Goal: Communication & Community: Answer question/provide support

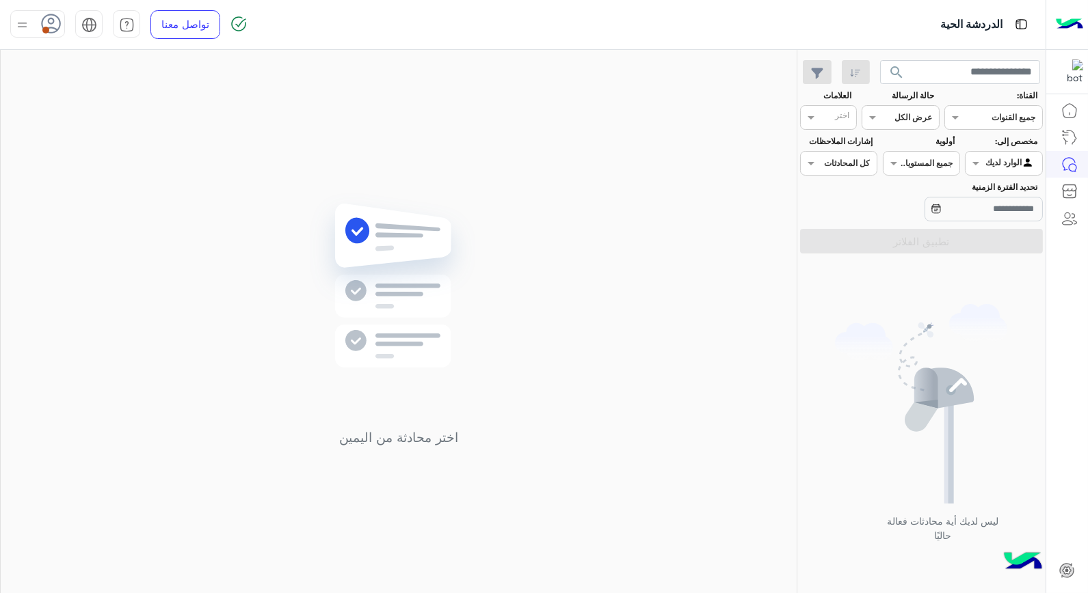
click at [48, 31] on span at bounding box center [45, 30] width 7 height 7
click at [126, 101] on label "متصل" at bounding box center [95, 104] width 149 height 25
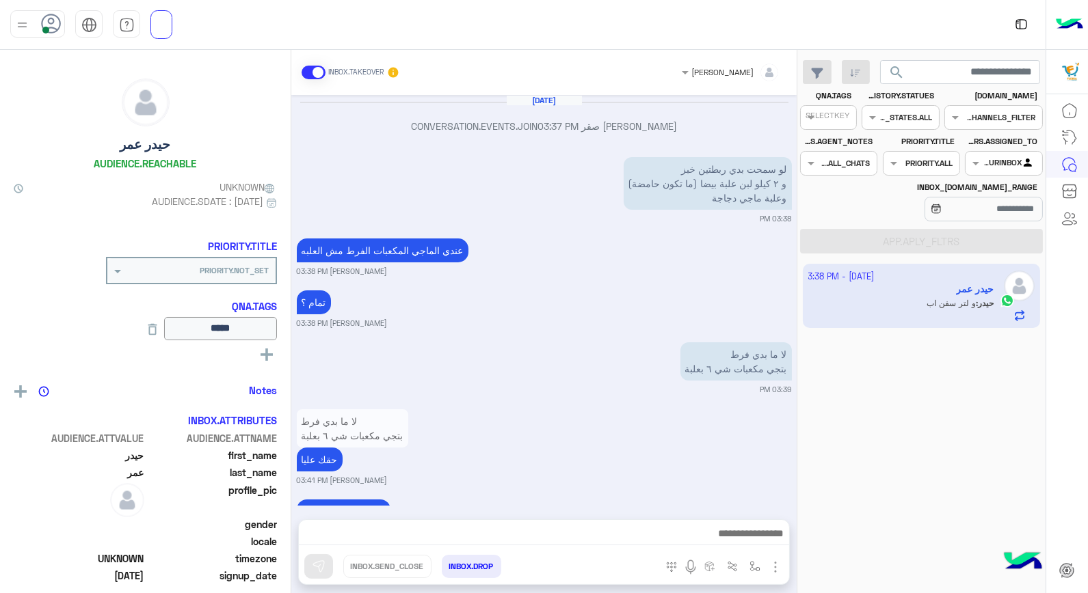
scroll to position [722, 0]
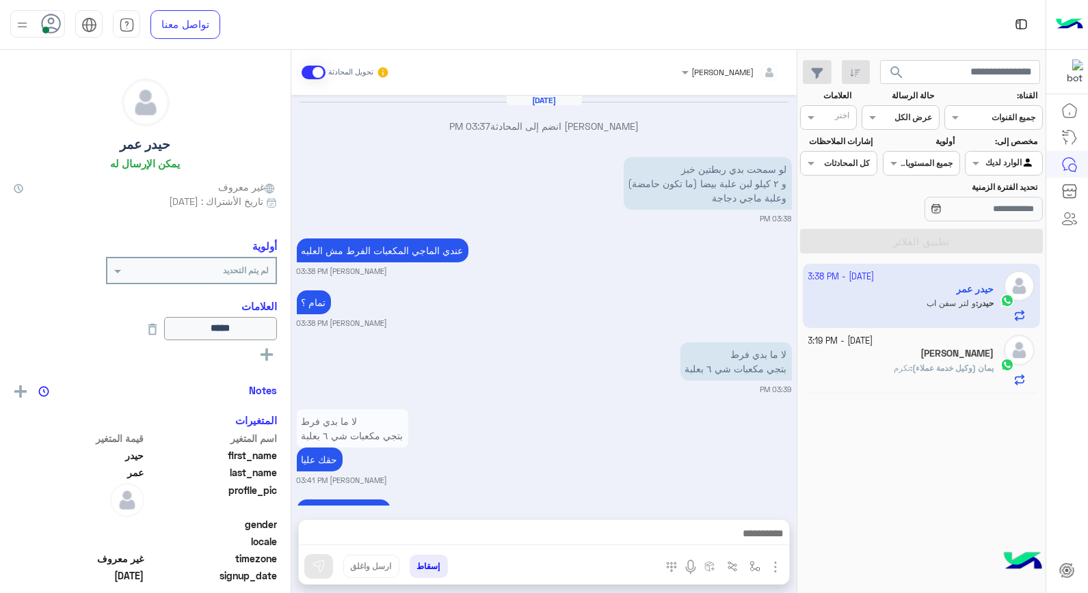
scroll to position [722, 0]
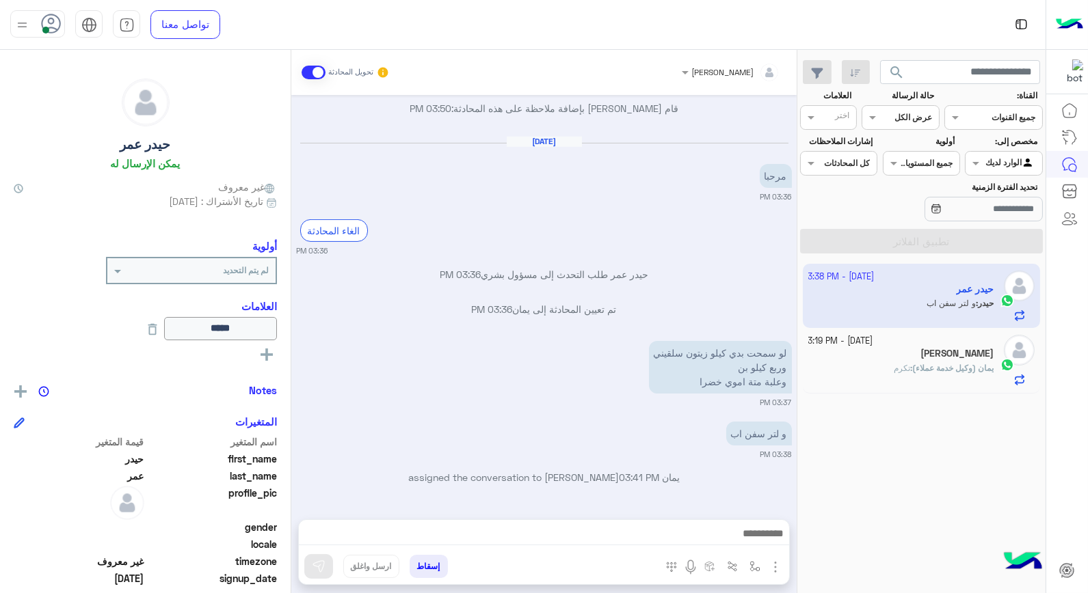
click at [927, 356] on h5 "Ahmad Al Bashir Barakat" at bounding box center [956, 354] width 73 height 12
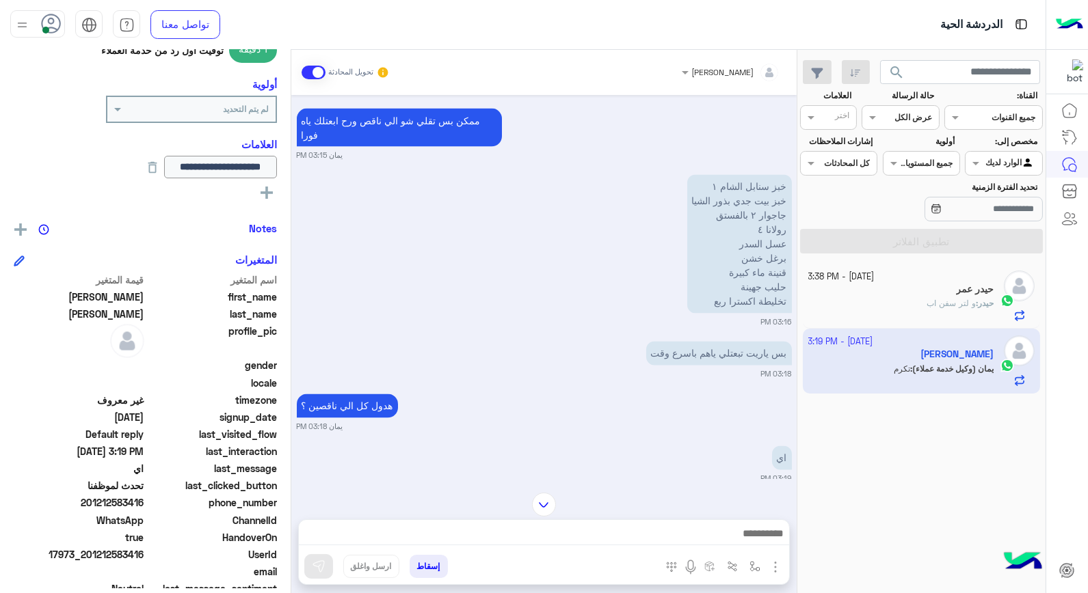
scroll to position [150, 0]
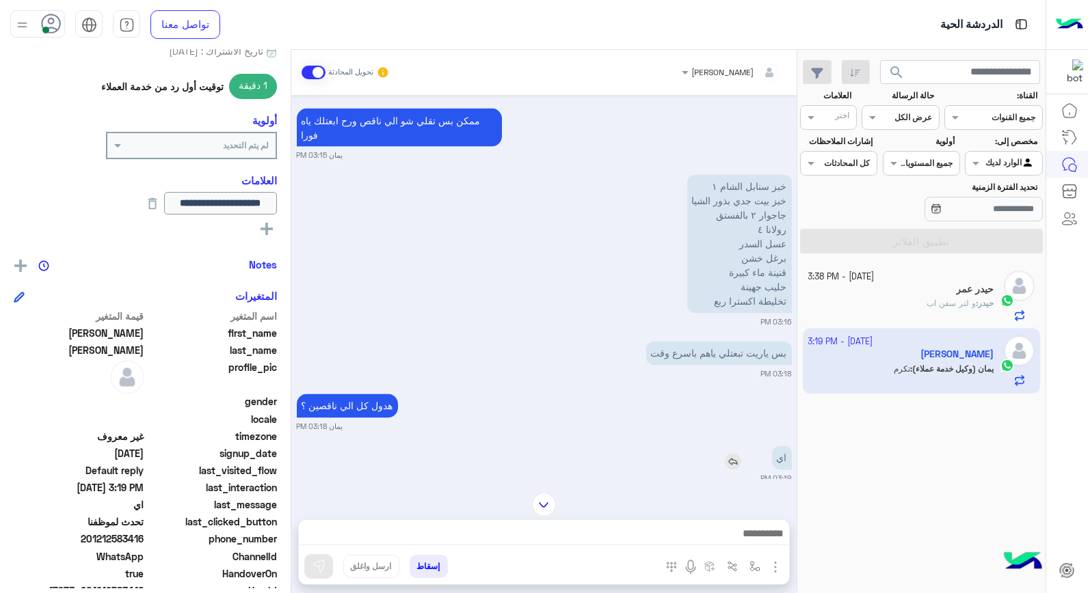
click at [730, 458] on img at bounding box center [733, 462] width 16 height 16
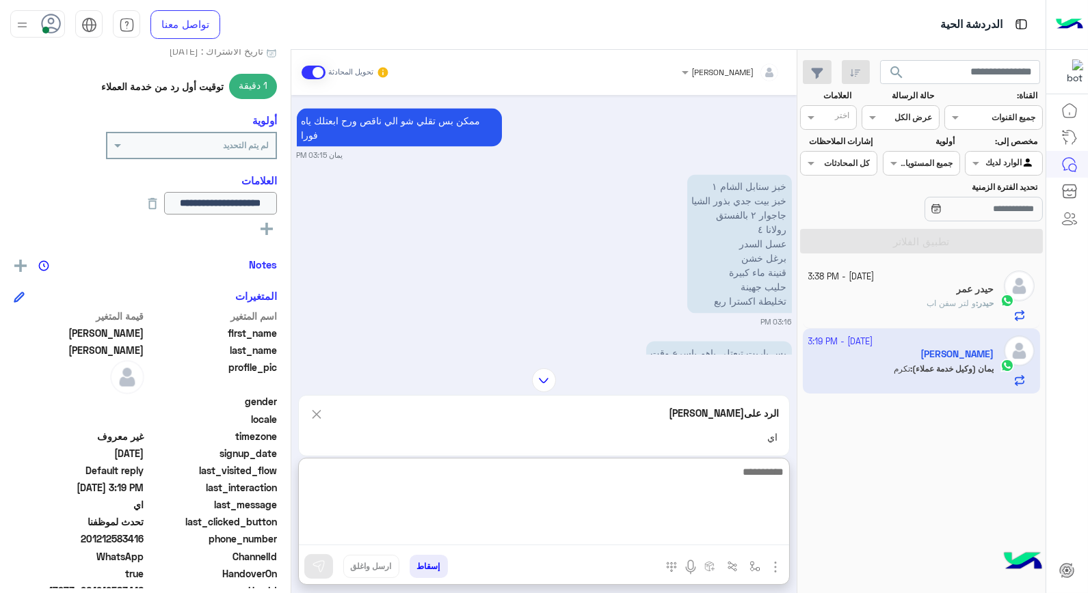
click at [712, 532] on textarea at bounding box center [544, 504] width 490 height 82
type textarea "**********"
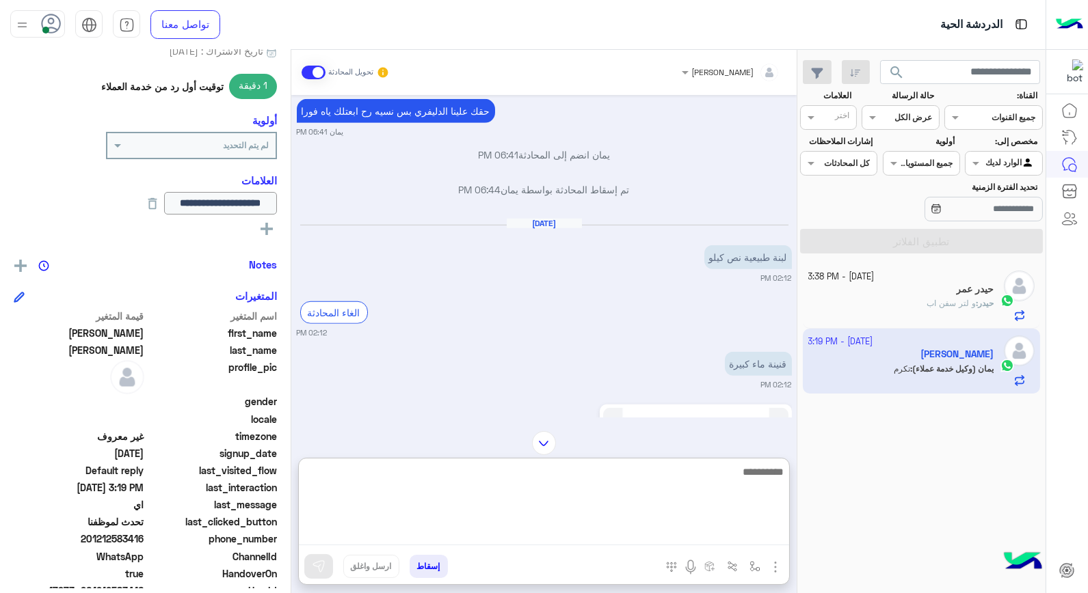
scroll to position [2006, 0]
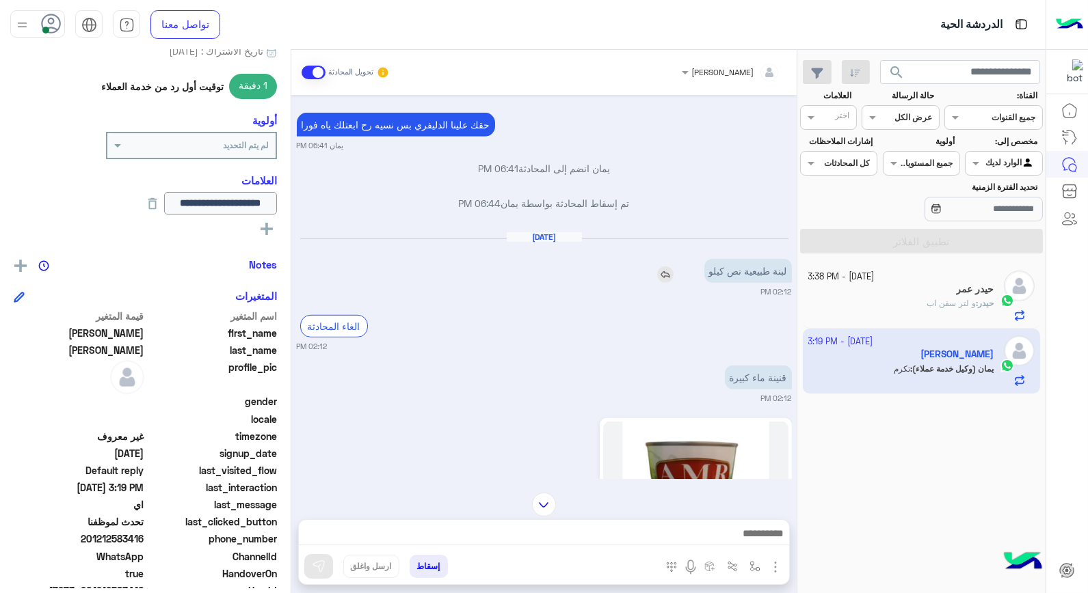
click at [658, 276] on img at bounding box center [665, 275] width 16 height 16
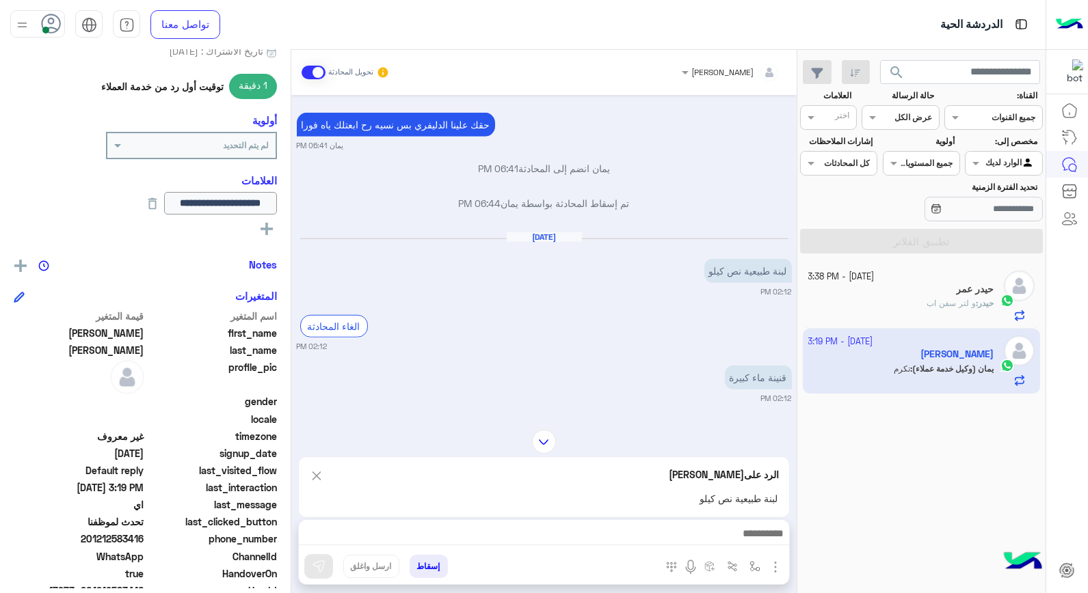
scroll to position [5081, 0]
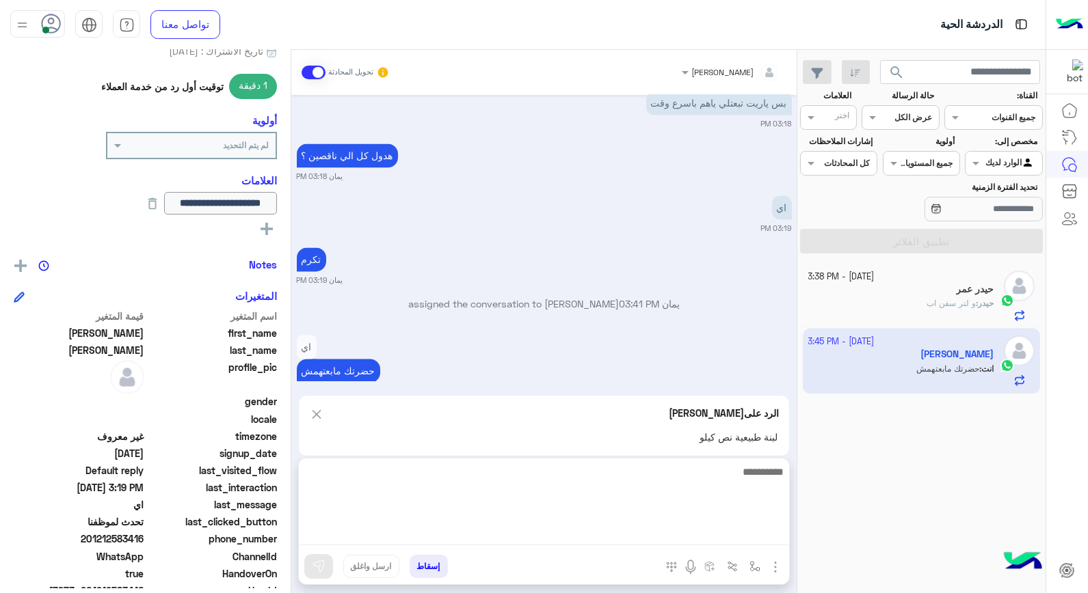
click at [733, 538] on textarea at bounding box center [544, 504] width 490 height 82
type textarea "**********"
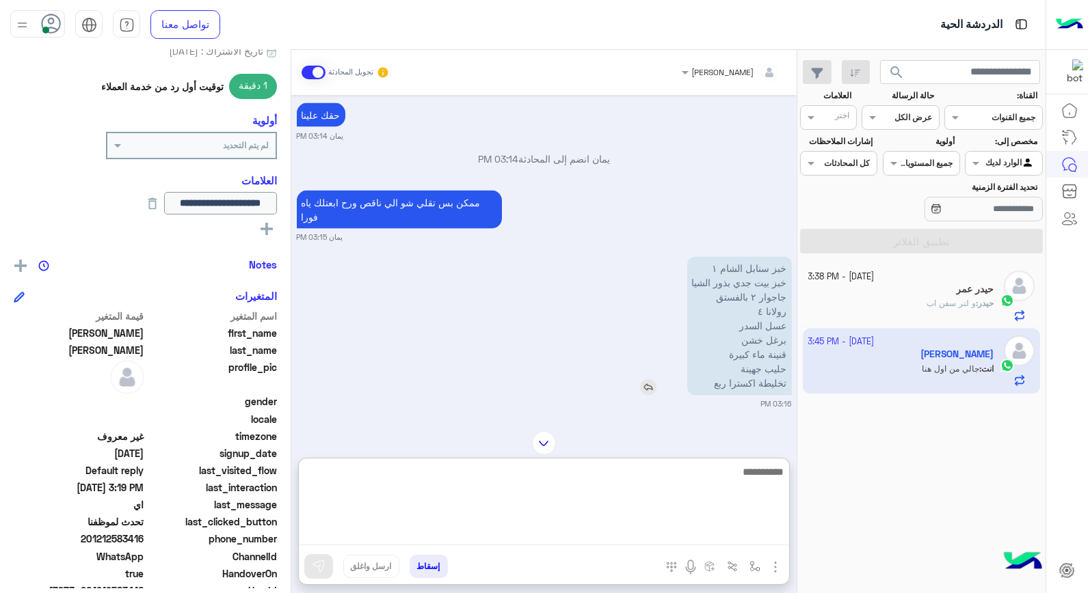
scroll to position [4775, 0]
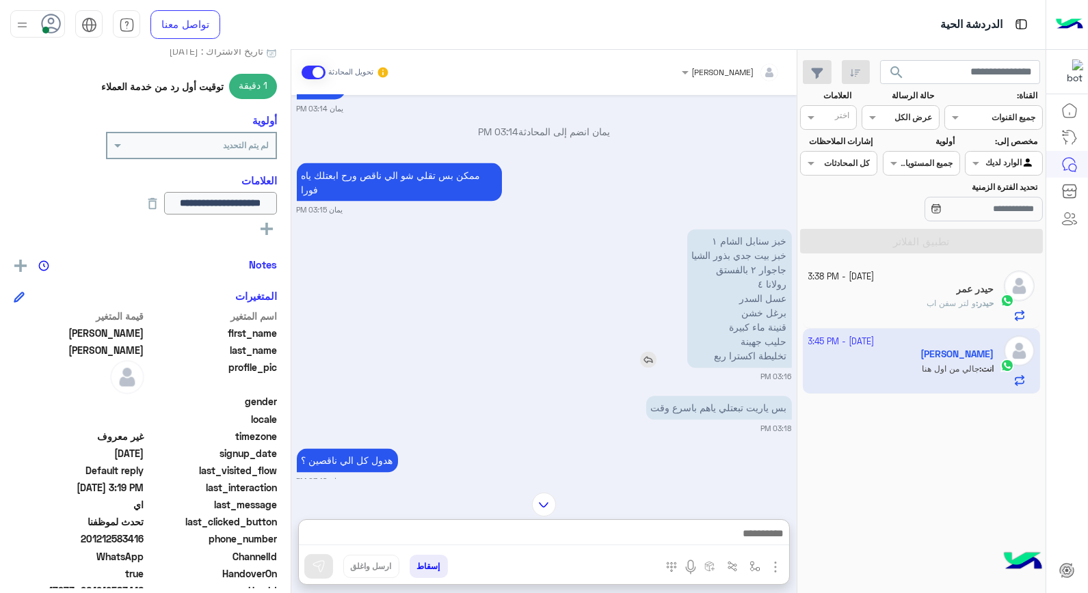
click at [649, 361] on img at bounding box center [648, 360] width 16 height 16
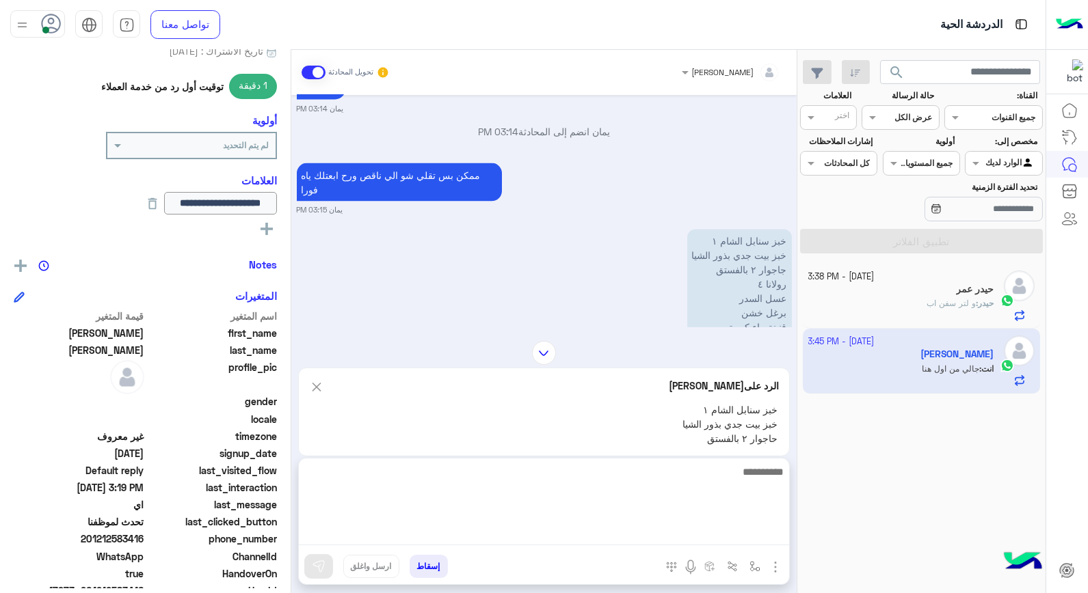
click at [679, 535] on textarea at bounding box center [544, 504] width 490 height 82
type textarea "**********"
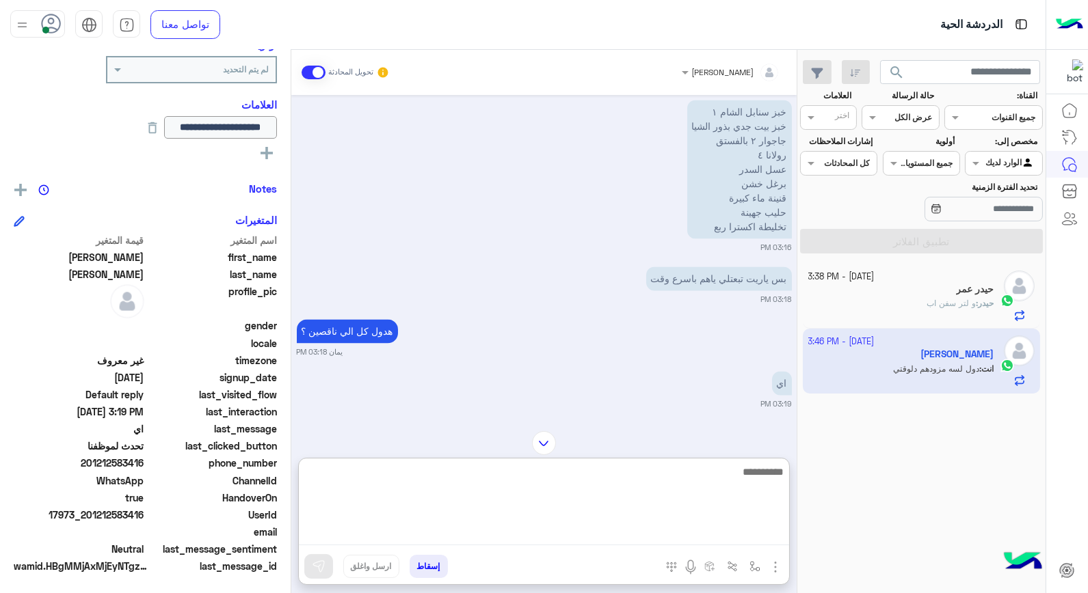
scroll to position [4879, 0]
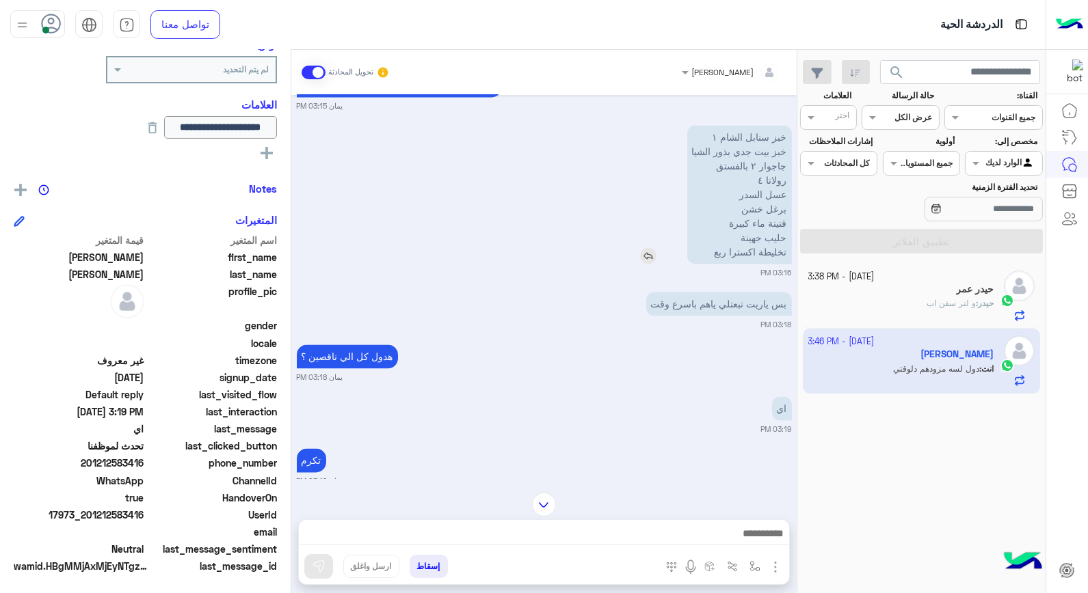
click at [651, 254] on img at bounding box center [648, 256] width 16 height 16
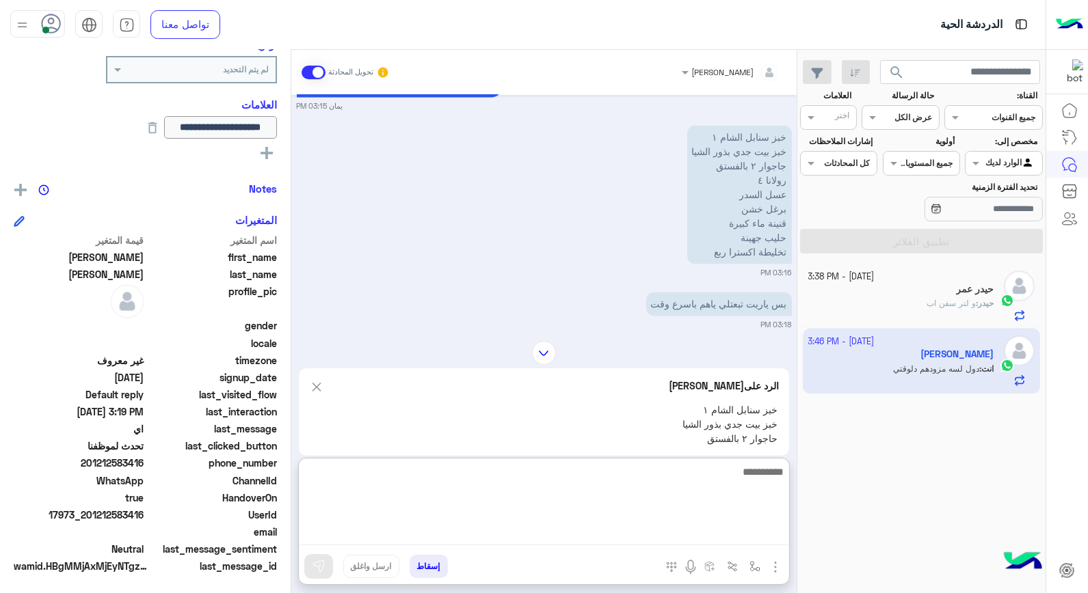
click at [723, 538] on textarea at bounding box center [544, 504] width 490 height 82
type textarea "**********"
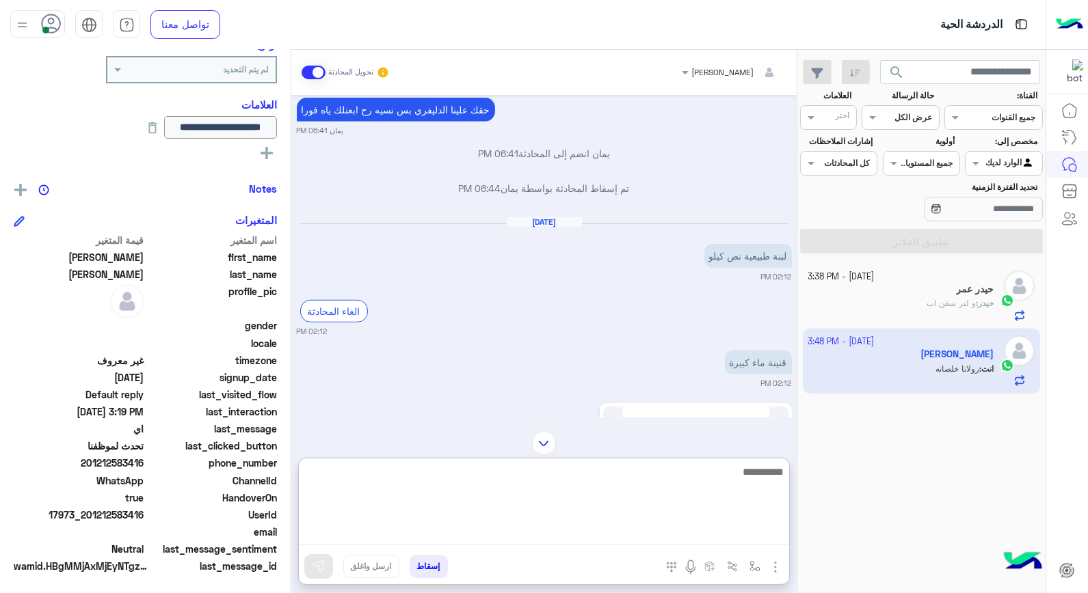
scroll to position [1869, 0]
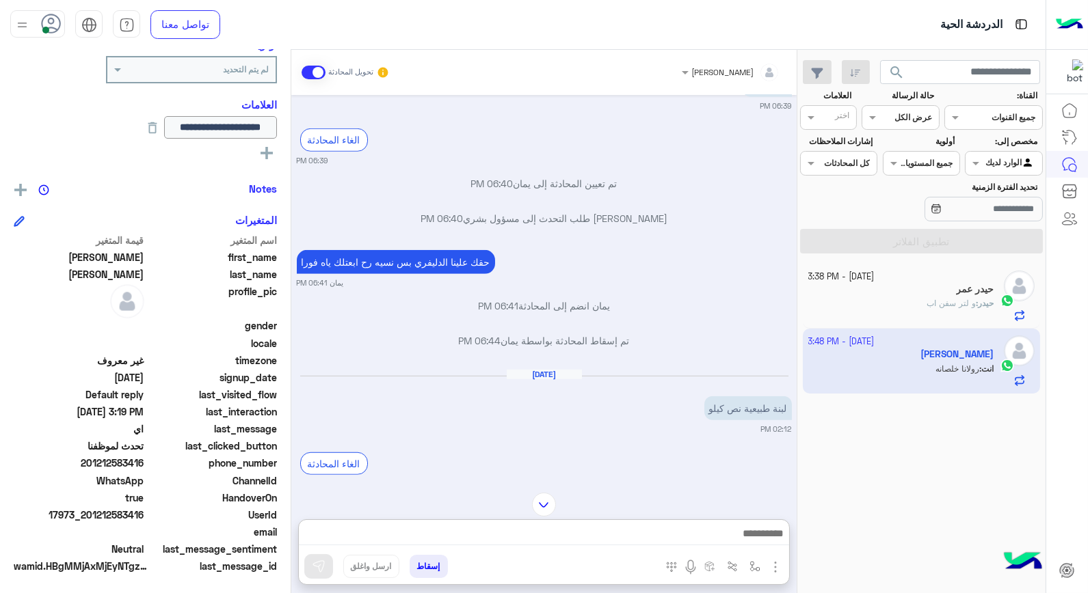
click at [976, 303] on b "حيدر :" at bounding box center [984, 303] width 18 height 10
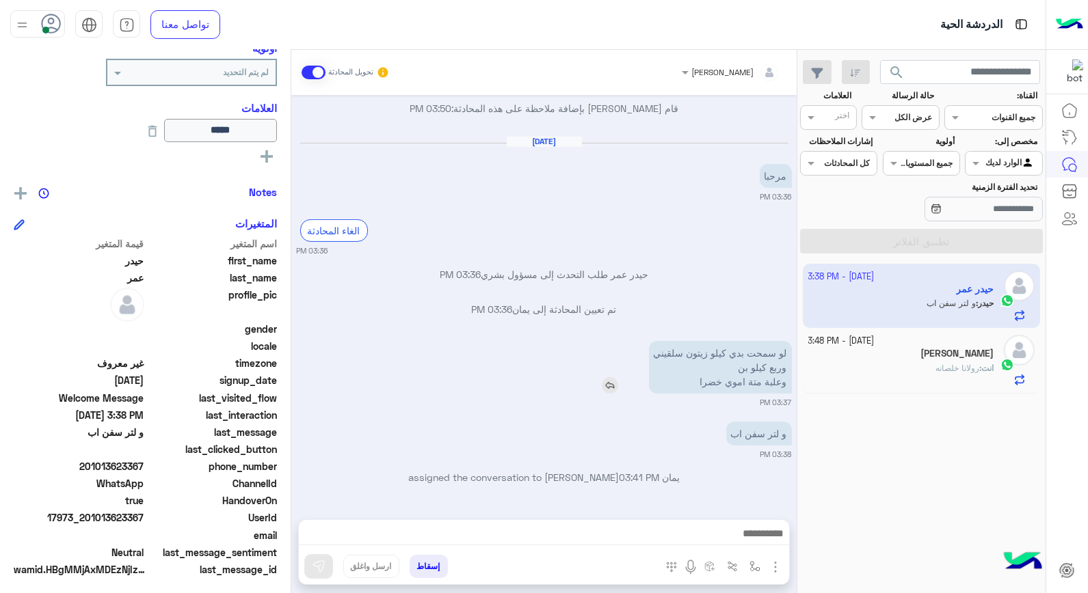
scroll to position [201, 0]
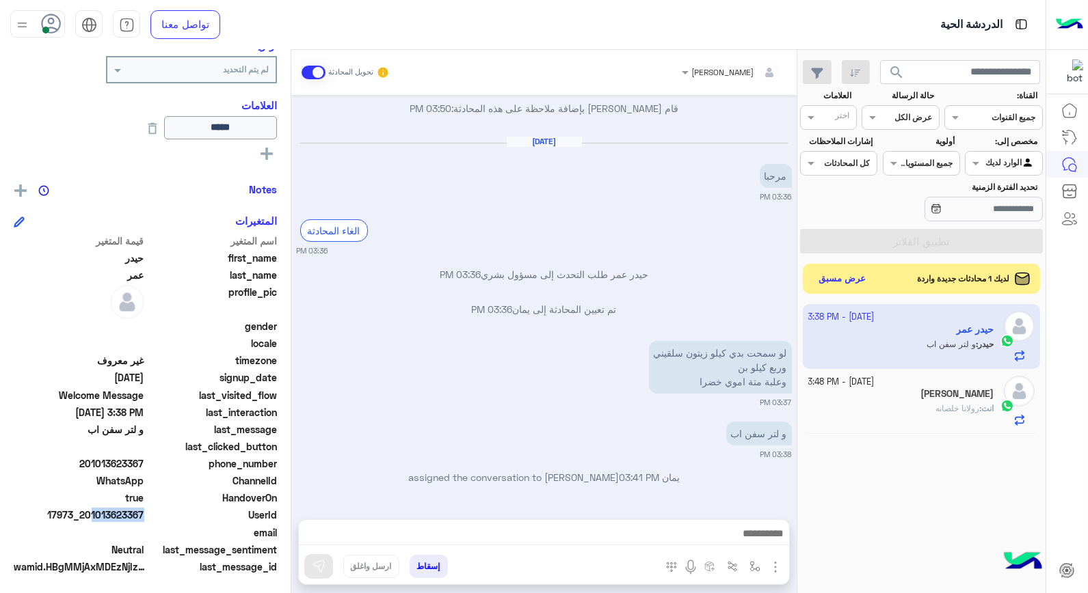
drag, startPoint x: 87, startPoint y: 515, endPoint x: 151, endPoint y: 523, distance: 64.0
click at [151, 523] on div "اسم المتغير قيمة المتغير first_name حيدر last_name عمر profile_pic gender local…" at bounding box center [145, 405] width 263 height 343
copy span "01013623367"
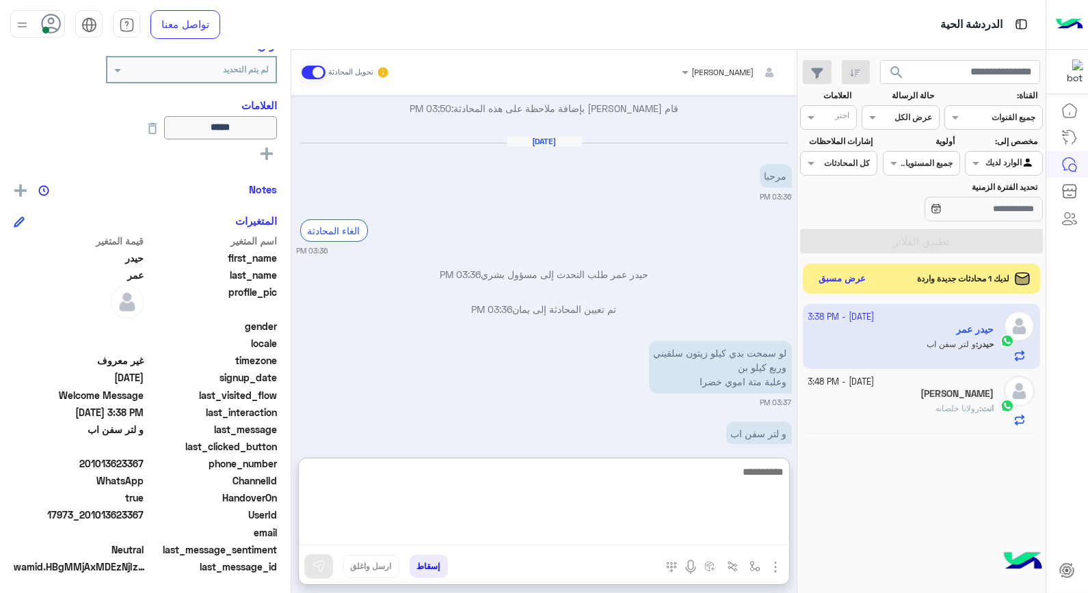
click at [610, 528] on textarea at bounding box center [544, 504] width 490 height 82
type textarea "***"
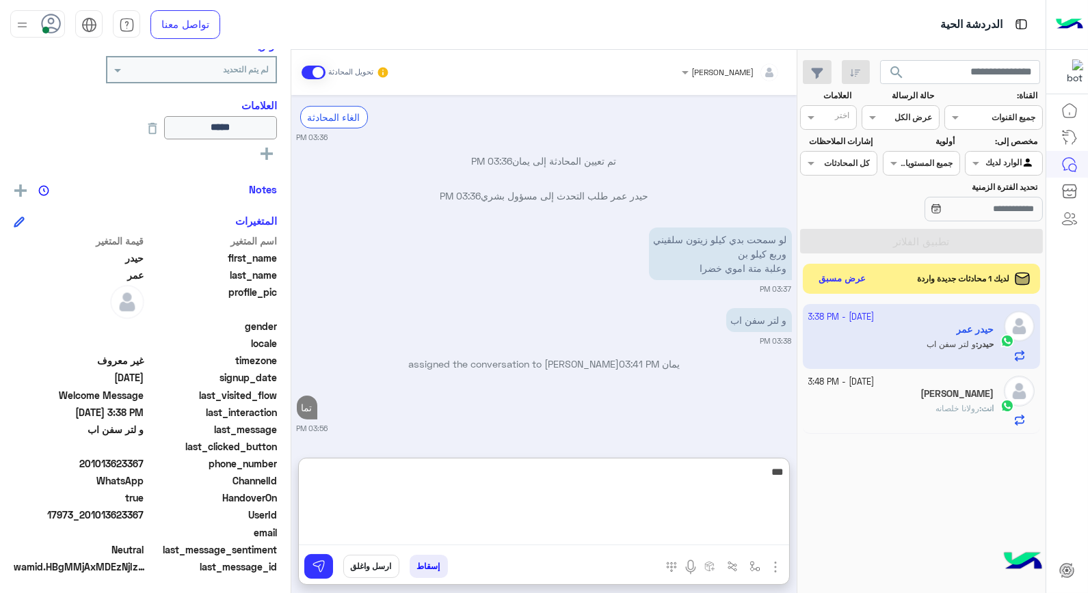
type textarea "****"
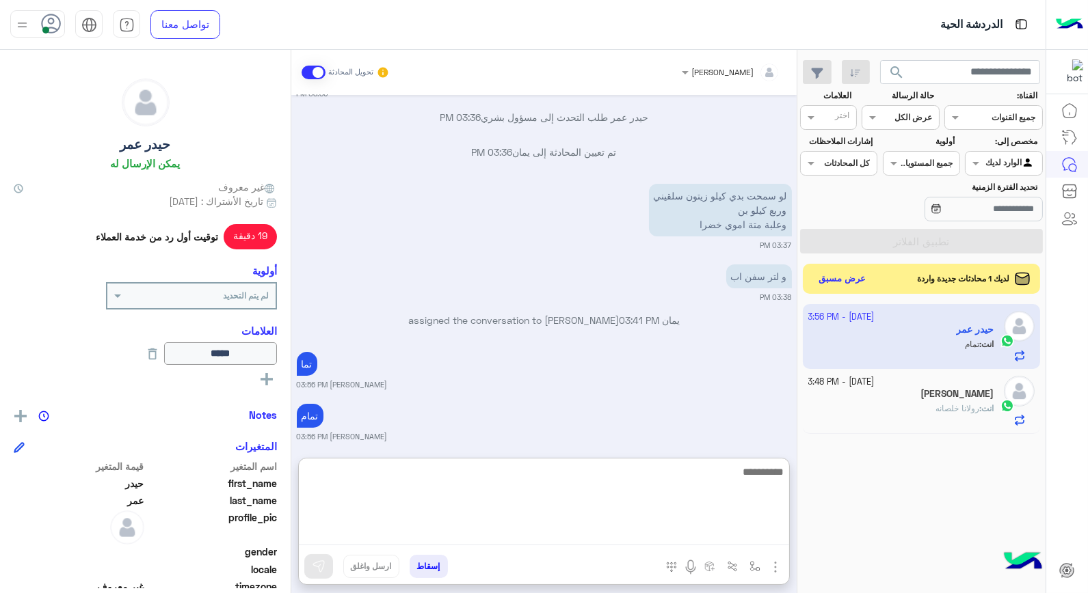
scroll to position [923, 0]
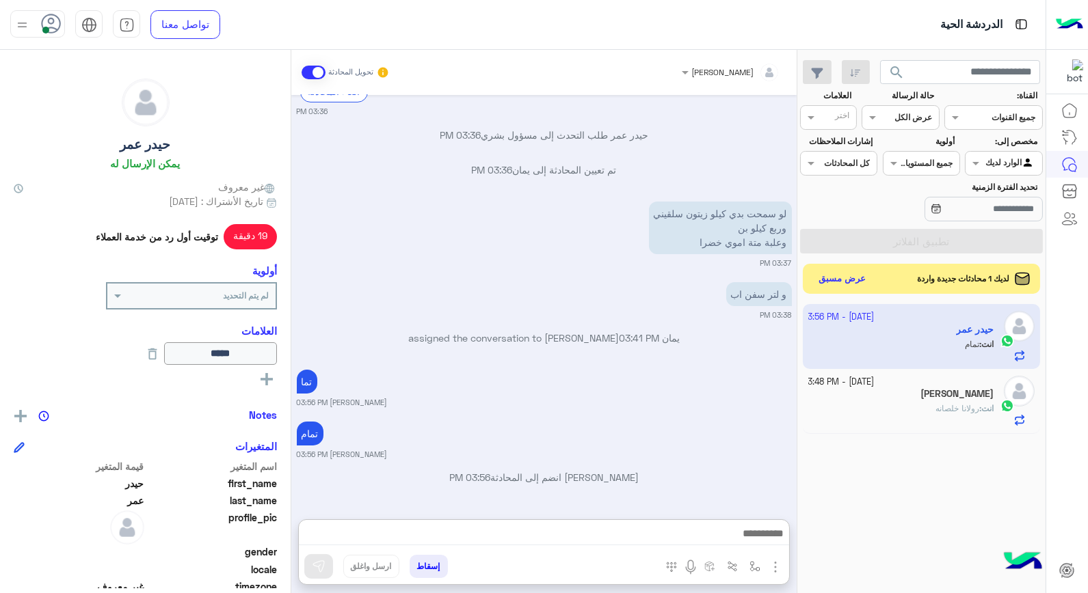
click at [440, 569] on button "إسقاط" at bounding box center [428, 566] width 38 height 23
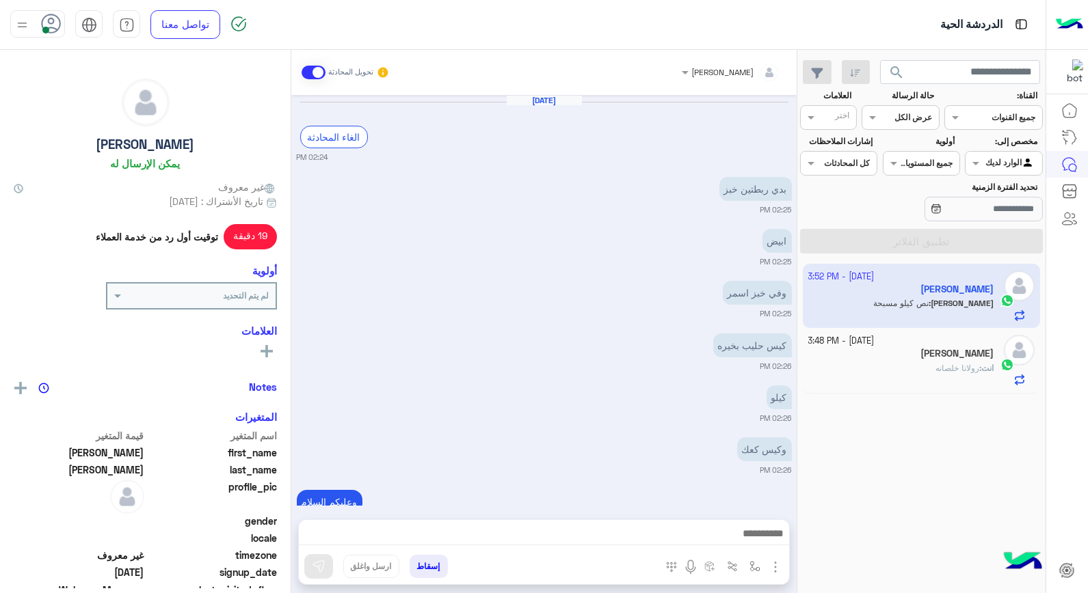
scroll to position [675, 0]
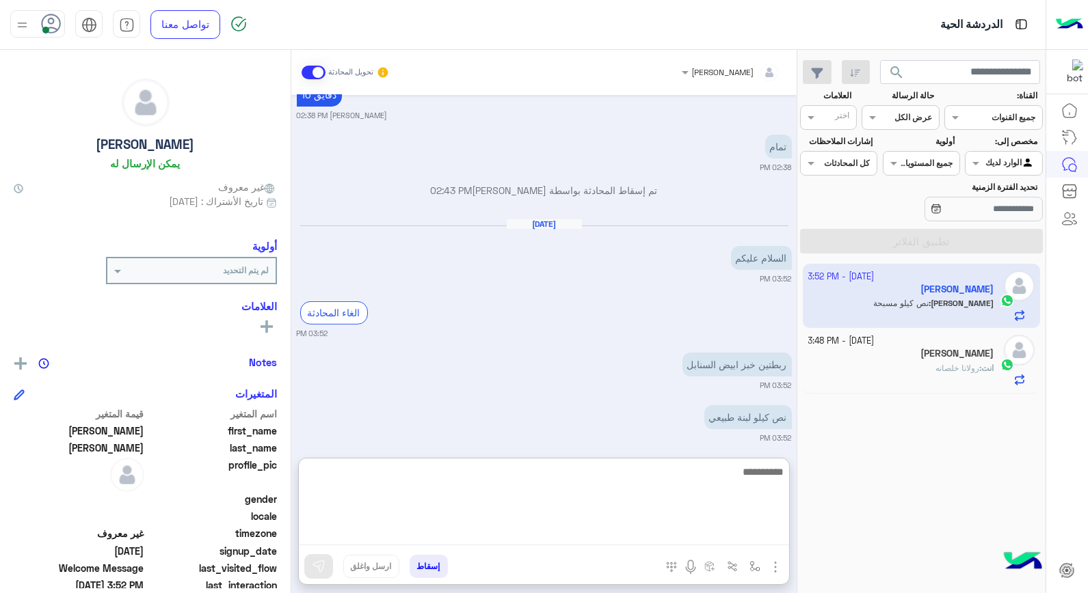
drag, startPoint x: 754, startPoint y: 532, endPoint x: 770, endPoint y: 481, distance: 53.0
click at [769, 481] on textarea at bounding box center [544, 504] width 490 height 82
click at [770, 481] on textarea at bounding box center [544, 504] width 490 height 82
type textarea "*********"
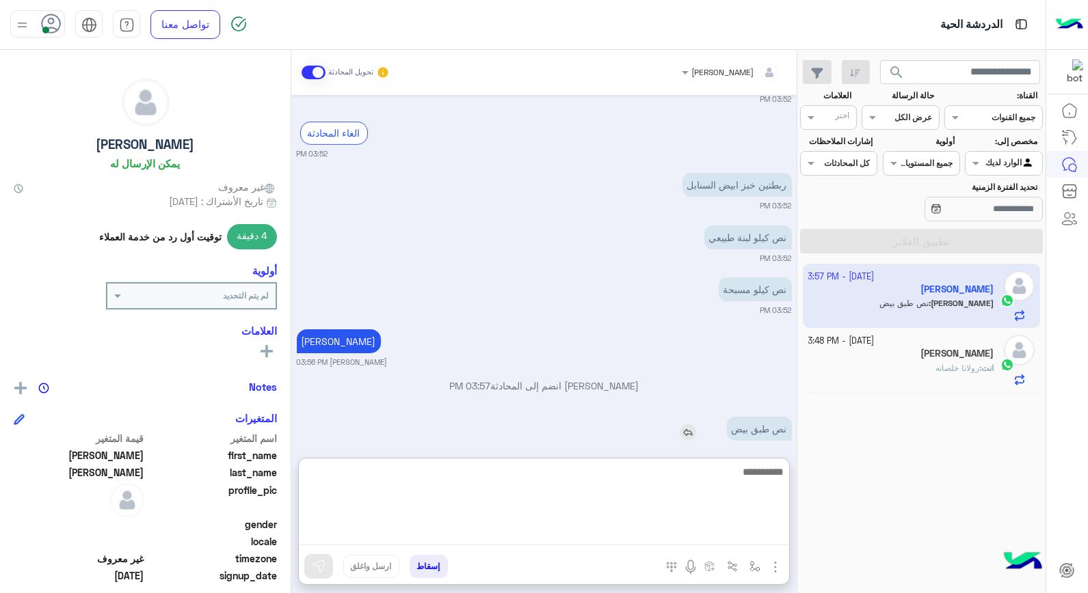
scroll to position [877, 0]
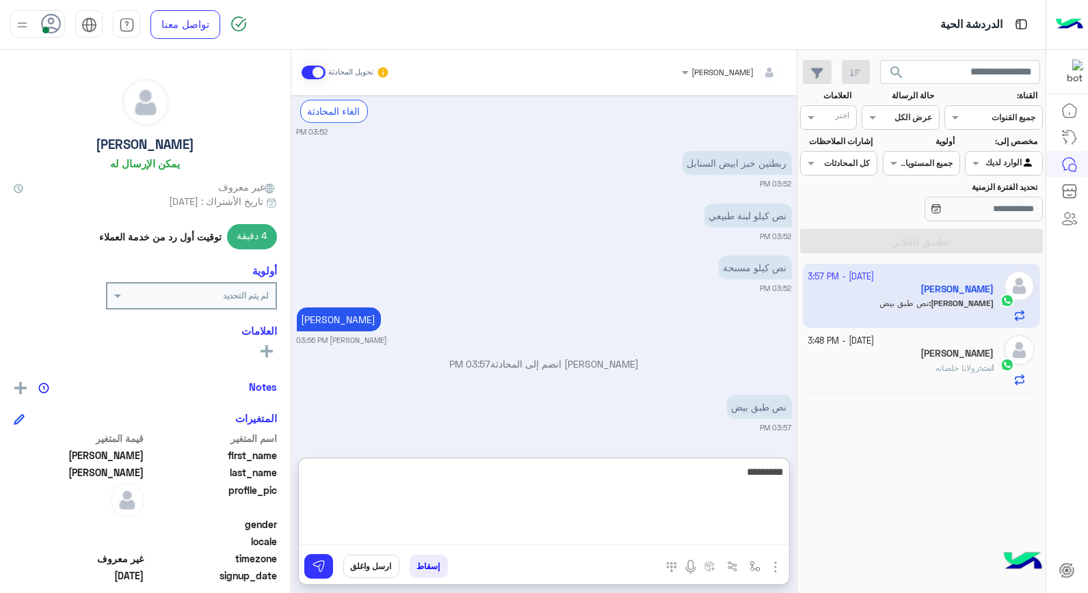
type textarea "**********"
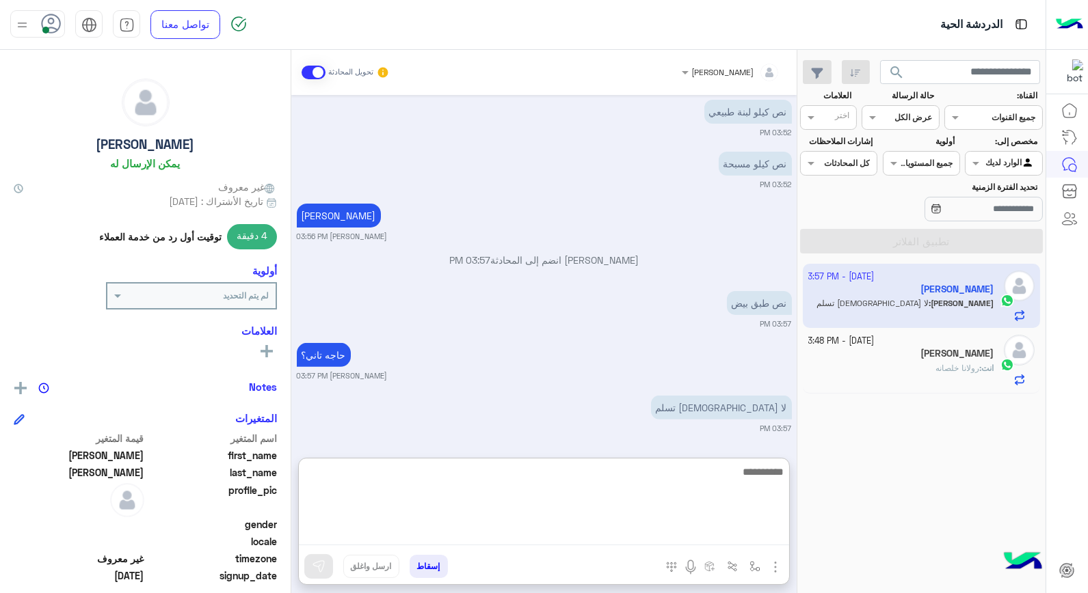
scroll to position [1034, 0]
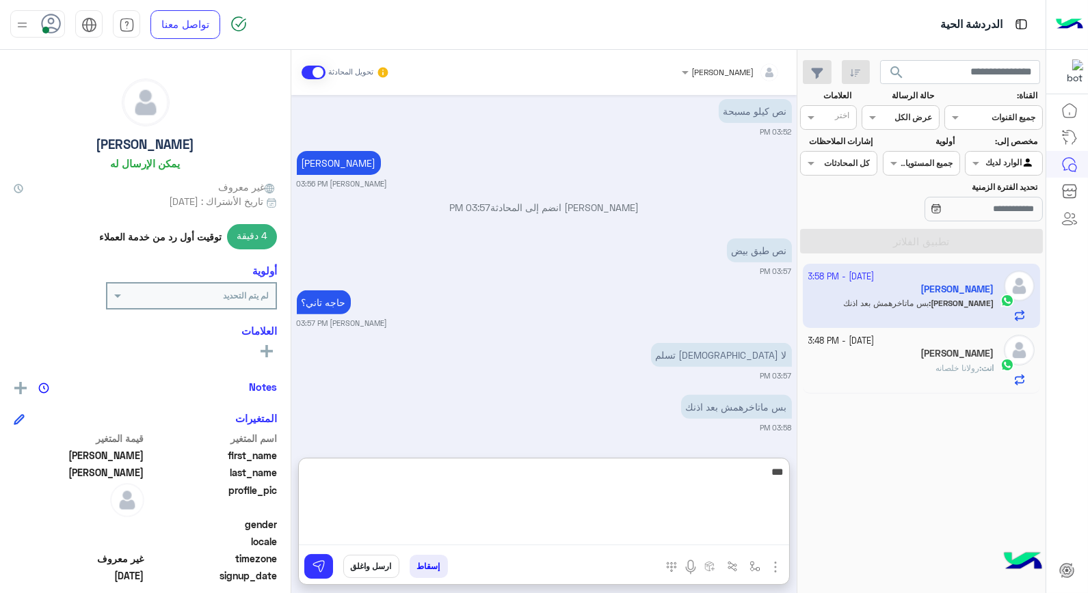
type textarea "****"
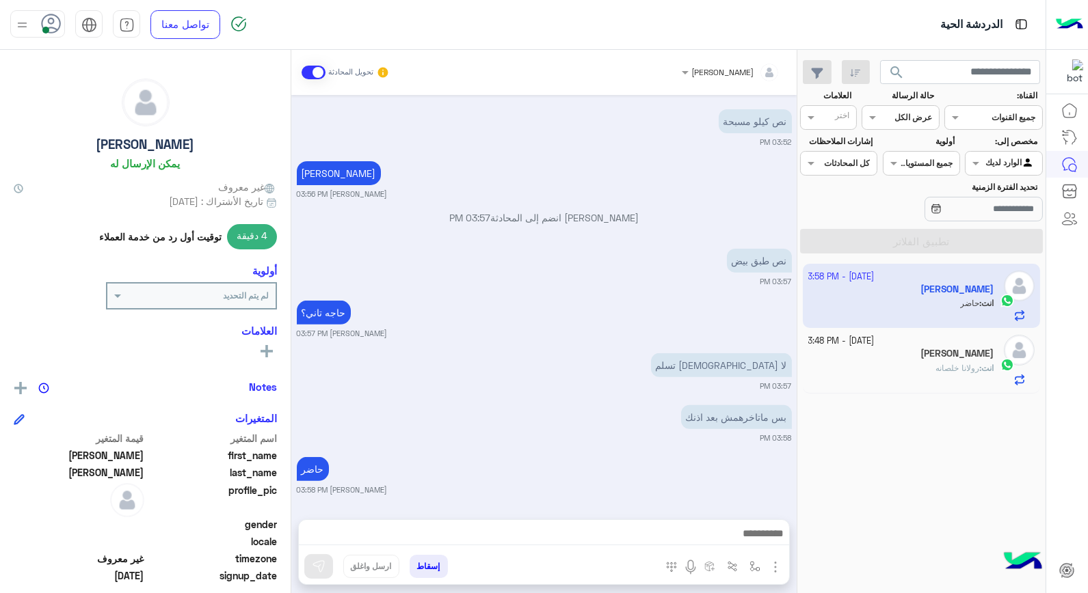
scroll to position [198, 0]
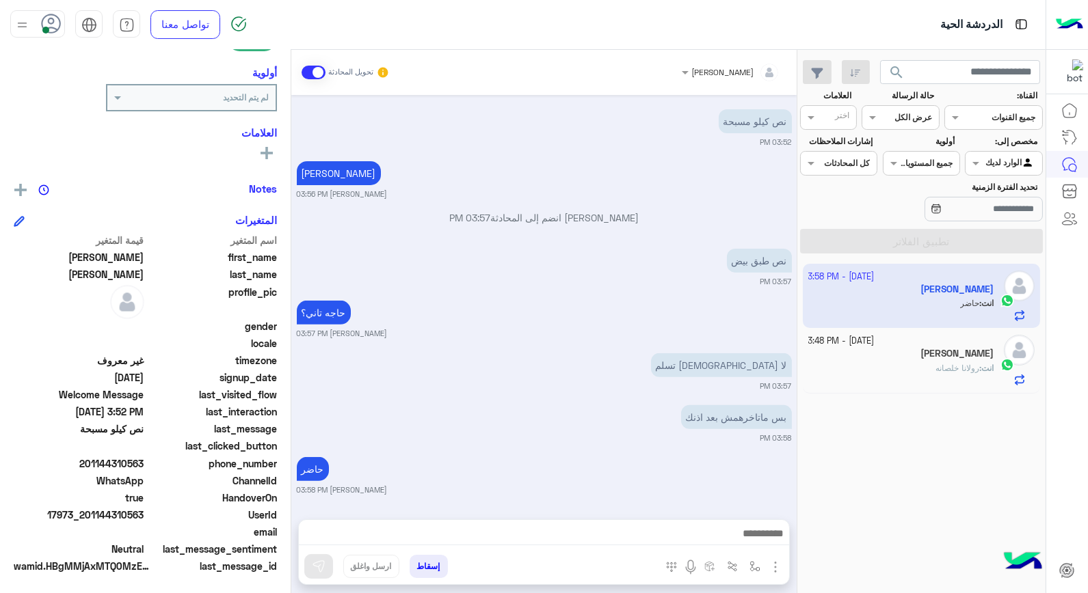
drag, startPoint x: 89, startPoint y: 513, endPoint x: 144, endPoint y: 509, distance: 55.5
click at [144, 509] on span "17973_201144310563" at bounding box center [79, 515] width 131 height 14
copy span "01144310563"
click at [439, 572] on button "إسقاط" at bounding box center [428, 566] width 38 height 23
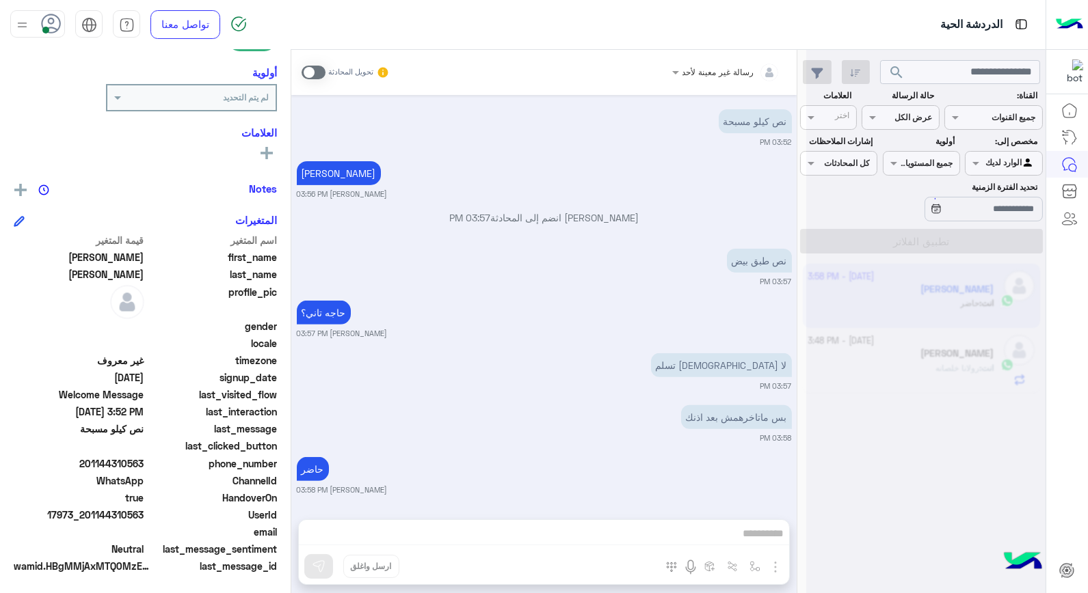
scroll to position [1060, 0]
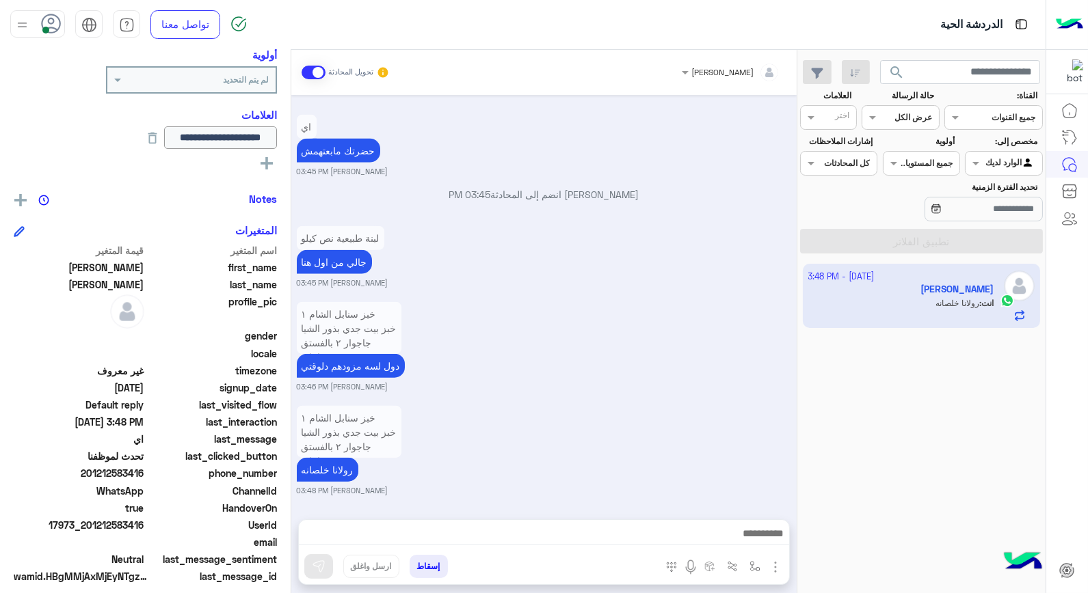
scroll to position [226, 0]
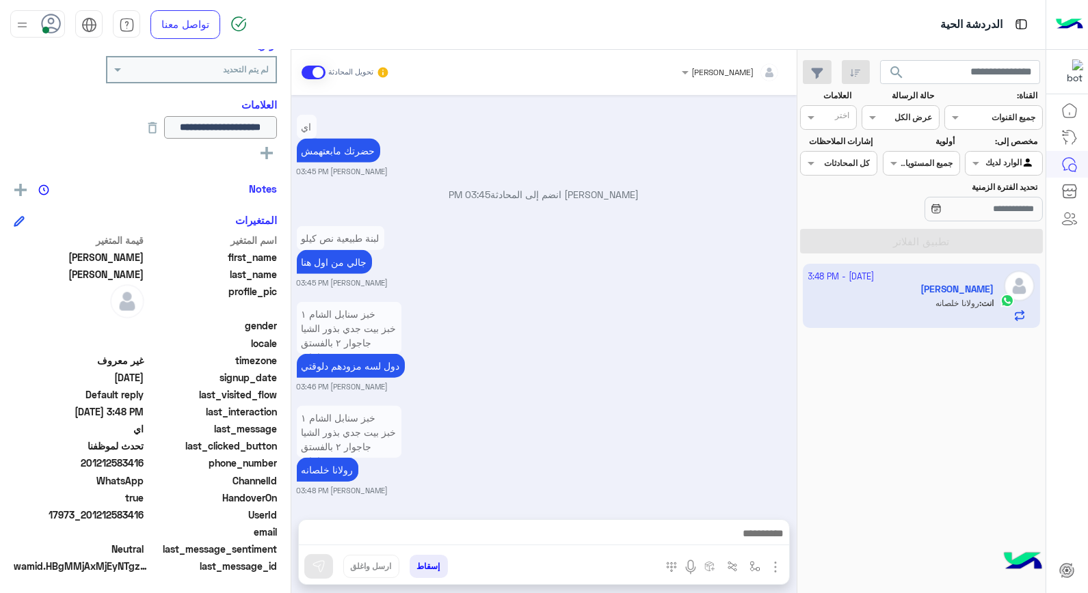
drag, startPoint x: 89, startPoint y: 515, endPoint x: 145, endPoint y: 515, distance: 56.1
click at [144, 515] on span "17973_201212583416" at bounding box center [79, 515] width 131 height 14
copy span "01212583416"
click at [437, 564] on button "إسقاط" at bounding box center [428, 566] width 38 height 23
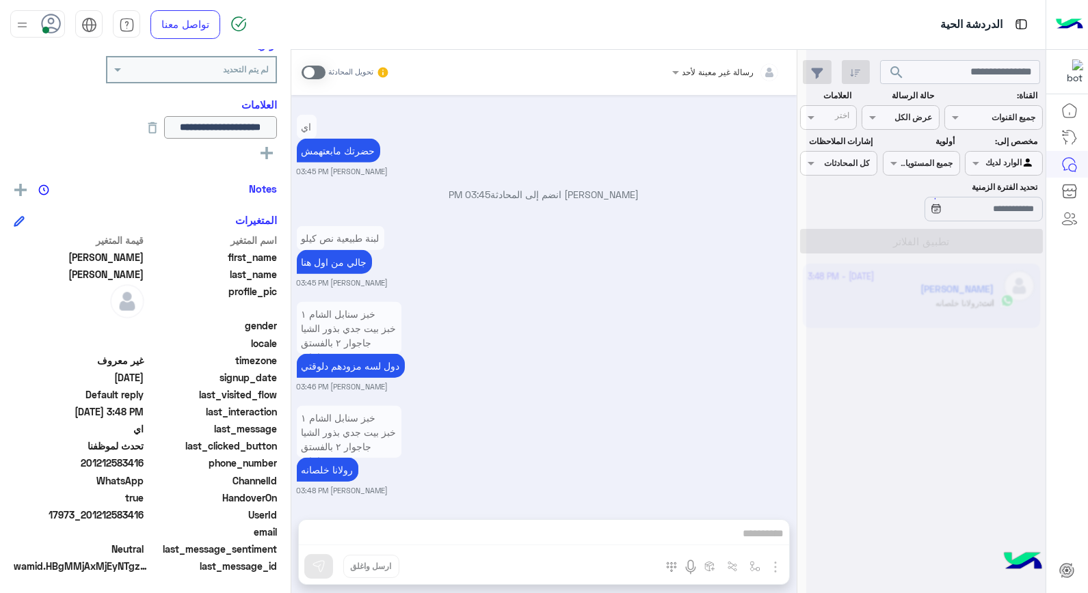
scroll to position [2492, 0]
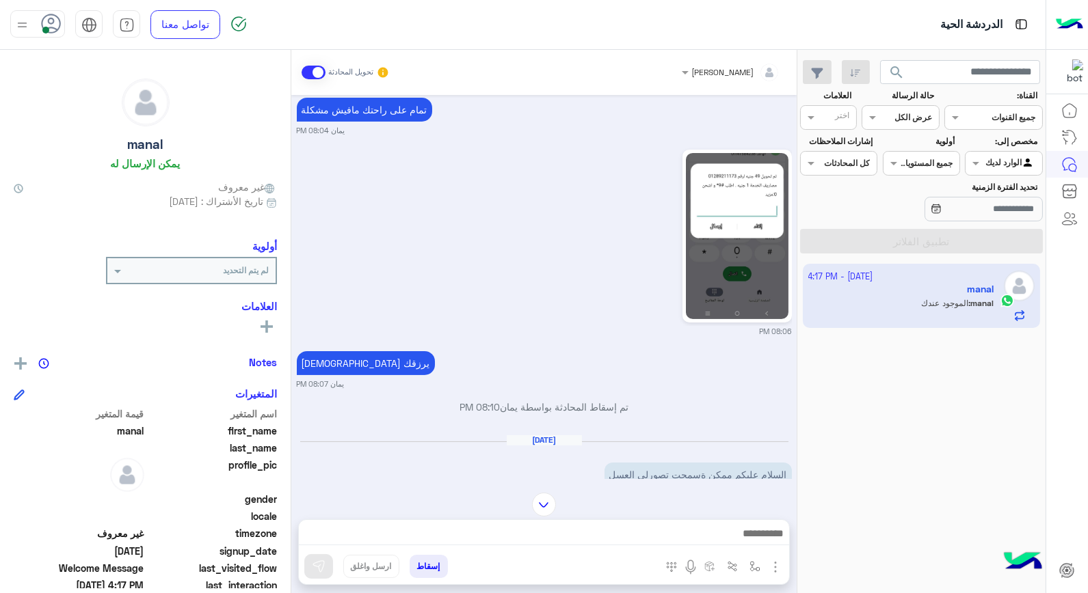
scroll to position [852, 0]
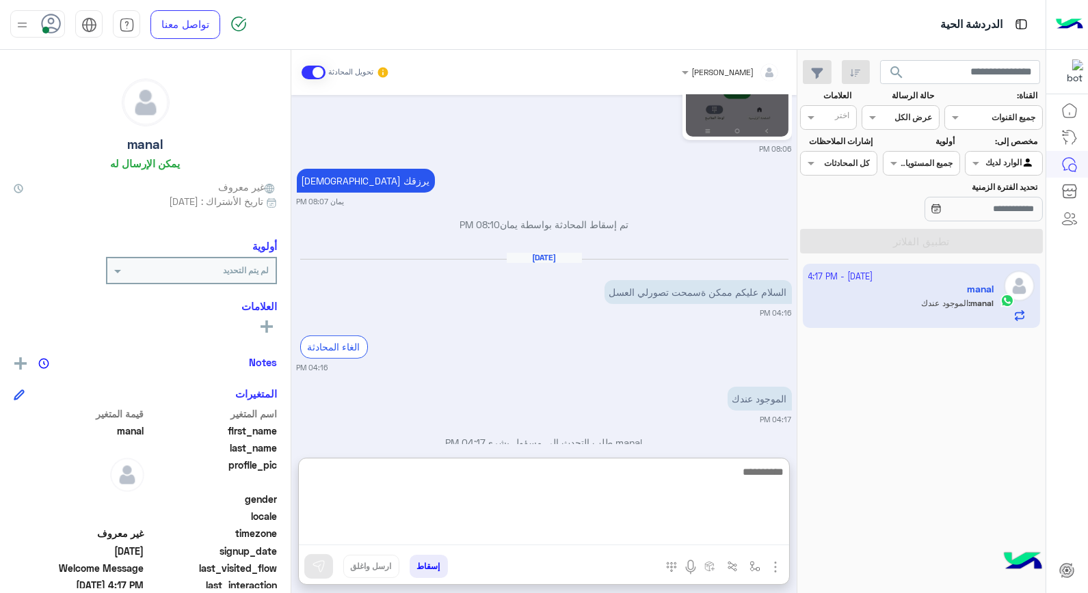
click at [755, 537] on textarea at bounding box center [544, 504] width 490 height 82
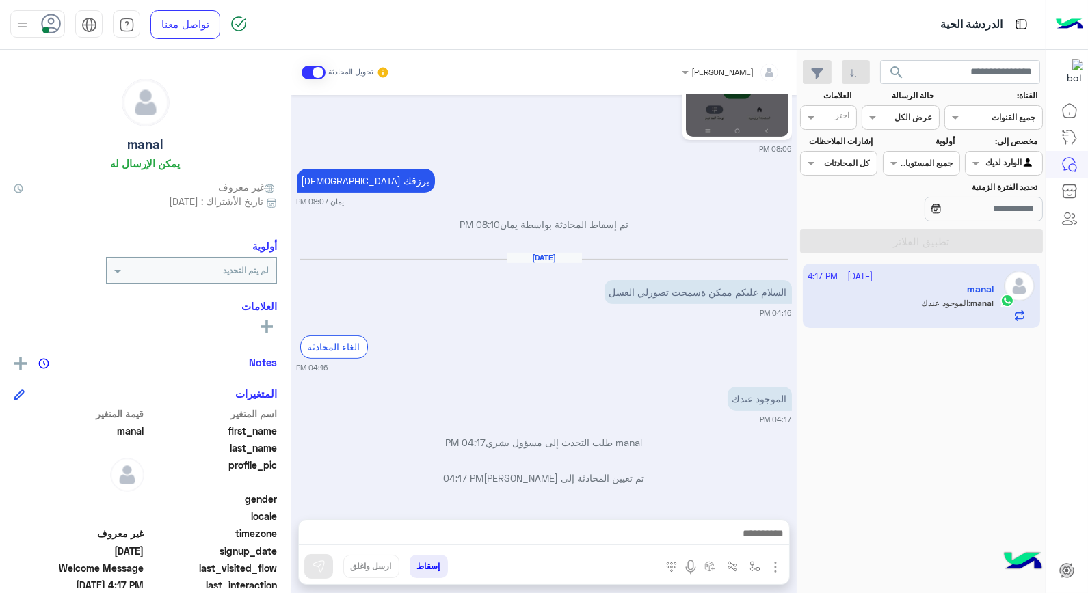
click at [576, 390] on div "الموجود عندك 04:17 PM" at bounding box center [544, 404] width 495 height 42
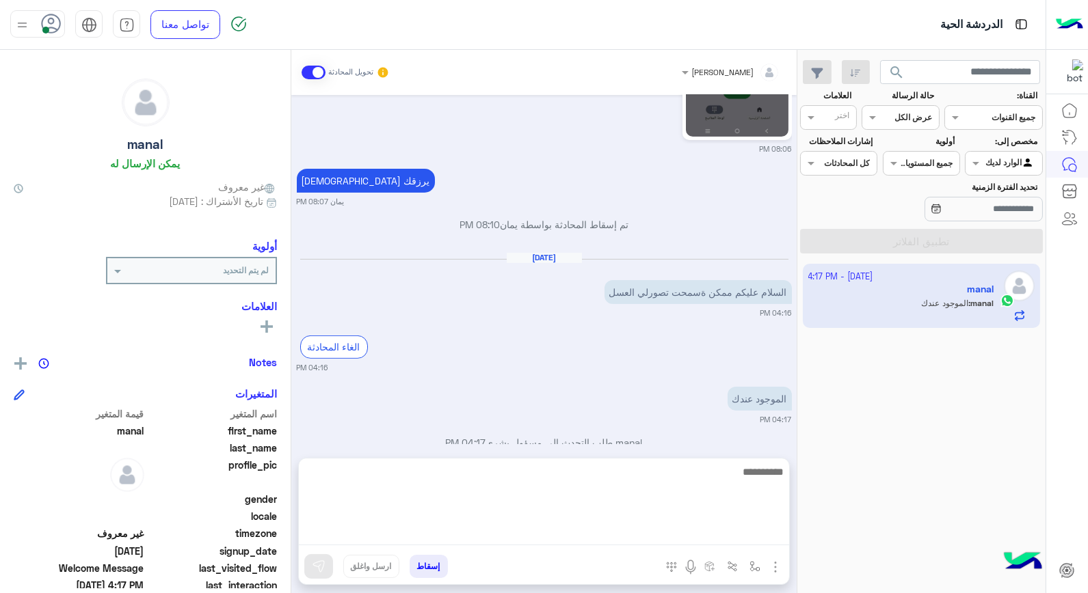
click at [742, 535] on textarea at bounding box center [544, 504] width 490 height 82
type textarea "****"
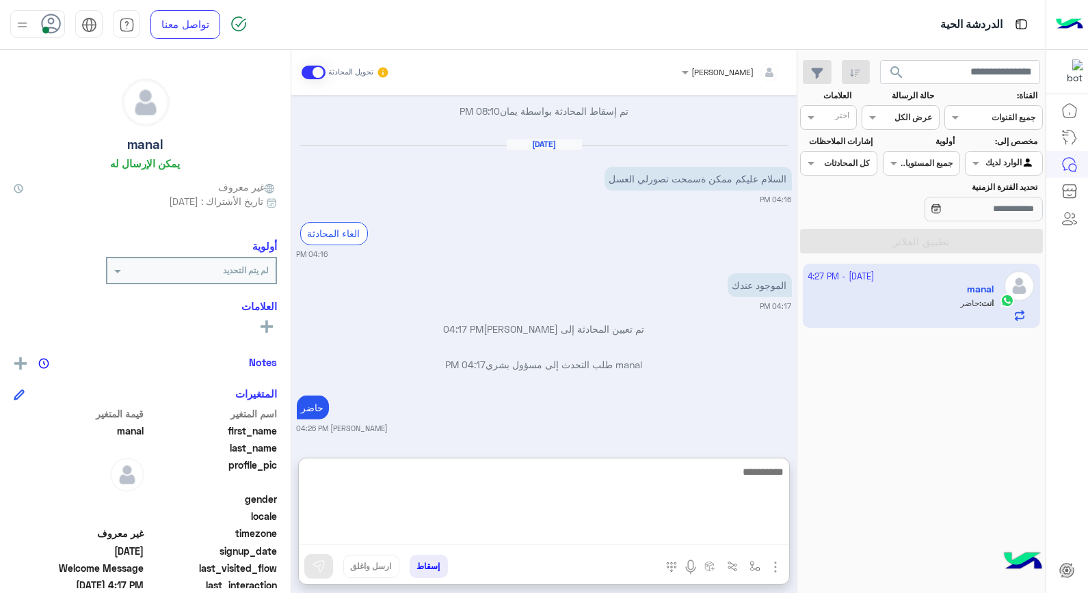
scroll to position [1001, 0]
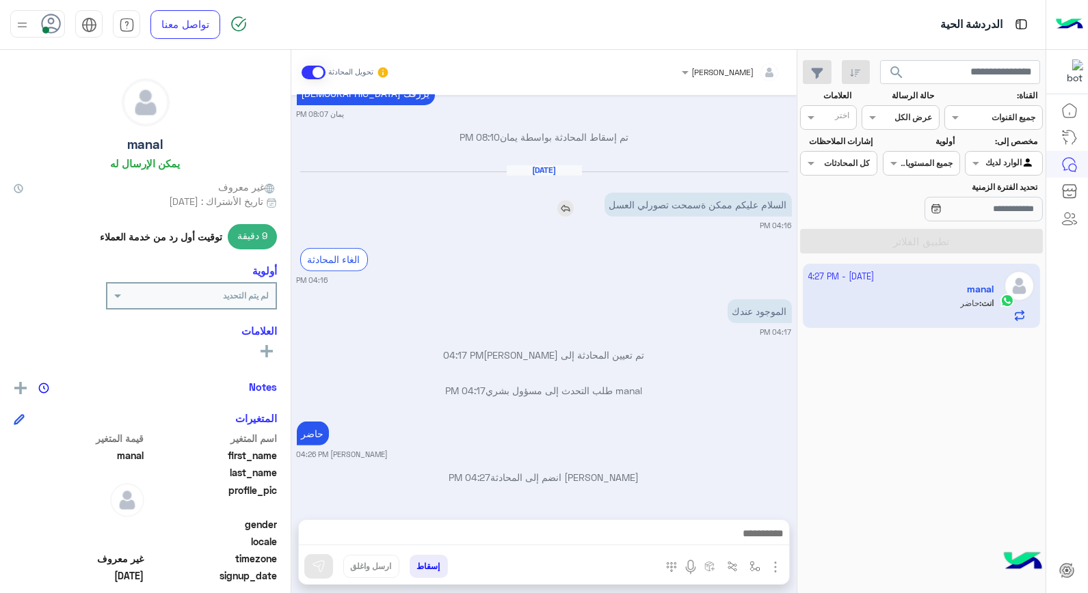
click at [568, 193] on div "السلام عليكم ممكن ةسمحت تصورلي العسل" at bounding box center [658, 205] width 265 height 24
click at [561, 210] on img at bounding box center [565, 208] width 16 height 16
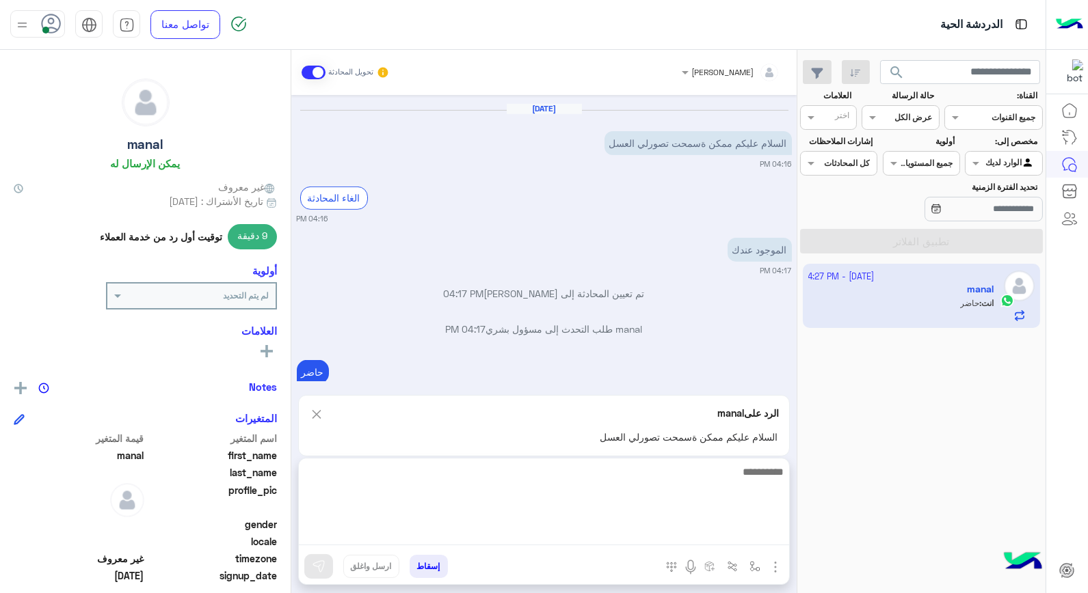
click at [651, 524] on textarea at bounding box center [544, 504] width 490 height 82
type textarea "**********"
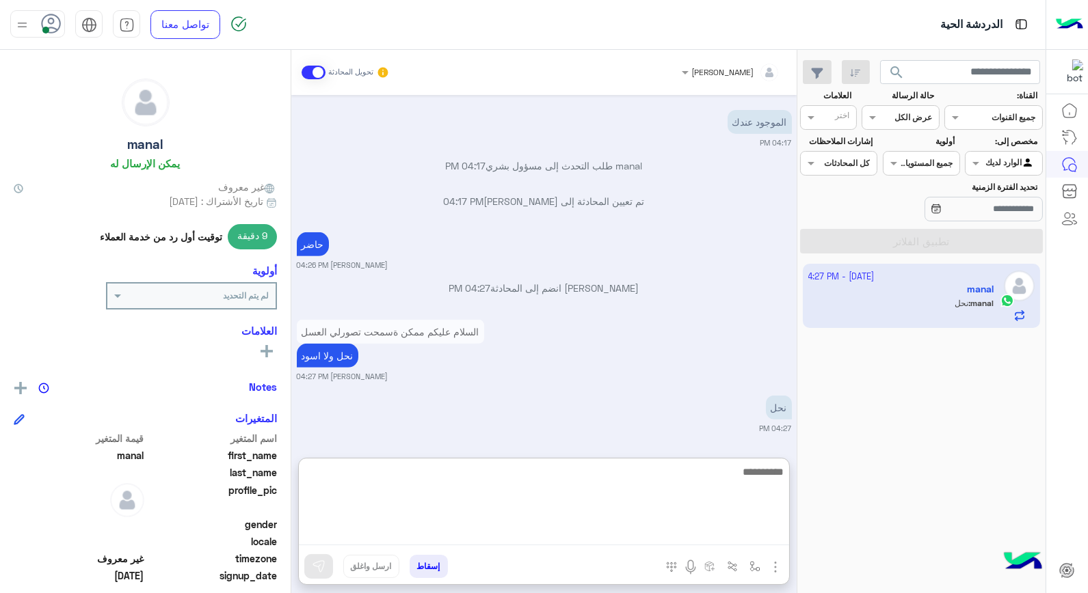
scroll to position [1130, 0]
click at [523, 480] on textarea at bounding box center [544, 504] width 490 height 82
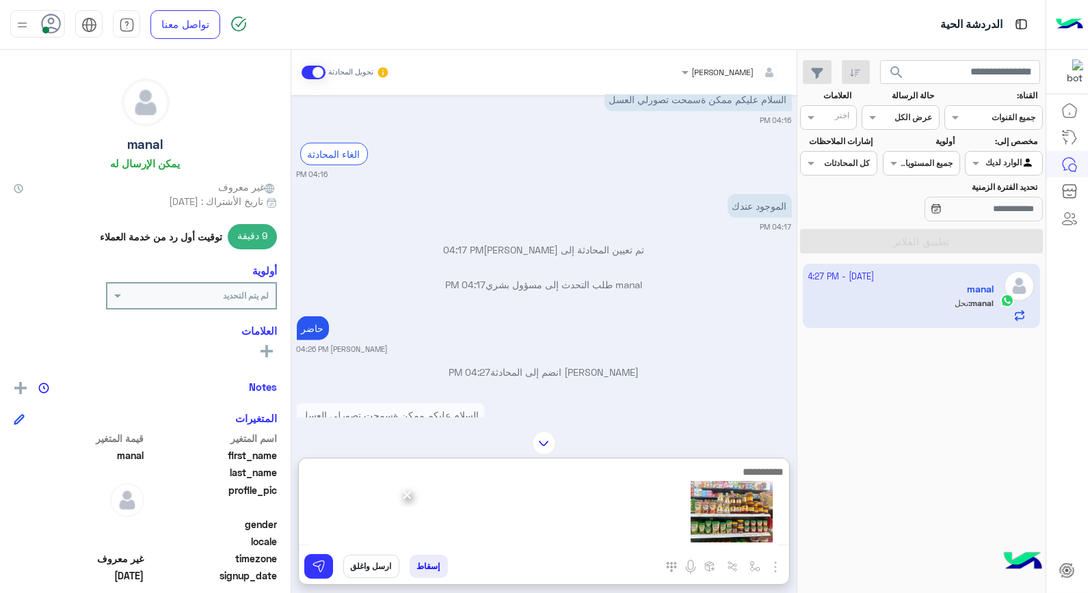
scroll to position [2199, 0]
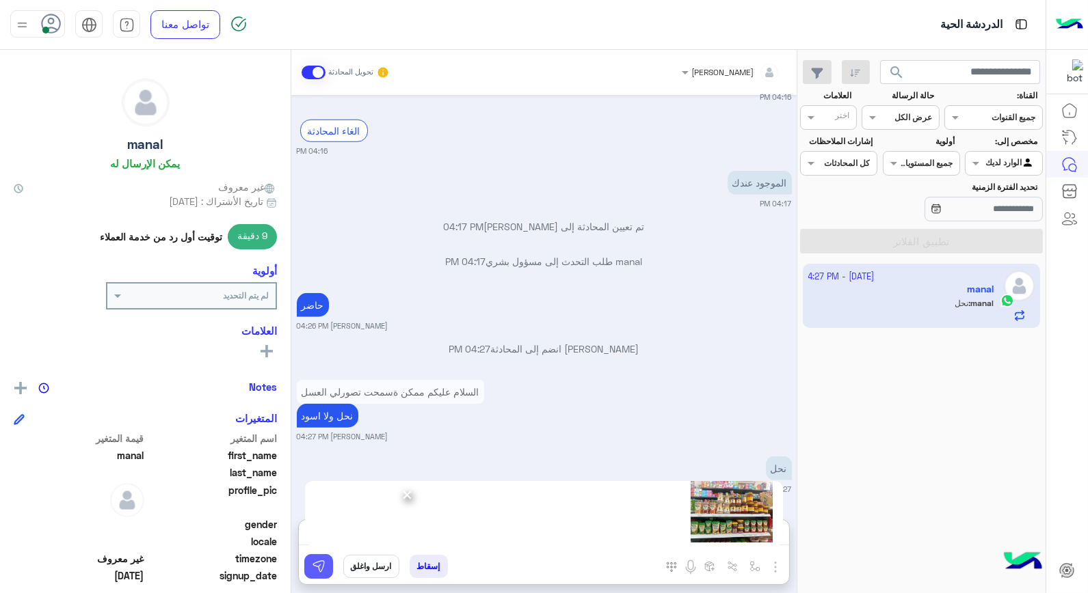
drag, startPoint x: 595, startPoint y: 474, endPoint x: 318, endPoint y: 568, distance: 293.1
click at [318, 568] on img at bounding box center [319, 567] width 14 height 14
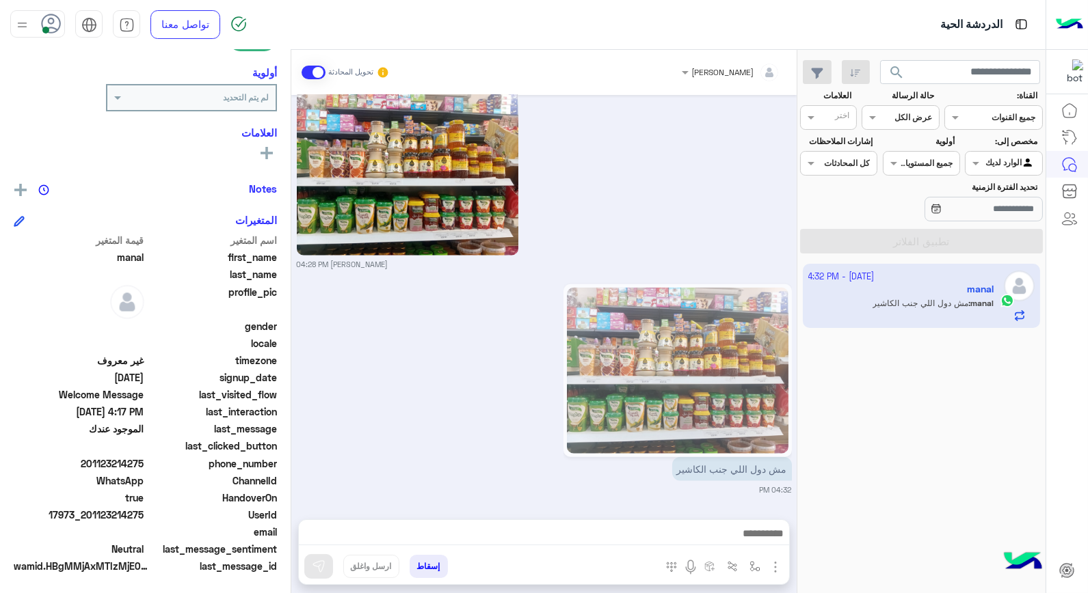
scroll to position [2311, 0]
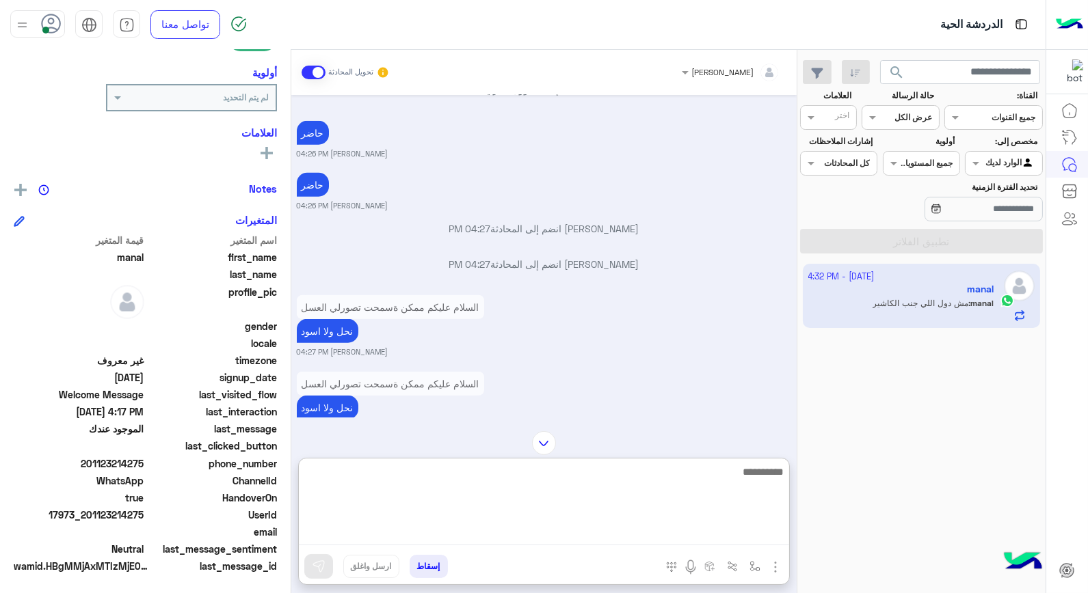
click at [713, 531] on textarea at bounding box center [544, 504] width 490 height 82
type textarea "**********"
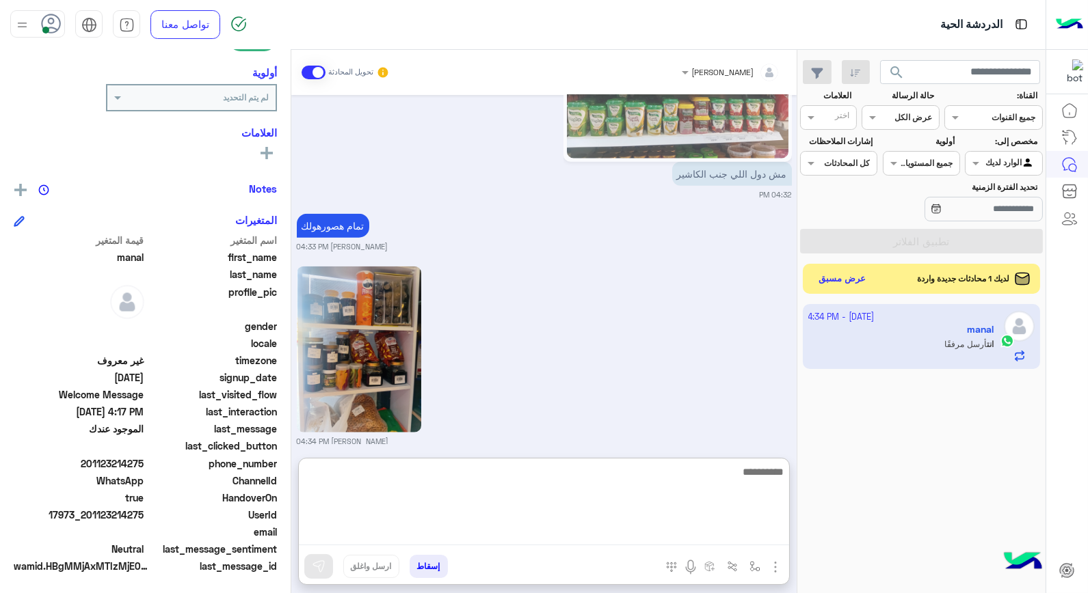
scroll to position [3223, 0]
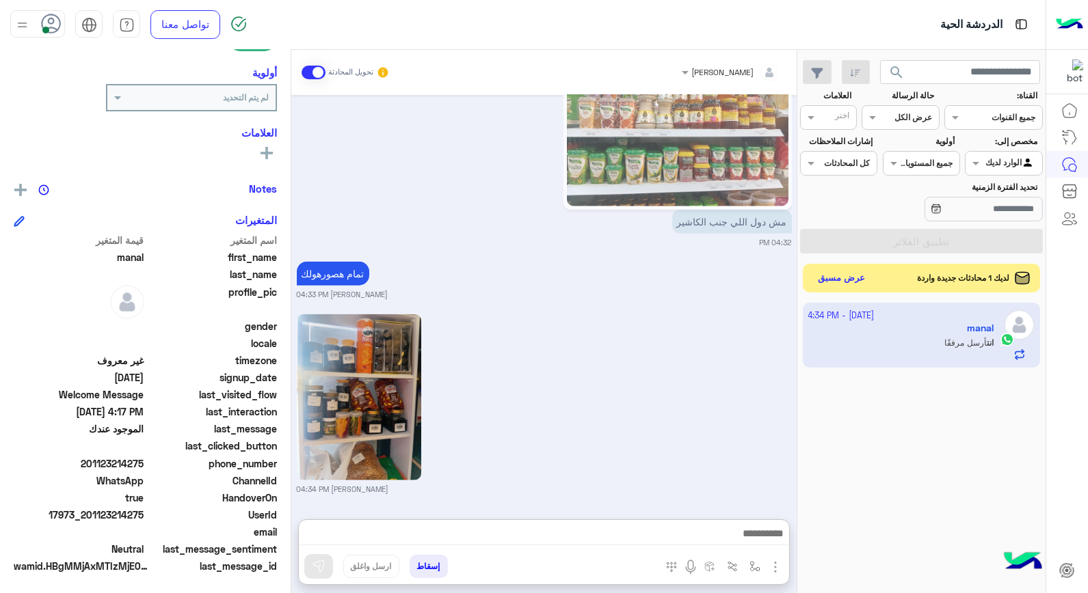
click at [835, 290] on div "لديك 1 محادثات جديدة واردة عرض مسبق" at bounding box center [921, 278] width 238 height 29
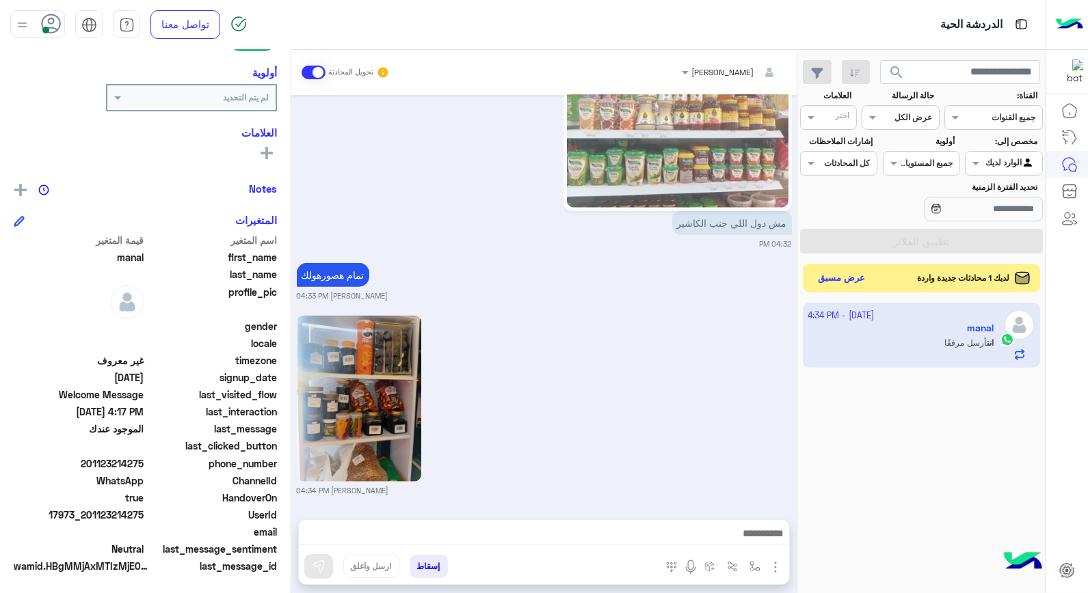
click at [848, 281] on button "عرض مسبق" at bounding box center [841, 278] width 57 height 18
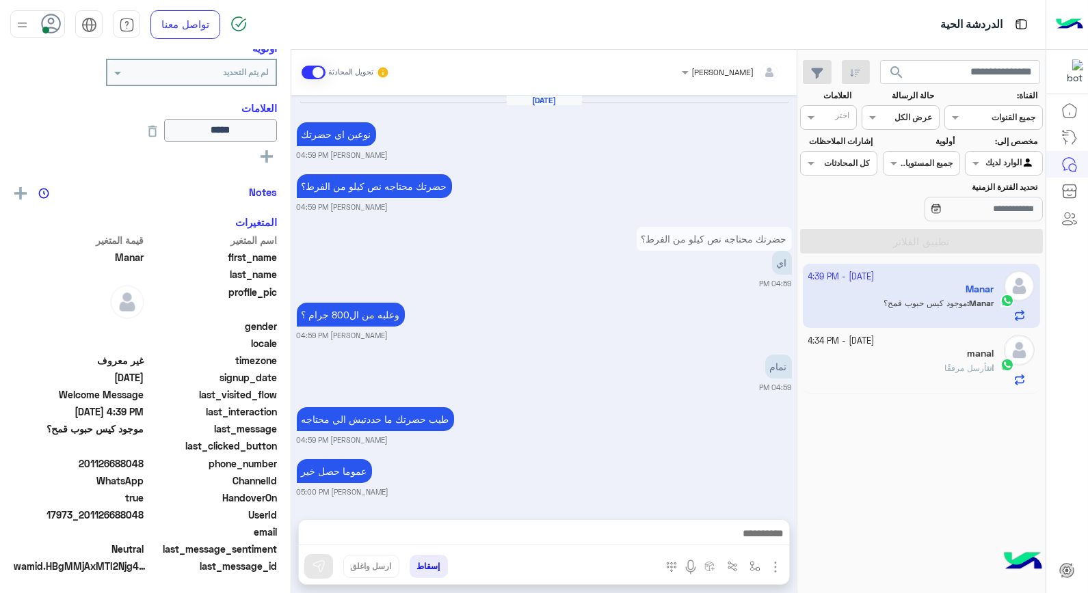
scroll to position [812, 0]
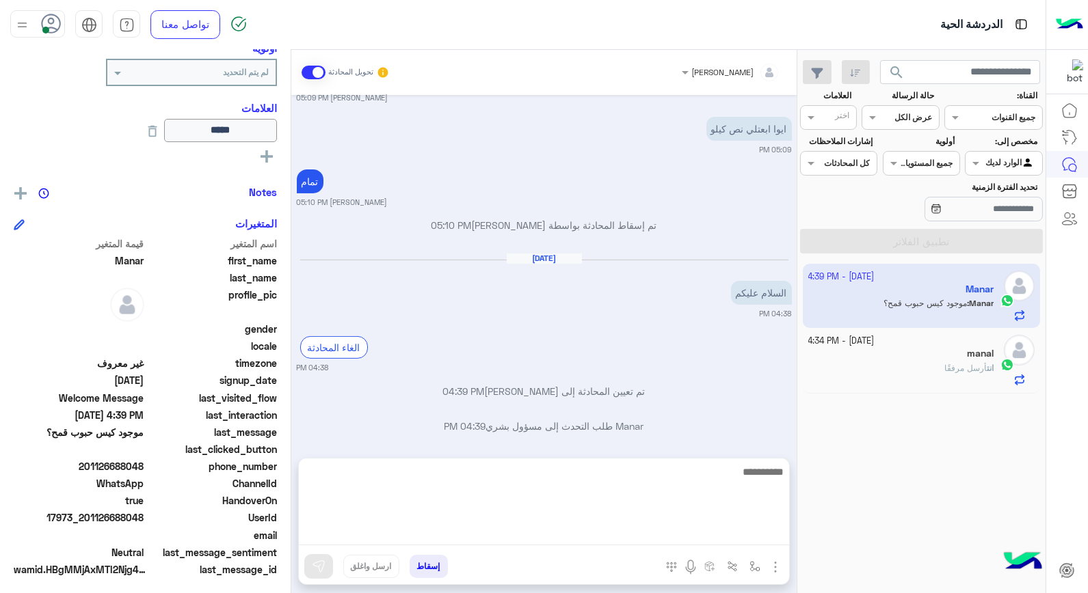
click at [735, 535] on textarea at bounding box center [544, 504] width 490 height 82
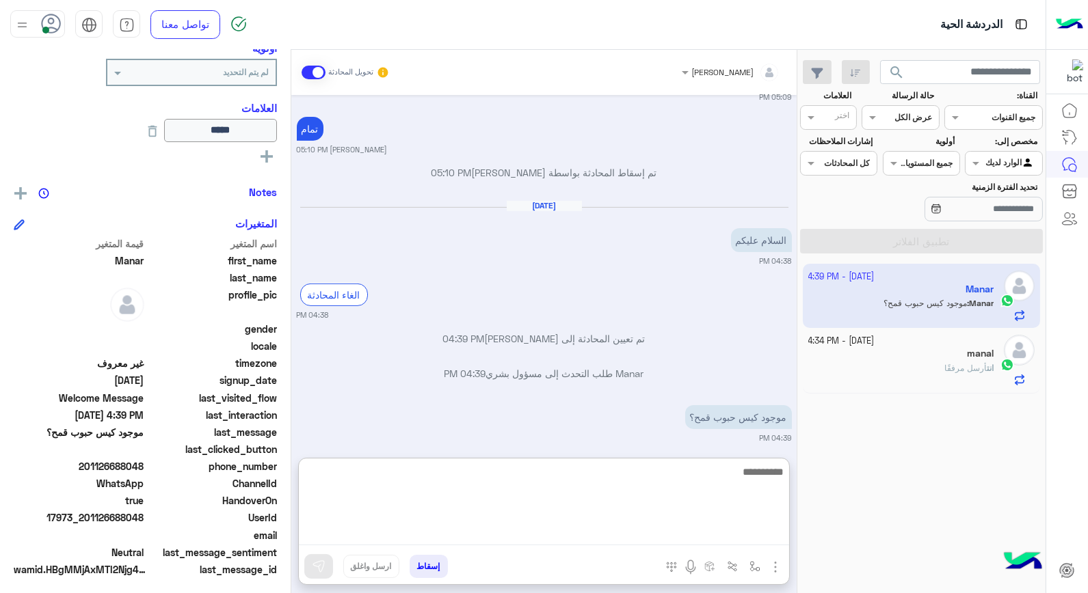
scroll to position [874, 0]
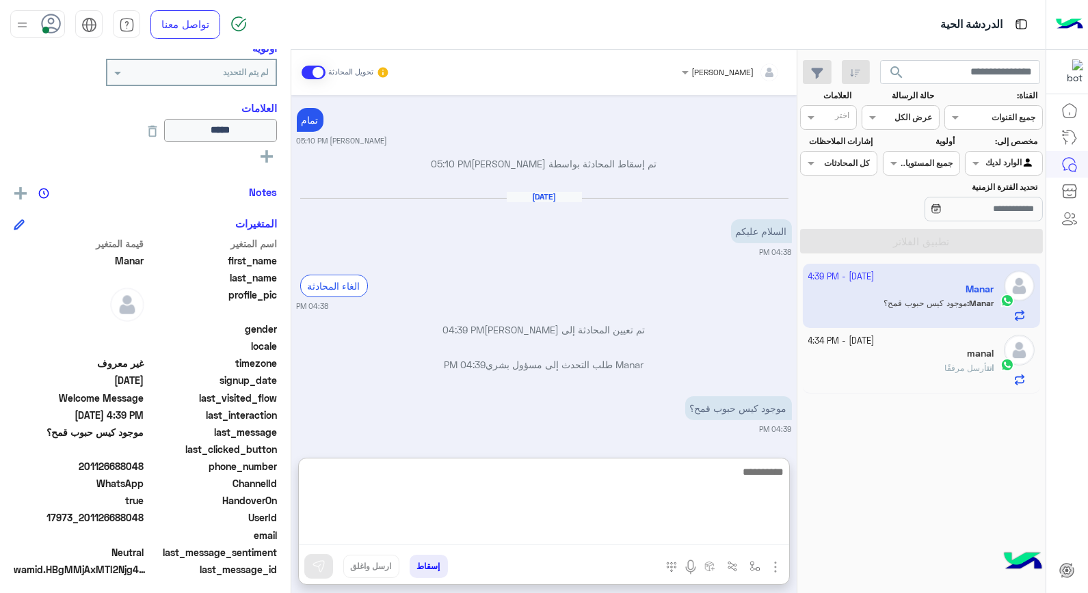
click at [712, 470] on textarea at bounding box center [544, 504] width 490 height 82
type textarea "******"
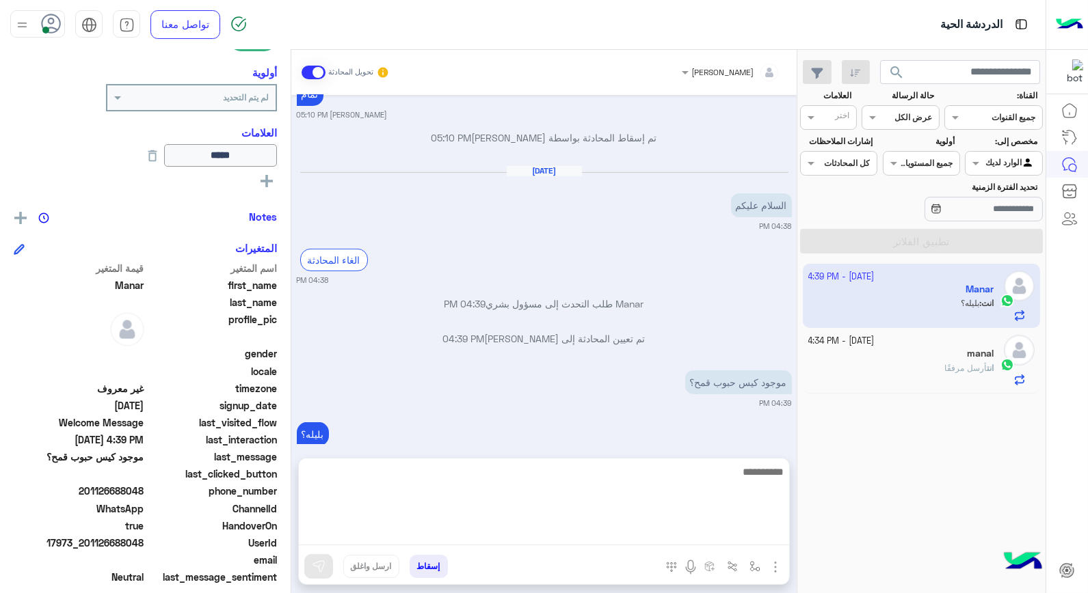
scroll to position [926, 0]
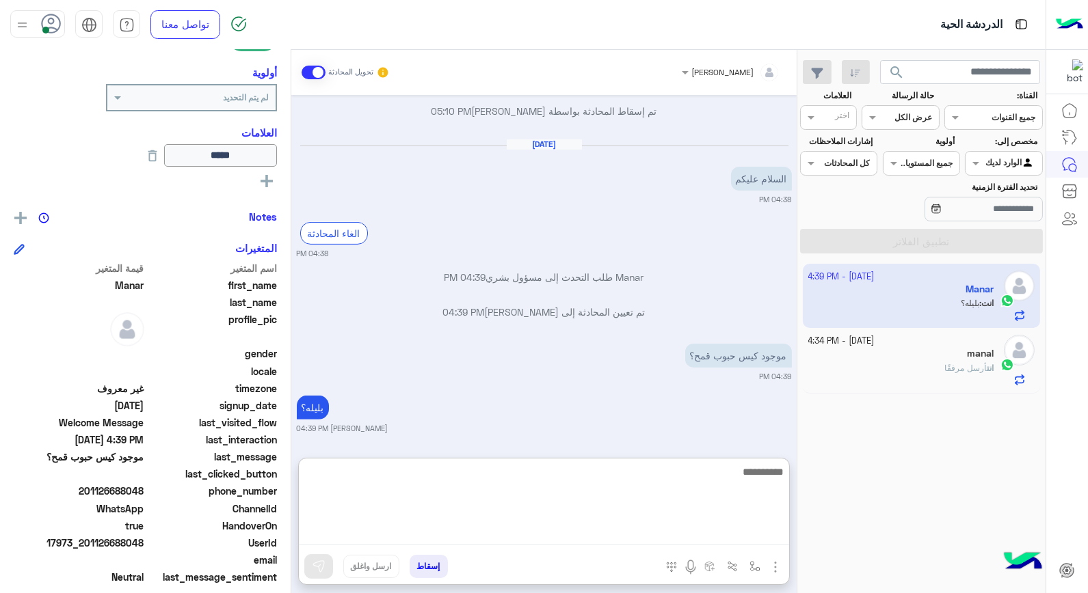
click at [727, 473] on textarea at bounding box center [544, 504] width 490 height 82
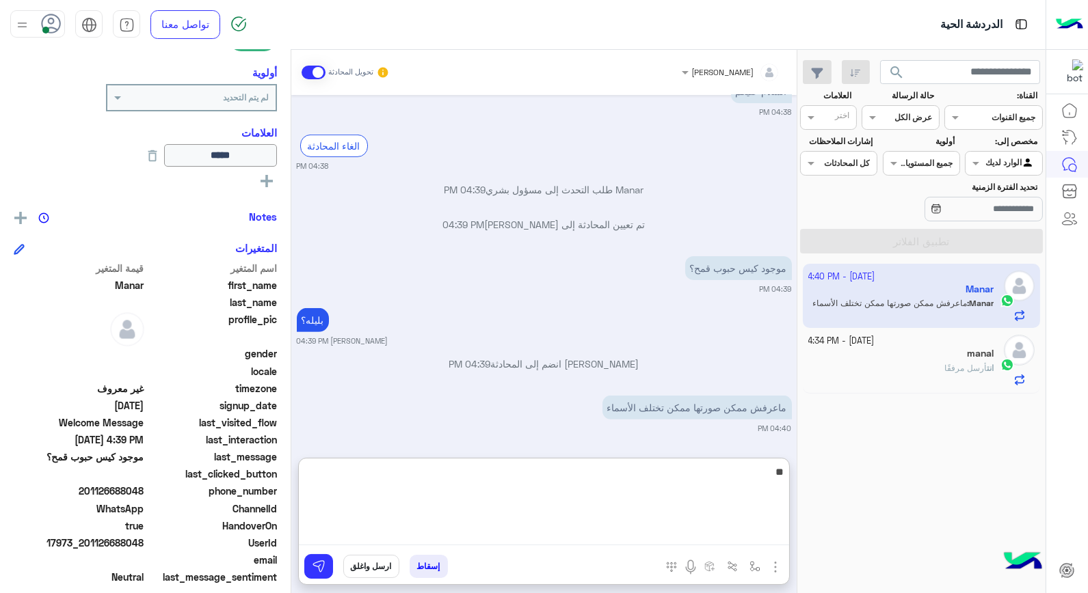
type textarea "*"
type textarea "****"
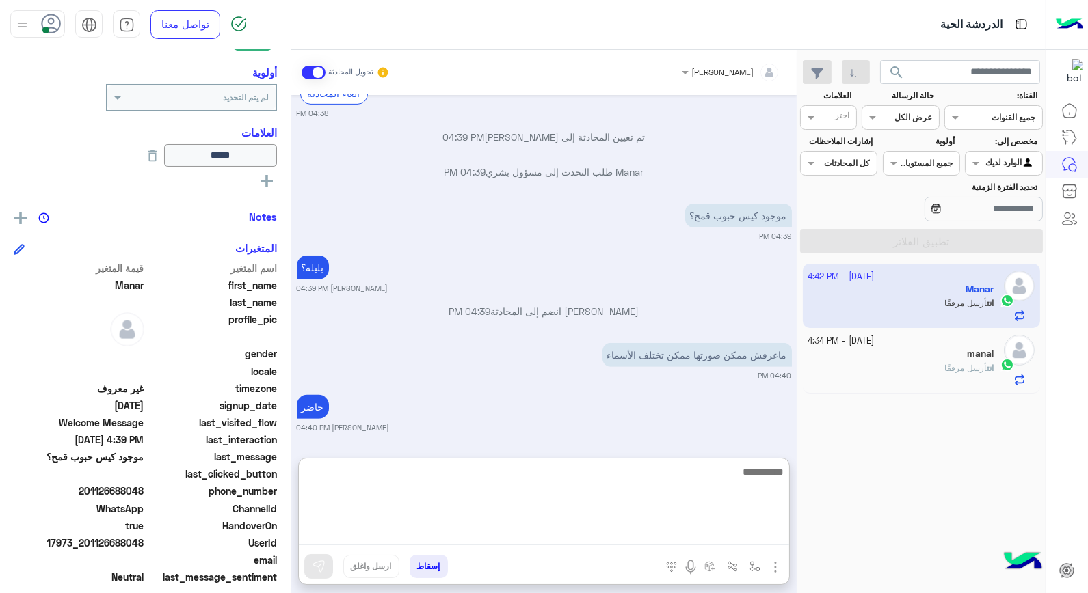
scroll to position [1260, 0]
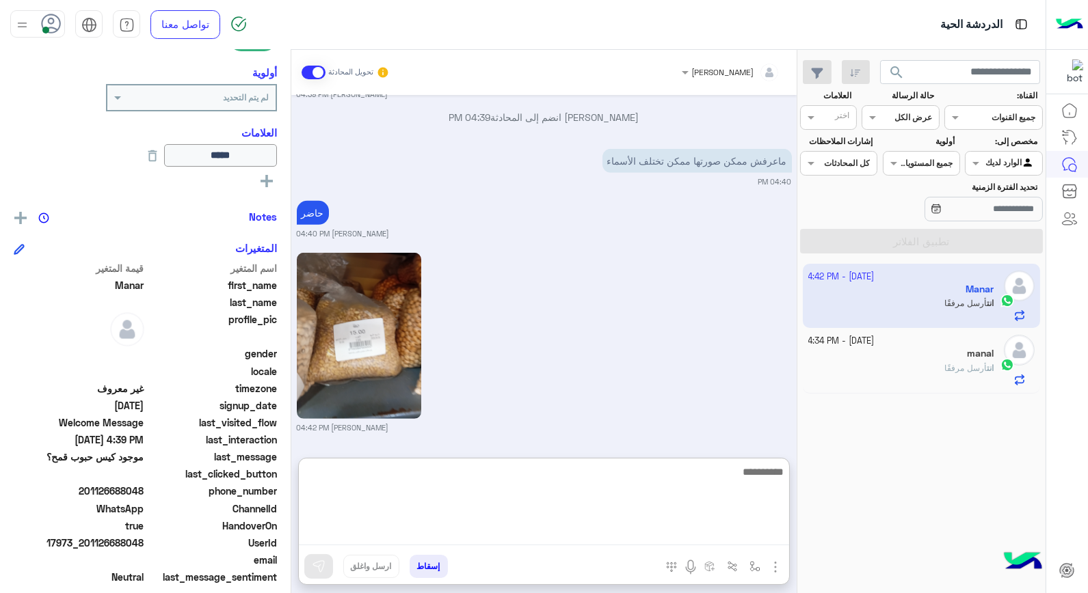
click at [673, 476] on textarea at bounding box center [544, 504] width 490 height 82
type textarea "**********"
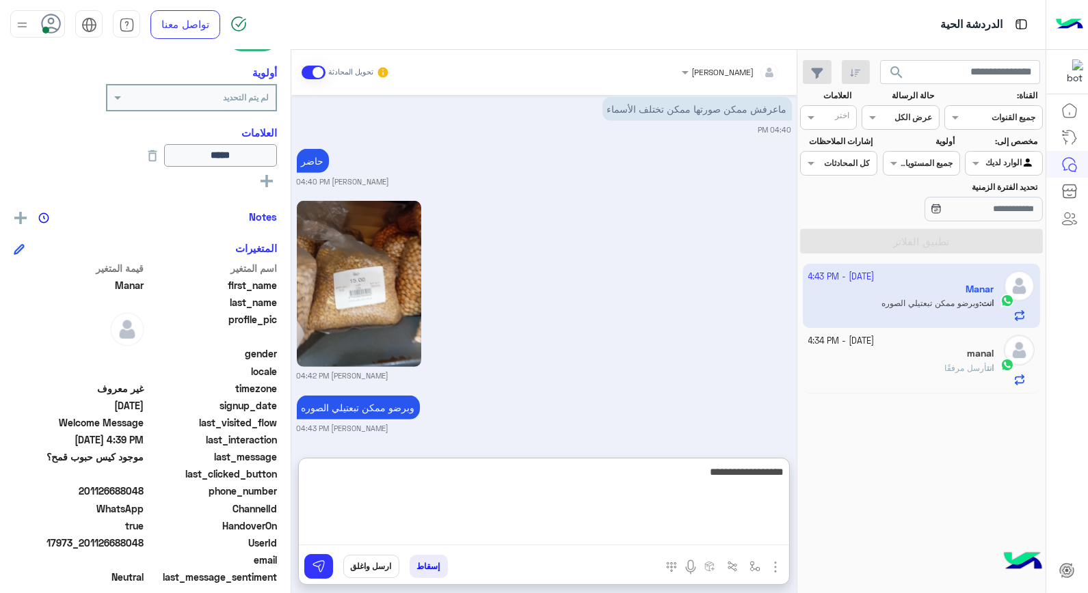
type textarea "**********"
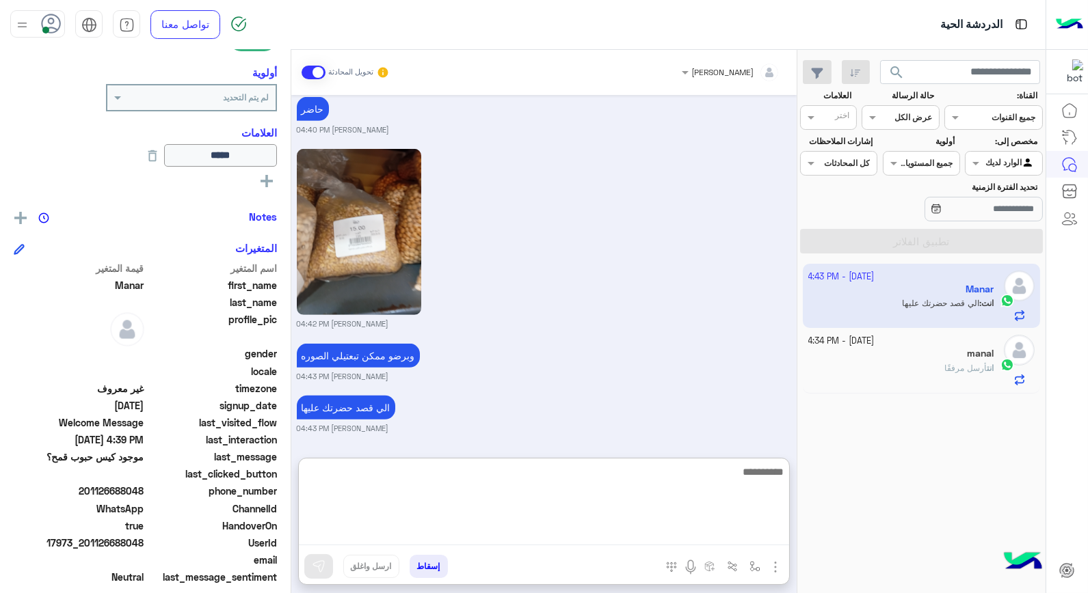
click at [671, 491] on textarea at bounding box center [544, 504] width 490 height 82
type textarea "**********"
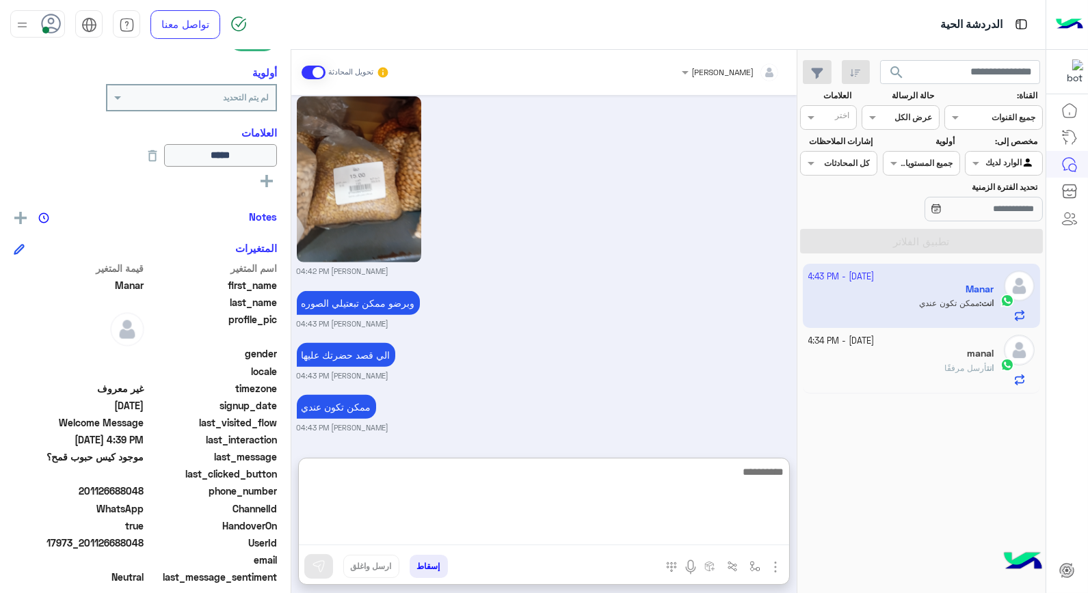
scroll to position [1468, 0]
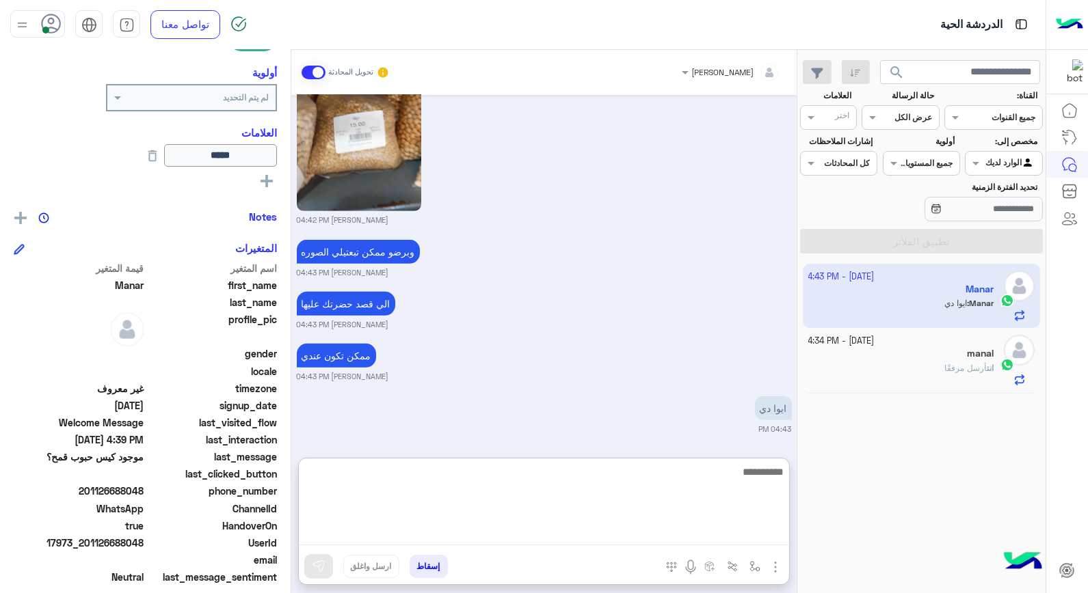
click at [705, 470] on textarea at bounding box center [544, 504] width 490 height 82
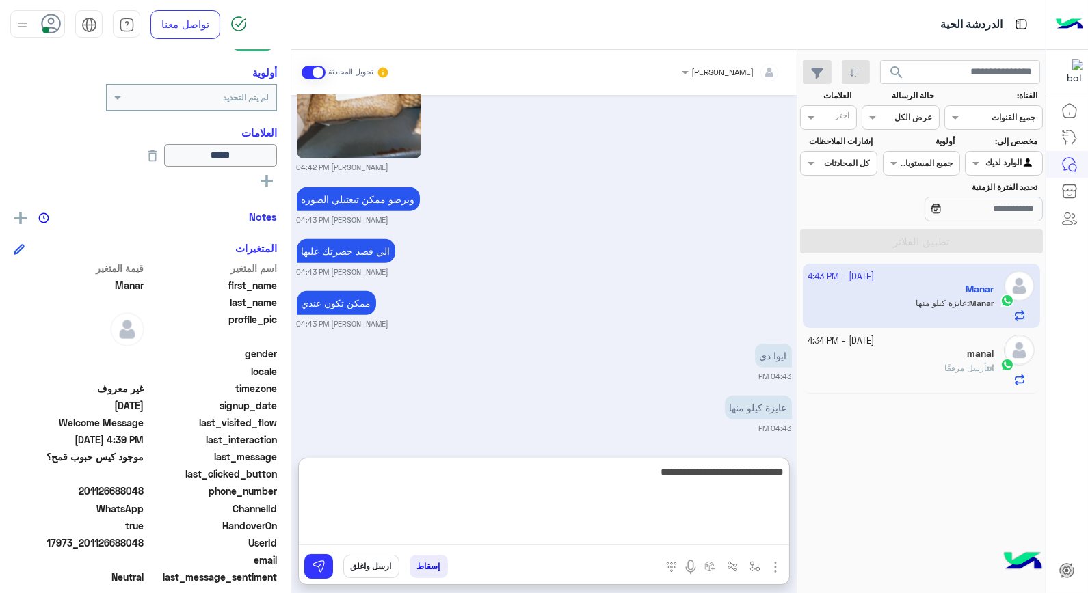
type textarea "**********"
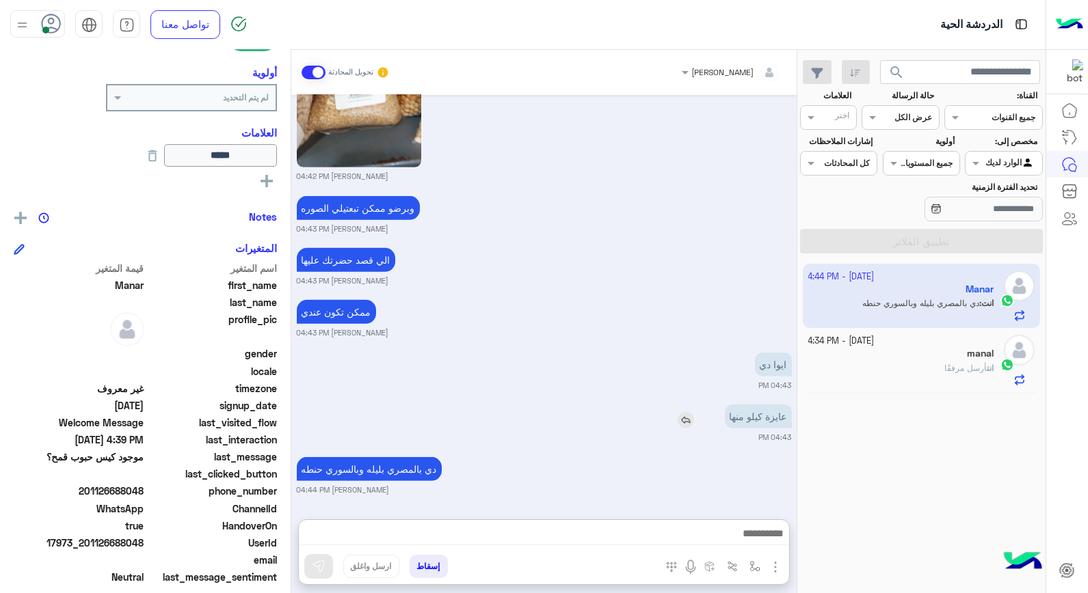
click at [689, 412] on img at bounding box center [685, 420] width 16 height 16
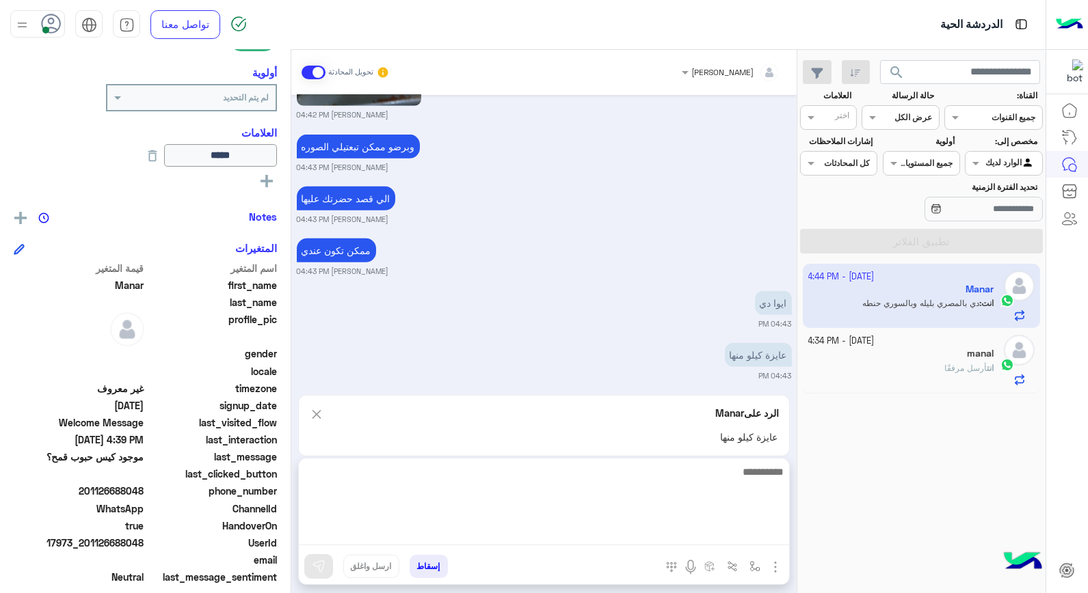
click at [712, 532] on textarea at bounding box center [544, 504] width 490 height 82
type textarea "****"
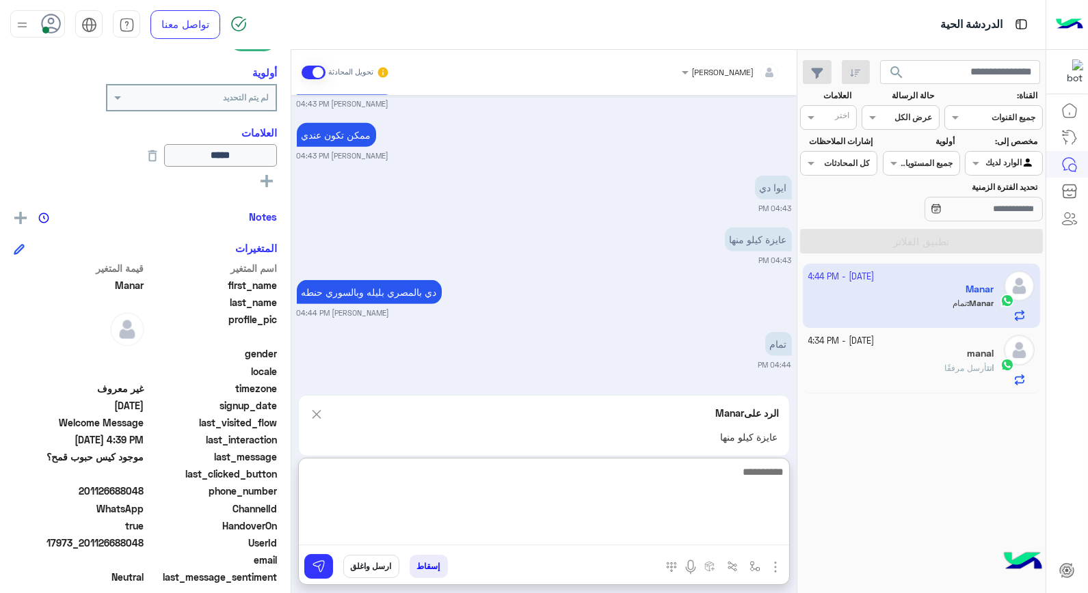
scroll to position [1702, 0]
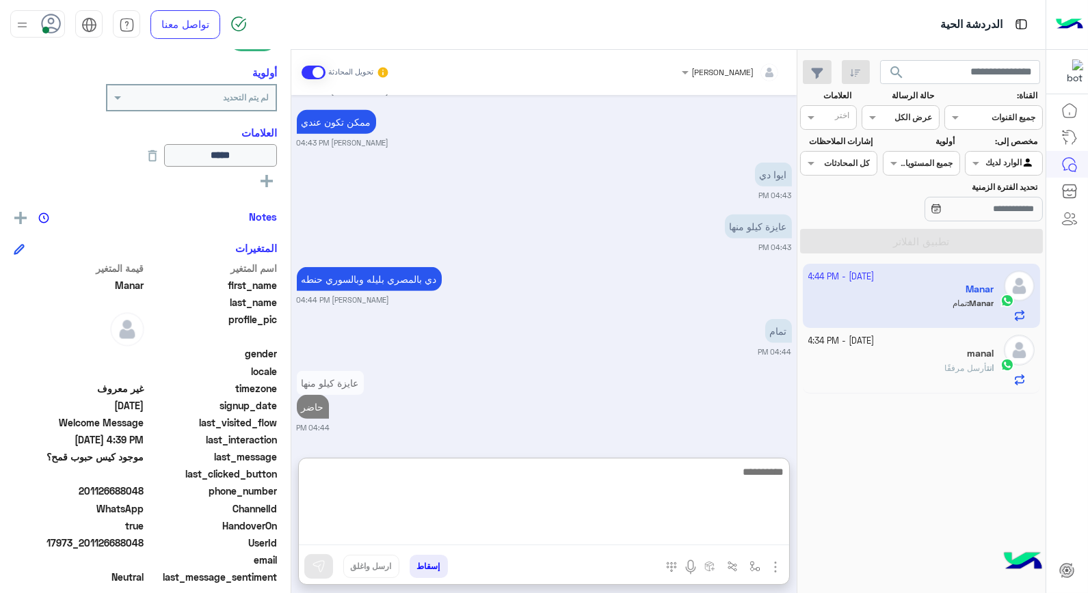
click at [694, 502] on textarea at bounding box center [544, 504] width 490 height 82
type textarea "*******"
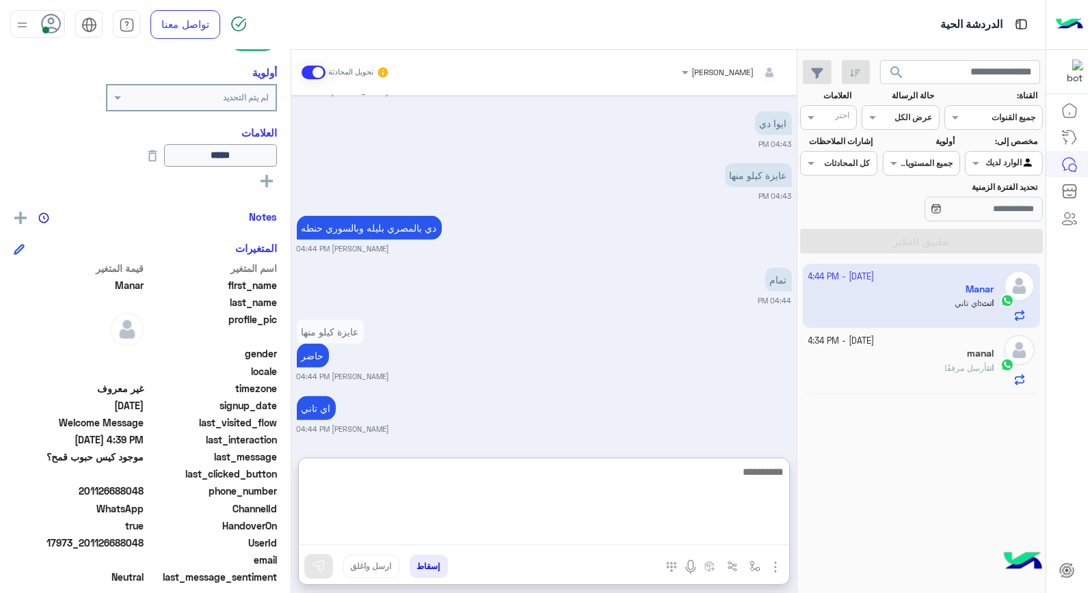
scroll to position [1806, 0]
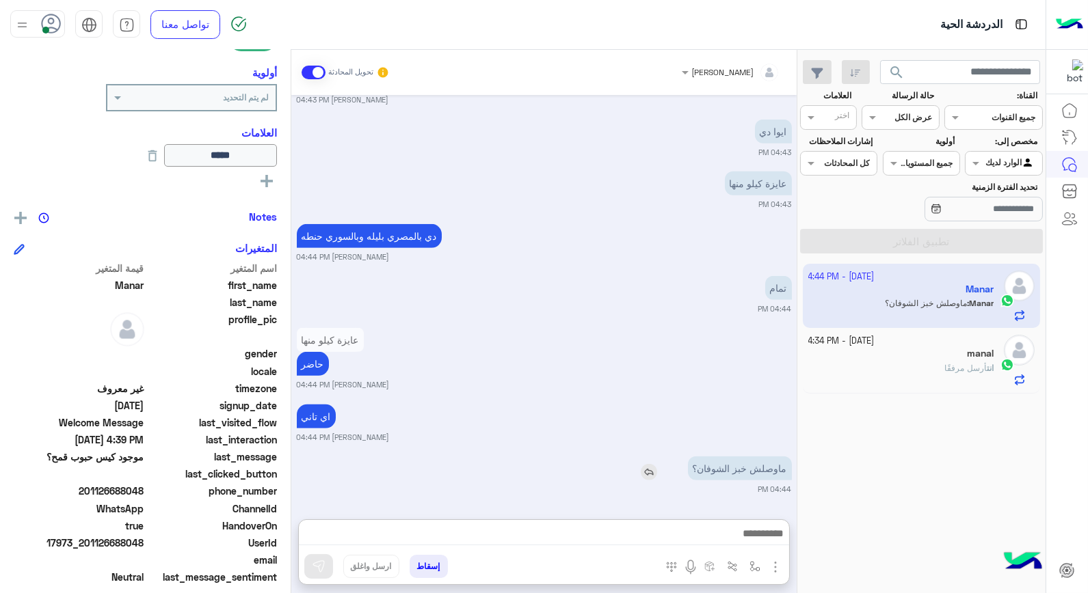
click at [652, 464] on img at bounding box center [648, 472] width 16 height 16
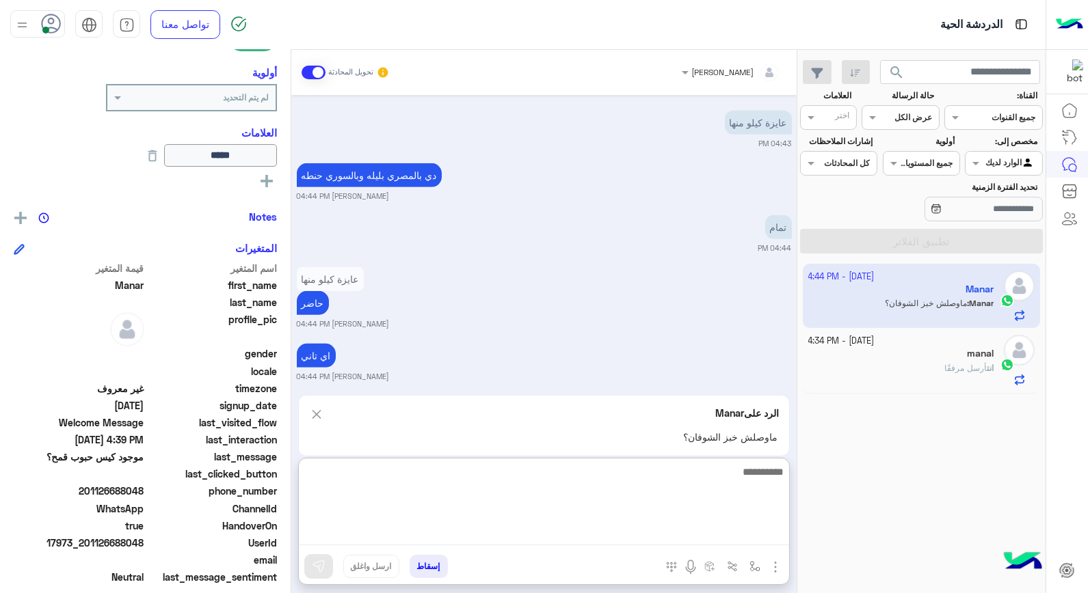
click at [714, 537] on textarea at bounding box center [544, 504] width 490 height 82
type textarea "*********"
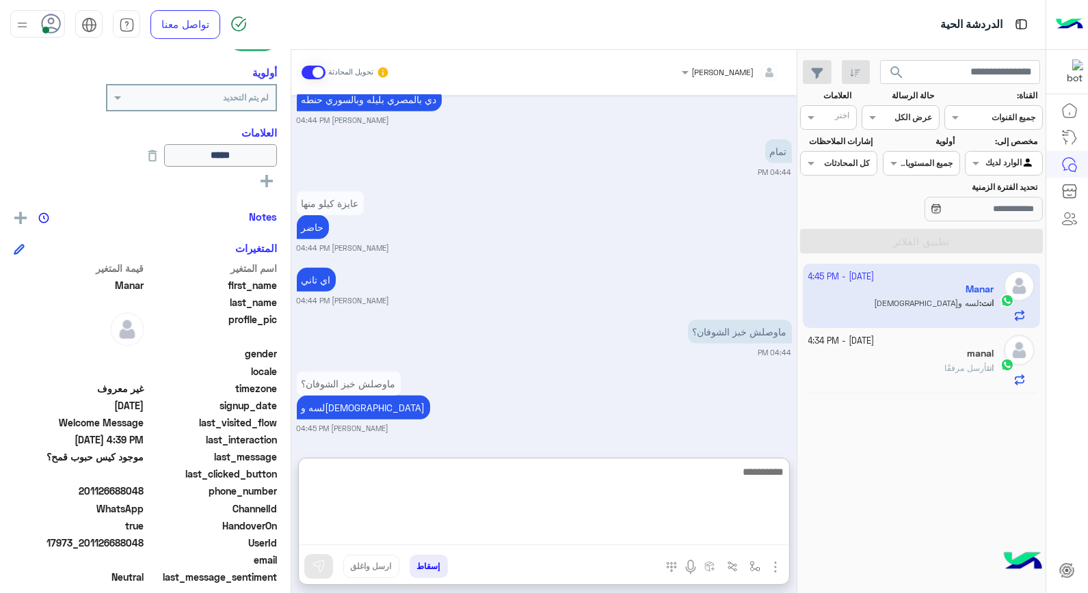
scroll to position [1934, 0]
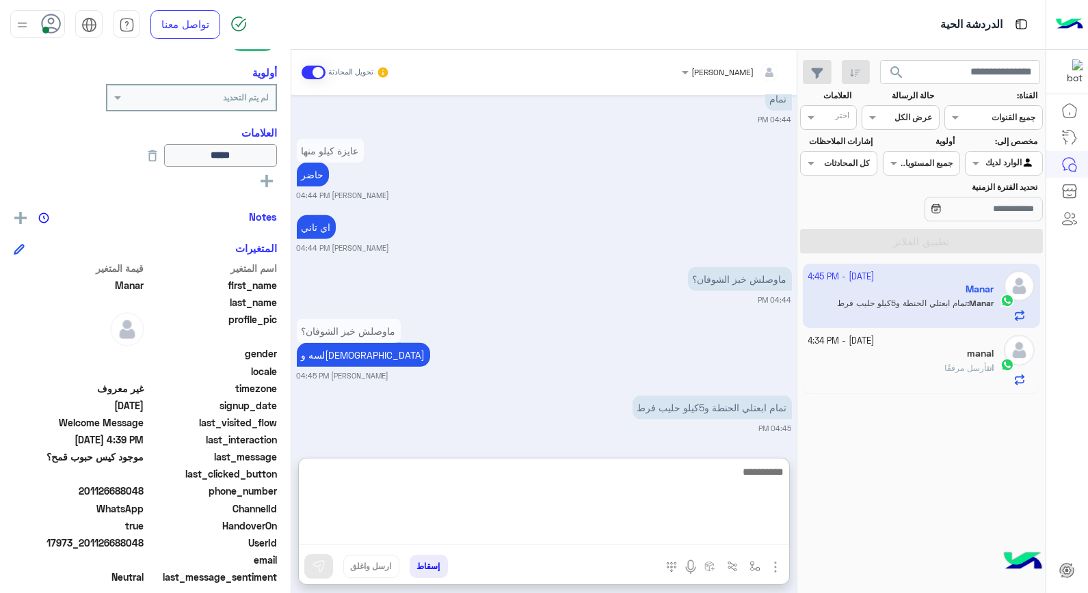
click at [763, 481] on textarea at bounding box center [544, 504] width 490 height 82
type textarea "****"
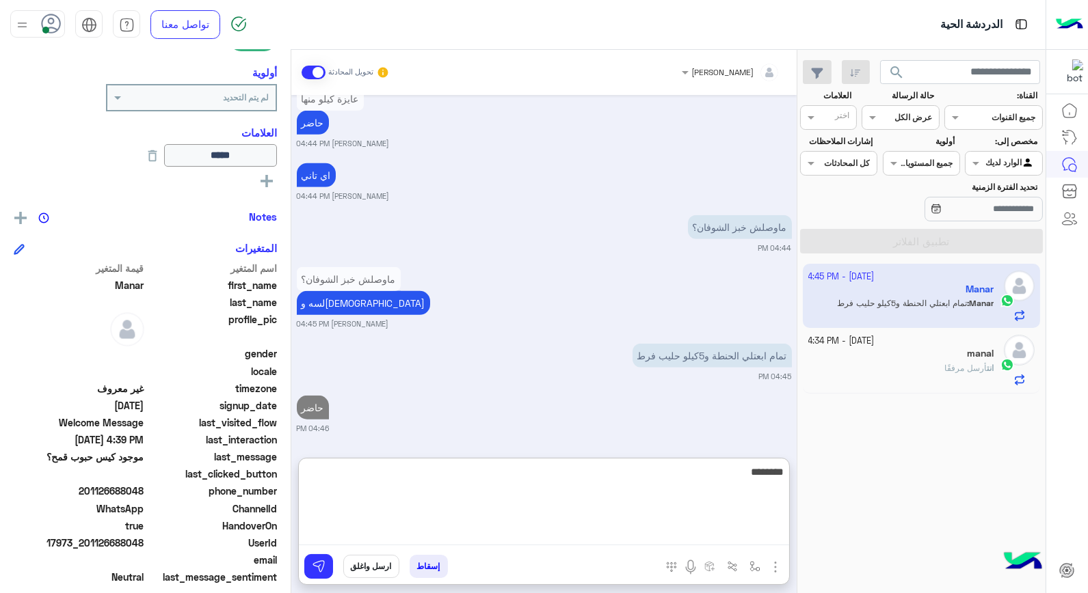
type textarea "*********"
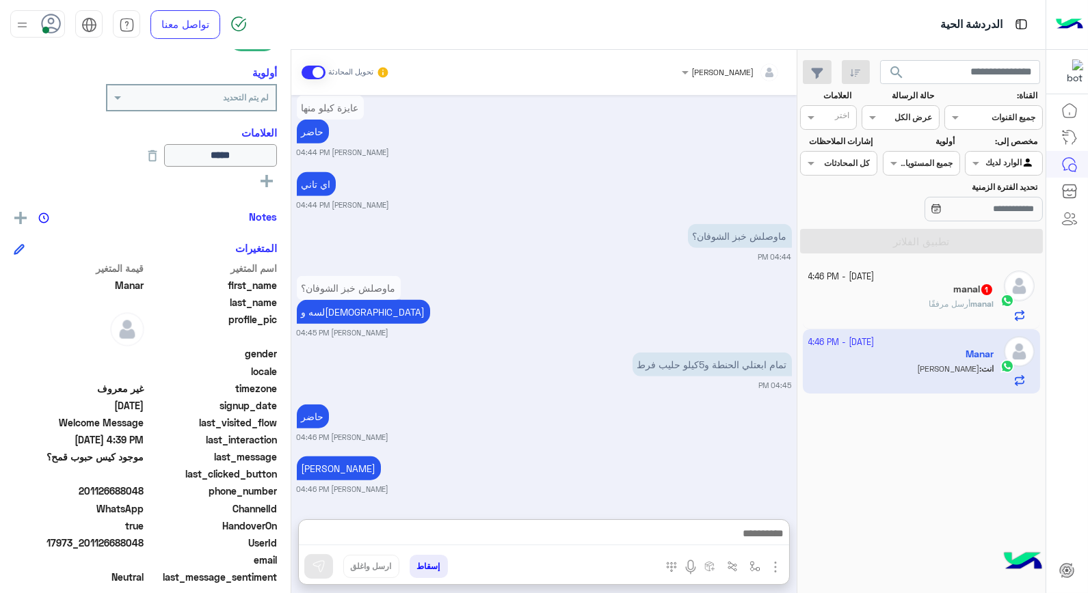
click at [952, 306] on span "أرسل مرفقًا" at bounding box center [949, 304] width 42 height 10
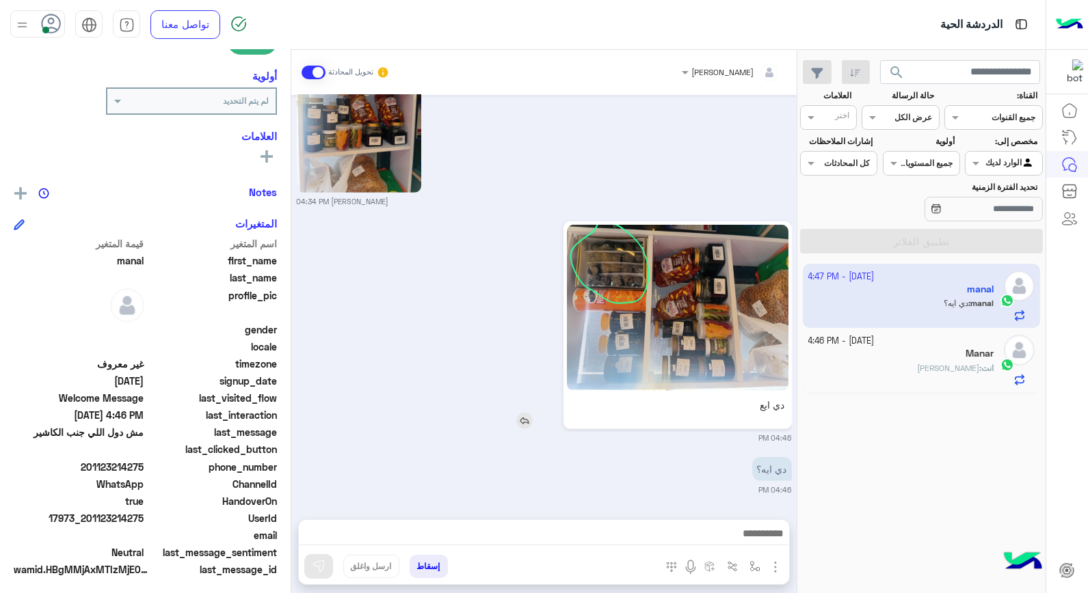
scroll to position [198, 0]
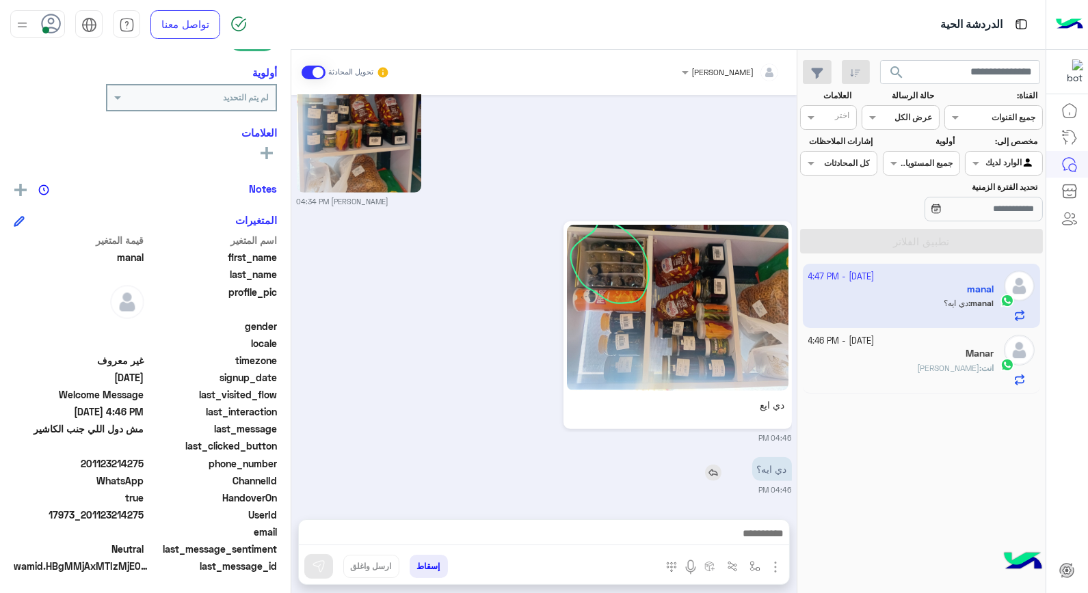
click at [713, 474] on img at bounding box center [713, 473] width 16 height 16
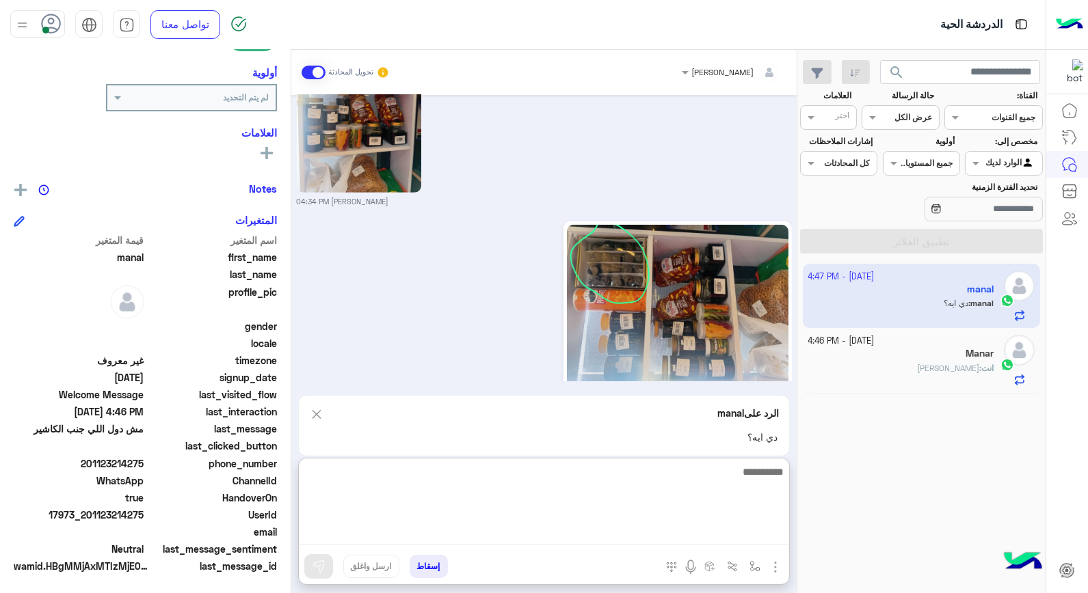
click at [723, 534] on textarea at bounding box center [544, 504] width 490 height 82
type textarea "**********"
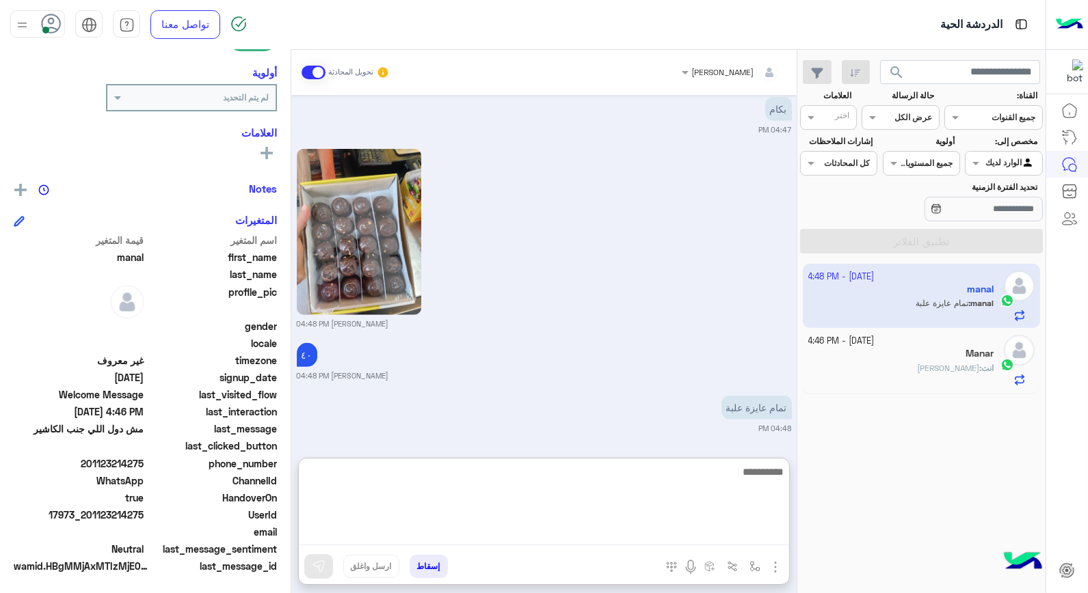
scroll to position [2022, 0]
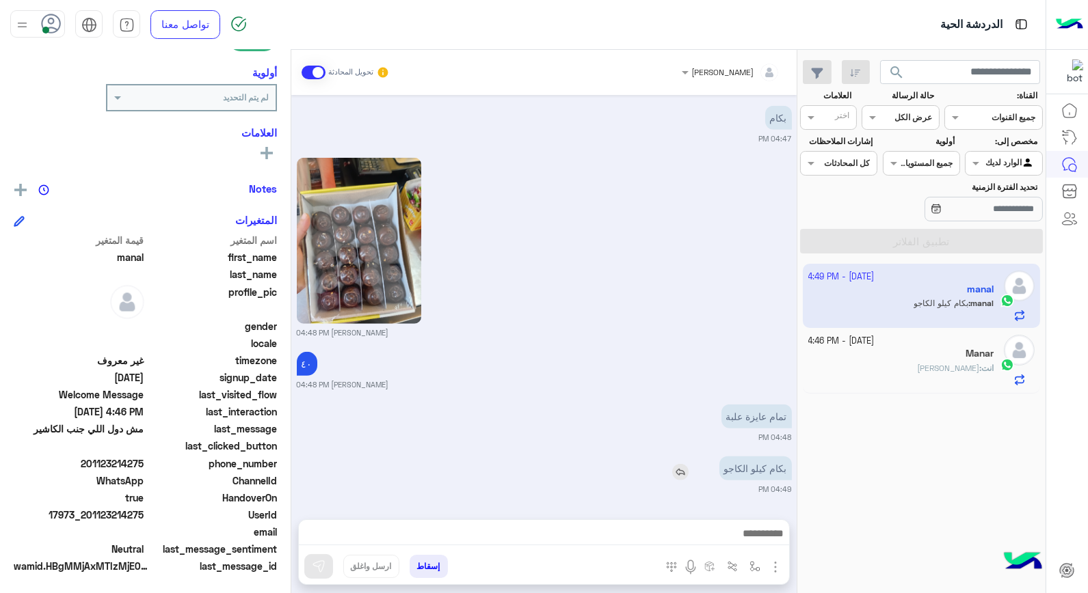
click at [677, 464] on img at bounding box center [680, 472] width 16 height 16
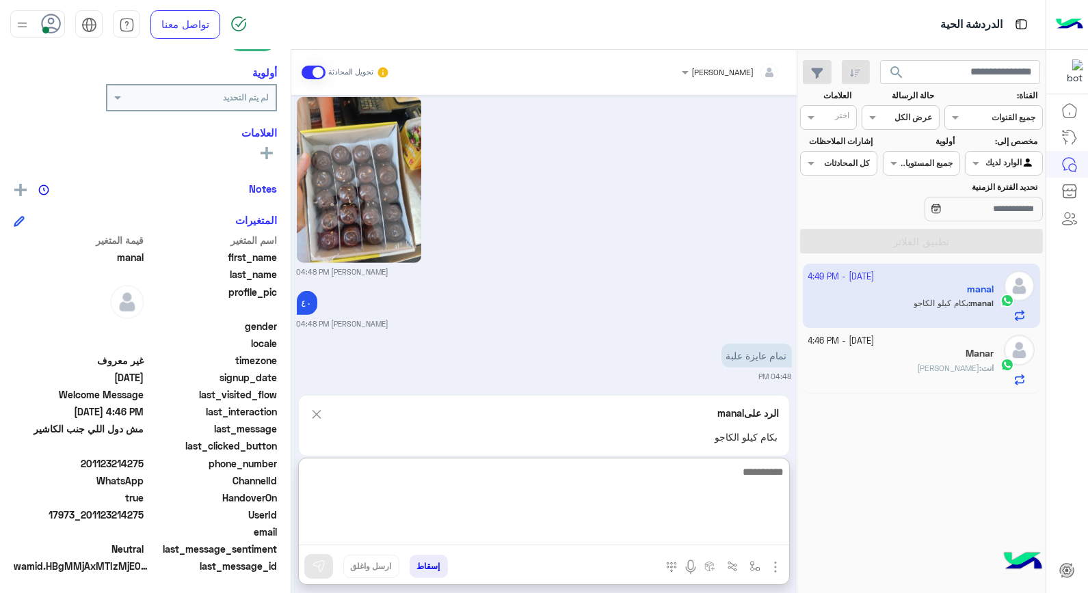
click at [759, 540] on textarea at bounding box center [544, 504] width 490 height 82
type textarea "*******"
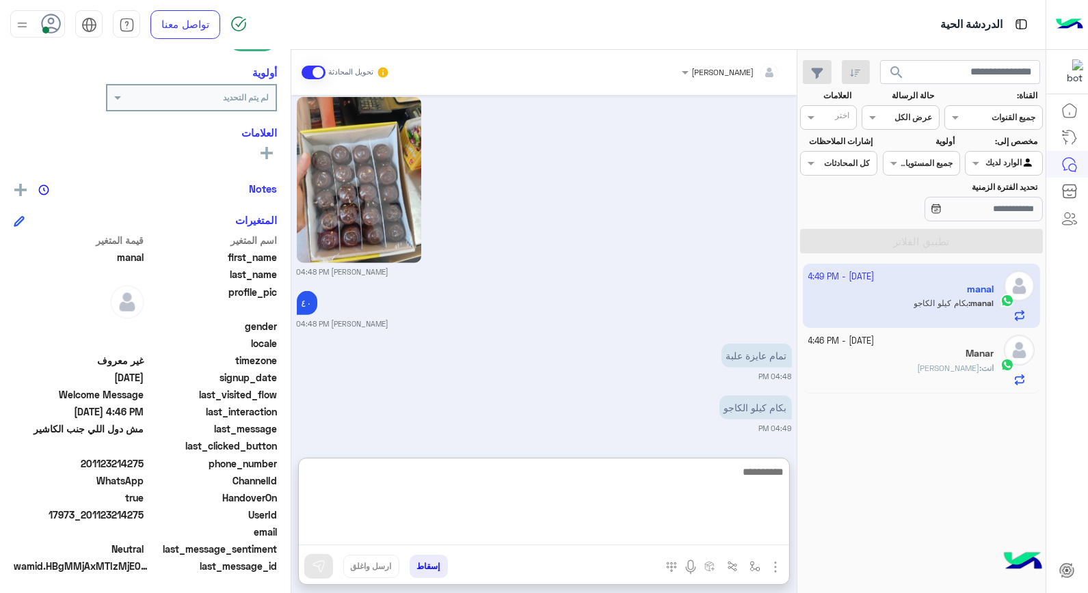
scroll to position [2099, 0]
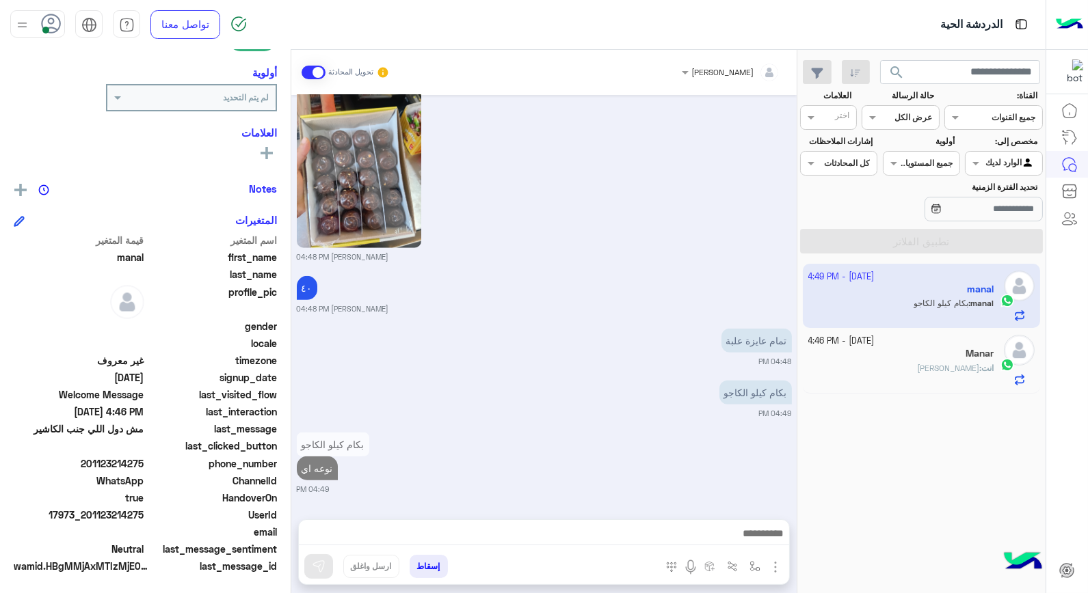
click at [886, 376] on div "انت : حاجه تاني" at bounding box center [901, 374] width 186 height 24
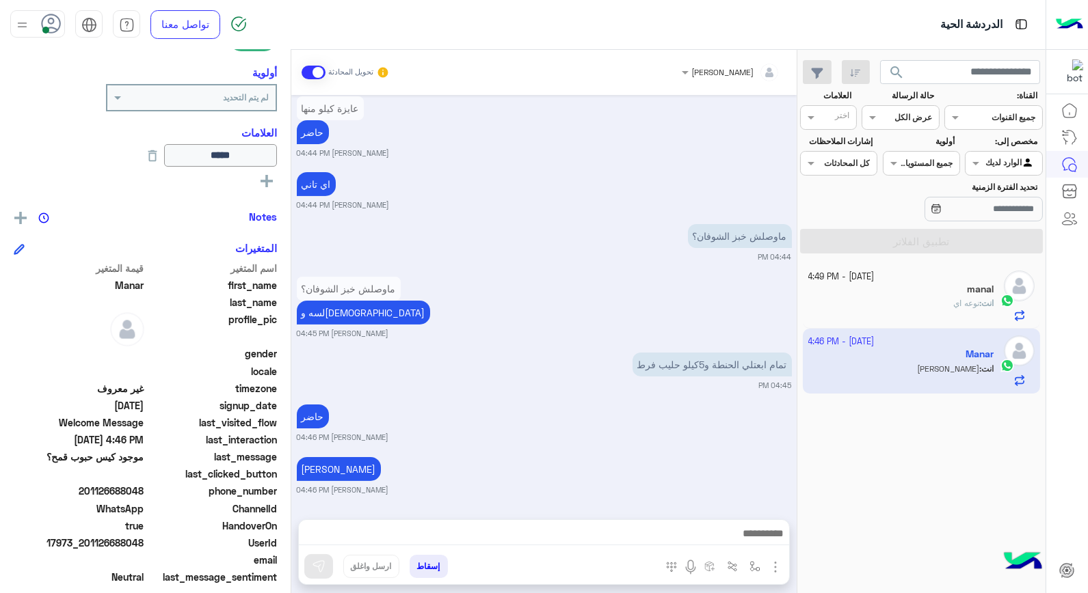
scroll to position [226, 0]
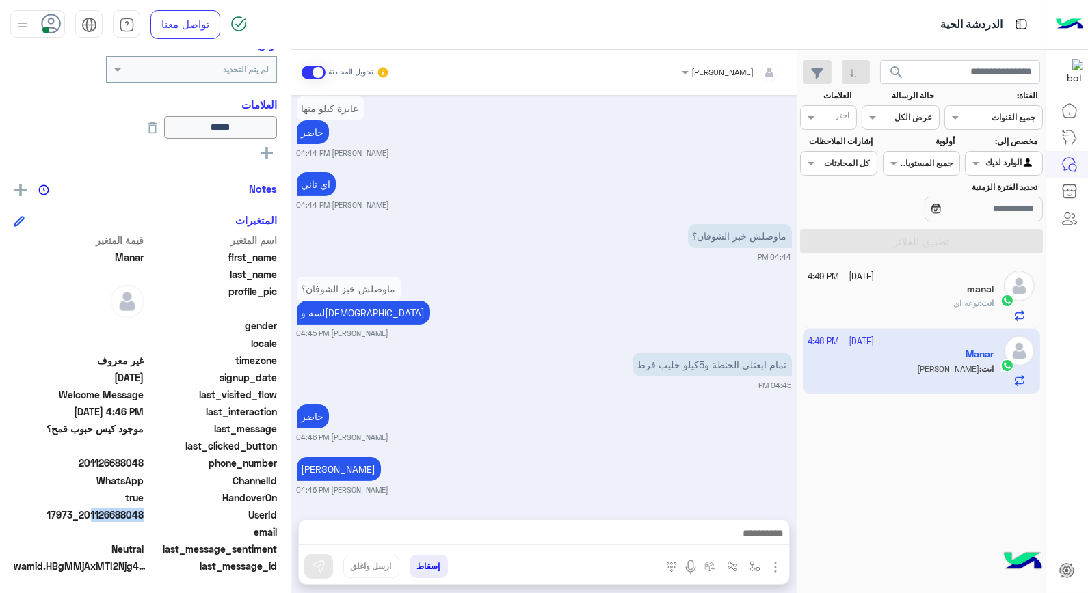
drag, startPoint x: 86, startPoint y: 514, endPoint x: 155, endPoint y: 524, distance: 69.7
click at [155, 524] on div "اسم المتغير قيمة المتغير first_name Manar last_name profile_pic gender locale t…" at bounding box center [145, 404] width 263 height 343
copy span "01126688048"
click at [899, 306] on div "manal : حبة كبيرة عادي" at bounding box center [901, 310] width 186 height 24
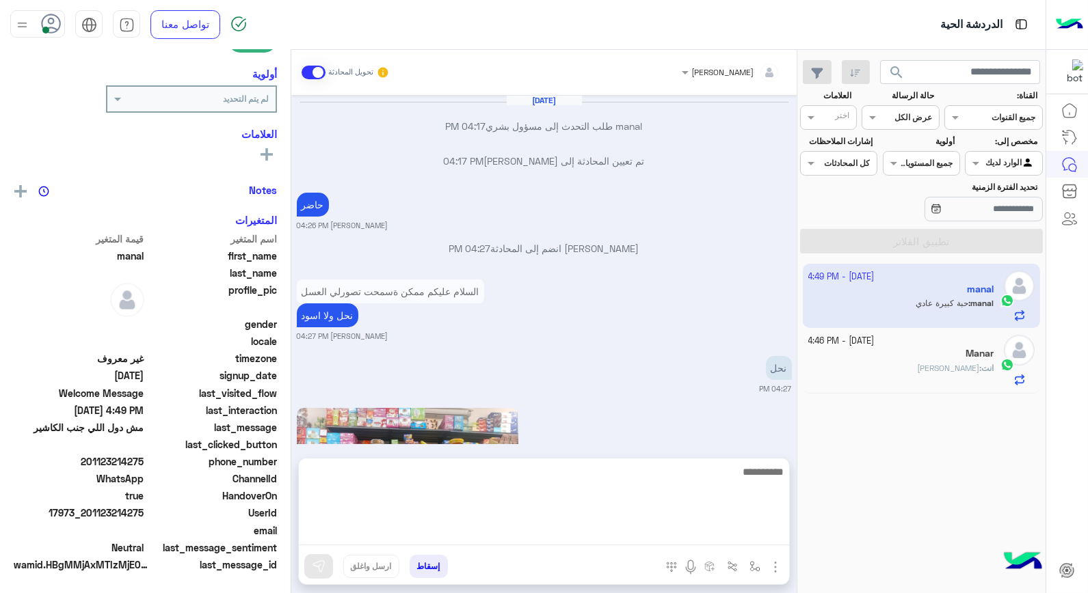
scroll to position [1461, 0]
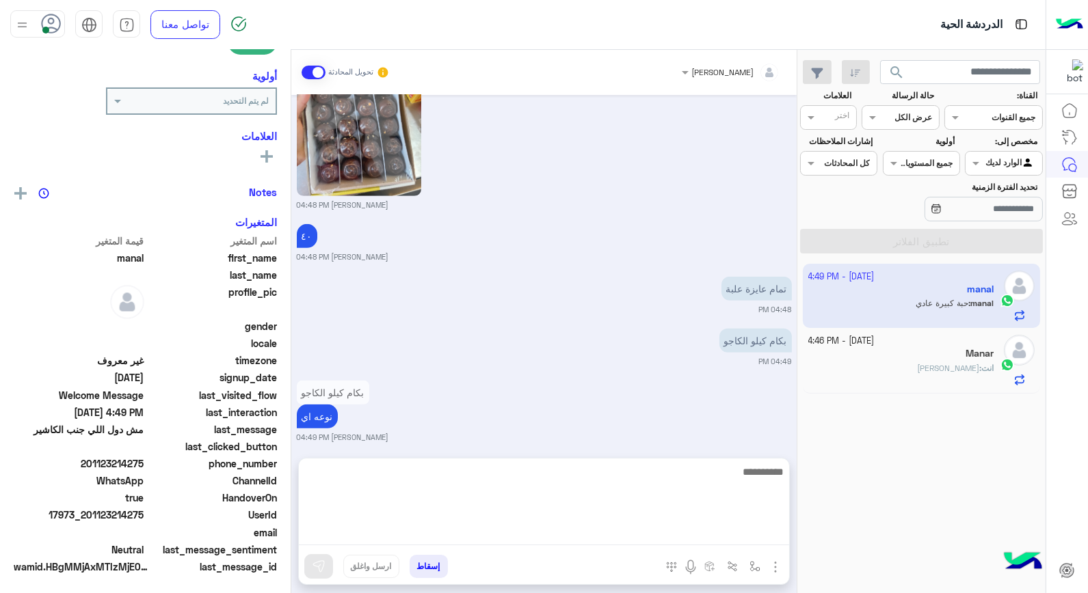
click at [664, 530] on textarea at bounding box center [544, 504] width 490 height 82
type textarea "*"
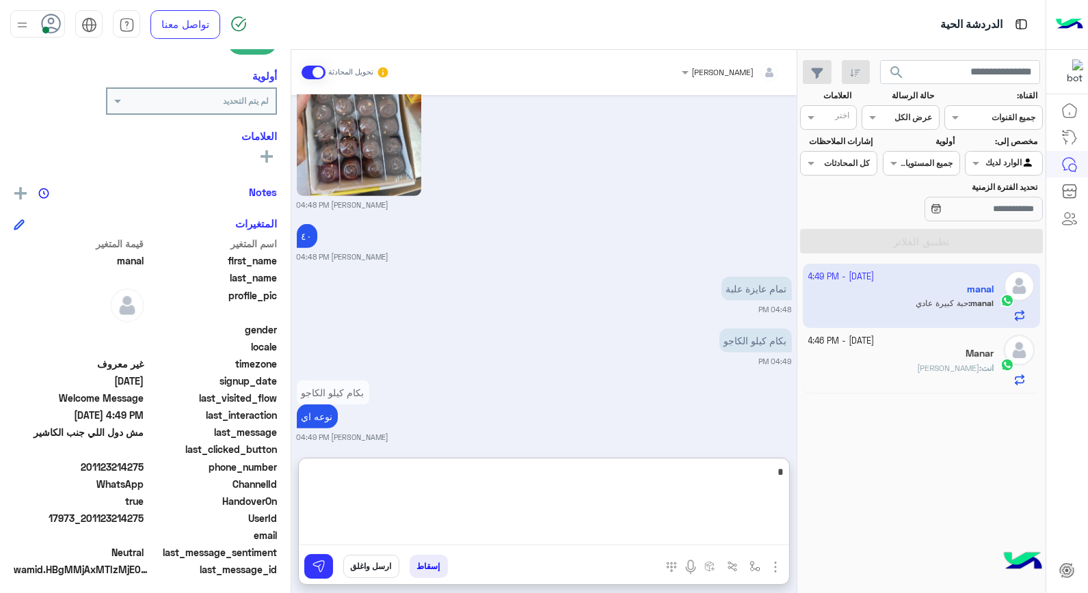
scroll to position [198, 0]
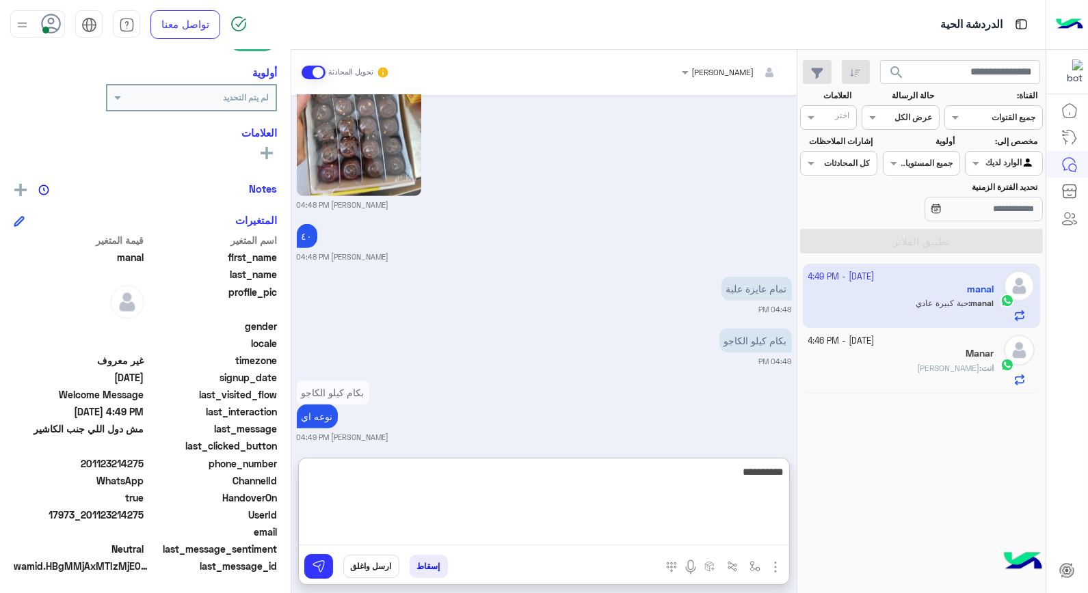
type textarea "**********"
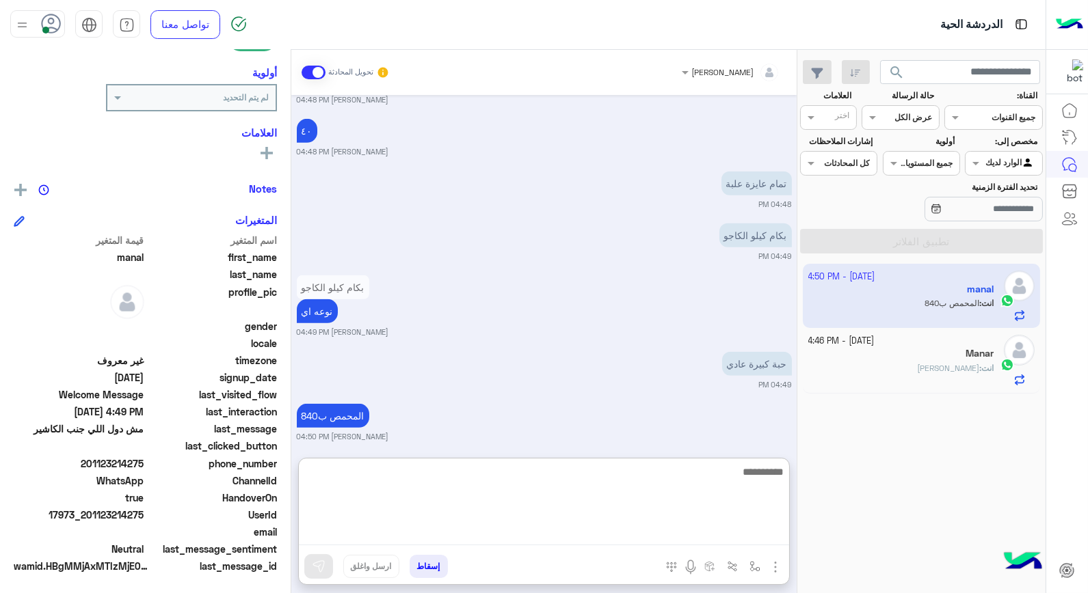
scroll to position [1574, 0]
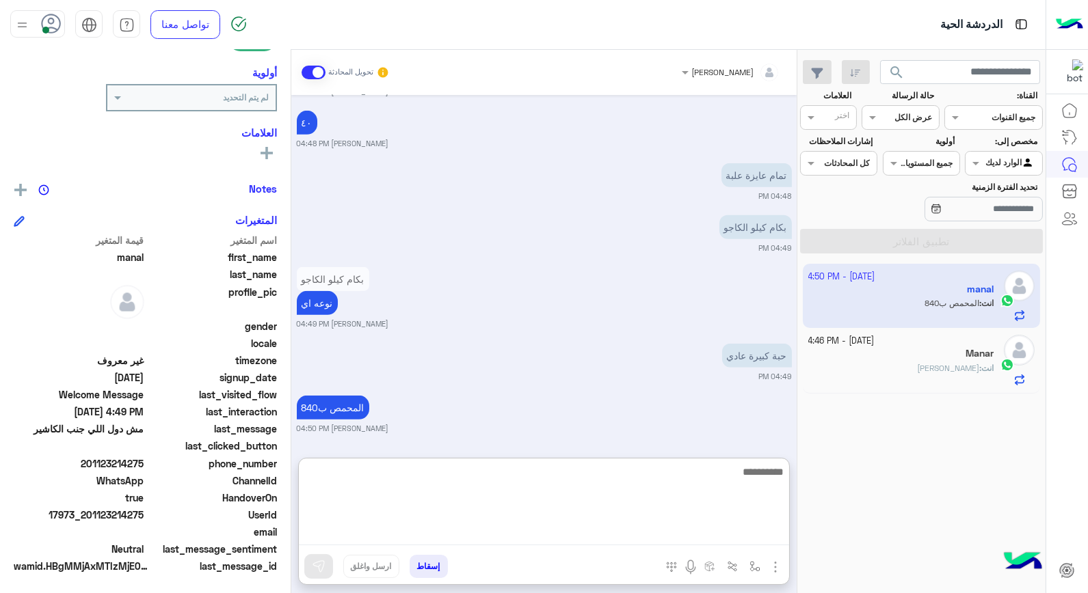
click at [726, 472] on textarea at bounding box center [544, 504] width 490 height 82
type textarea "**********"
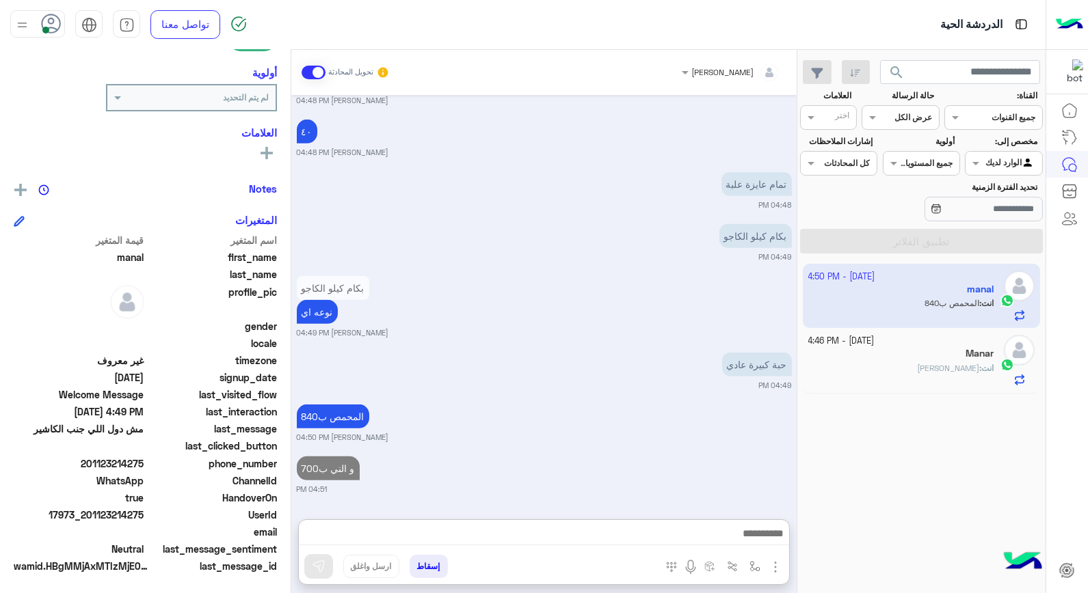
click at [944, 359] on div "Manar" at bounding box center [901, 355] width 186 height 14
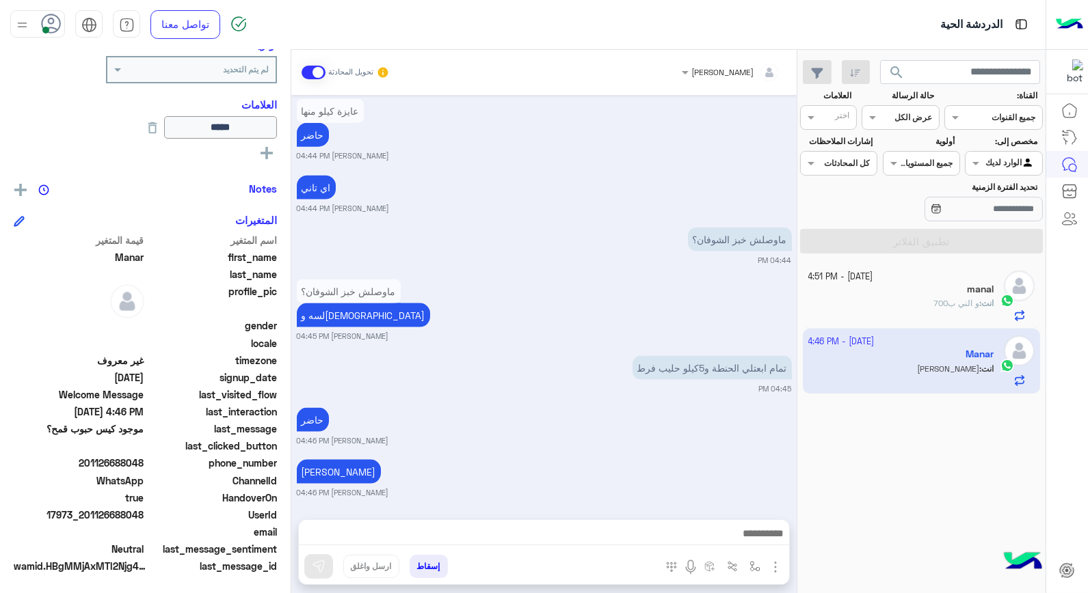
scroll to position [3512, 0]
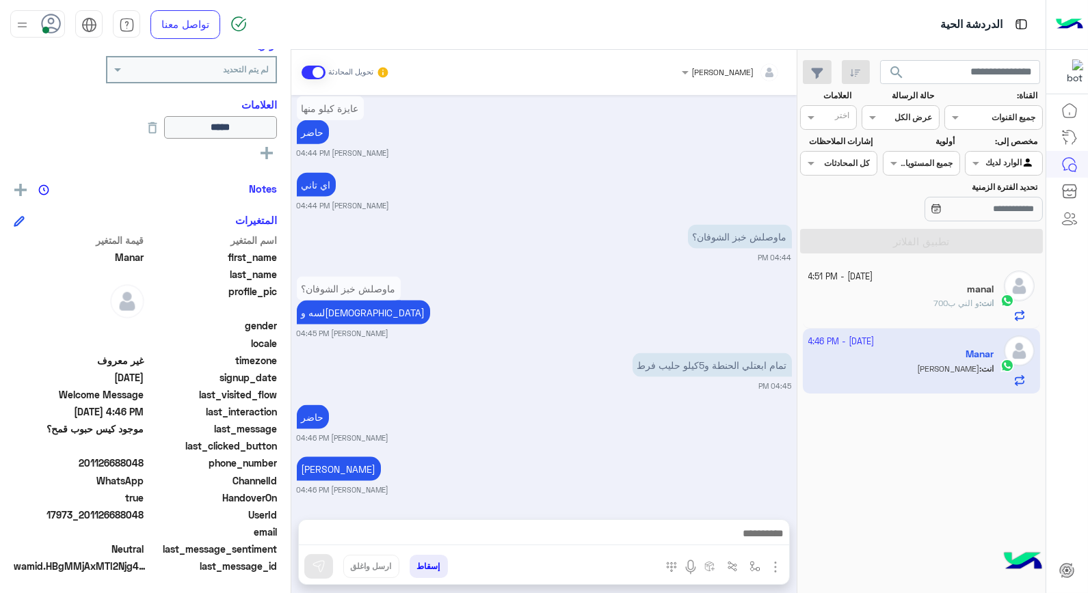
click at [428, 565] on button "إسقاط" at bounding box center [428, 566] width 38 height 23
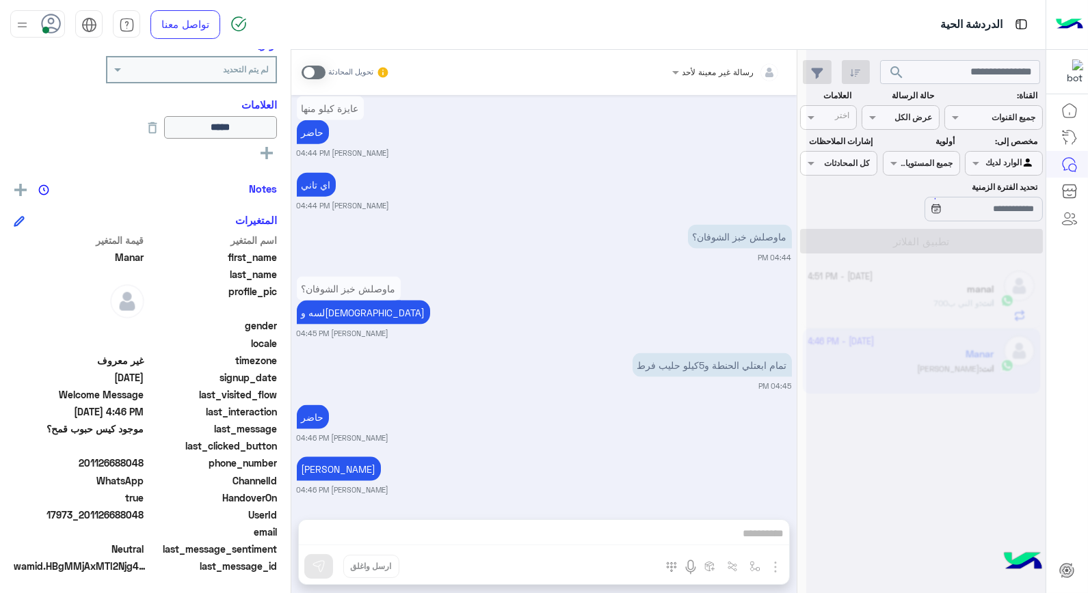
scroll to position [3548, 0]
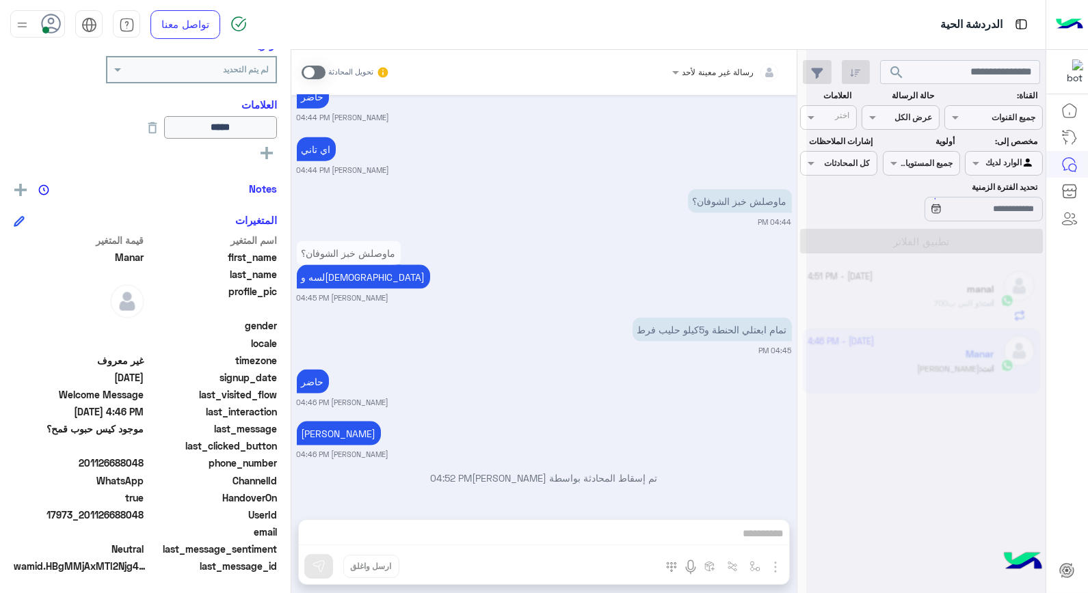
click at [425, 568] on div "رسالة غير معينة لأحد تحويل المحادثة Oct 14, 2025 بدي نص كيلو 04:43 PM 04:44 PM …" at bounding box center [543, 324] width 505 height 549
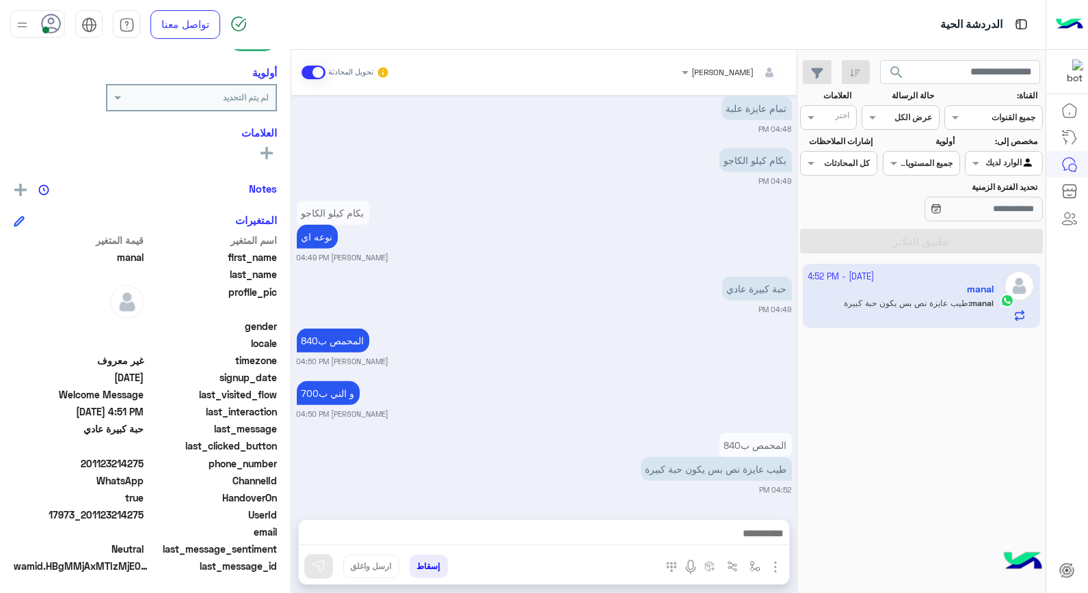
scroll to position [1796, 0]
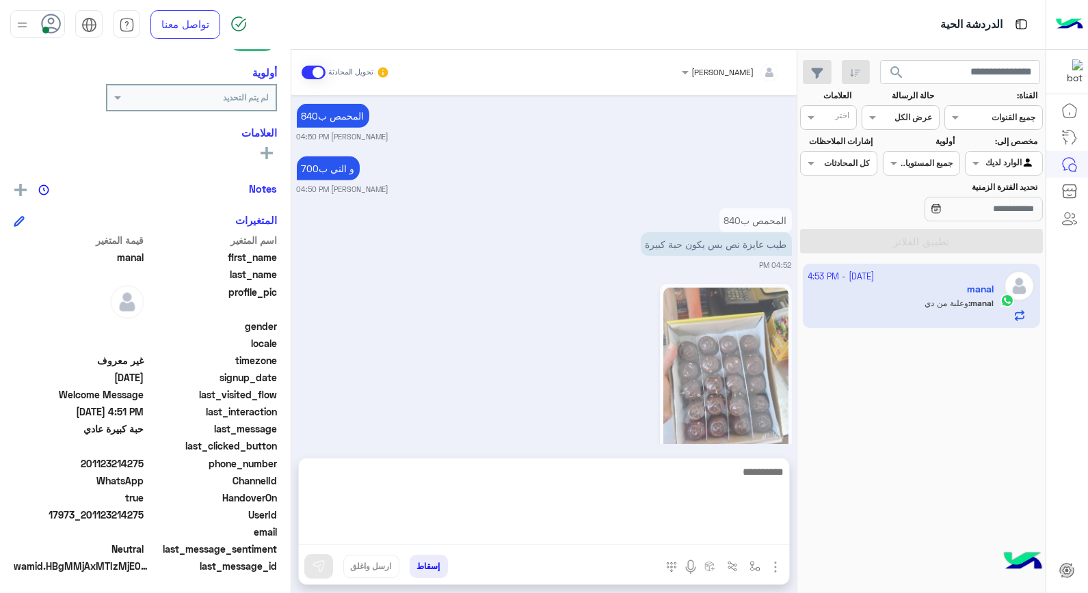
click at [703, 541] on textarea at bounding box center [544, 504] width 490 height 82
type textarea "****"
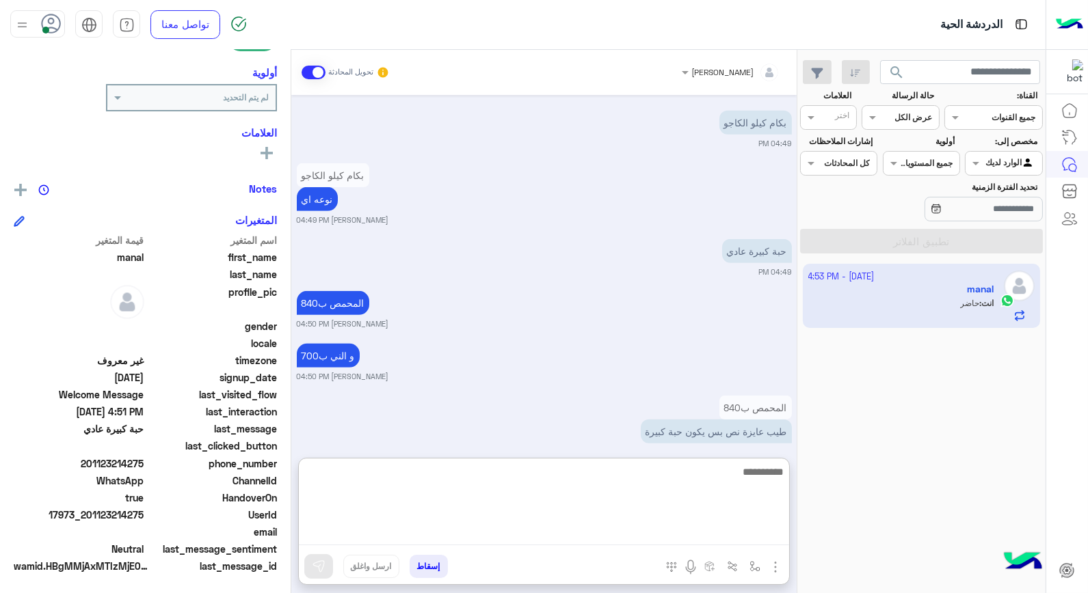
scroll to position [1887, 0]
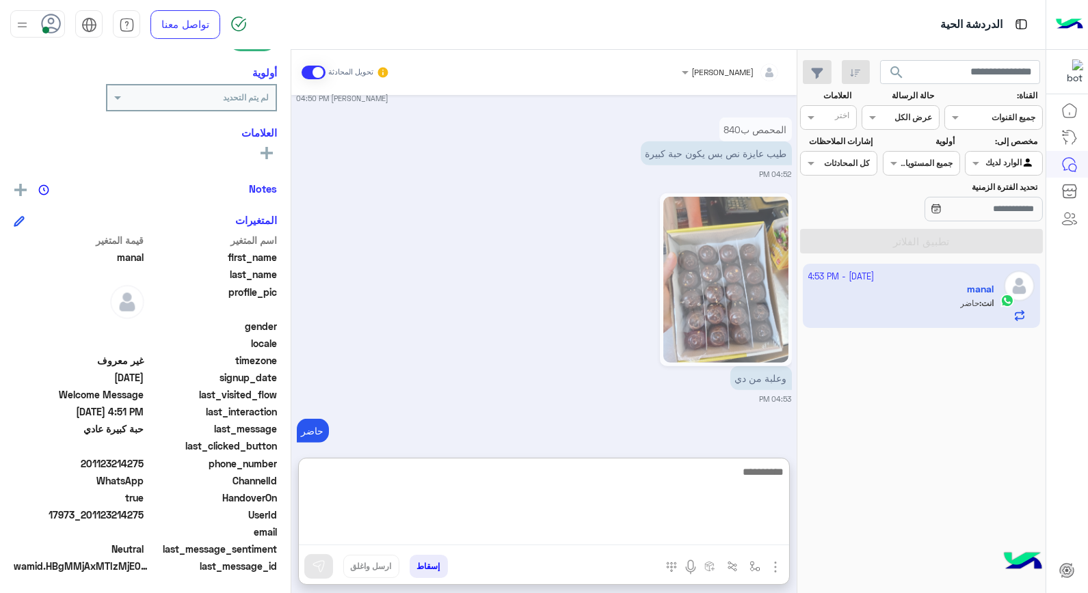
click at [645, 472] on textarea at bounding box center [544, 504] width 490 height 82
type textarea "**********"
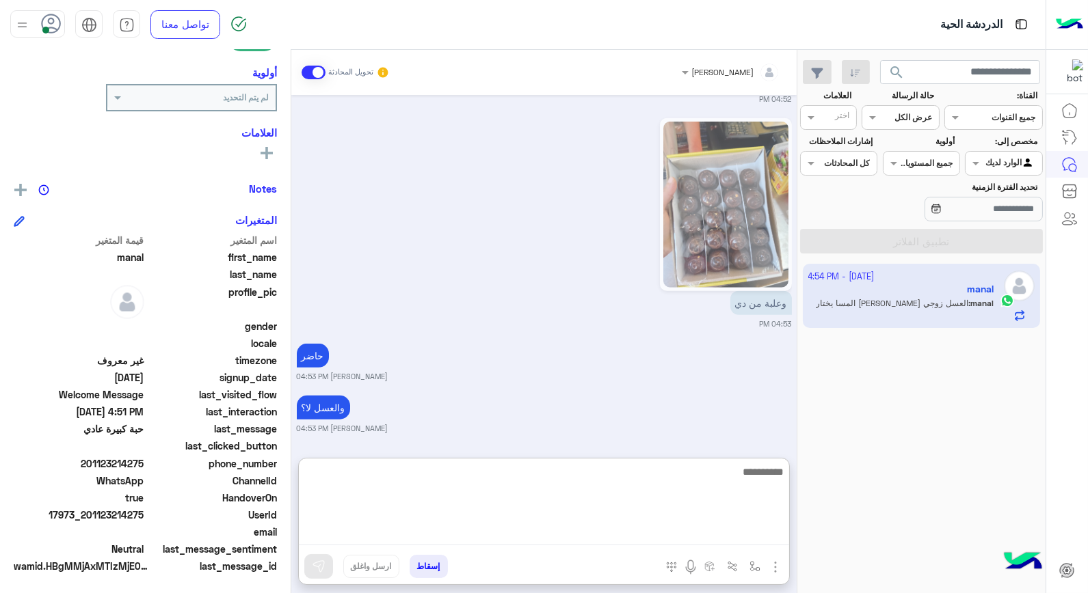
scroll to position [2014, 0]
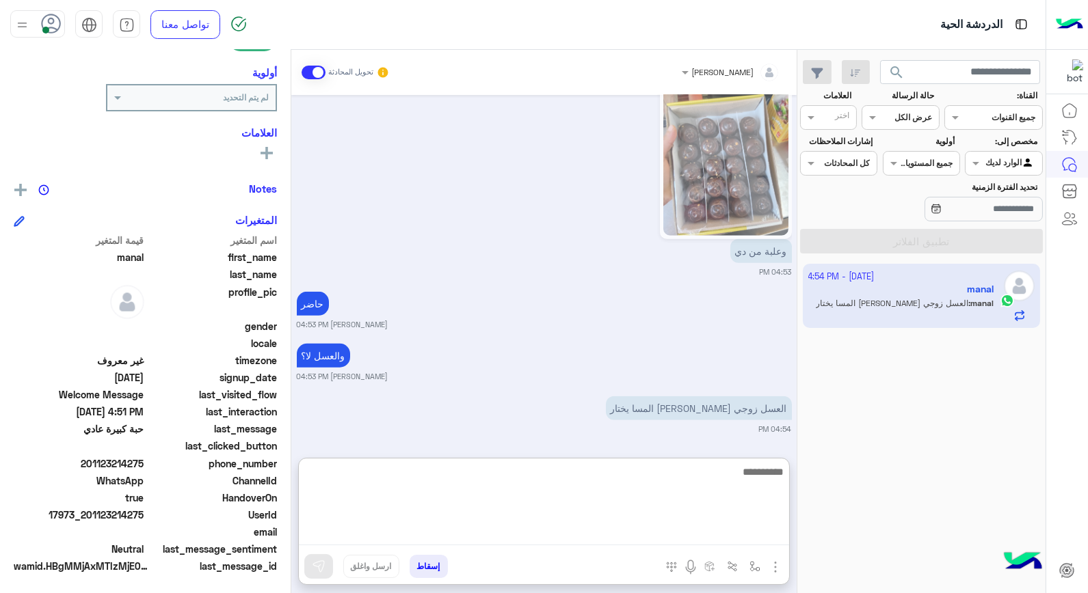
click at [705, 491] on textarea at bounding box center [544, 504] width 490 height 82
type textarea "****"
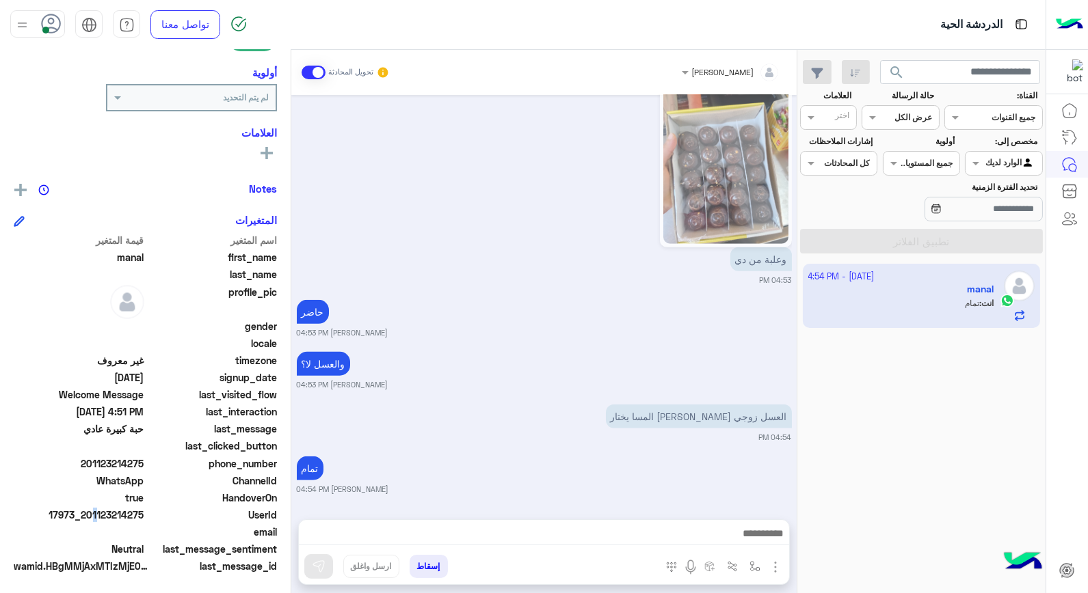
scroll to position [2005, 0]
drag, startPoint x: 90, startPoint y: 514, endPoint x: 146, endPoint y: 516, distance: 56.8
click at [146, 516] on div "UserId 17973_201123214275" at bounding box center [145, 516] width 263 height 17
copy span "01123214275"
click at [427, 565] on button "إسقاط" at bounding box center [428, 566] width 38 height 23
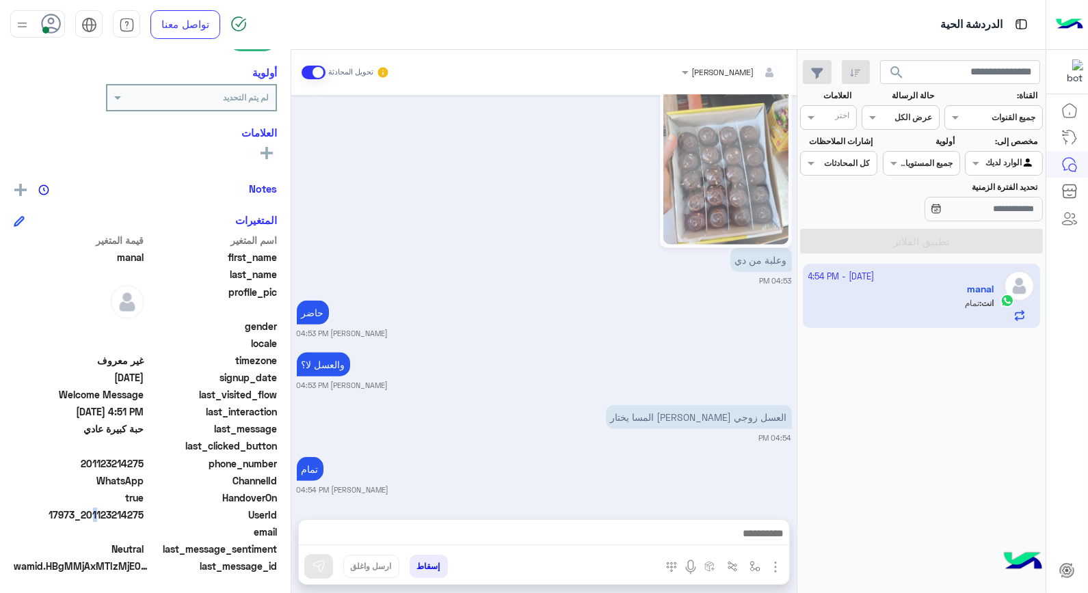
scroll to position [2040, 0]
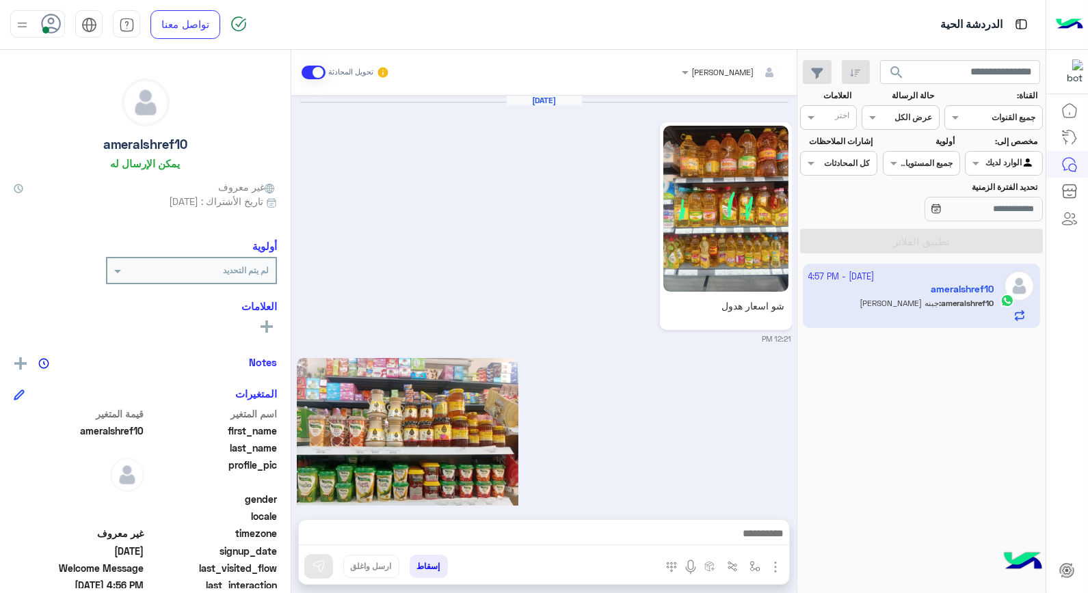
scroll to position [1014, 0]
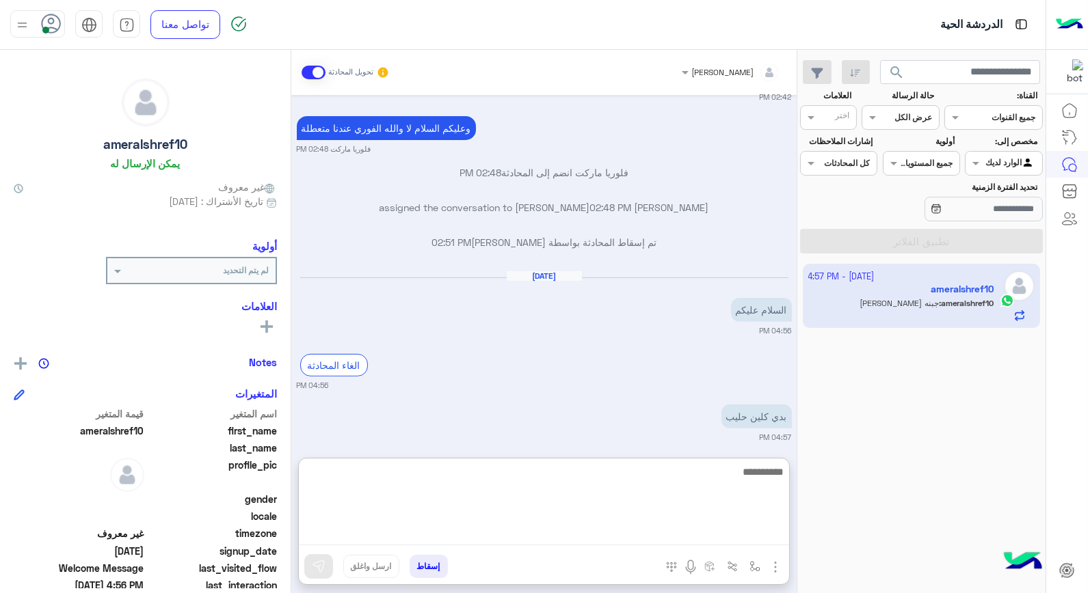
click at [747, 537] on textarea at bounding box center [544, 504] width 490 height 82
type textarea "**********"
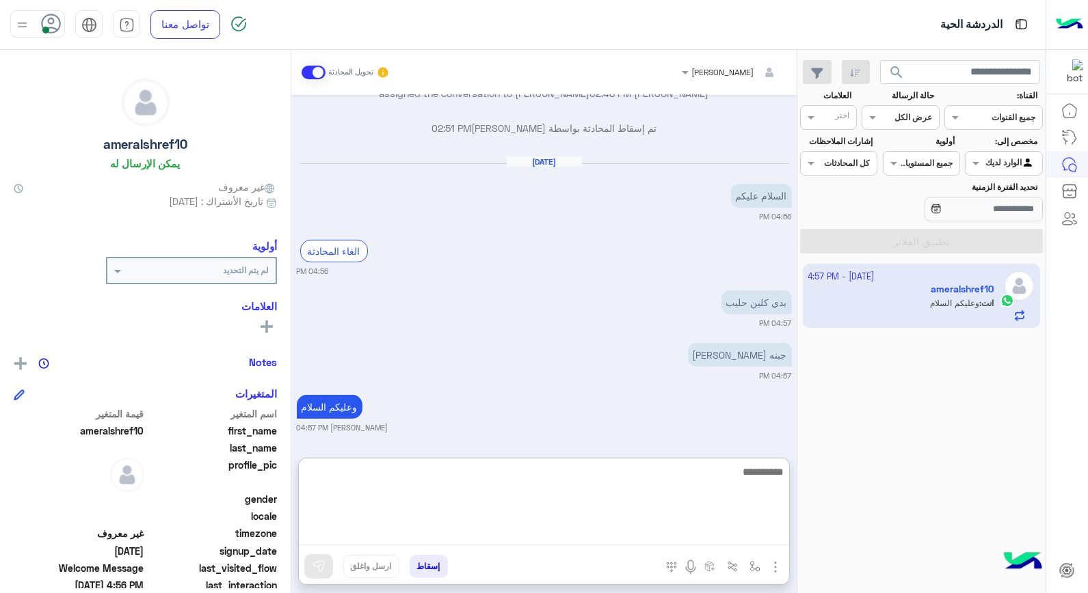
scroll to position [1163, 0]
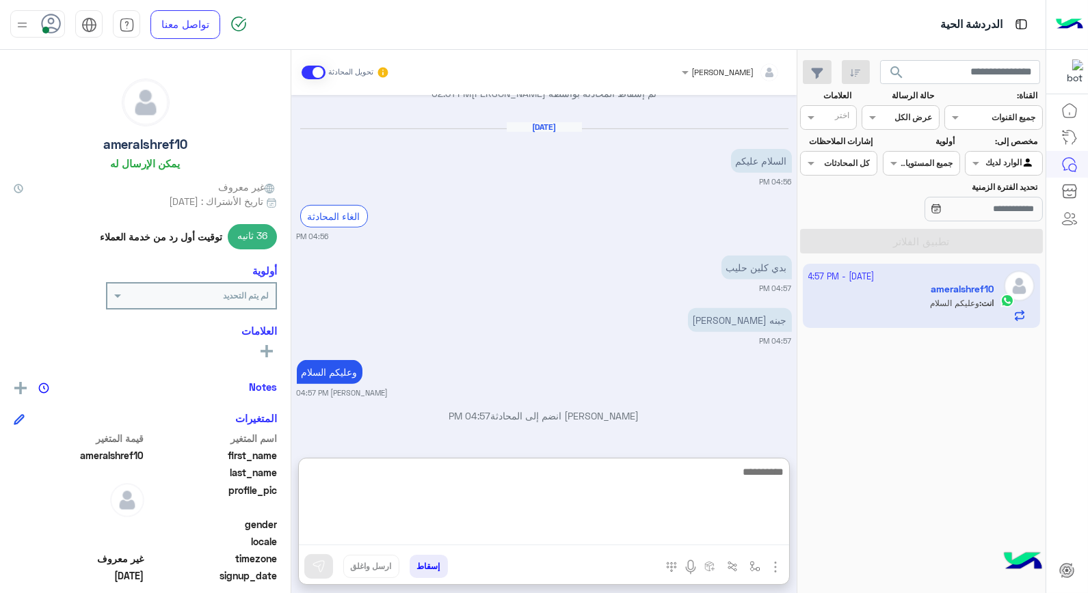
click at [773, 474] on textarea at bounding box center [544, 504] width 490 height 82
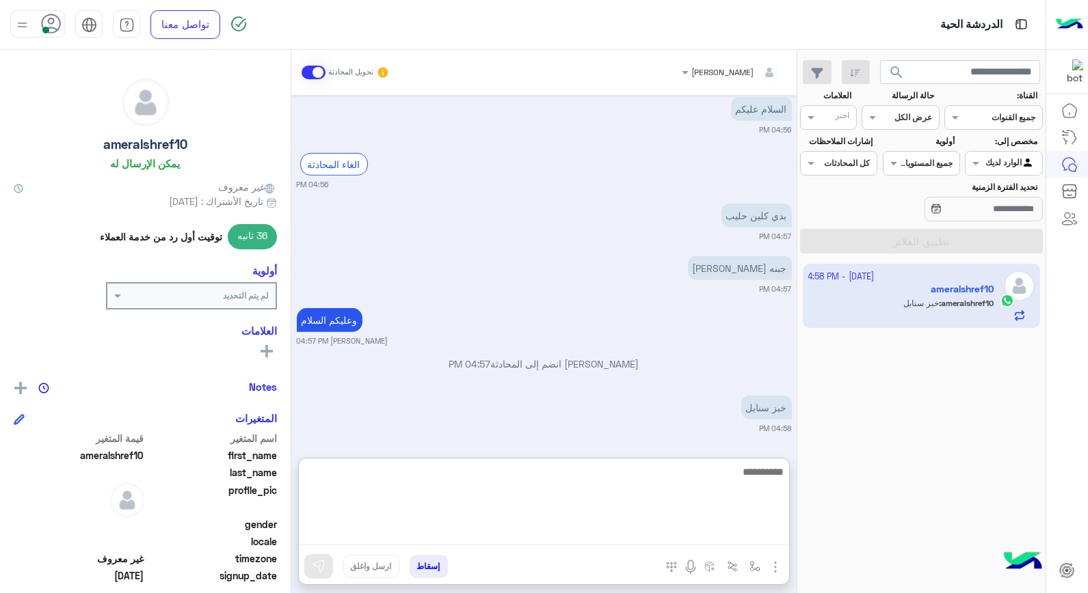
click at [759, 473] on textarea at bounding box center [544, 504] width 490 height 82
type textarea "**********"
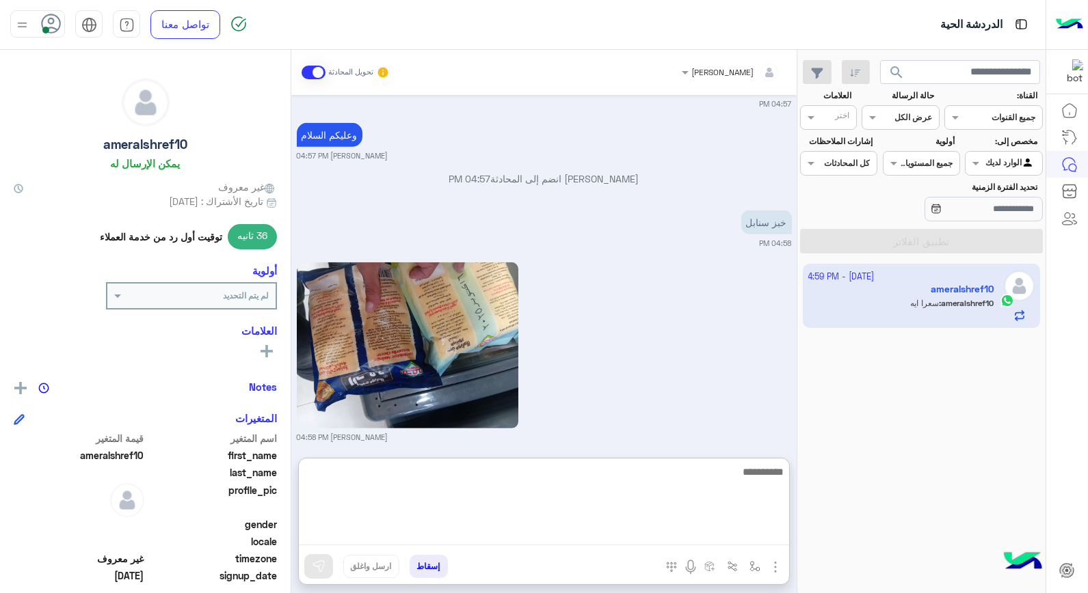
scroll to position [1625, 0]
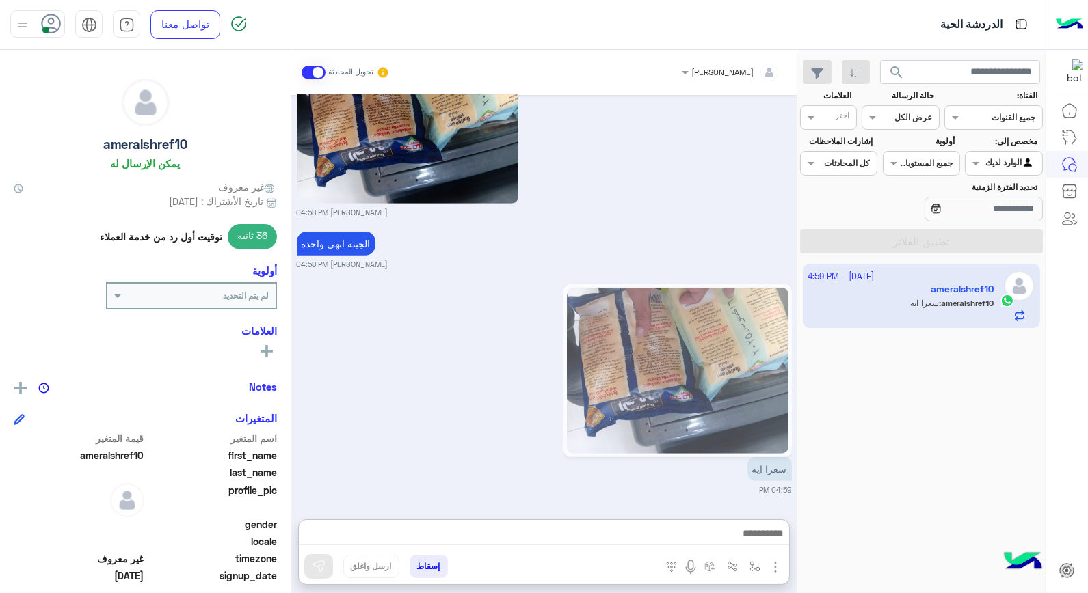
click at [401, 388] on div "سعرا ايه 04:59 PM" at bounding box center [544, 388] width 495 height 215
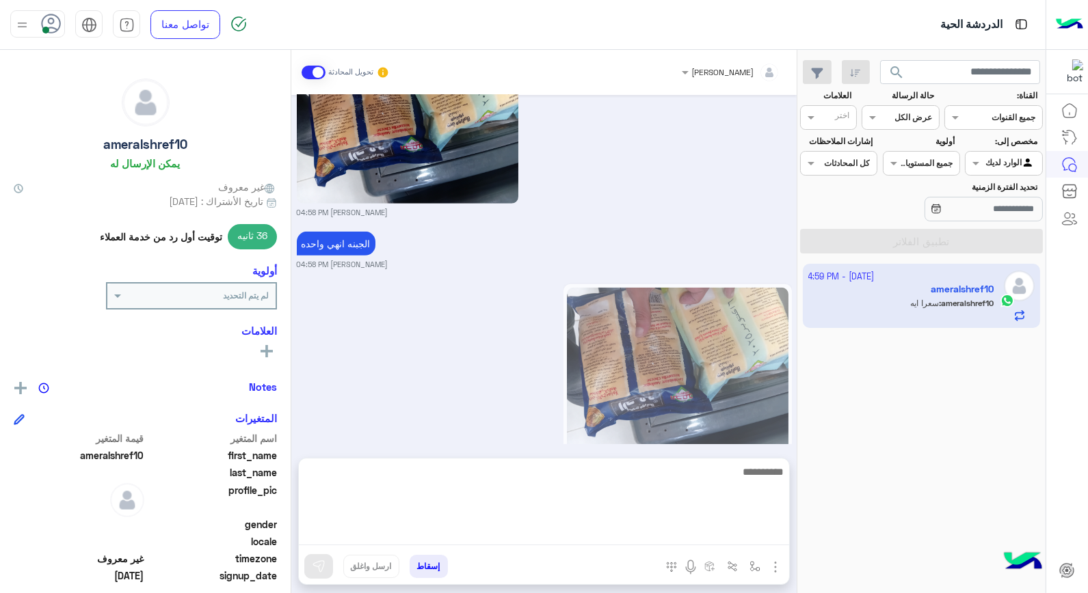
click at [704, 532] on textarea at bounding box center [544, 504] width 490 height 82
type textarea "**********"
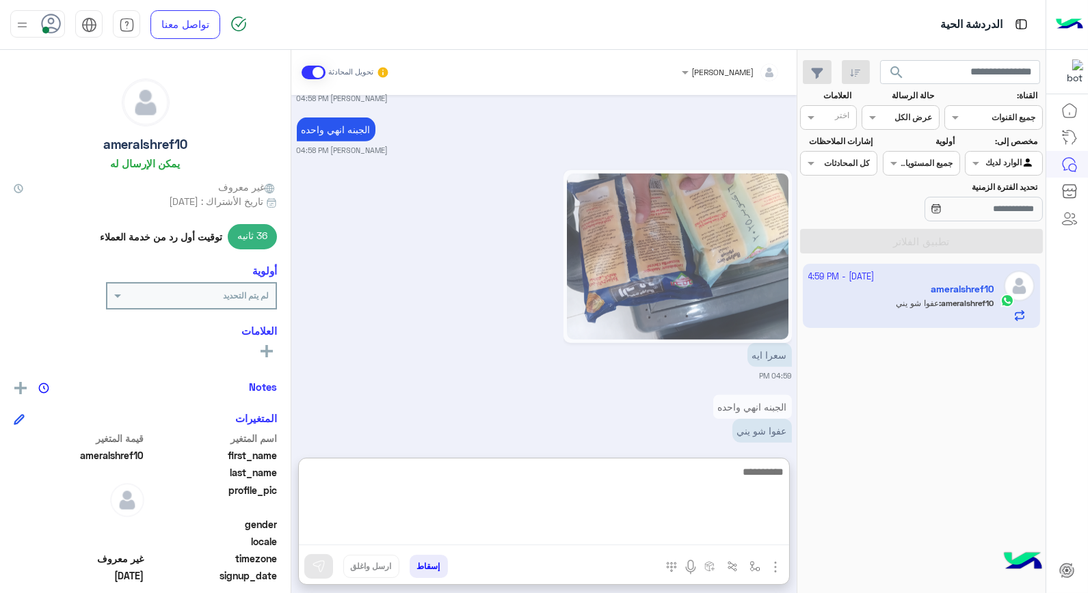
scroll to position [1815, 0]
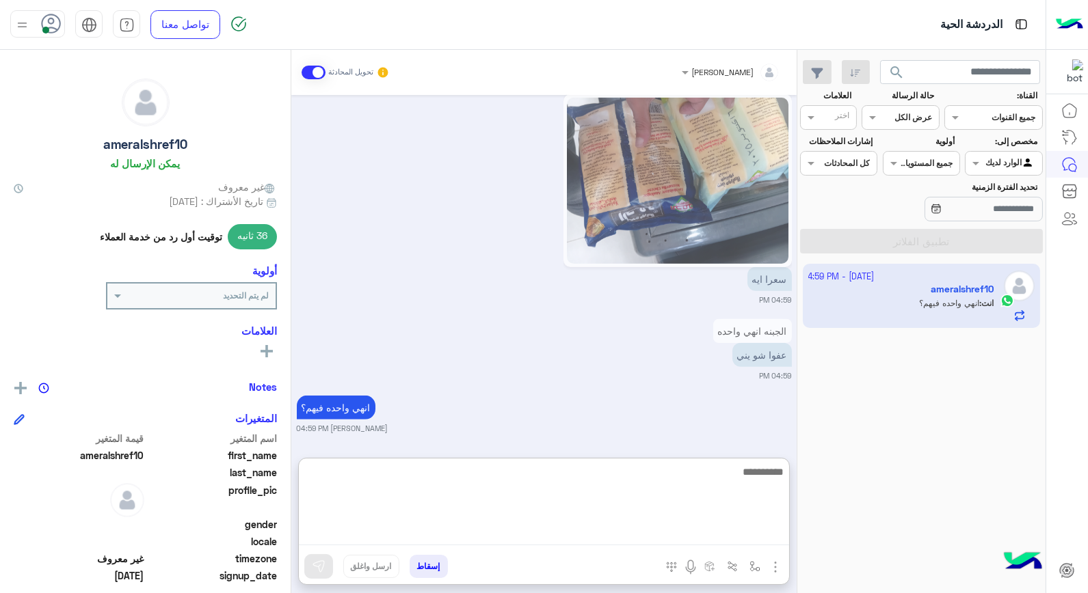
click at [730, 478] on textarea at bounding box center [544, 504] width 490 height 82
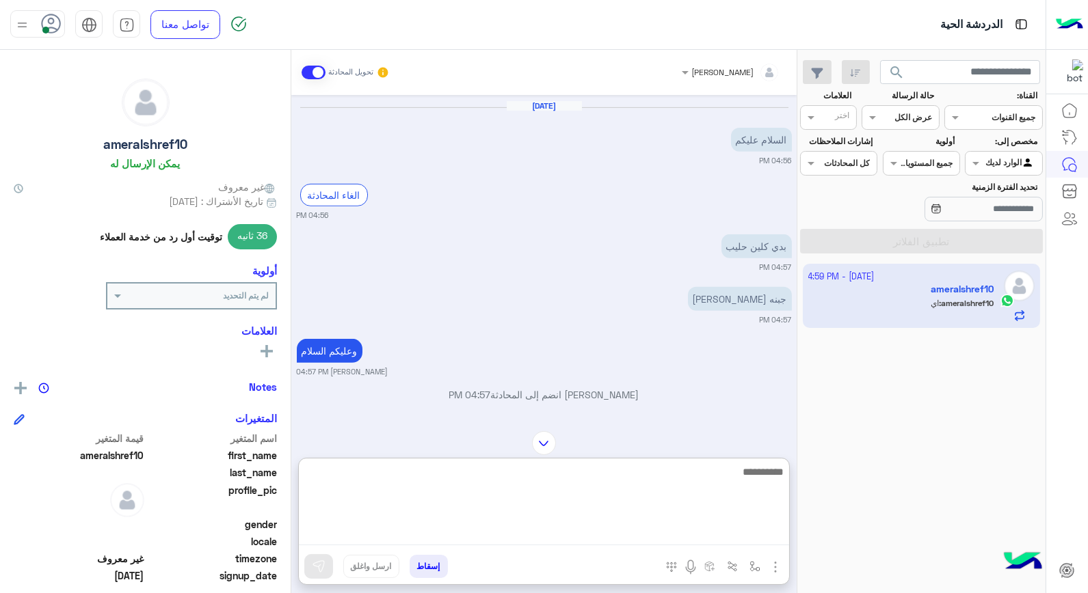
scroll to position [1487, 0]
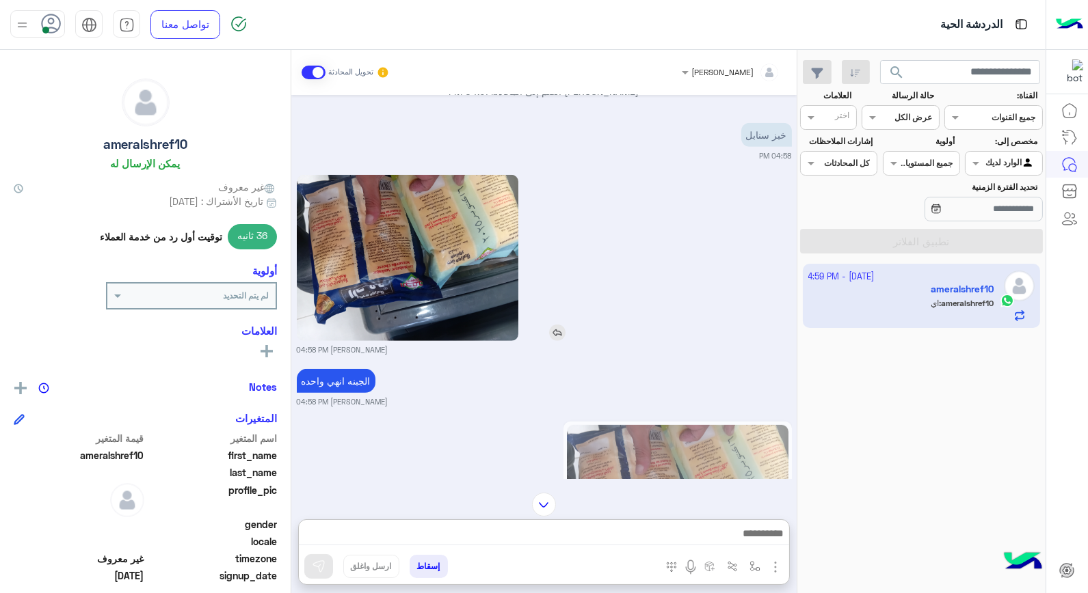
click at [380, 268] on img at bounding box center [407, 258] width 221 height 166
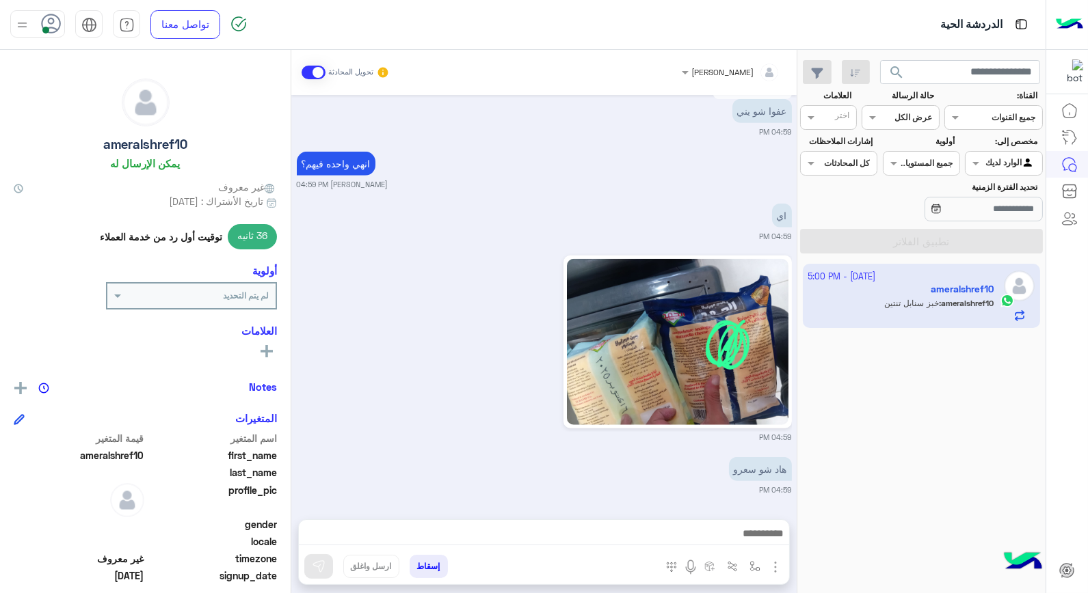
scroll to position [2111, 0]
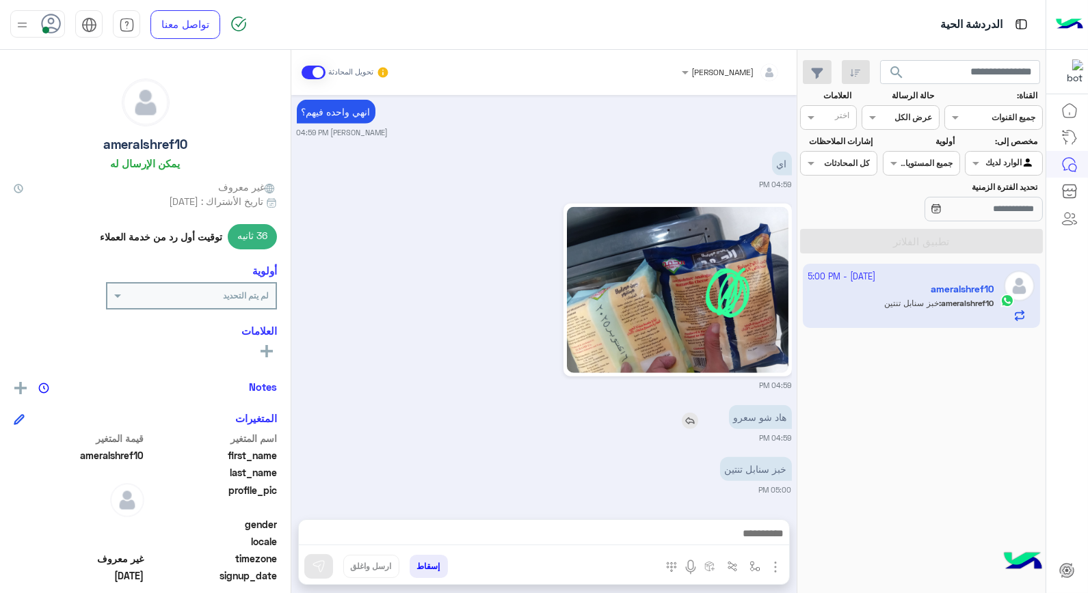
click at [691, 424] on img at bounding box center [690, 421] width 16 height 16
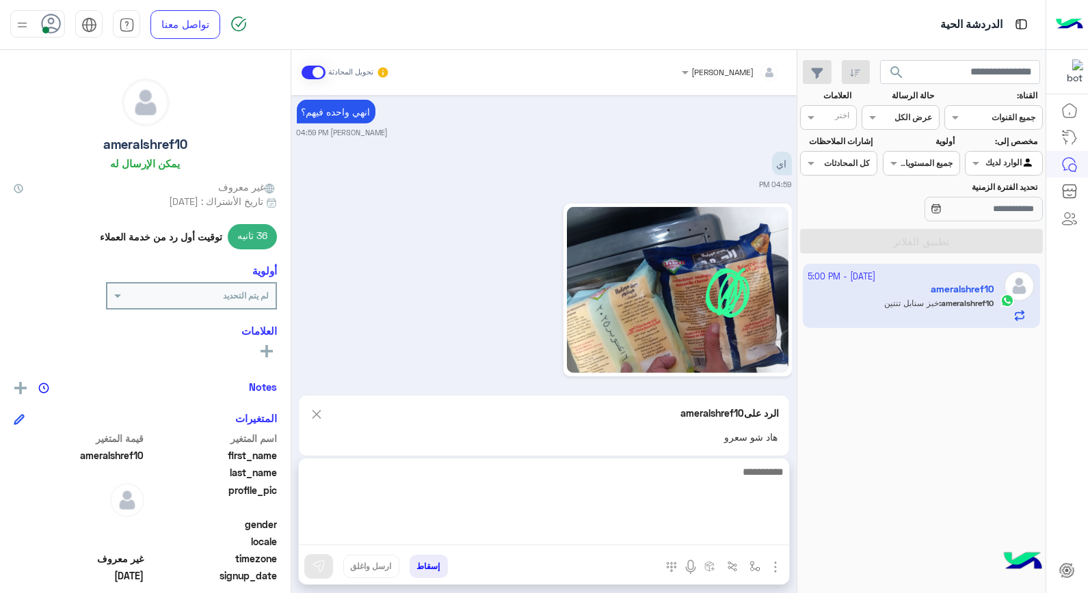
click at [729, 539] on textarea at bounding box center [544, 504] width 490 height 82
type textarea "**"
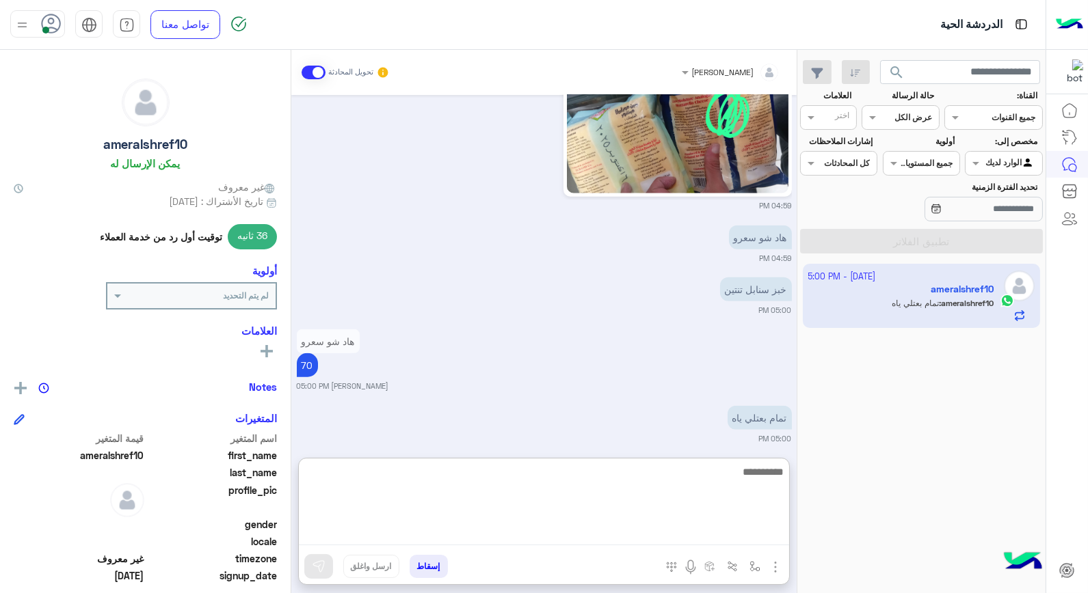
scroll to position [2301, 0]
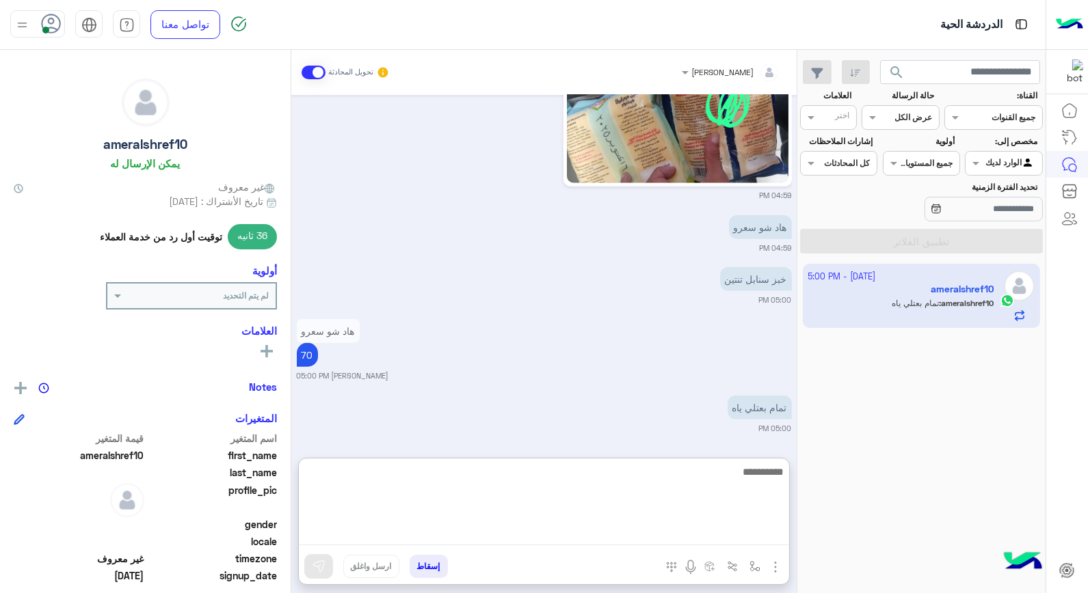
click at [695, 482] on textarea at bounding box center [544, 504] width 490 height 82
type textarea "*********"
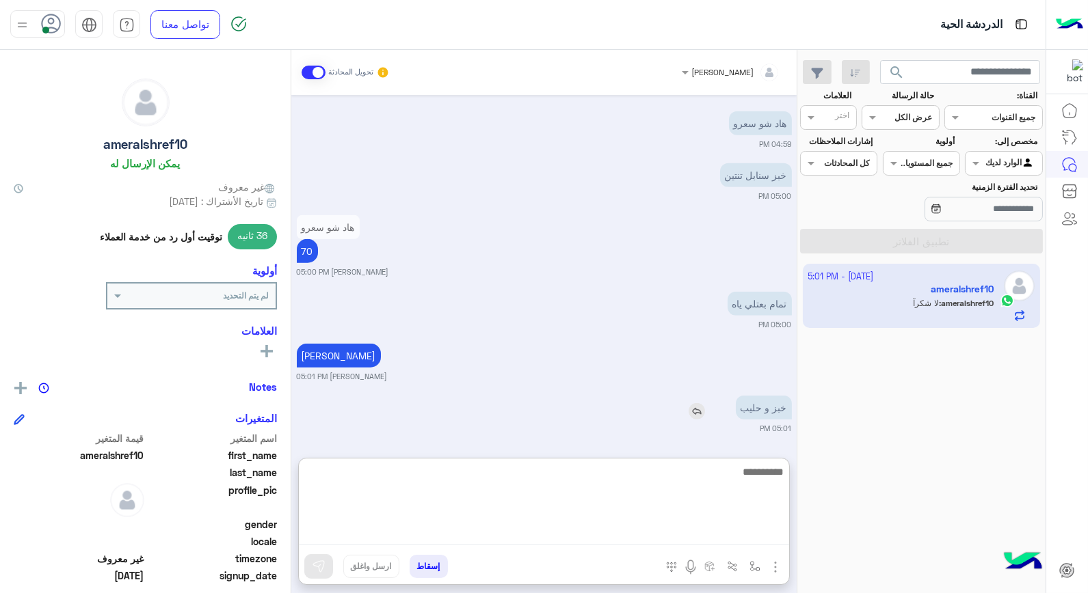
scroll to position [2457, 0]
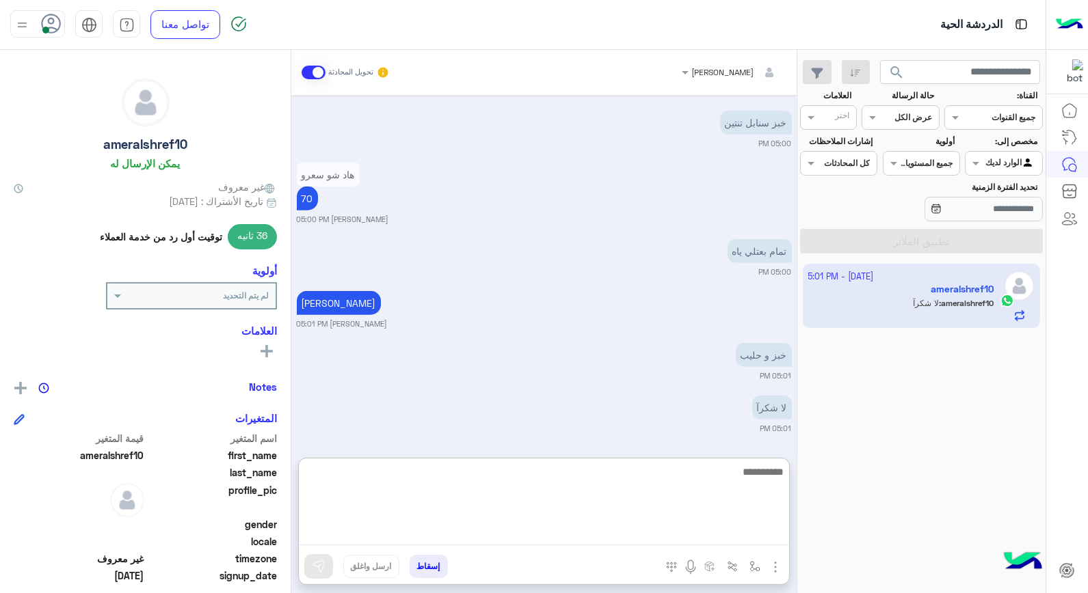
click at [720, 465] on textarea at bounding box center [544, 504] width 490 height 82
type textarea "*****"
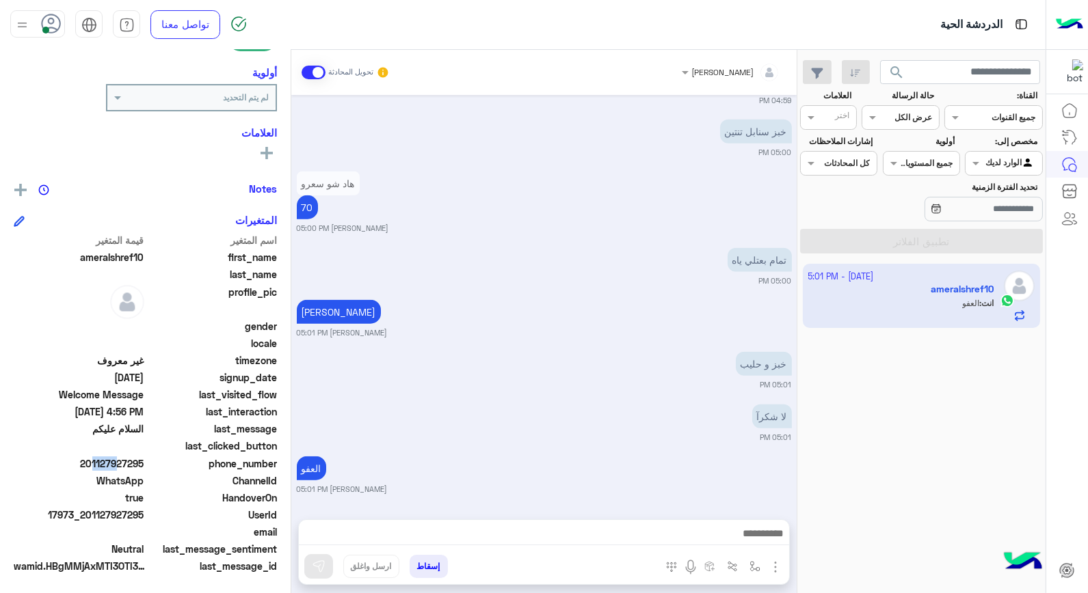
scroll to position [2448, 0]
drag, startPoint x: 89, startPoint y: 459, endPoint x: 146, endPoint y: 466, distance: 57.7
click at [146, 466] on div "phone_number 201127927295" at bounding box center [145, 465] width 263 height 17
copy span "01127927295"
click at [429, 571] on button "إسقاط" at bounding box center [428, 566] width 38 height 23
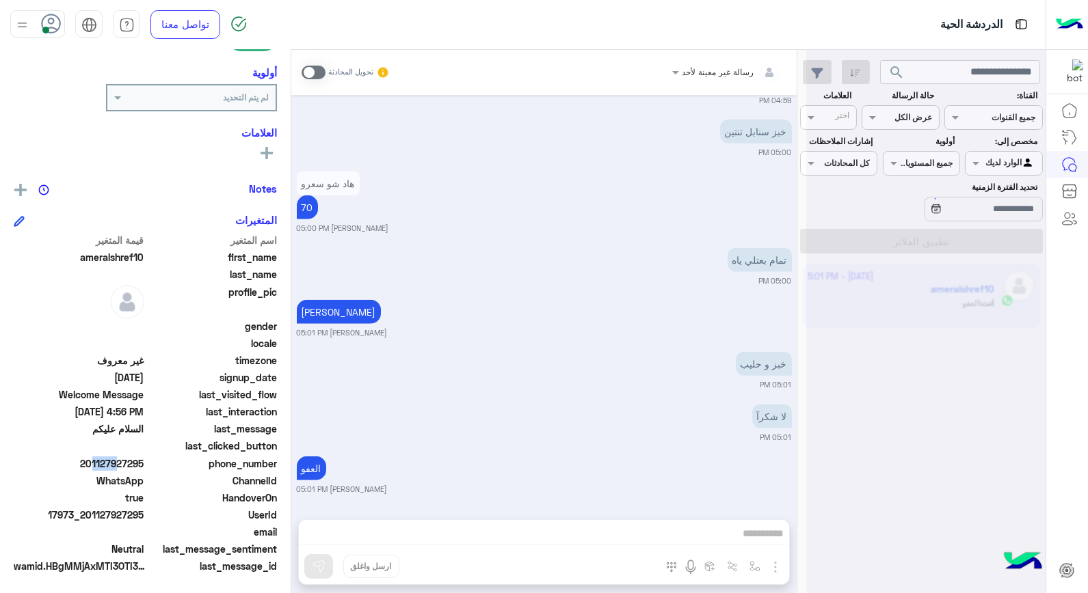
scroll to position [2483, 0]
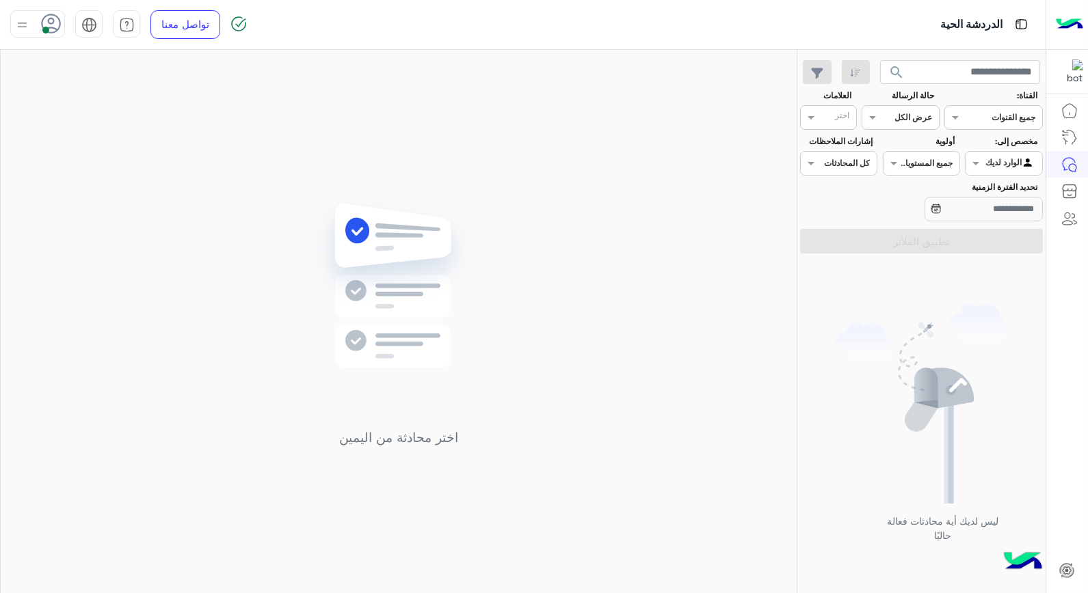
click at [51, 19] on icon at bounding box center [51, 24] width 21 height 21
click at [153, 135] on span "وقت الراحة" at bounding box center [141, 134] width 47 height 14
click at [118, 107] on label "متصل" at bounding box center [95, 104] width 149 height 25
drag, startPoint x: 535, startPoint y: 128, endPoint x: 544, endPoint y: 223, distance: 95.4
click at [544, 223] on div "اختر محادثة من اليمين" at bounding box center [399, 324] width 796 height 549
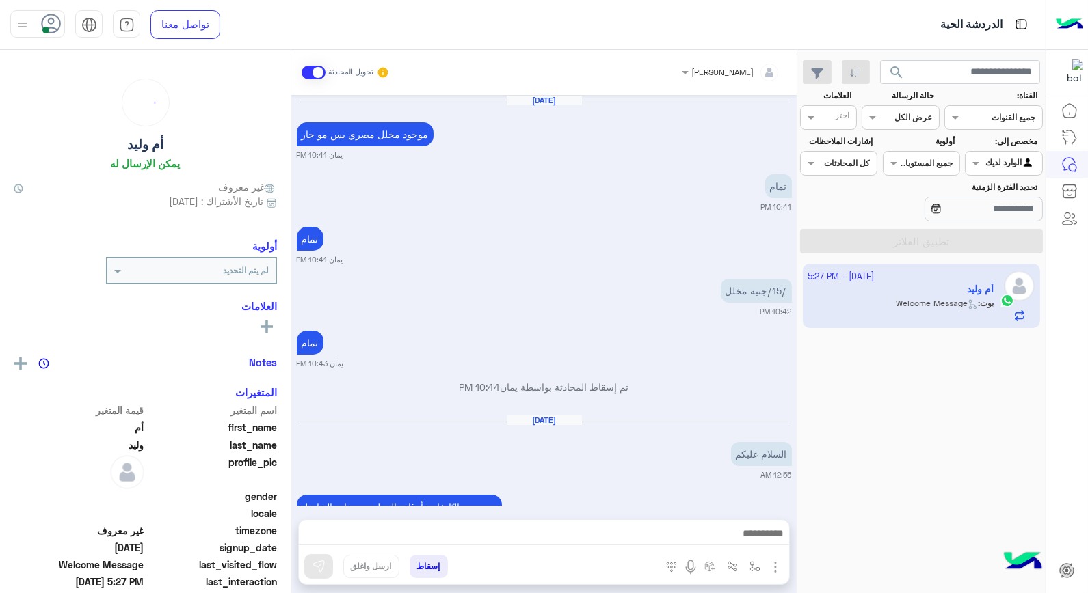
scroll to position [593, 0]
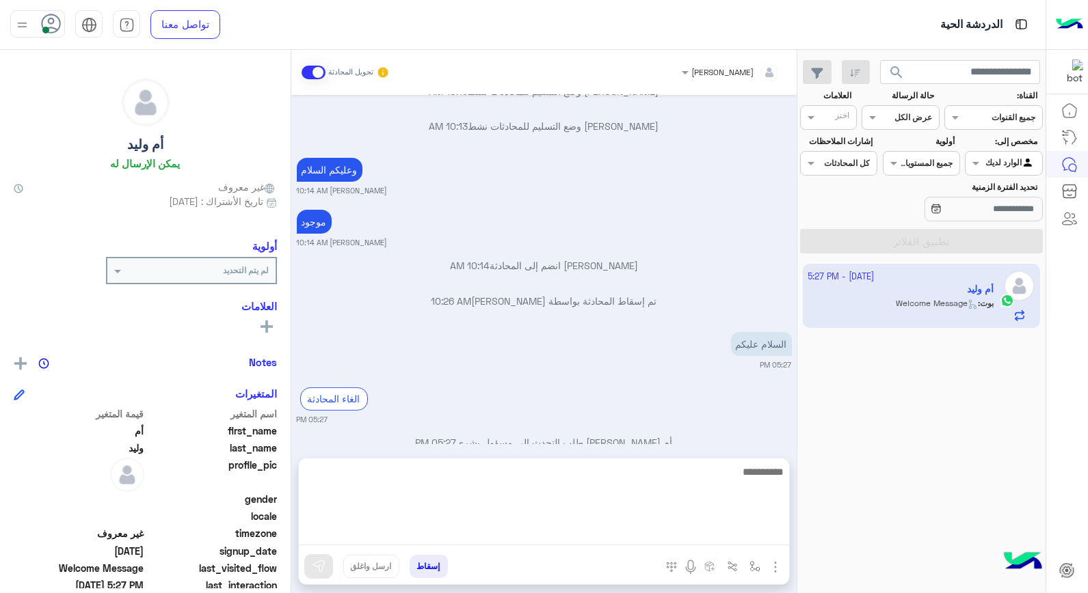
click at [772, 529] on textarea at bounding box center [544, 504] width 490 height 82
click at [714, 487] on textarea at bounding box center [544, 504] width 490 height 82
type textarea "**********"
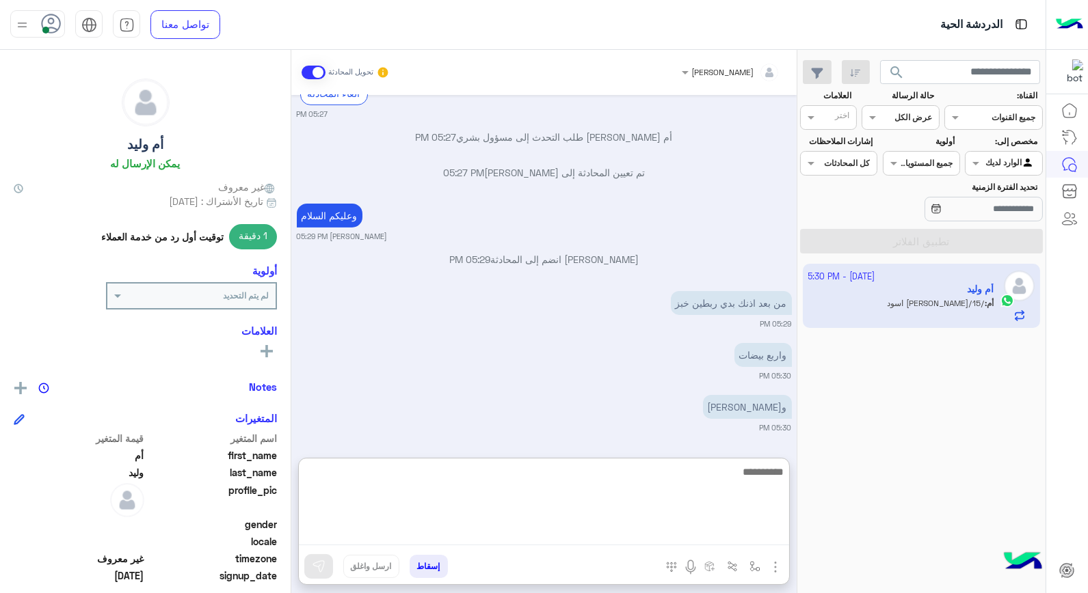
scroll to position [950, 0]
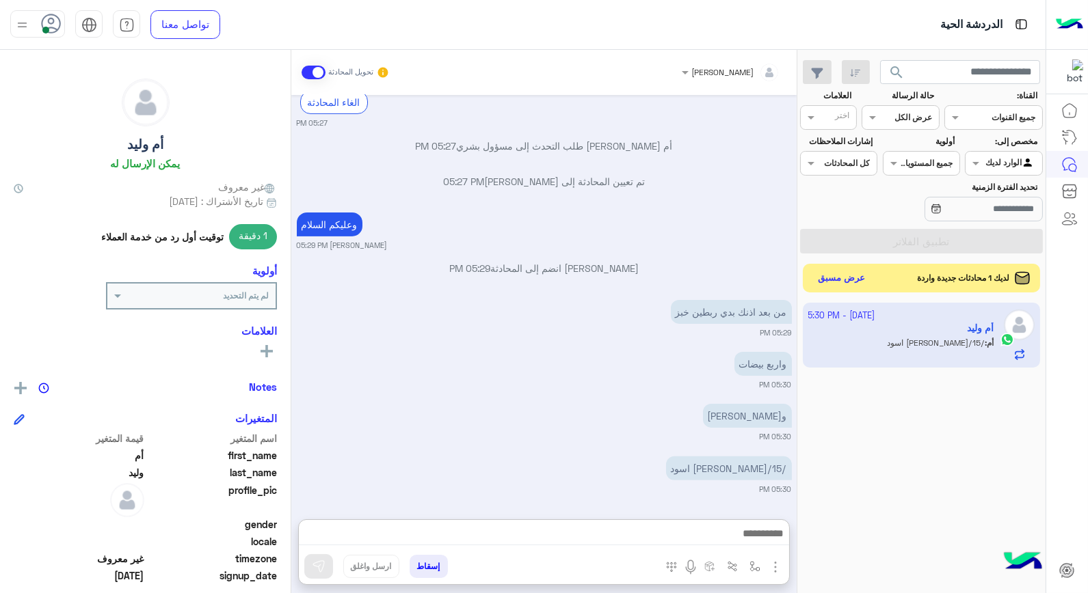
click at [863, 279] on button "عرض مسبق" at bounding box center [841, 278] width 57 height 18
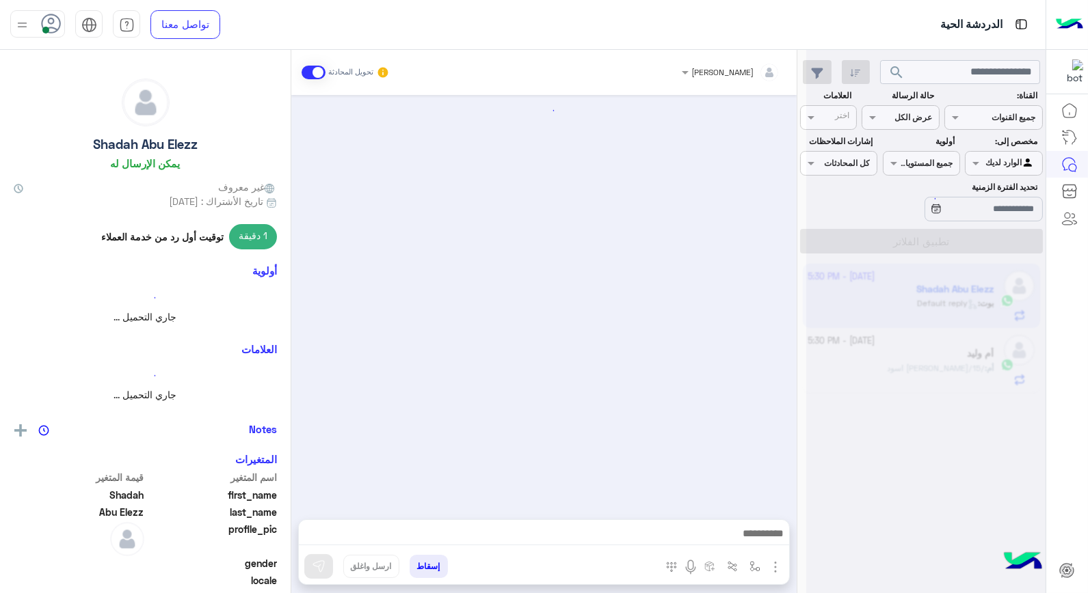
scroll to position [800, 0]
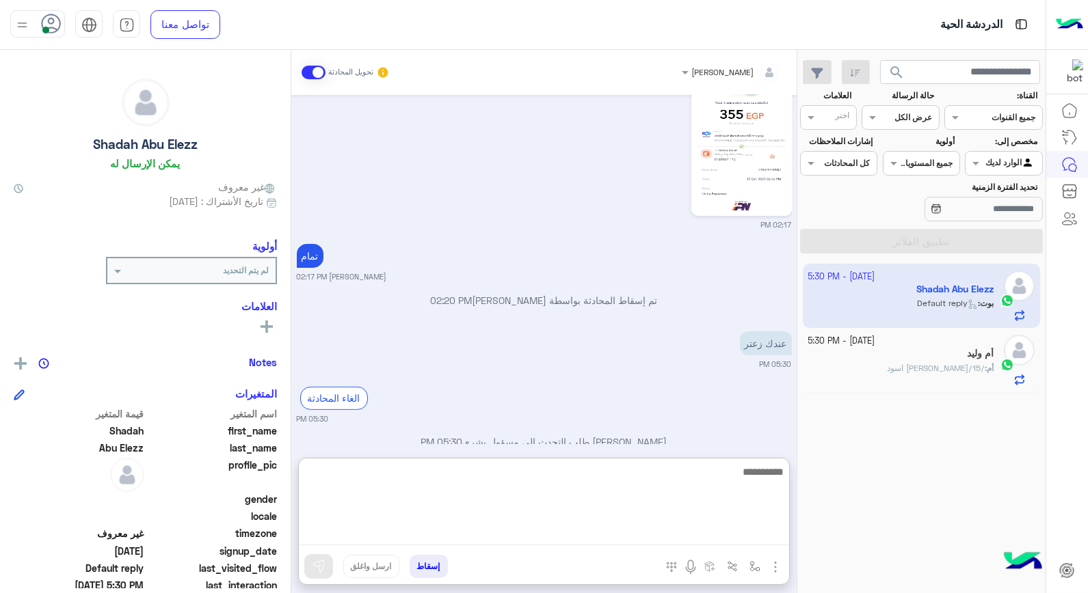
click at [684, 528] on textarea at bounding box center [544, 504] width 490 height 82
type textarea "****"
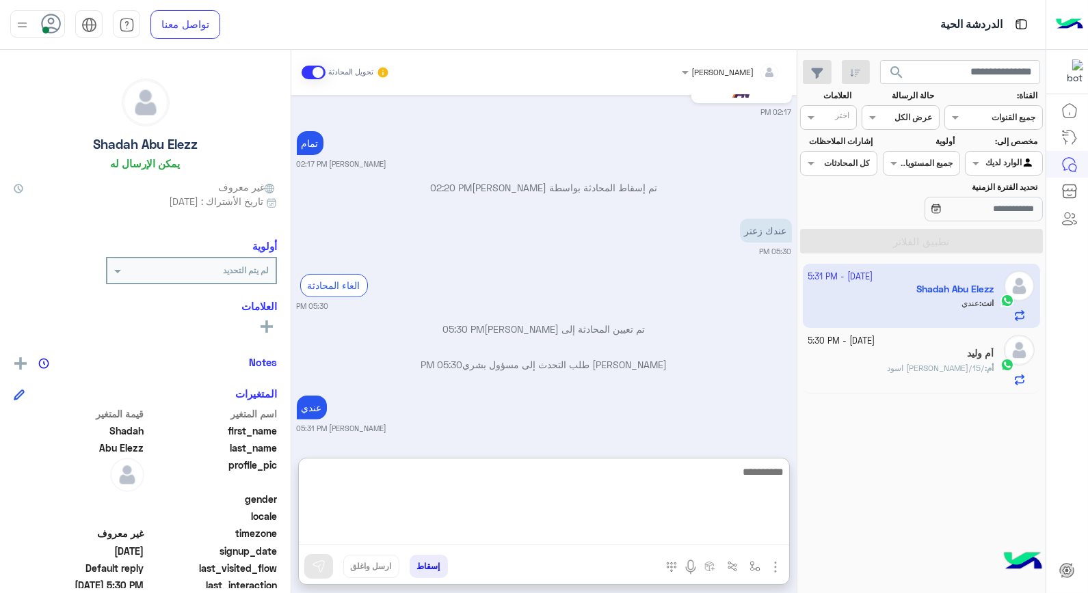
scroll to position [948, 0]
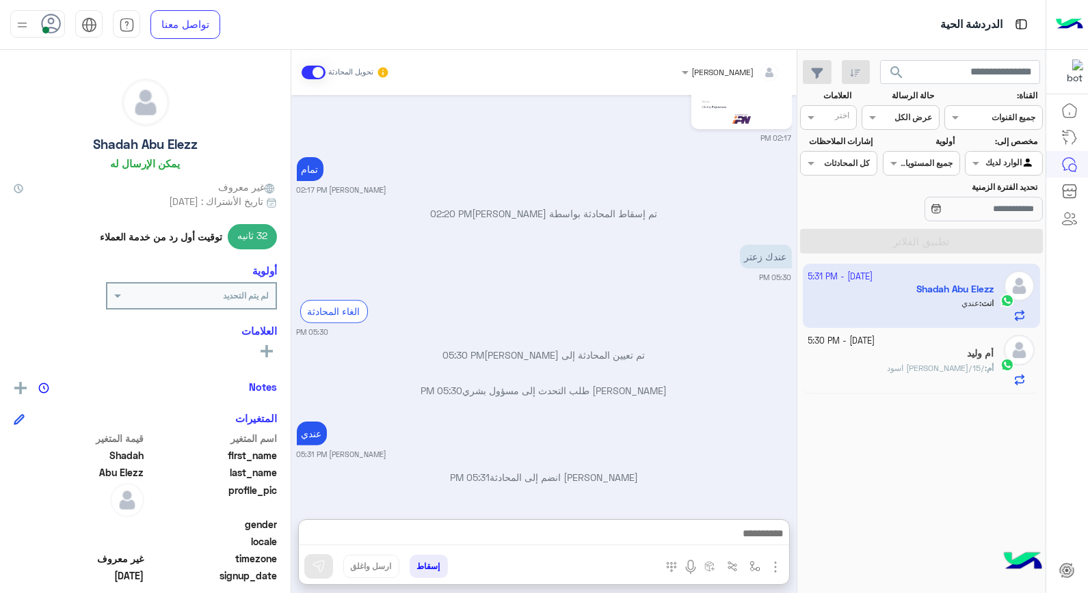
click at [915, 316] on app-inbox-user "15 October - 5:31 PM Shadah Abu Elezz انت : عندي" at bounding box center [921, 296] width 238 height 64
click at [919, 373] on span "/15/جنينة فلفل اسود" at bounding box center [936, 368] width 98 height 10
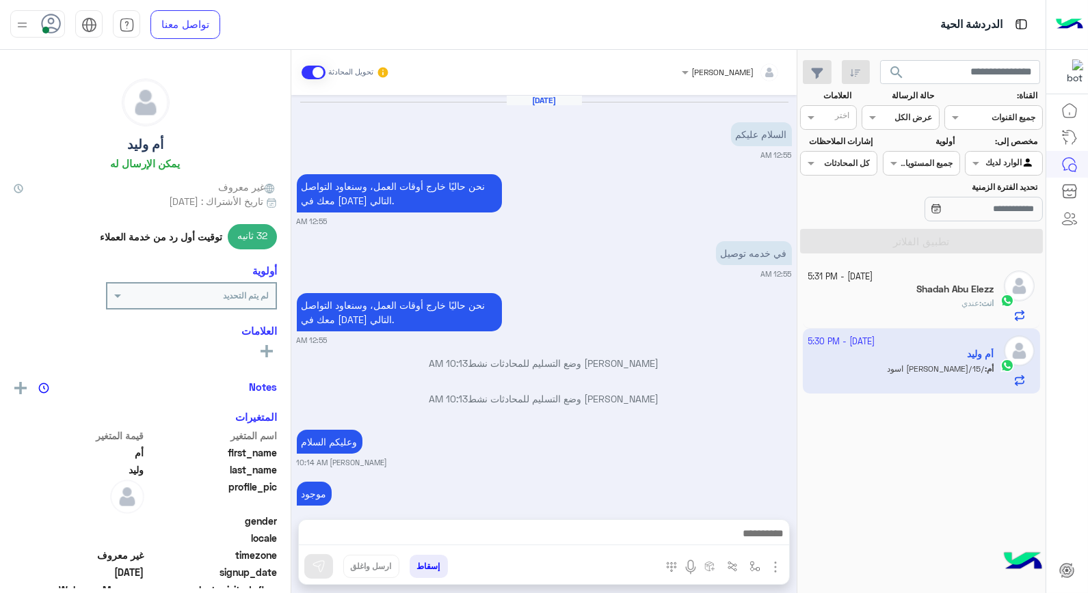
scroll to position [569, 0]
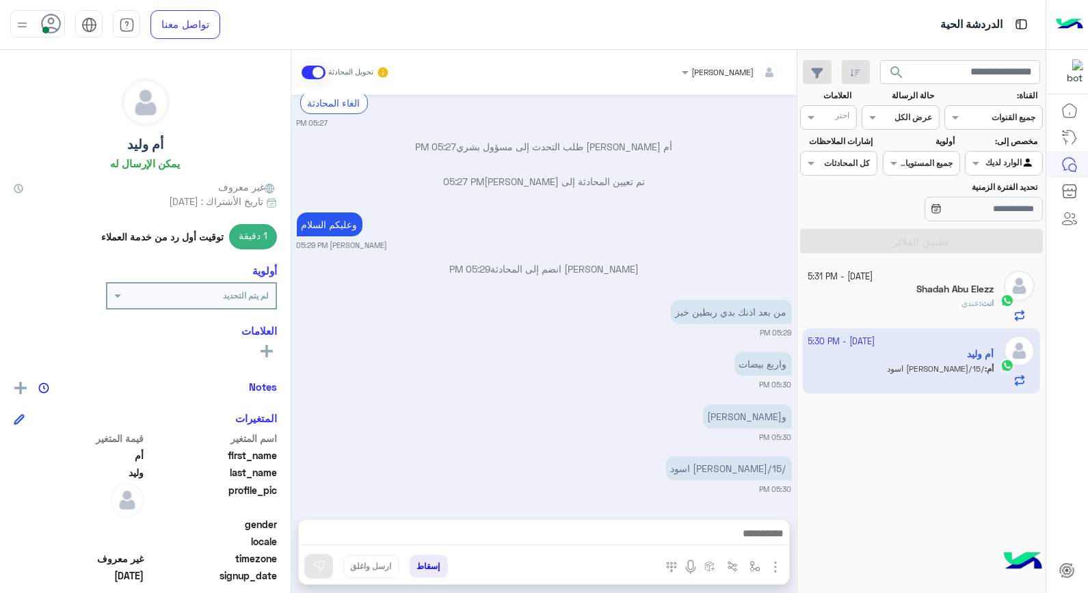
drag, startPoint x: 78, startPoint y: 355, endPoint x: 172, endPoint y: 363, distance: 94.6
click at [152, 358] on div "رؤية الكل" at bounding box center [145, 352] width 263 height 21
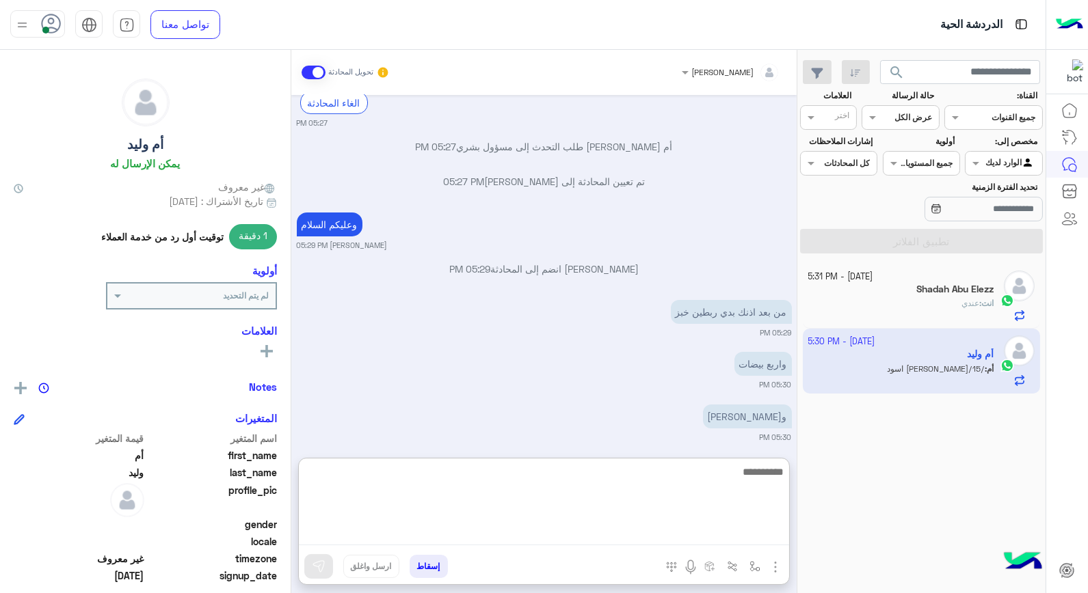
click at [624, 532] on textarea at bounding box center [544, 504] width 490 height 82
type textarea "****"
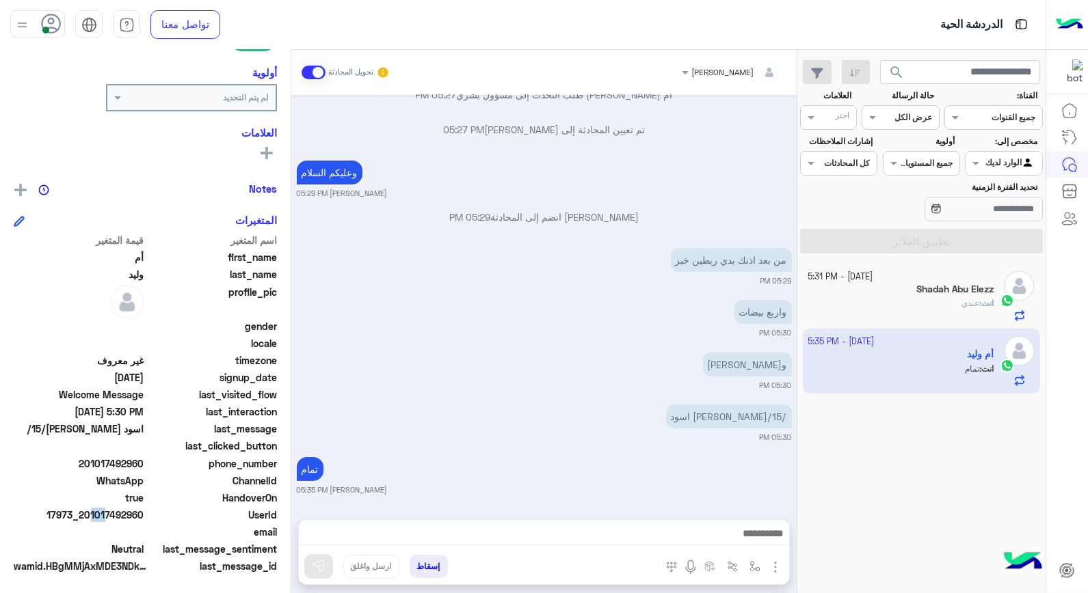
scroll to position [620, 0]
drag, startPoint x: 87, startPoint y: 514, endPoint x: 145, endPoint y: 516, distance: 57.5
click at [144, 516] on span "17973_201017492960" at bounding box center [79, 515] width 131 height 14
copy span "01017492960"
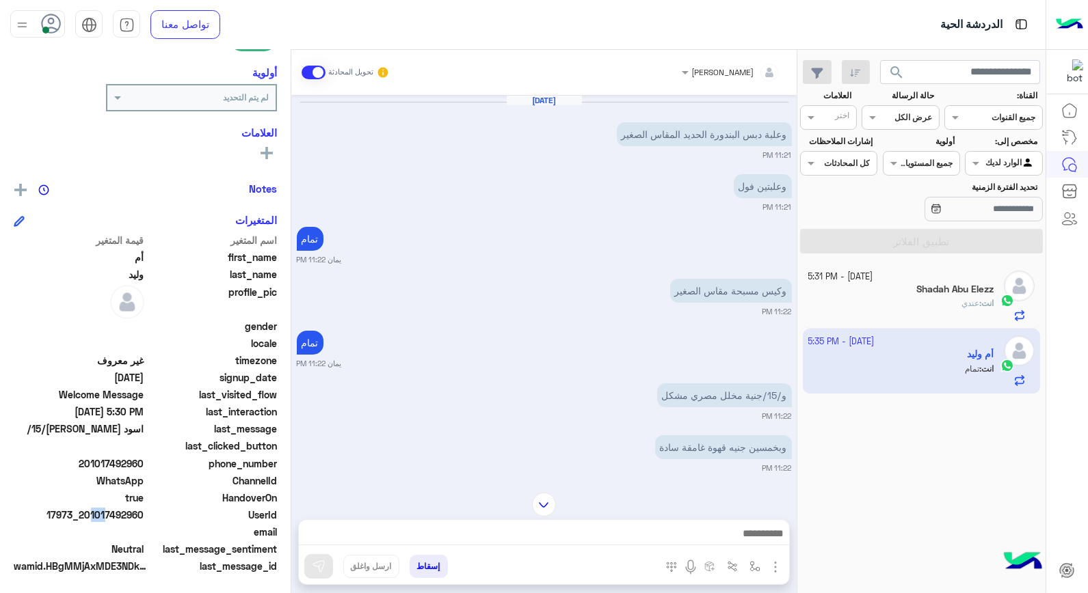
scroll to position [988, 0]
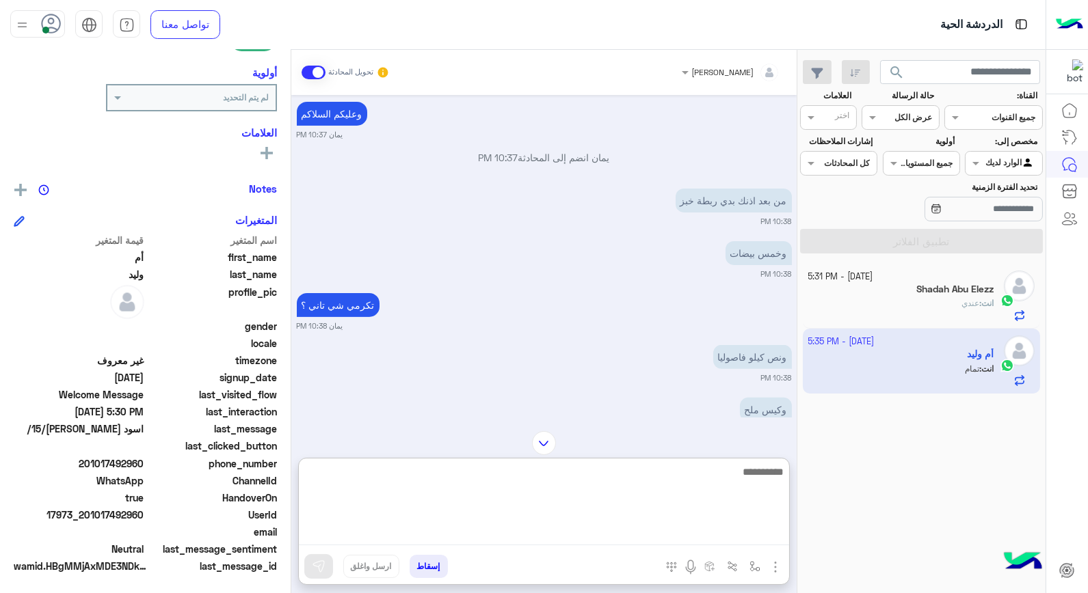
click at [452, 532] on textarea at bounding box center [544, 504] width 490 height 82
type textarea "**********"
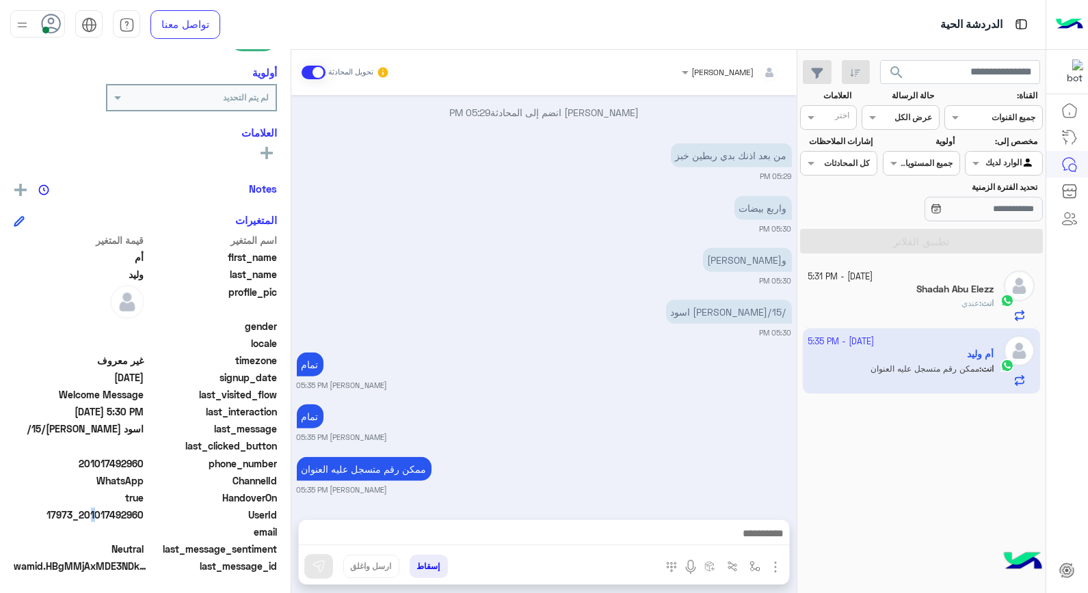
scroll to position [2750, 0]
drag, startPoint x: 87, startPoint y: 513, endPoint x: 145, endPoint y: 514, distance: 58.1
click at [144, 514] on span "17973_201017492960" at bounding box center [79, 515] width 131 height 14
copy span "01017492960"
click at [910, 306] on div "انت : عندي" at bounding box center [901, 309] width 186 height 24
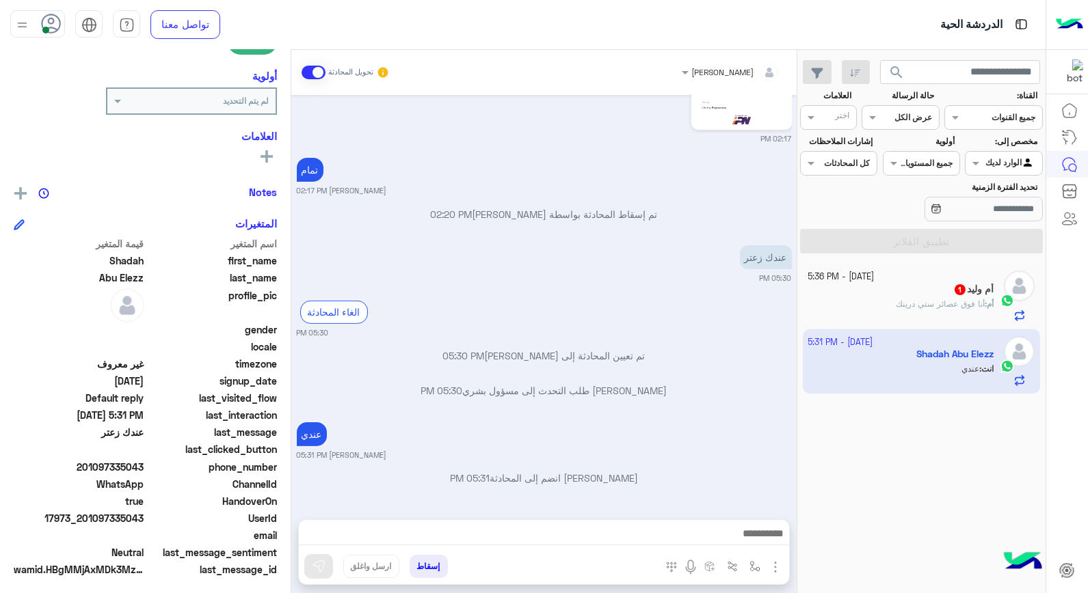
scroll to position [863, 0]
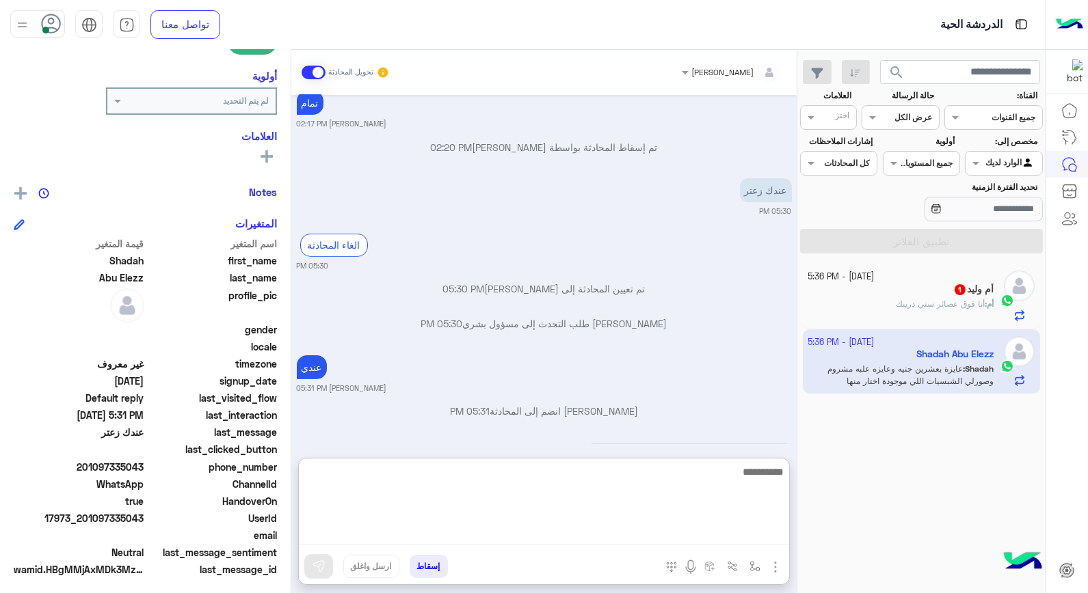
click at [746, 535] on textarea at bounding box center [544, 504] width 490 height 82
type textarea "**********"
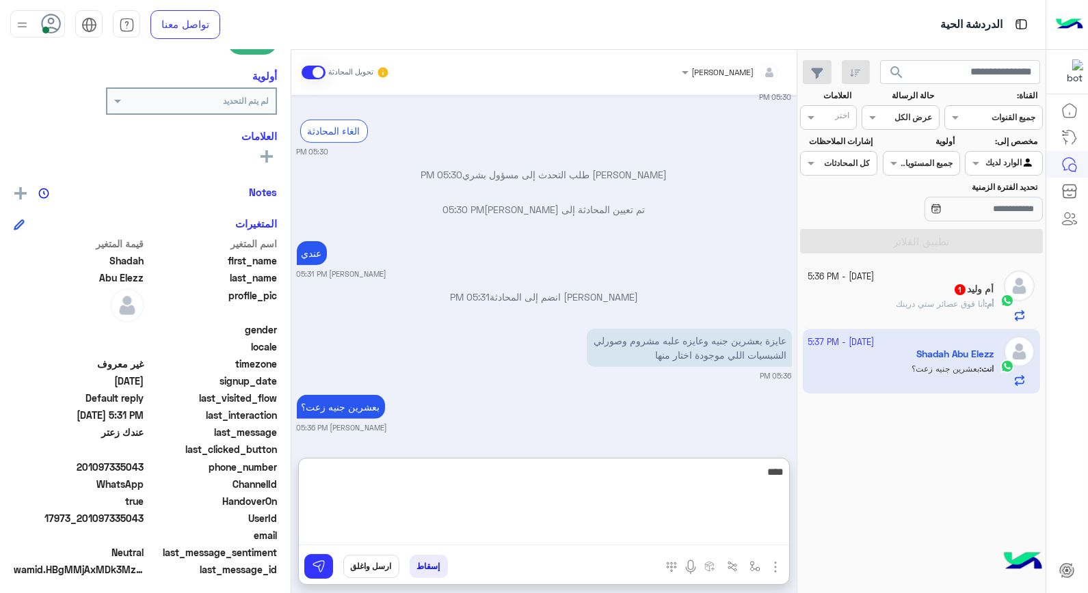
type textarea "*****"
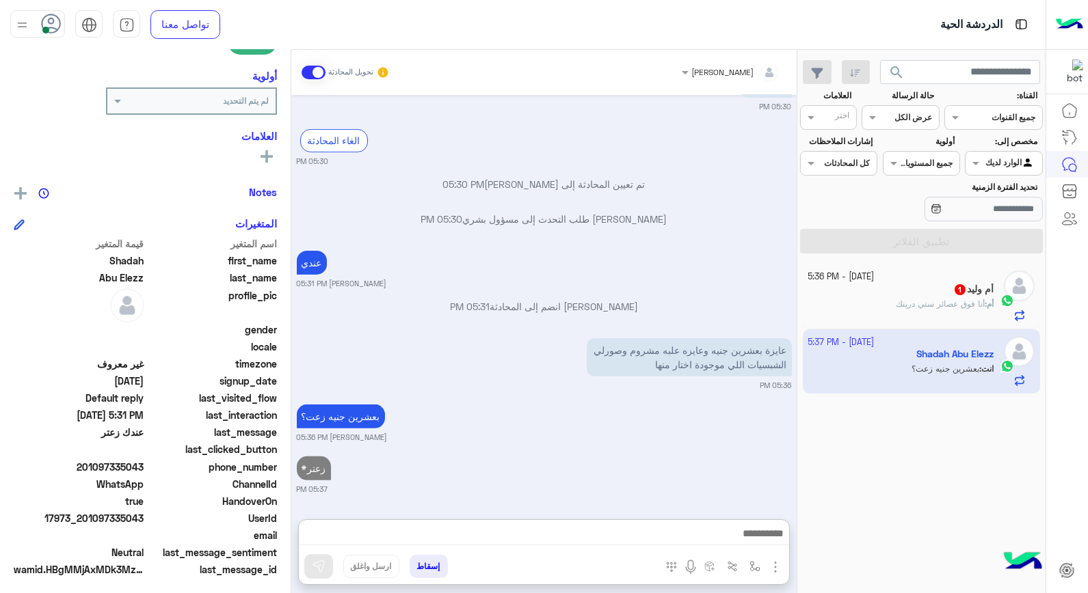
click at [901, 305] on span "أنا فوق عصائر ستي درينك" at bounding box center [939, 304] width 89 height 10
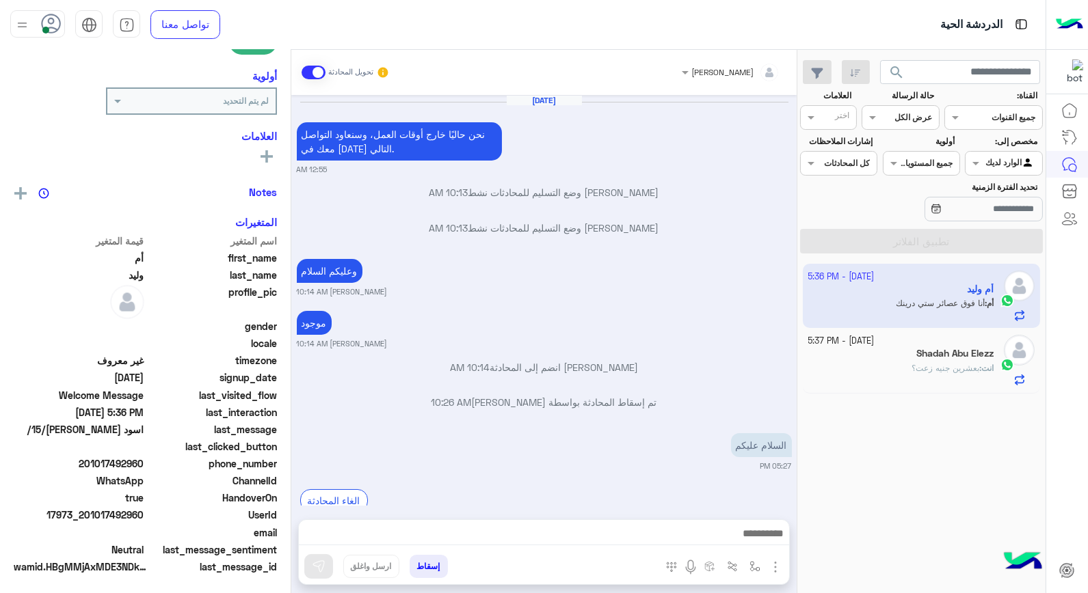
scroll to position [554, 0]
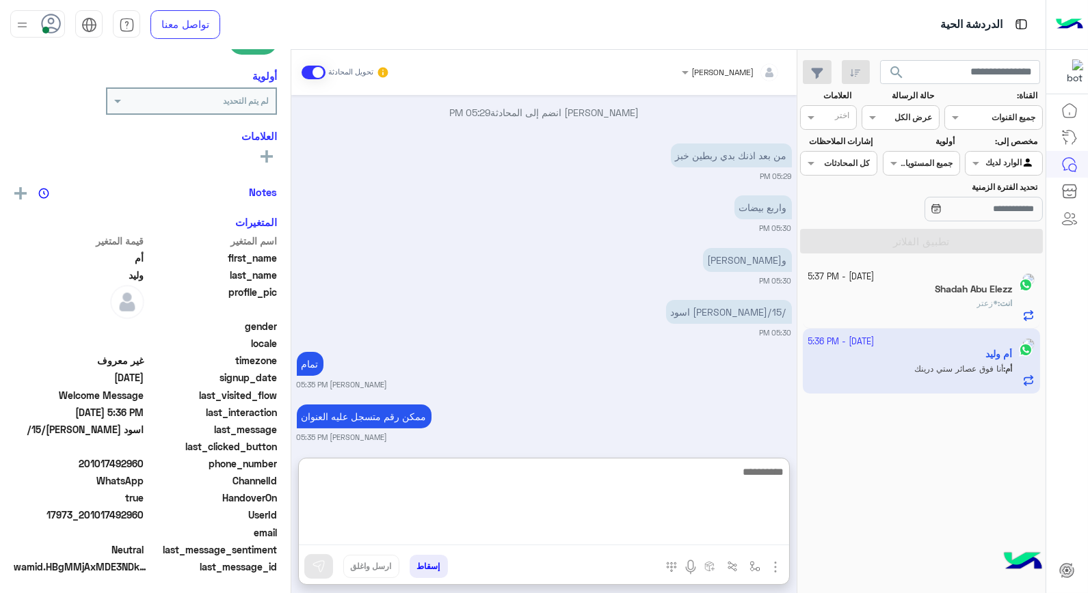
click at [672, 533] on textarea at bounding box center [544, 504] width 490 height 82
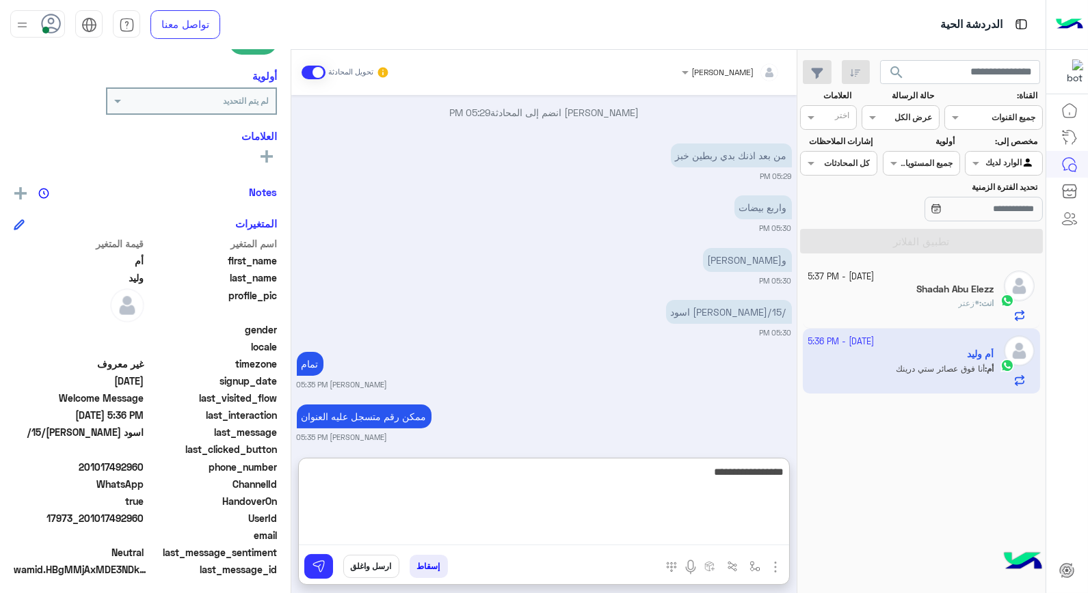
type textarea "**********"
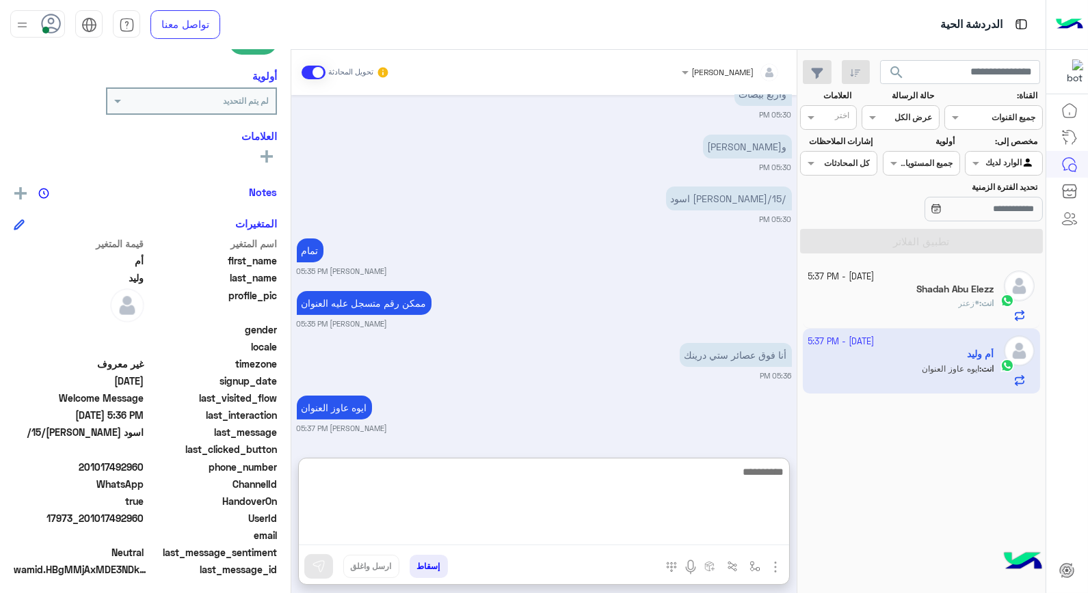
click at [698, 484] on textarea at bounding box center [544, 504] width 490 height 82
click at [702, 476] on textarea at bounding box center [544, 504] width 490 height 82
click at [747, 480] on textarea at bounding box center [544, 504] width 490 height 82
type textarea "********"
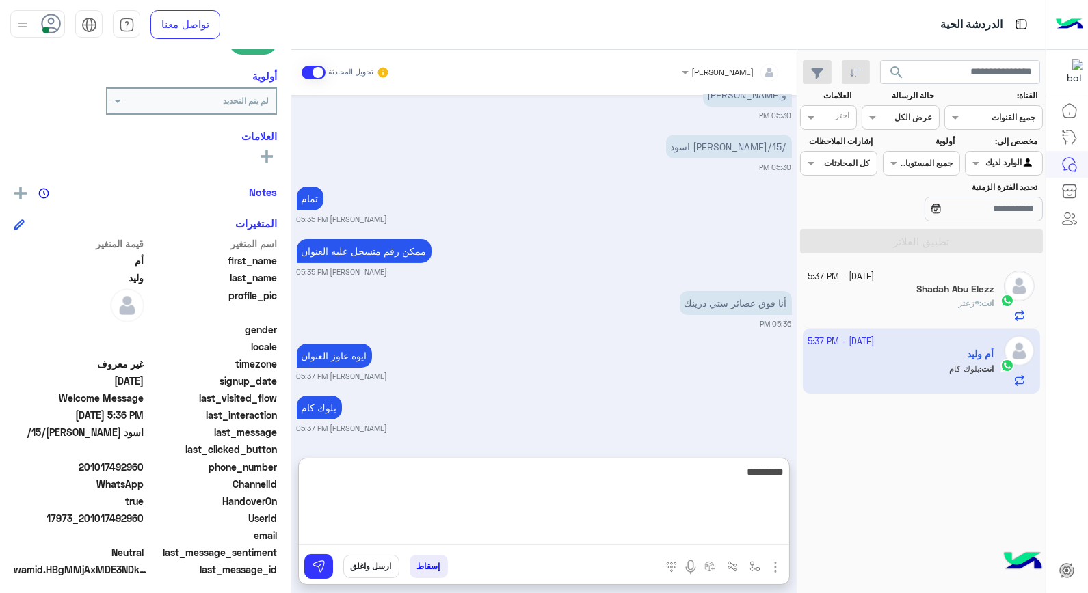
type textarea "**********"
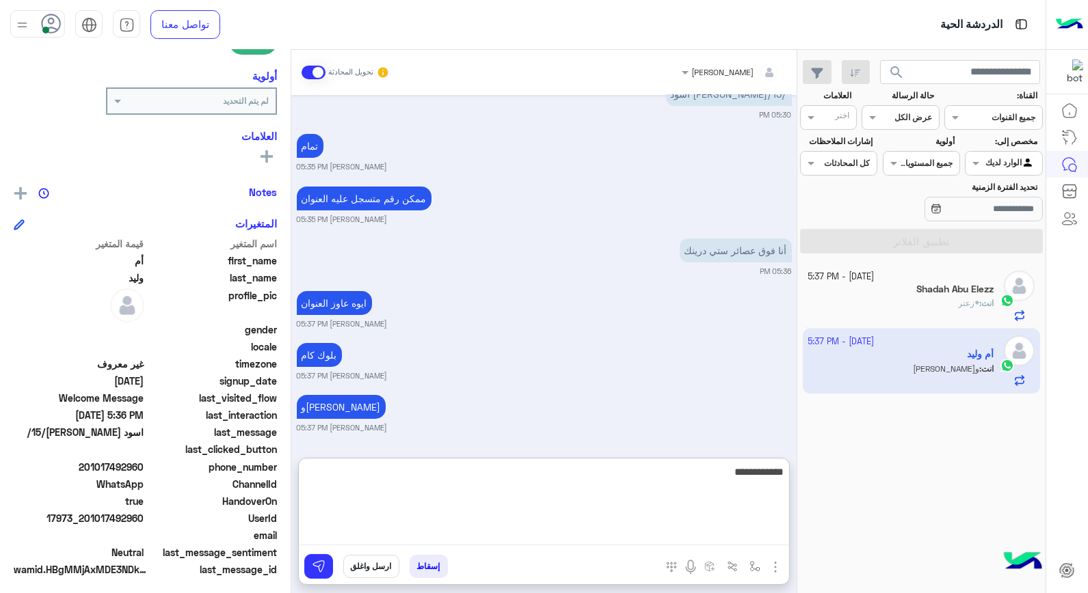
type textarea "**********"
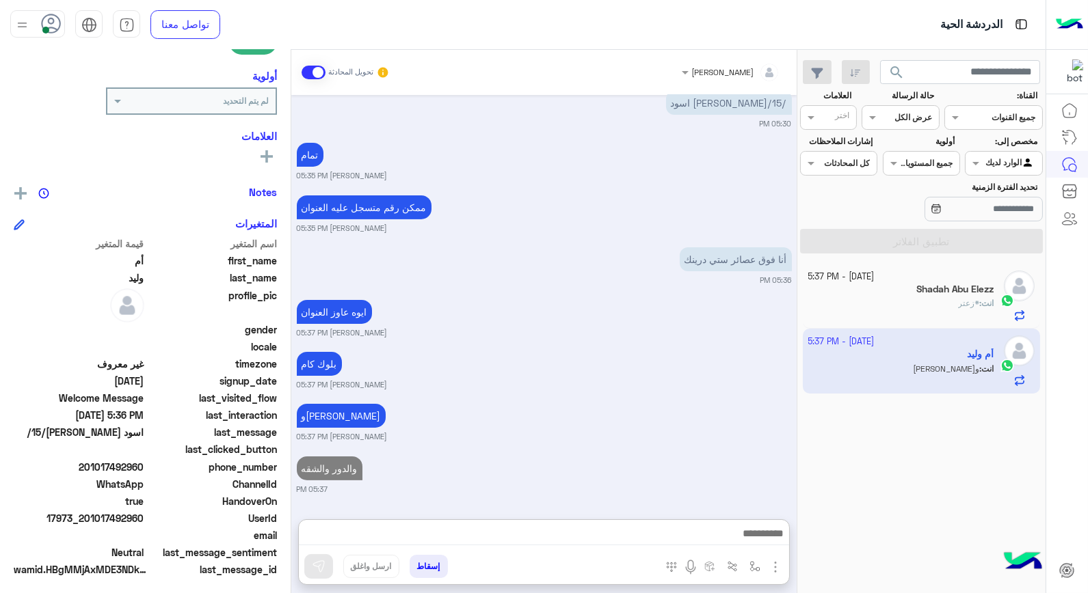
click at [852, 297] on div "Shadah Abu Elezz" at bounding box center [901, 291] width 186 height 14
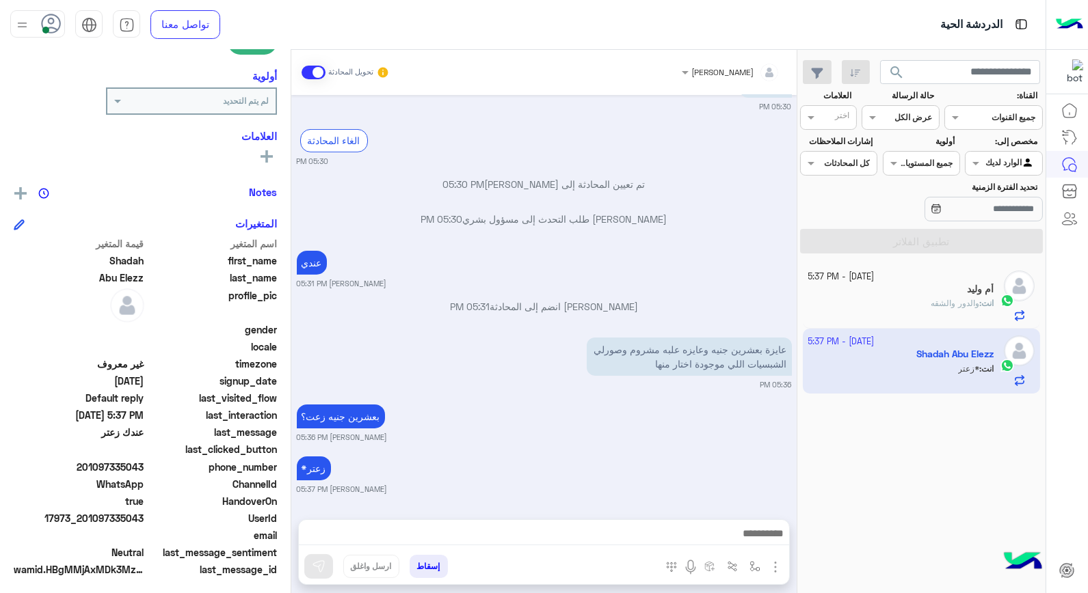
scroll to position [852, 0]
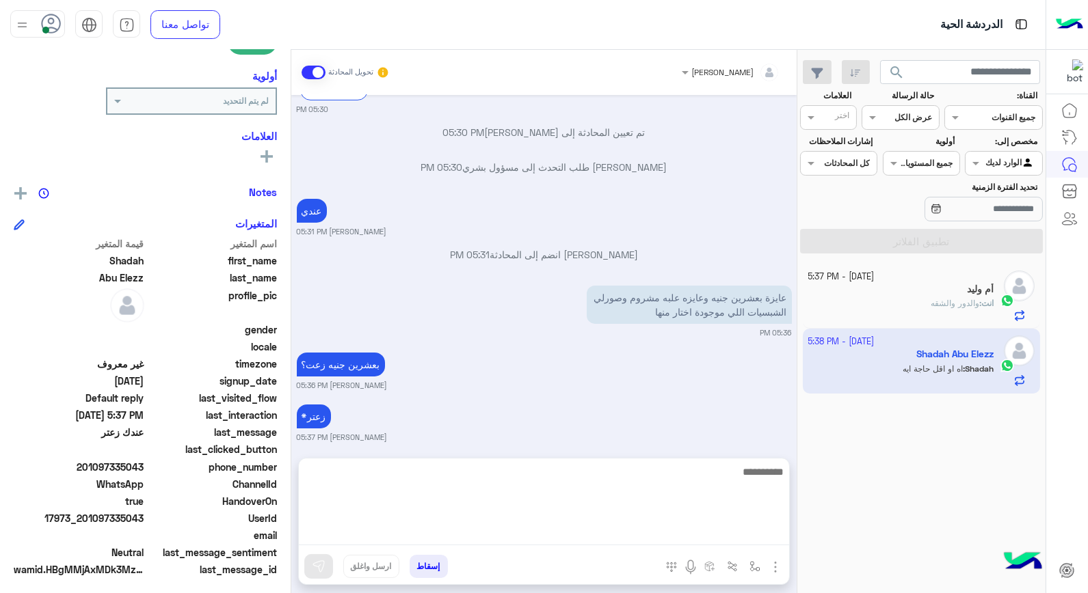
click at [738, 536] on textarea at bounding box center [544, 504] width 490 height 82
click at [672, 524] on textarea "**" at bounding box center [544, 504] width 490 height 82
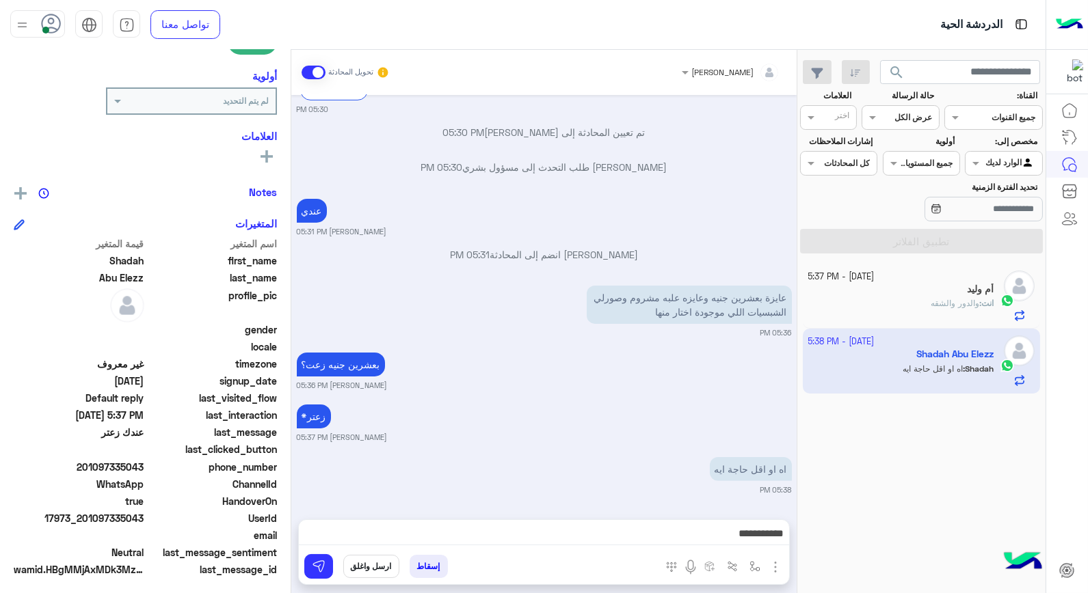
click at [673, 555] on div at bounding box center [722, 569] width 133 height 28
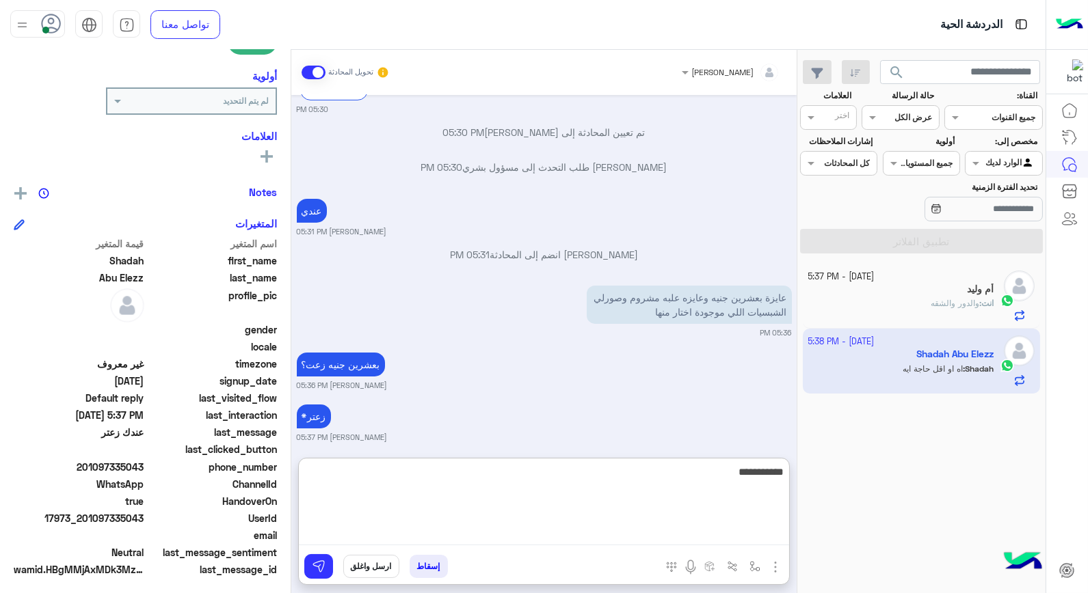
click at [673, 535] on textarea "**********" at bounding box center [544, 504] width 490 height 82
type textarea "**********"
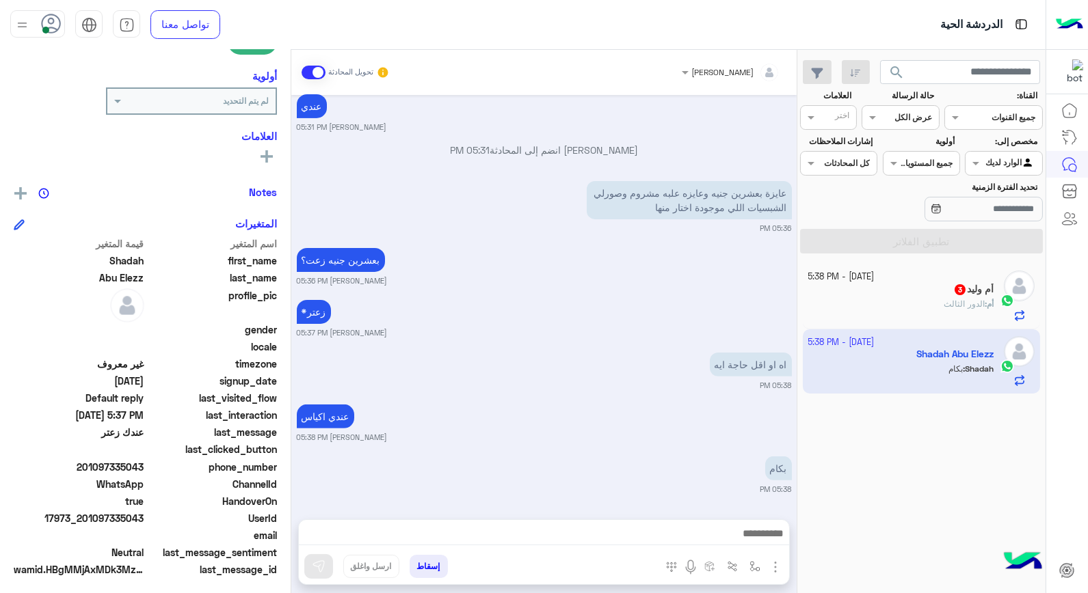
scroll to position [956, 0]
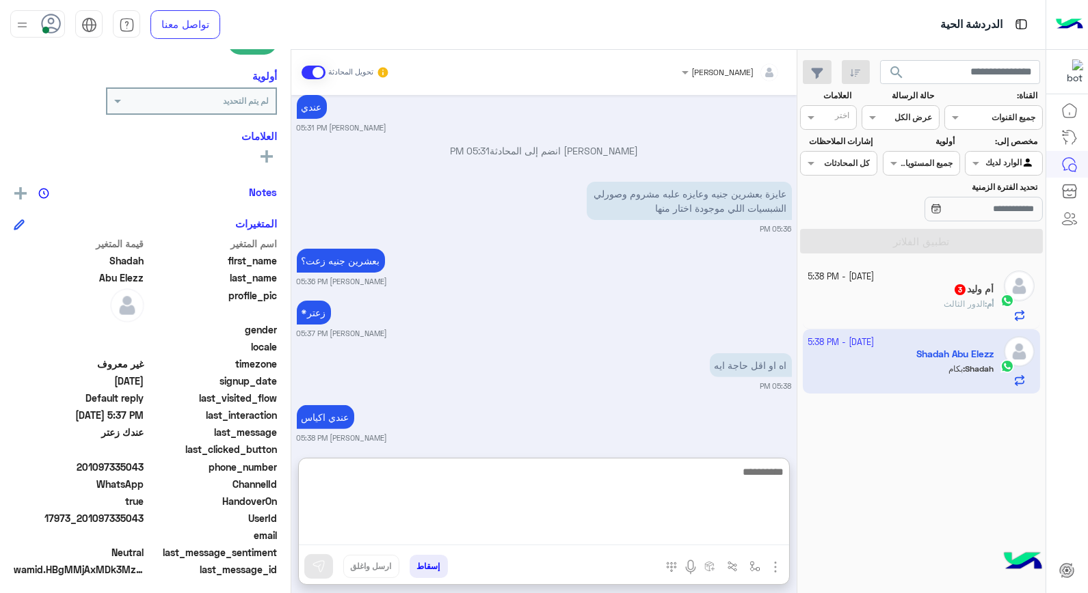
click at [550, 535] on textarea at bounding box center [544, 504] width 490 height 82
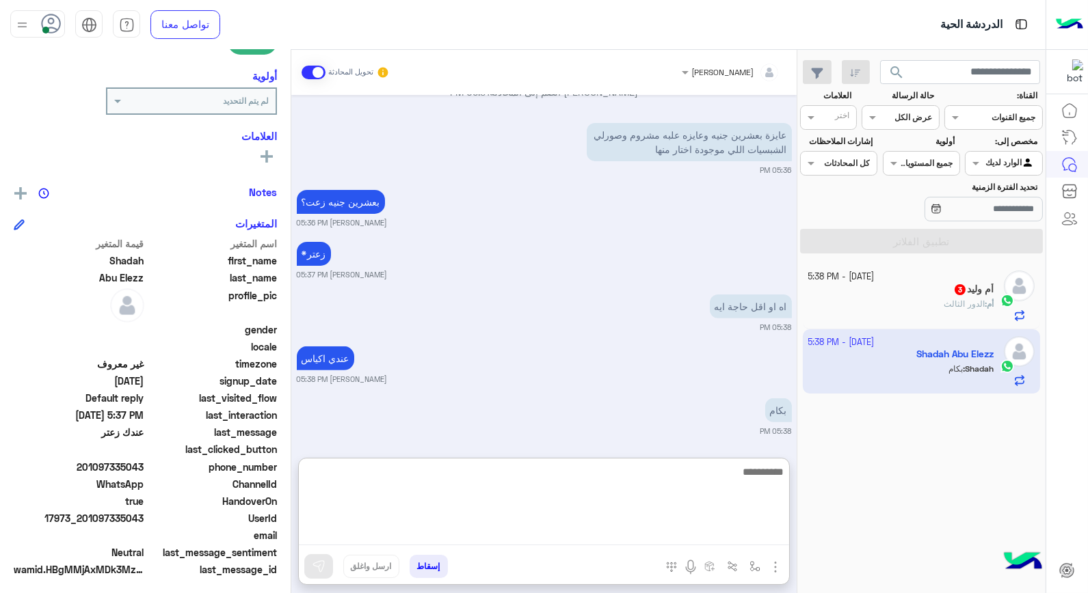
scroll to position [1017, 0]
type textarea "***"
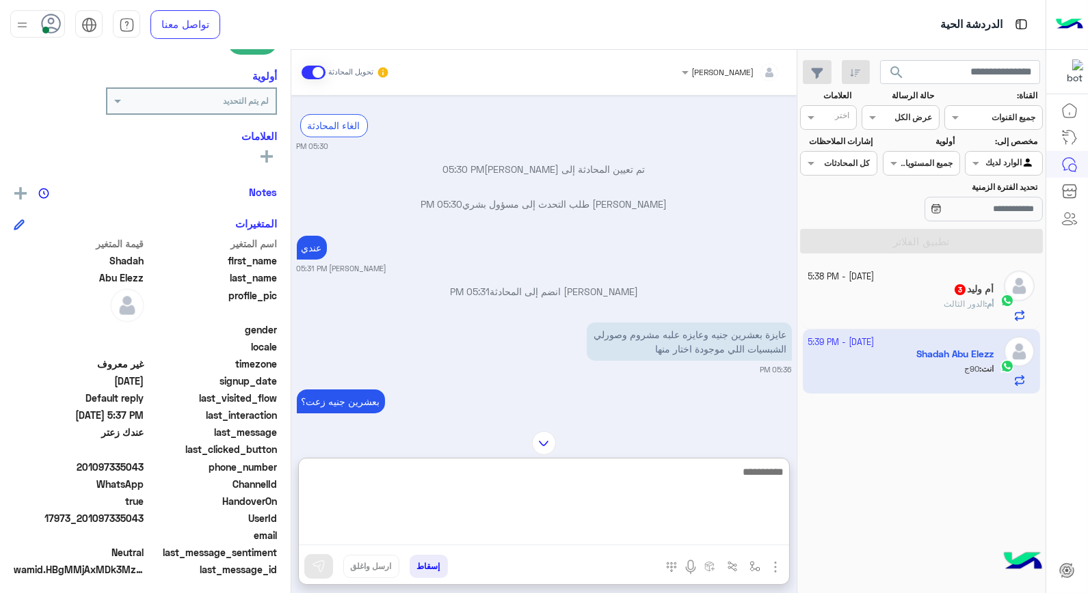
scroll to position [842, 0]
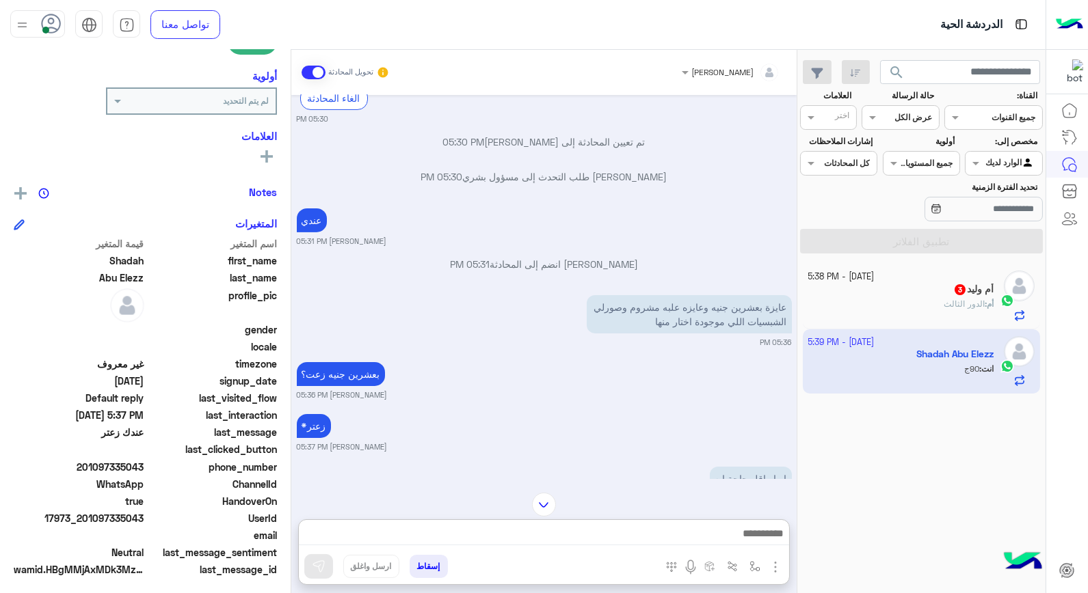
click at [926, 296] on div "أم وليد 3" at bounding box center [901, 291] width 186 height 14
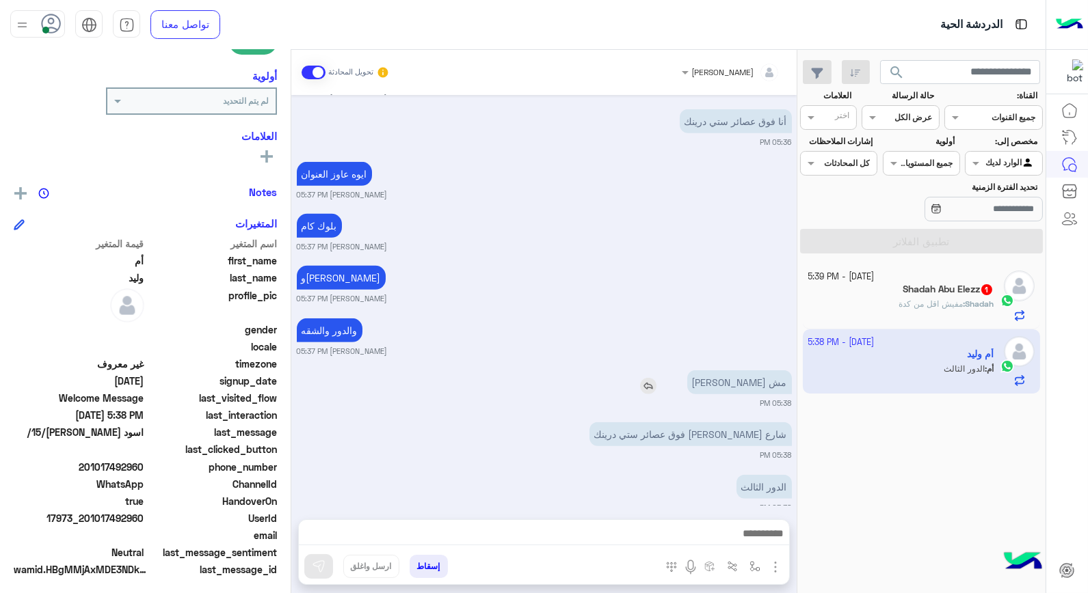
scroll to position [1619, 0]
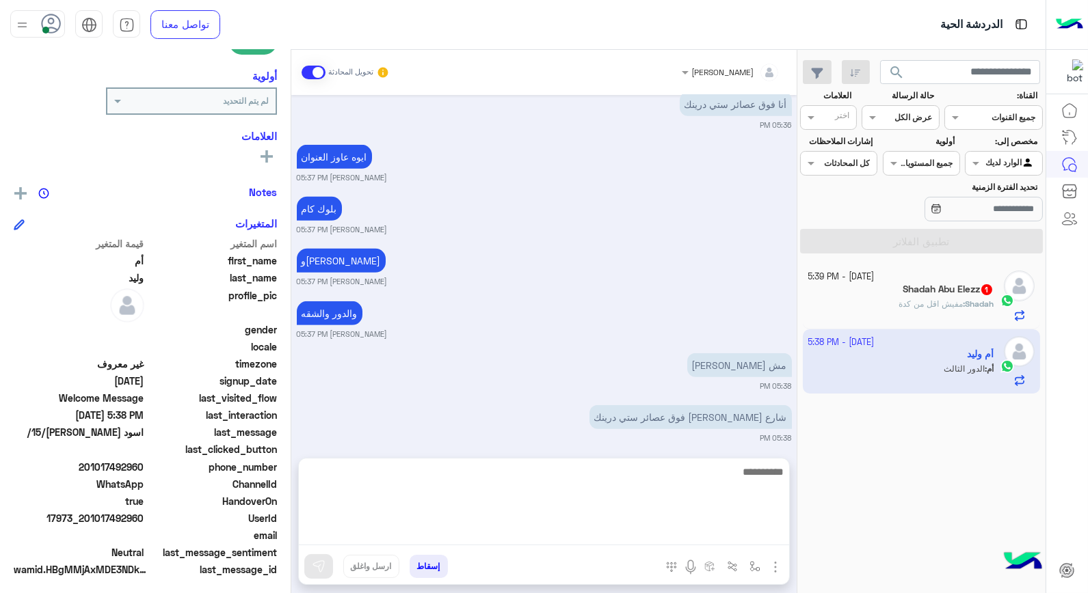
click at [754, 531] on textarea at bounding box center [544, 504] width 490 height 82
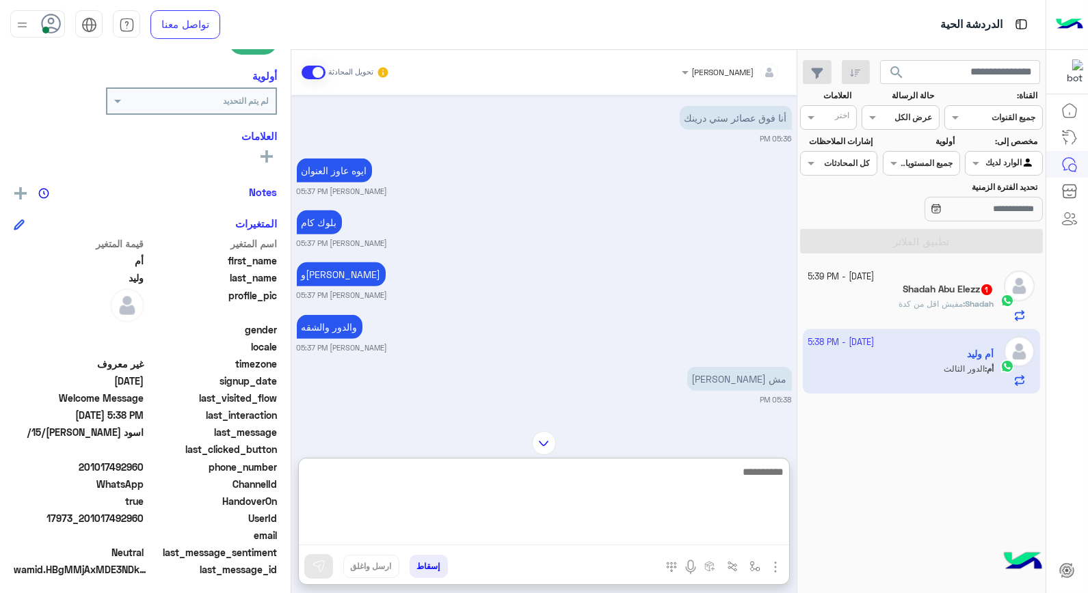
scroll to position [1680, 0]
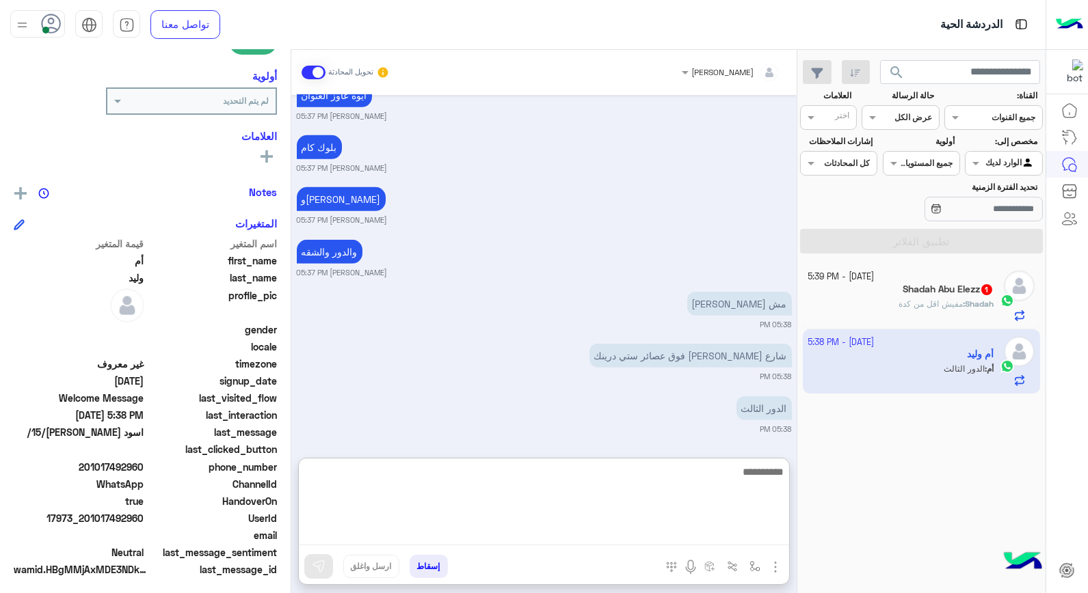
click at [733, 479] on textarea at bounding box center [544, 504] width 490 height 82
type textarea "*******"
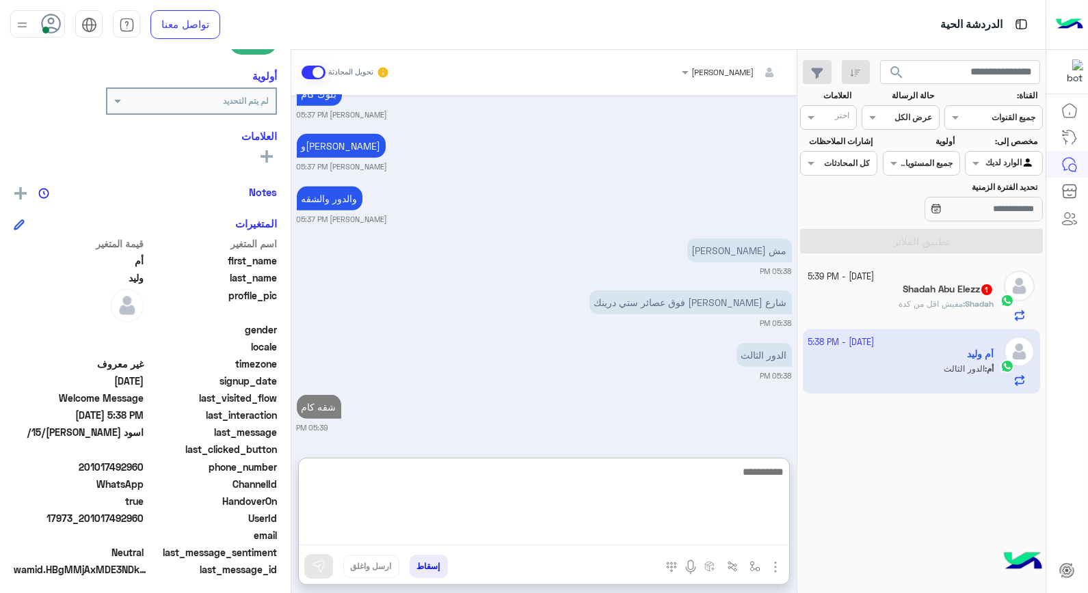
scroll to position [1733, 0]
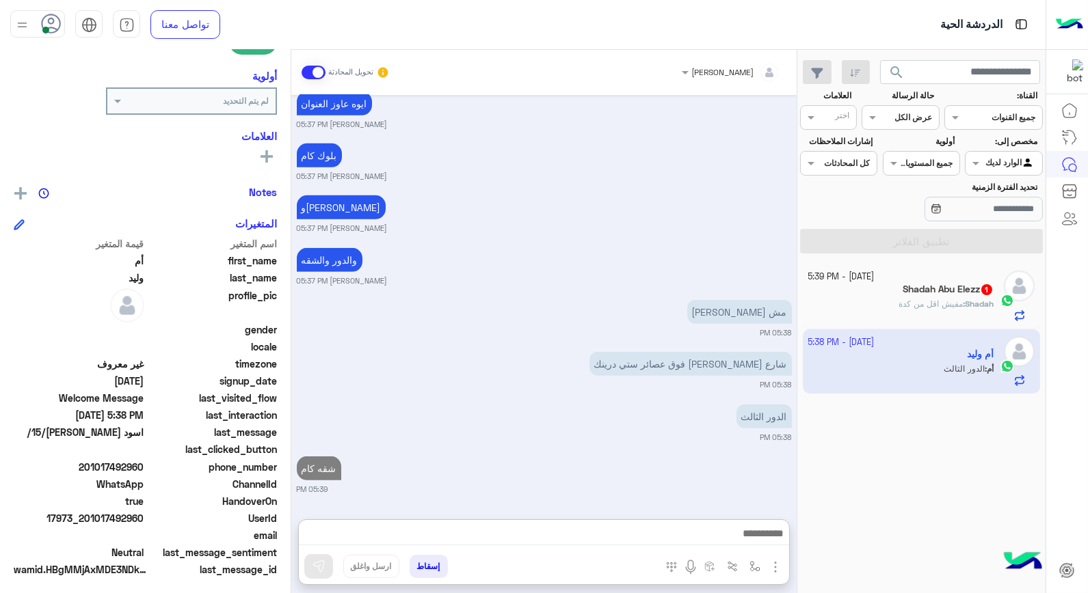
click at [956, 305] on span "مفيش اقل من كدة" at bounding box center [930, 304] width 64 height 10
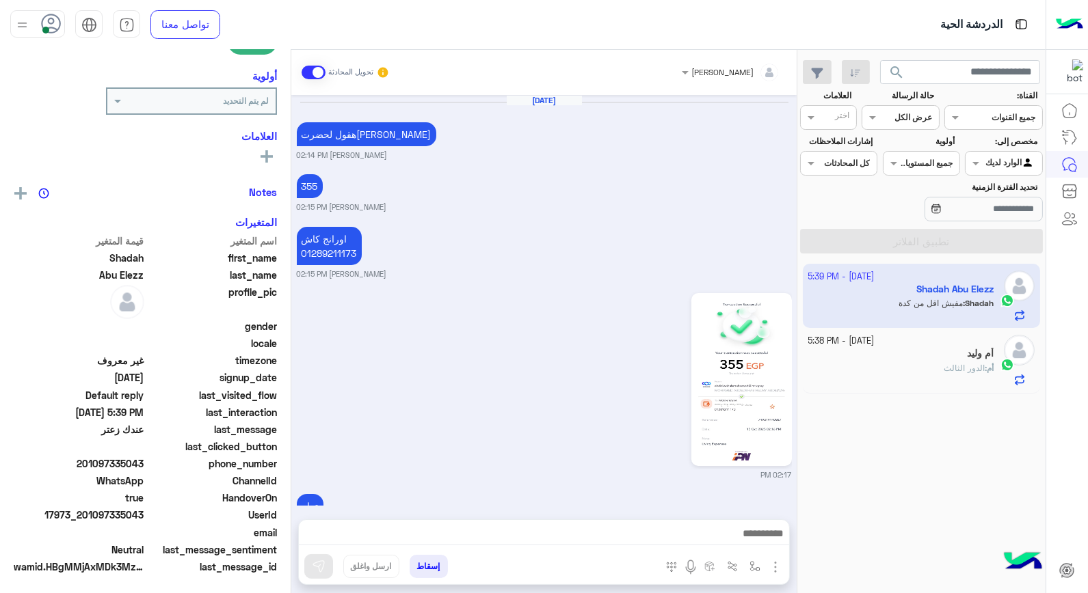
scroll to position [768, 0]
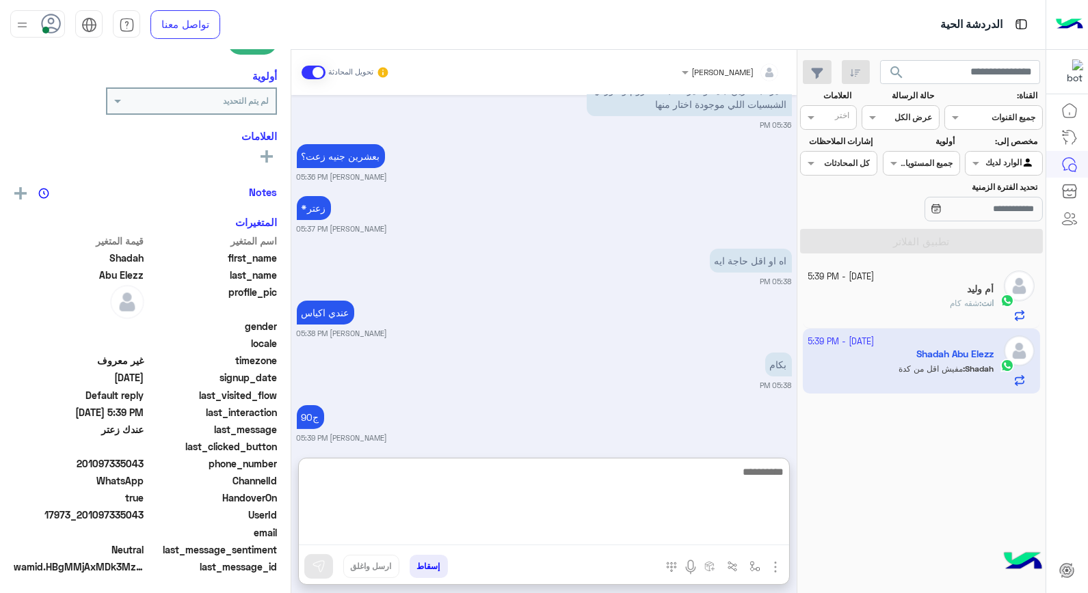
click at [688, 524] on textarea at bounding box center [544, 504] width 490 height 82
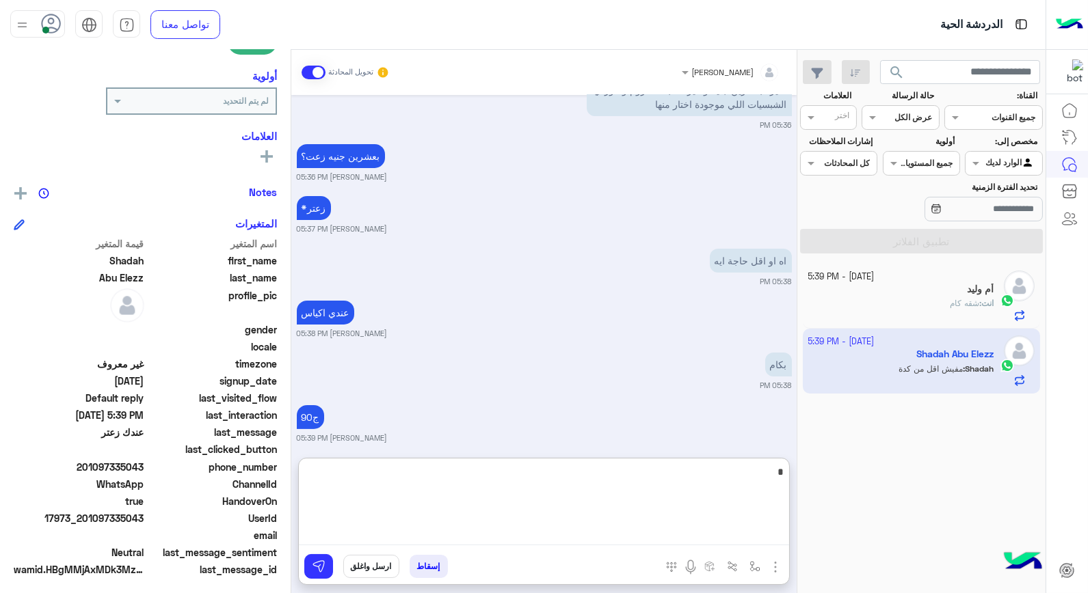
type textarea "**"
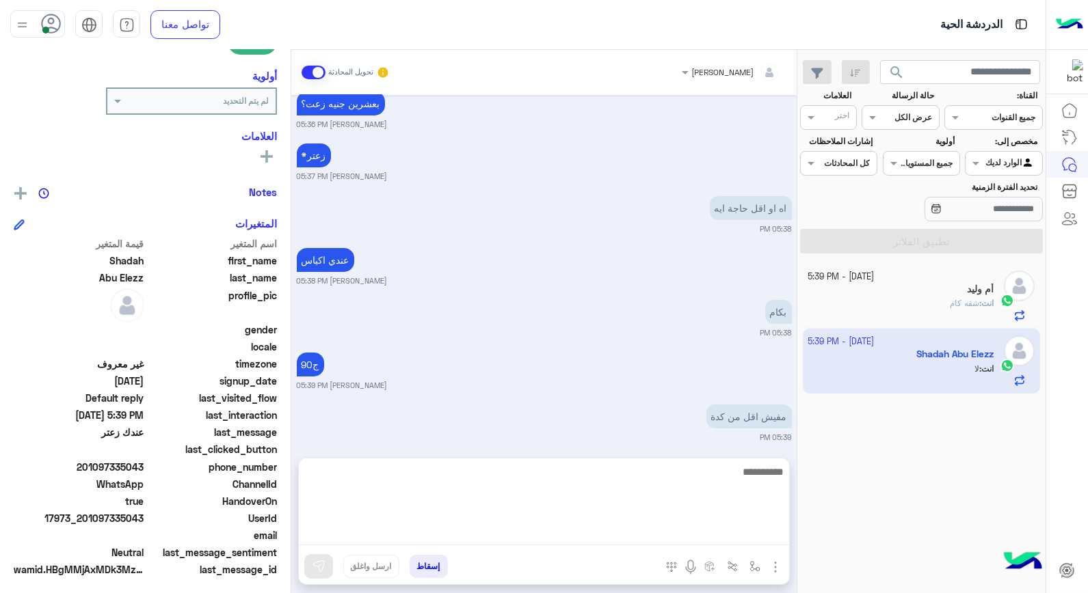
scroll to position [844, 0]
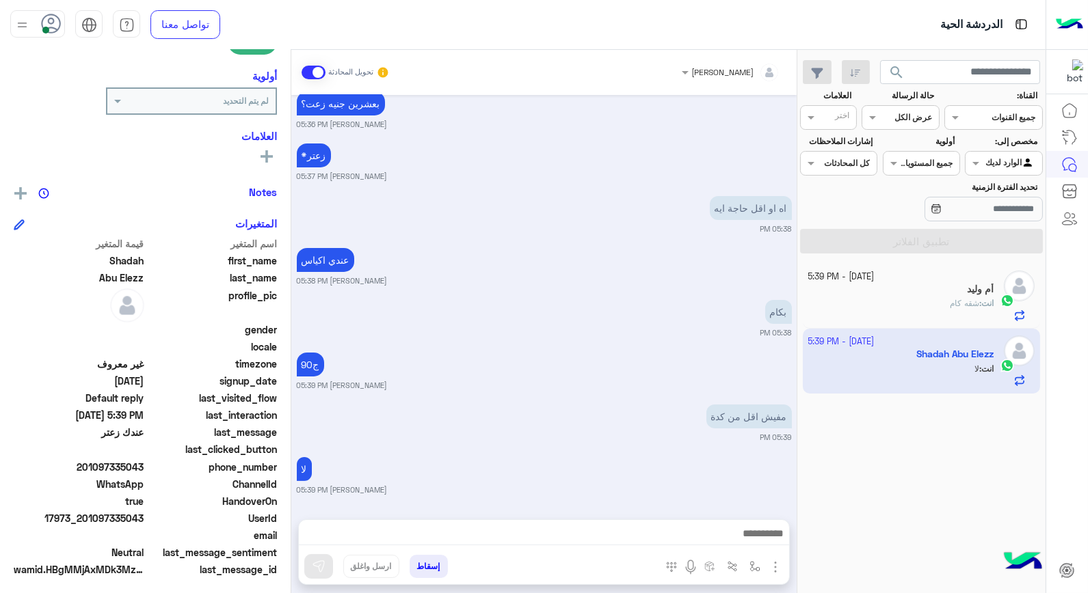
click at [962, 308] on span "شقه كام" at bounding box center [963, 303] width 29 height 10
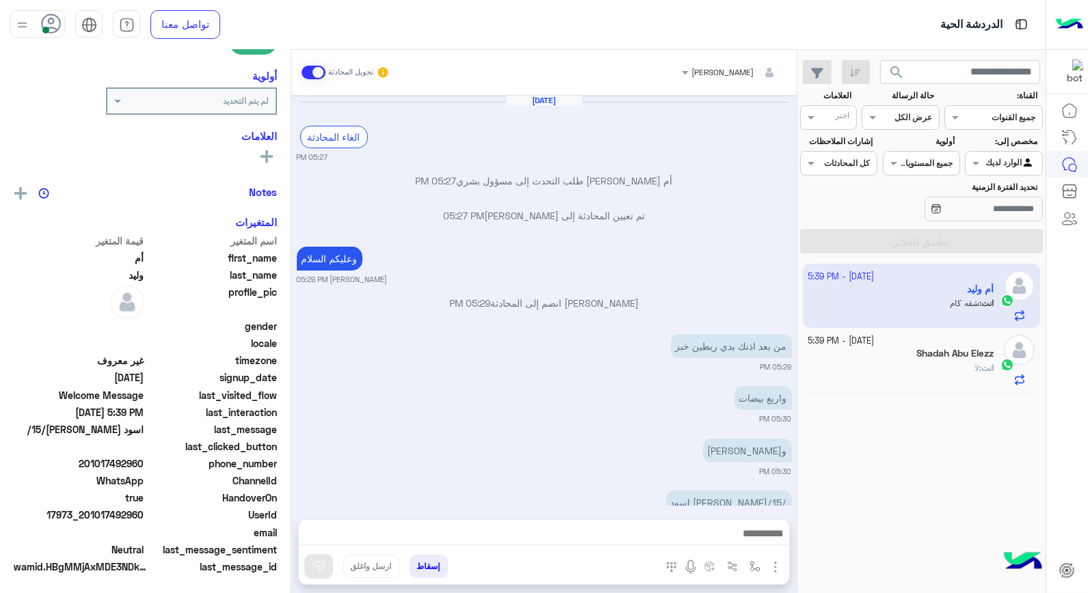
scroll to position [608, 0]
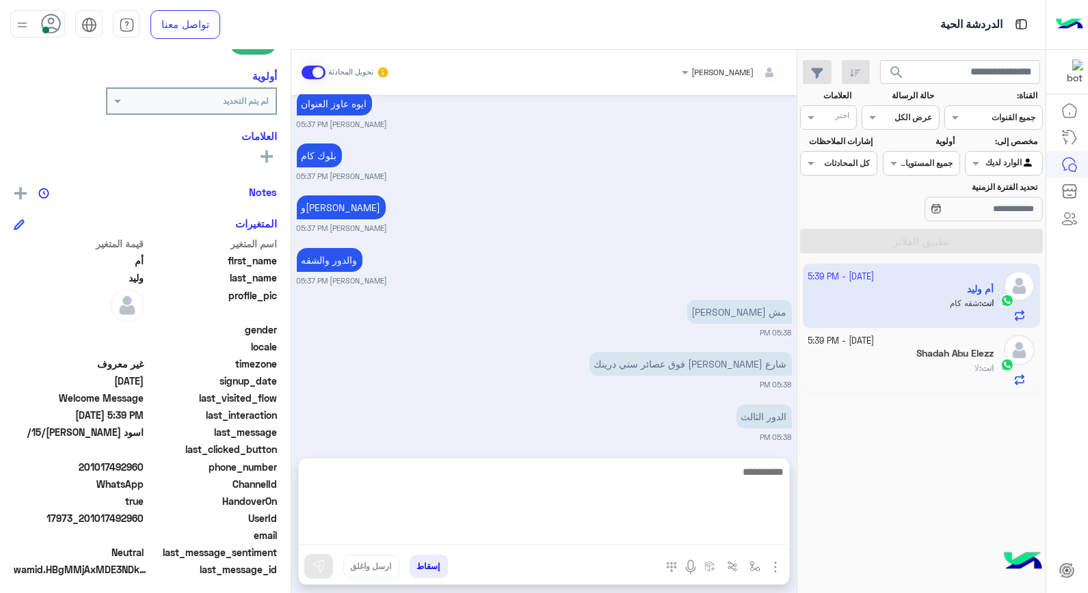
click at [598, 537] on textarea at bounding box center [544, 504] width 490 height 82
type textarea "*********"
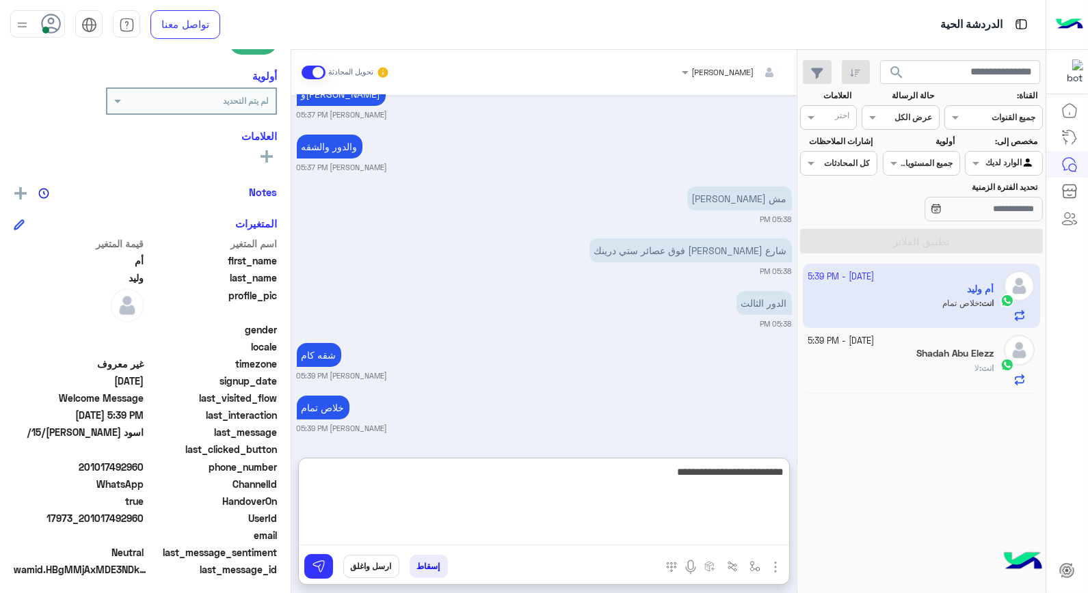
type textarea "**********"
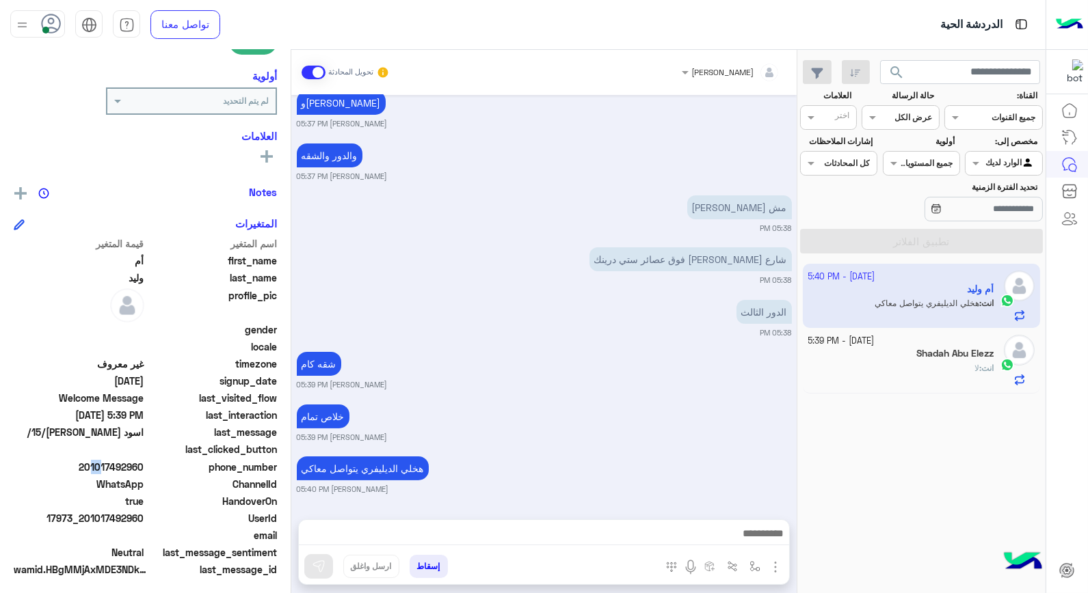
scroll to position [712, 0]
drag, startPoint x: 89, startPoint y: 463, endPoint x: 145, endPoint y: 462, distance: 56.1
click at [144, 462] on span "201017492960" at bounding box center [79, 467] width 131 height 14
copy span "01017492960"
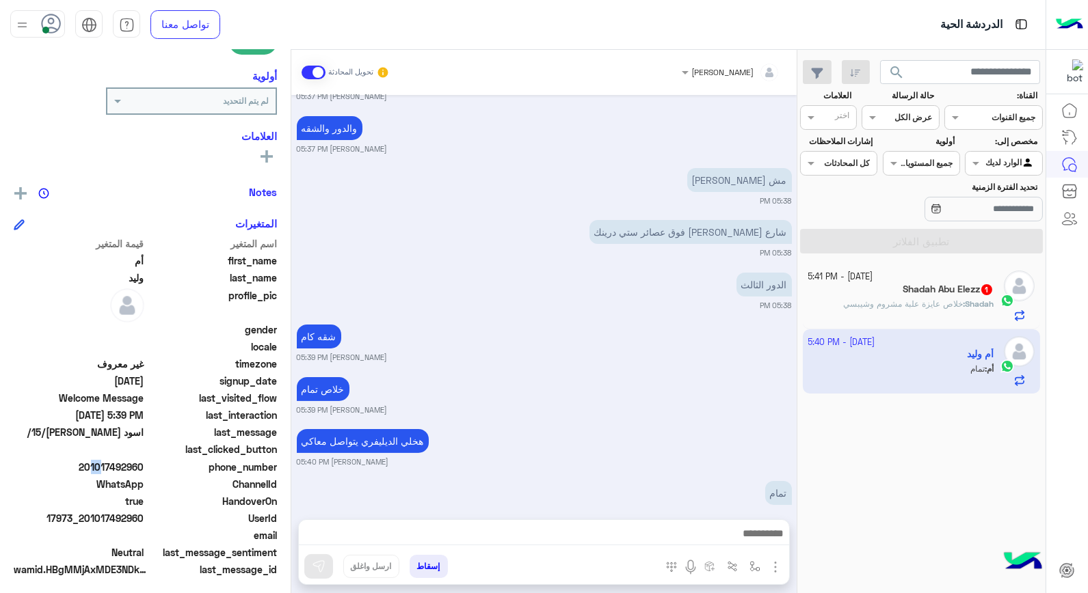
scroll to position [764, 0]
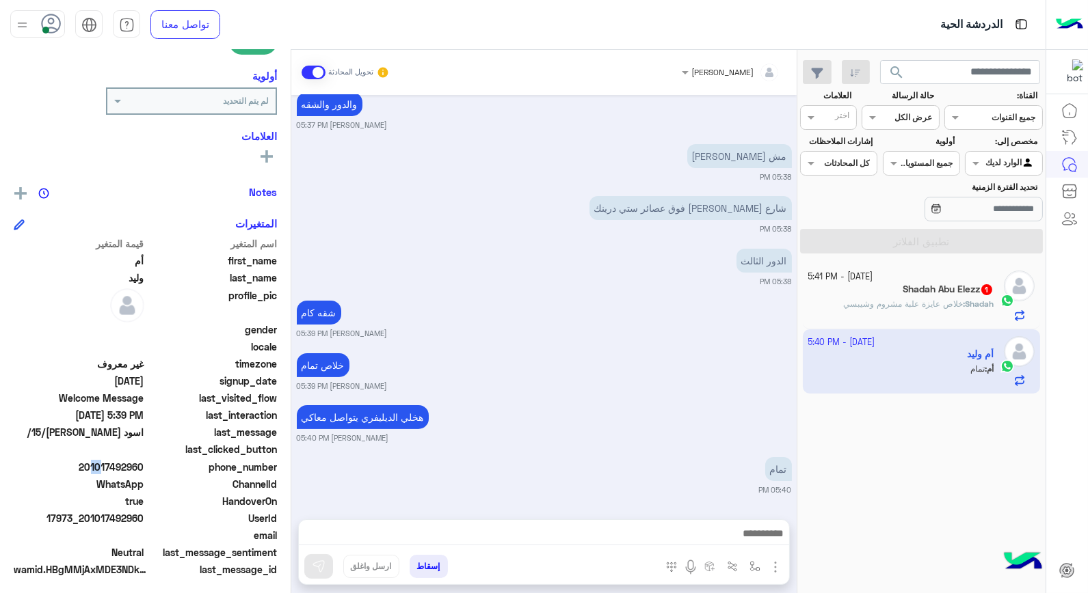
click at [433, 561] on button "إسقاط" at bounding box center [428, 566] width 38 height 23
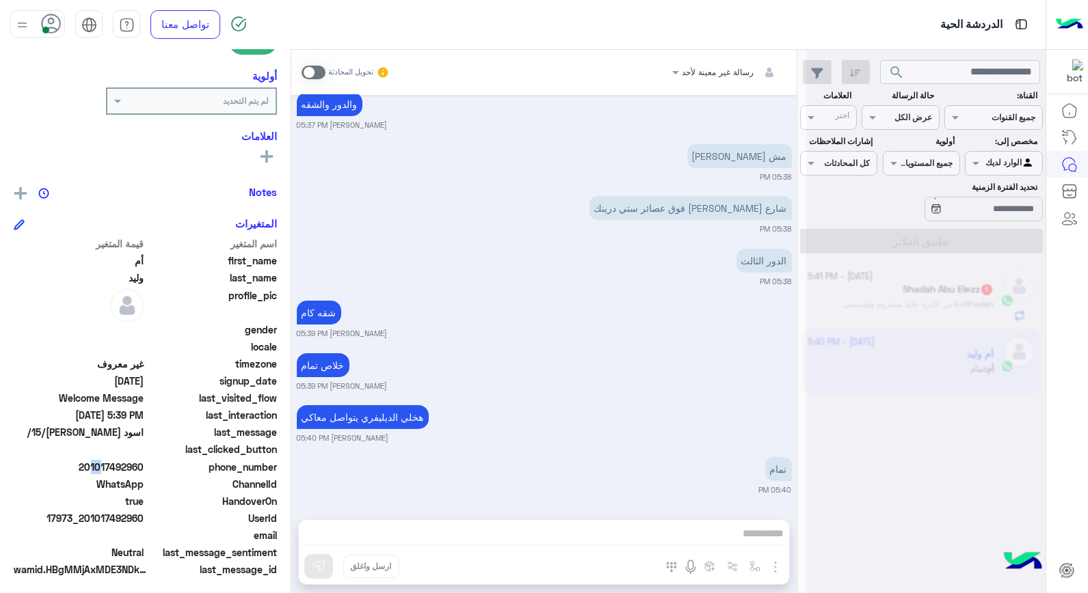
scroll to position [800, 0]
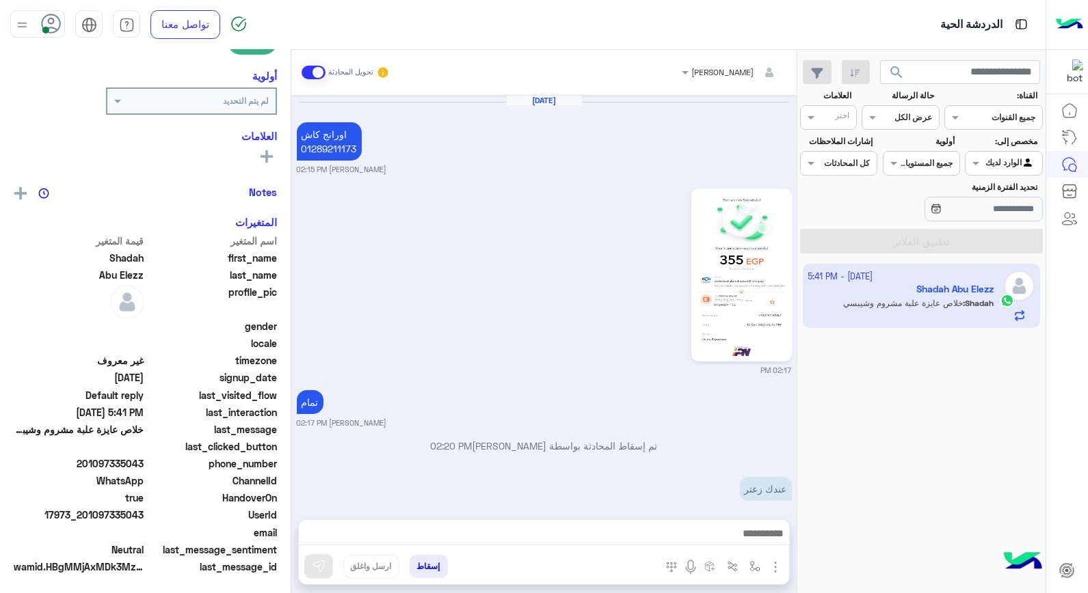
scroll to position [768, 0]
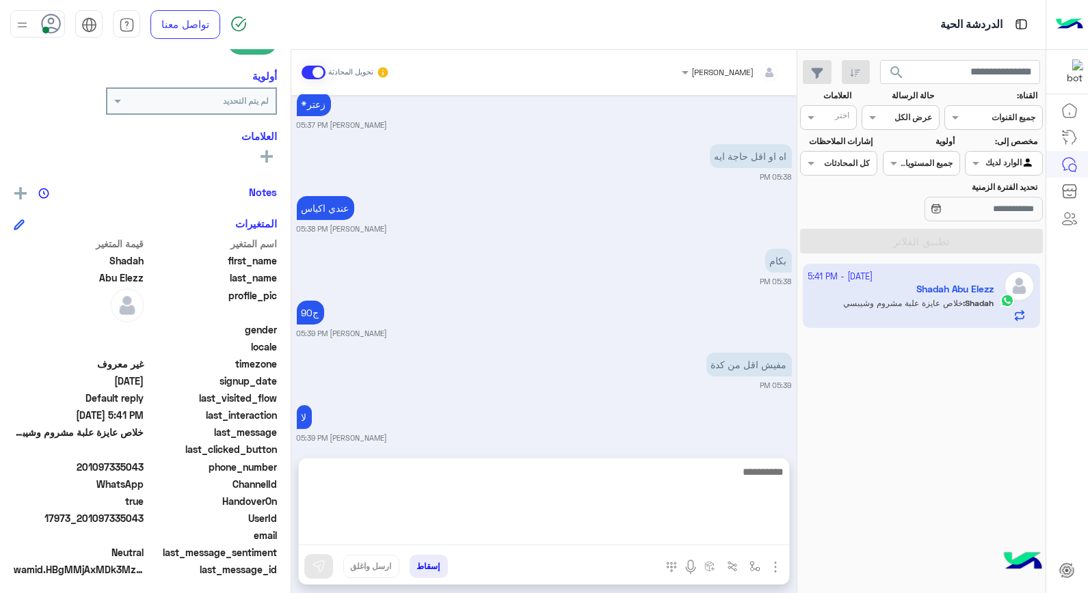
click at [725, 534] on textarea at bounding box center [544, 504] width 490 height 82
type textarea "**********"
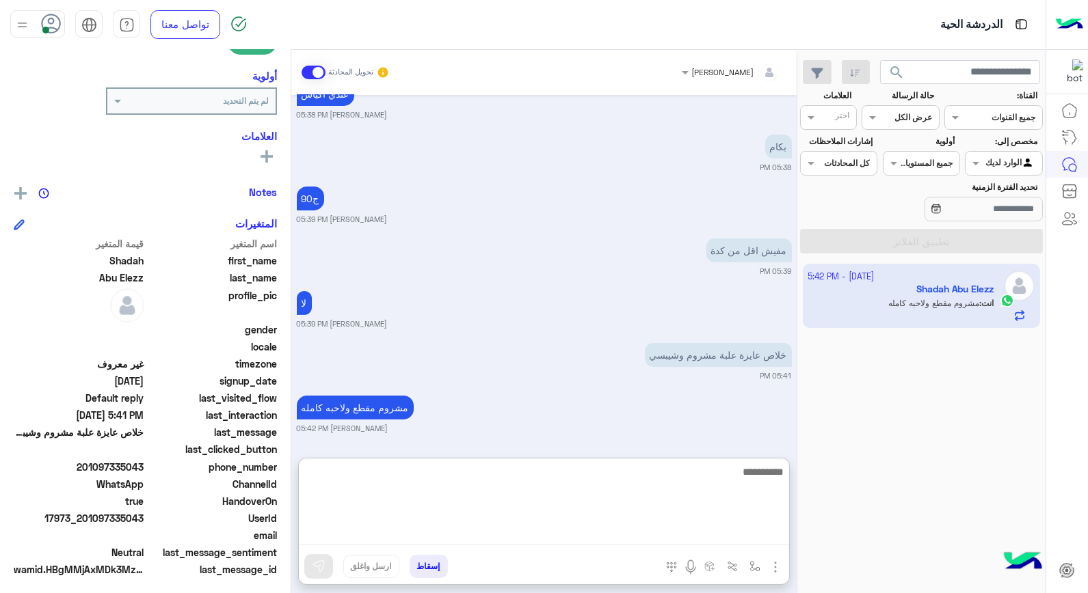
scroll to position [882, 0]
click at [604, 480] on textarea at bounding box center [544, 504] width 490 height 82
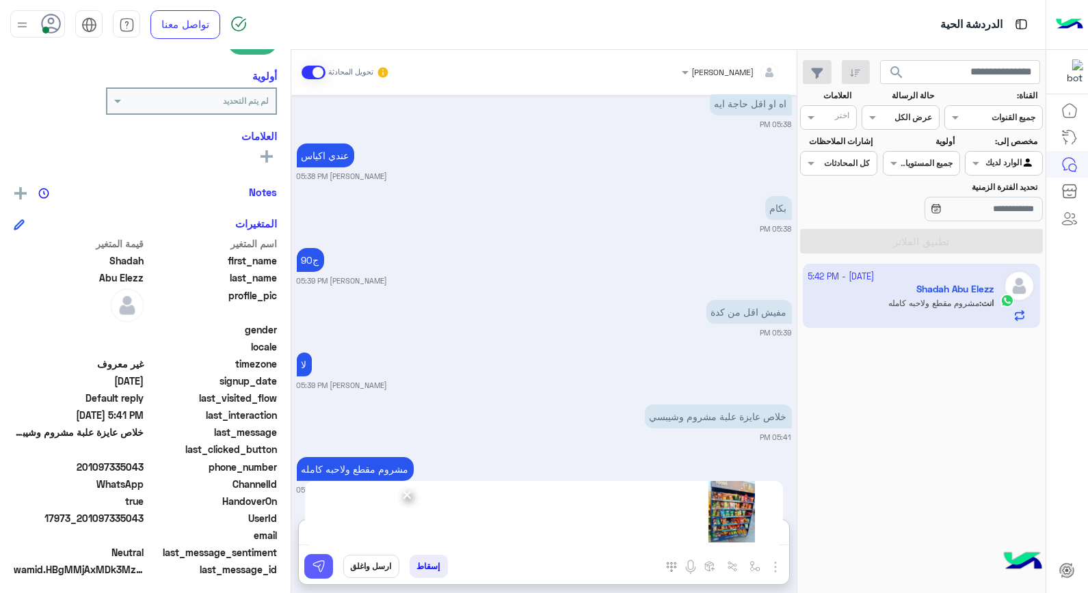
click at [317, 568] on img at bounding box center [319, 567] width 14 height 14
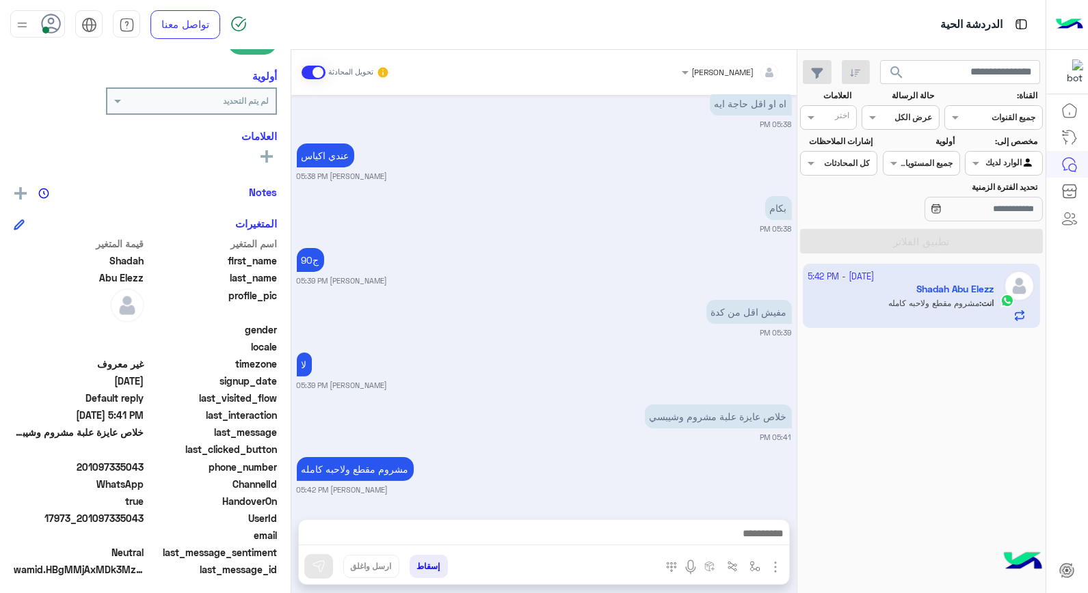
scroll to position [821, 0]
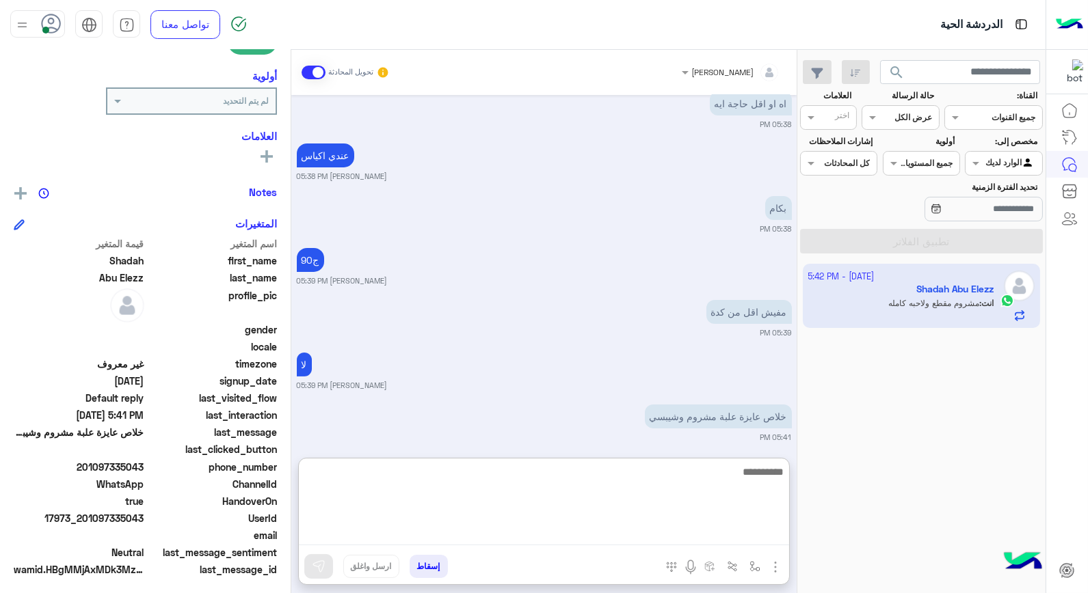
click at [697, 543] on textarea at bounding box center [544, 504] width 490 height 82
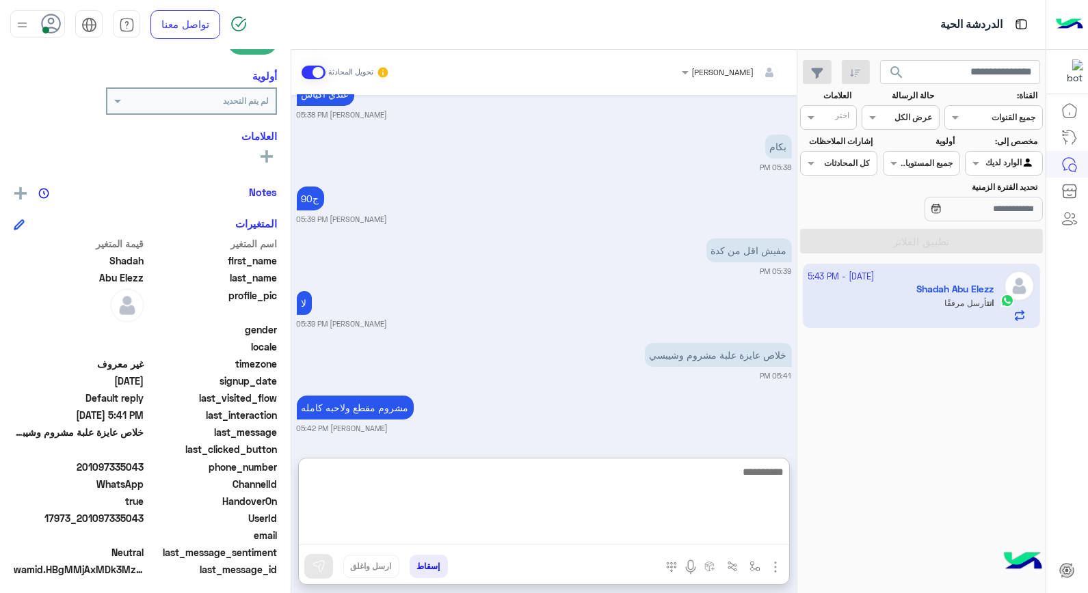
scroll to position [1077, 0]
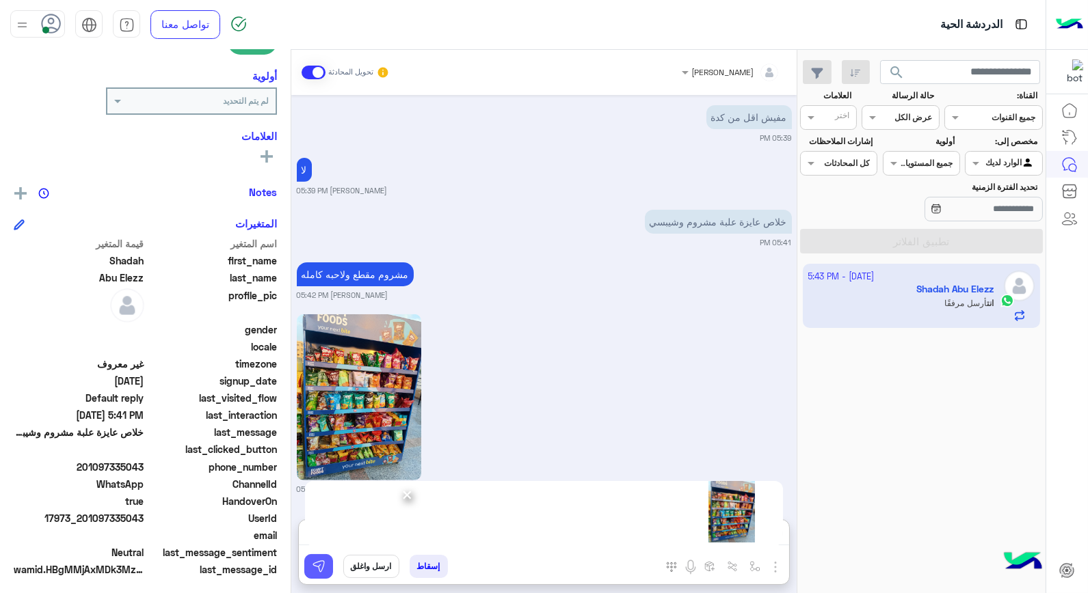
click at [323, 576] on button at bounding box center [318, 566] width 29 height 25
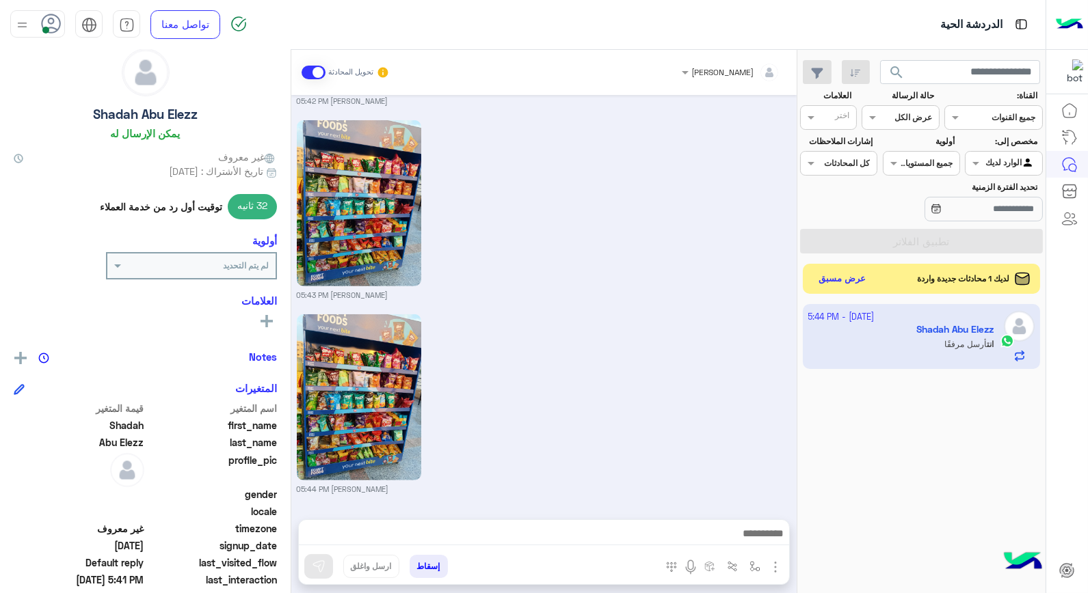
scroll to position [0, 0]
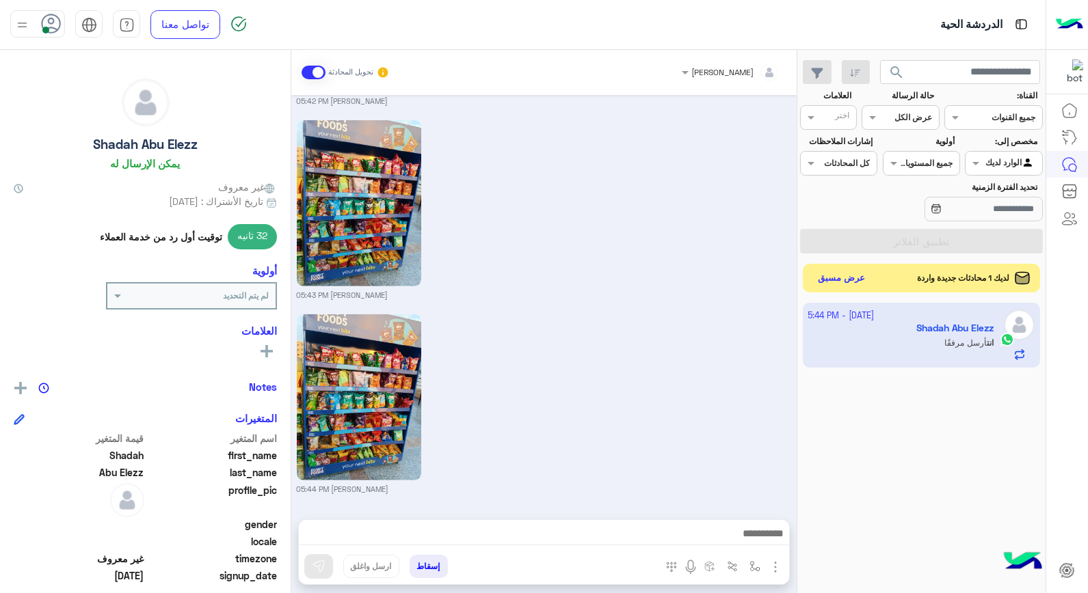
click at [863, 288] on button "عرض مسبق" at bounding box center [841, 278] width 57 height 18
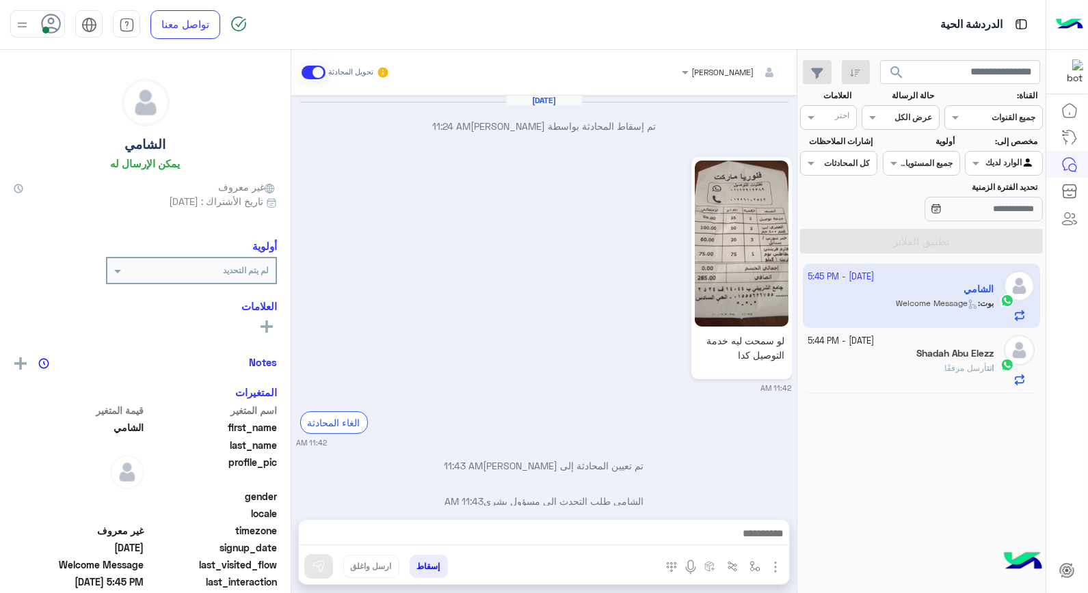
scroll to position [749, 0]
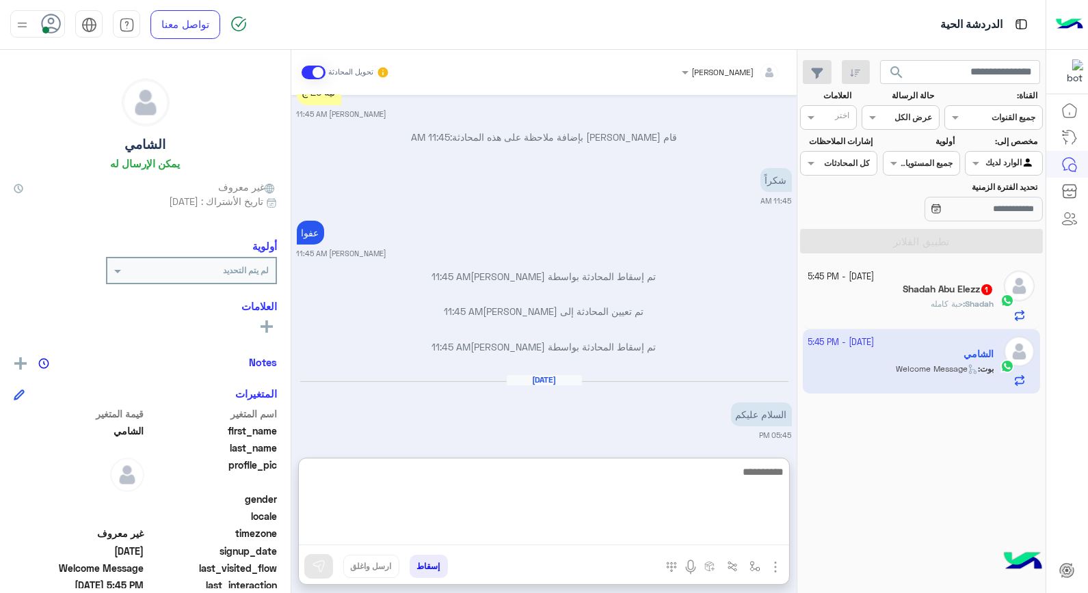
click at [636, 530] on textarea at bounding box center [544, 504] width 490 height 82
type textarea "**********"
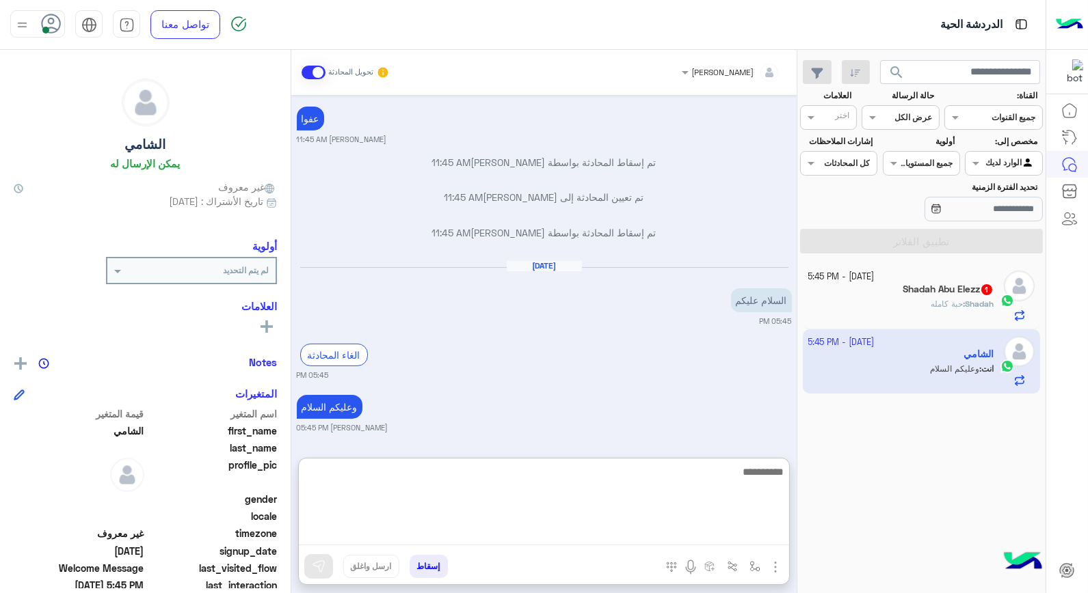
scroll to position [898, 0]
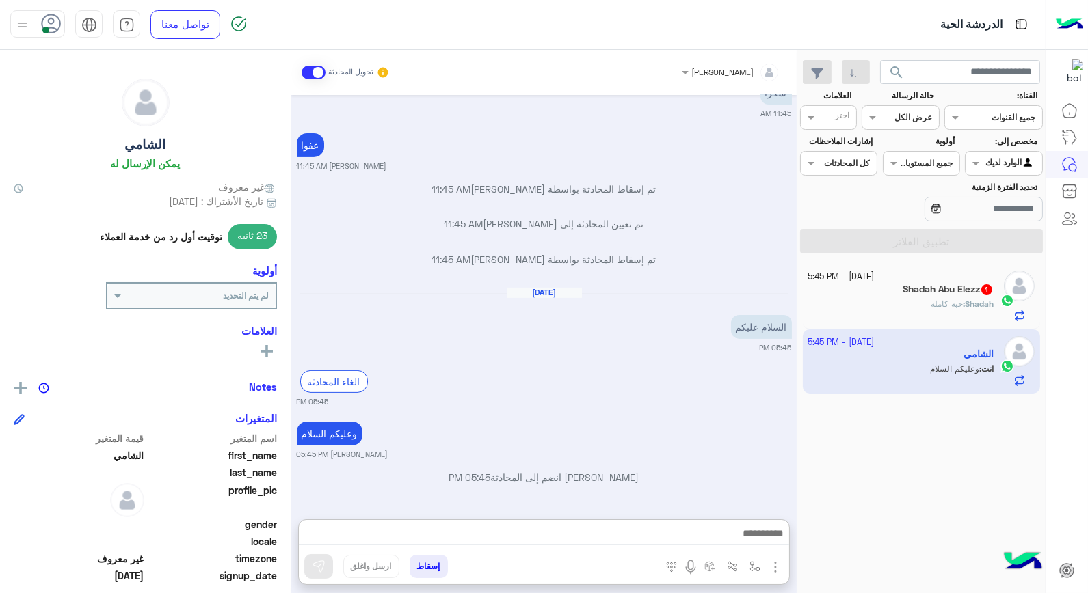
click at [920, 299] on div "Shadah : حبة كامله" at bounding box center [901, 310] width 186 height 24
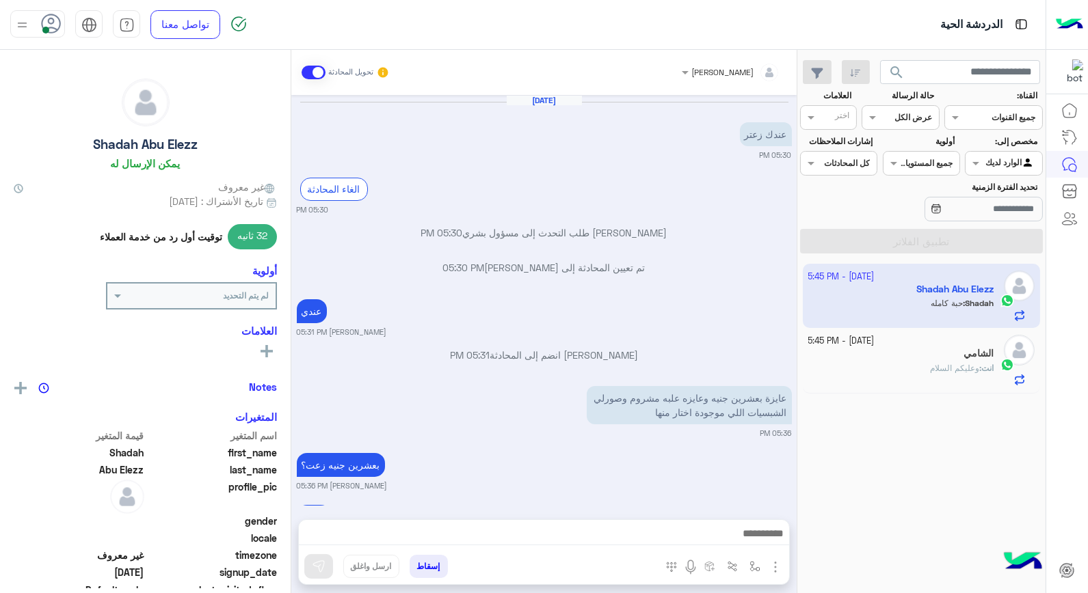
scroll to position [931, 0]
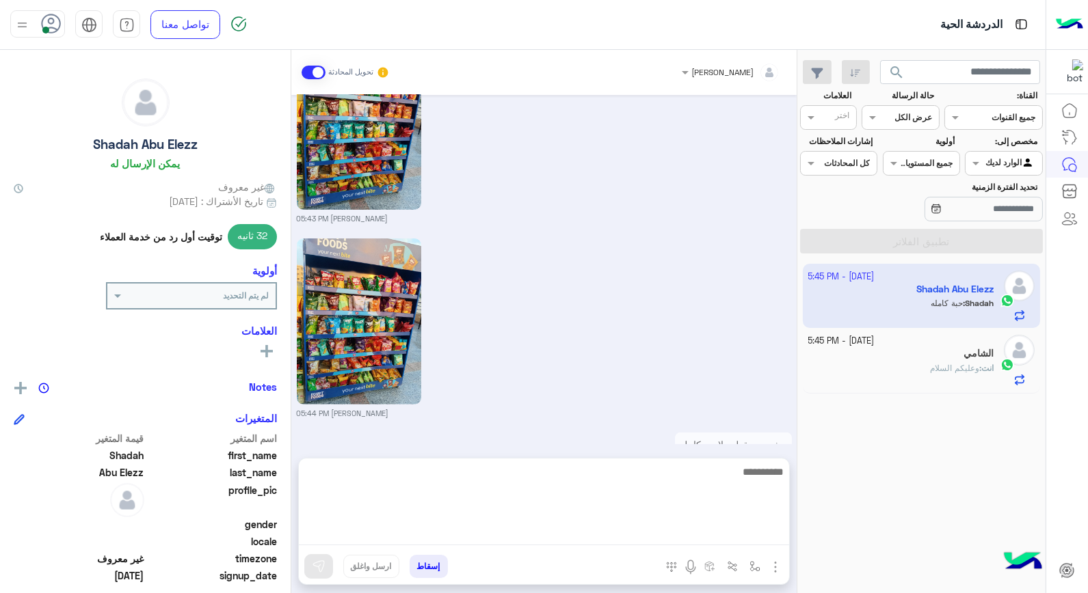
click at [705, 532] on textarea at bounding box center [544, 504] width 490 height 82
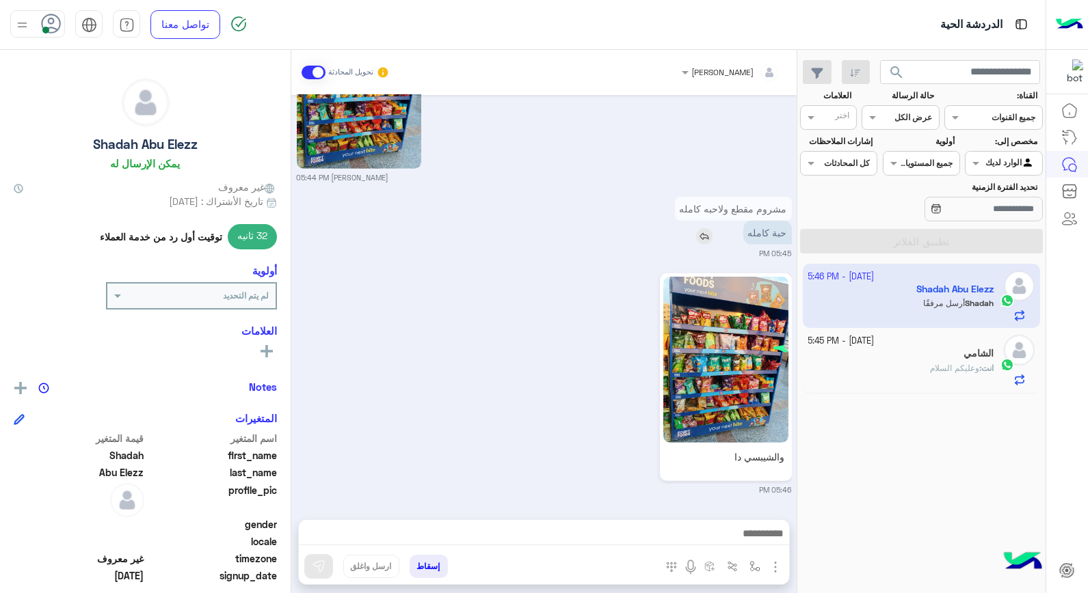
click at [707, 228] on img at bounding box center [704, 236] width 16 height 16
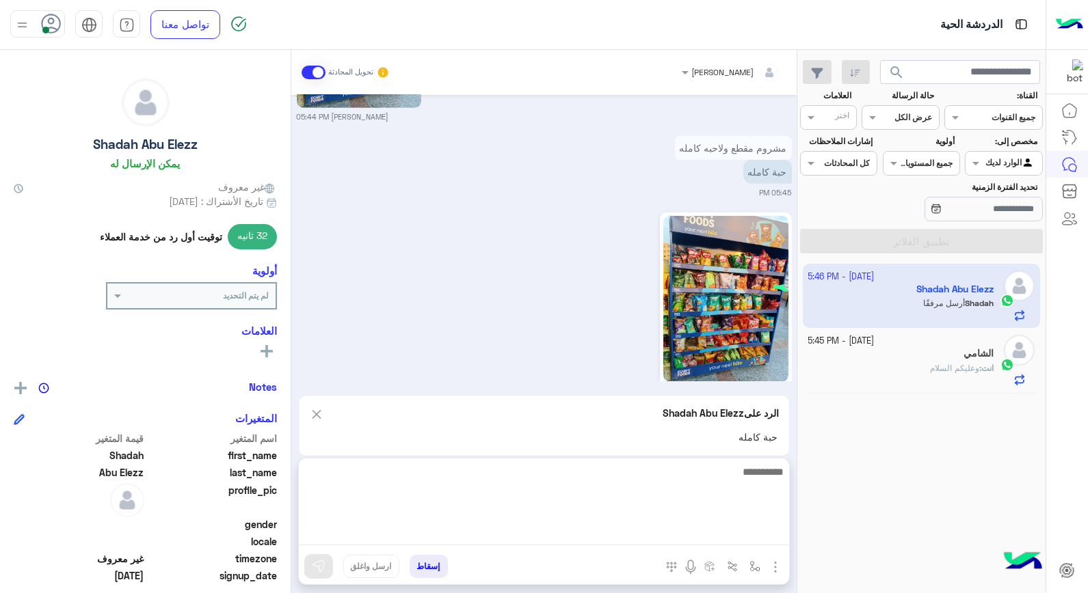
click at [723, 534] on textarea at bounding box center [544, 504] width 490 height 82
type textarea "*********"
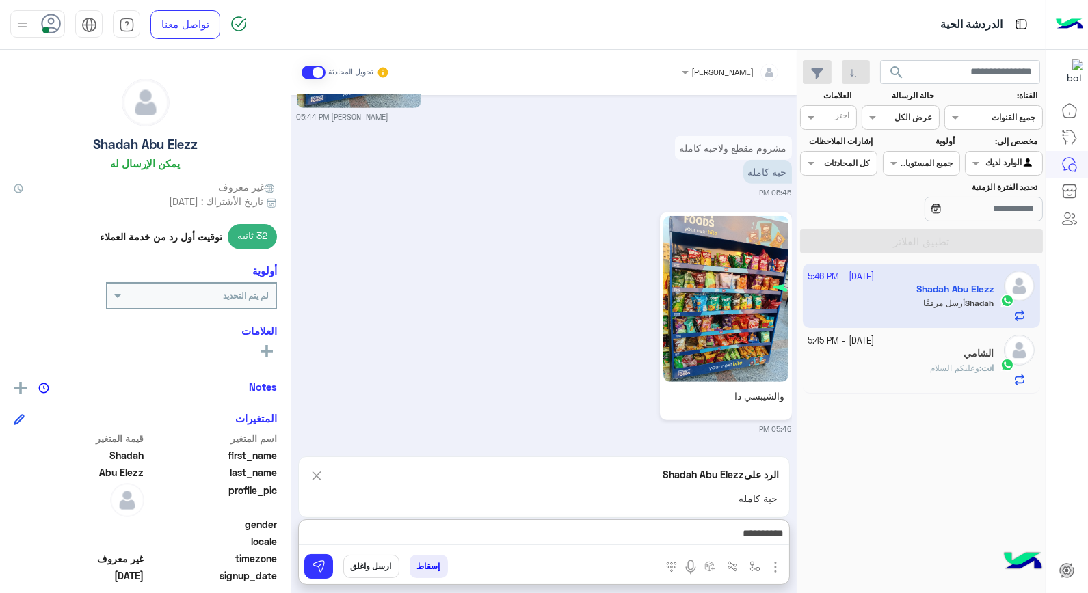
click at [315, 468] on img at bounding box center [316, 476] width 15 height 17
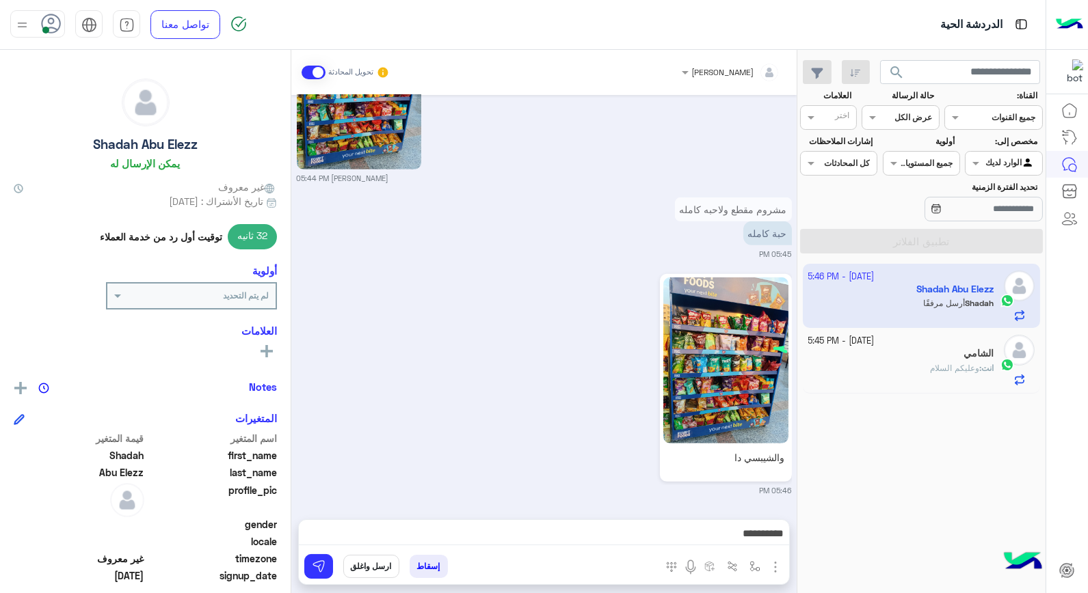
scroll to position [1166, 0]
click at [764, 344] on img at bounding box center [725, 361] width 124 height 166
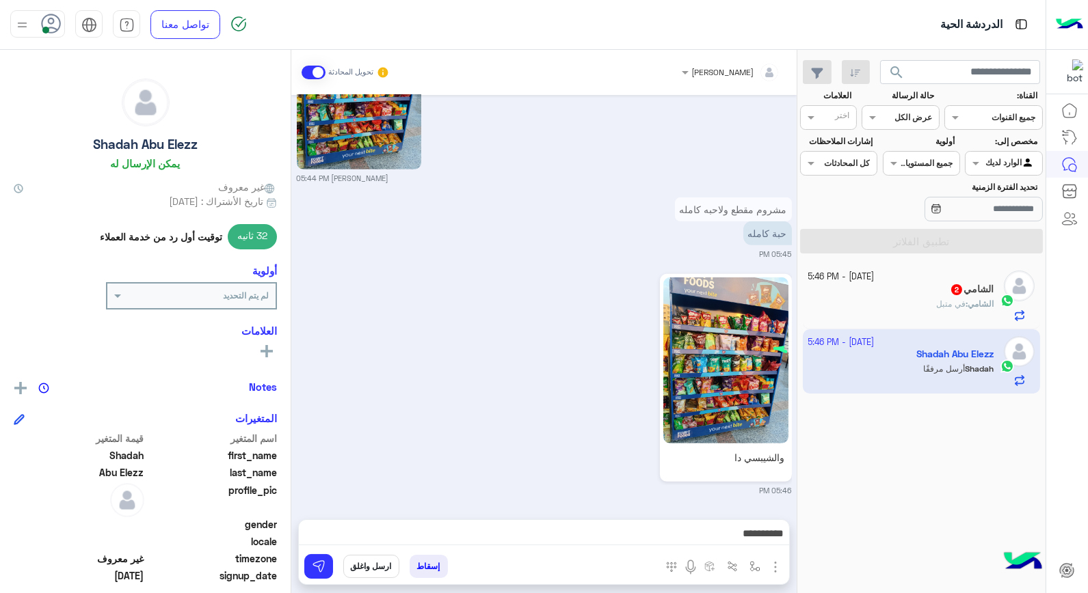
click at [872, 303] on div "الشامي : في متبل" at bounding box center [901, 310] width 186 height 24
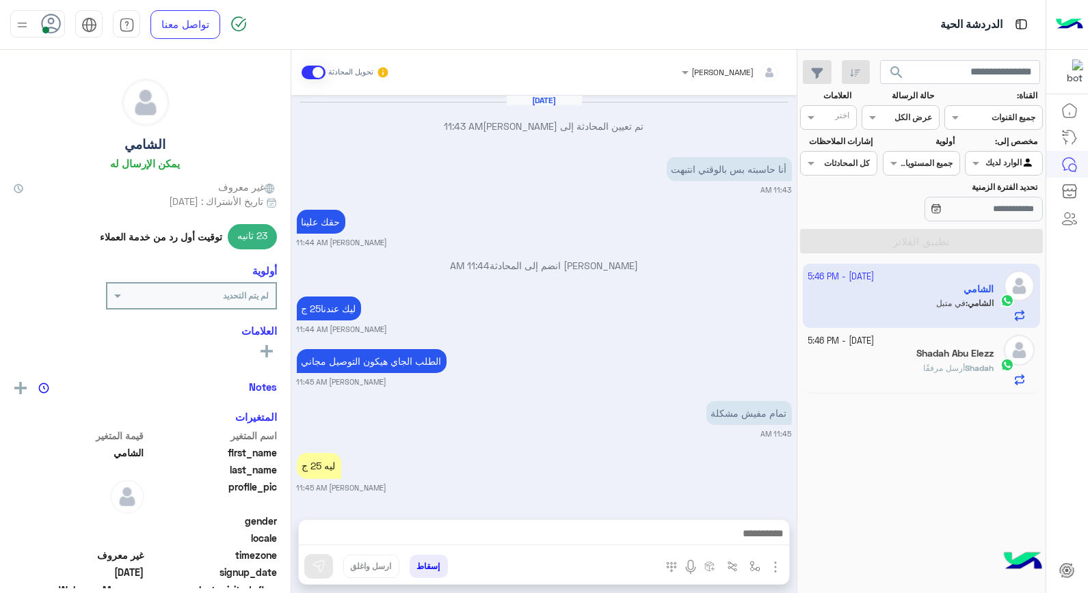
scroll to position [595, 0]
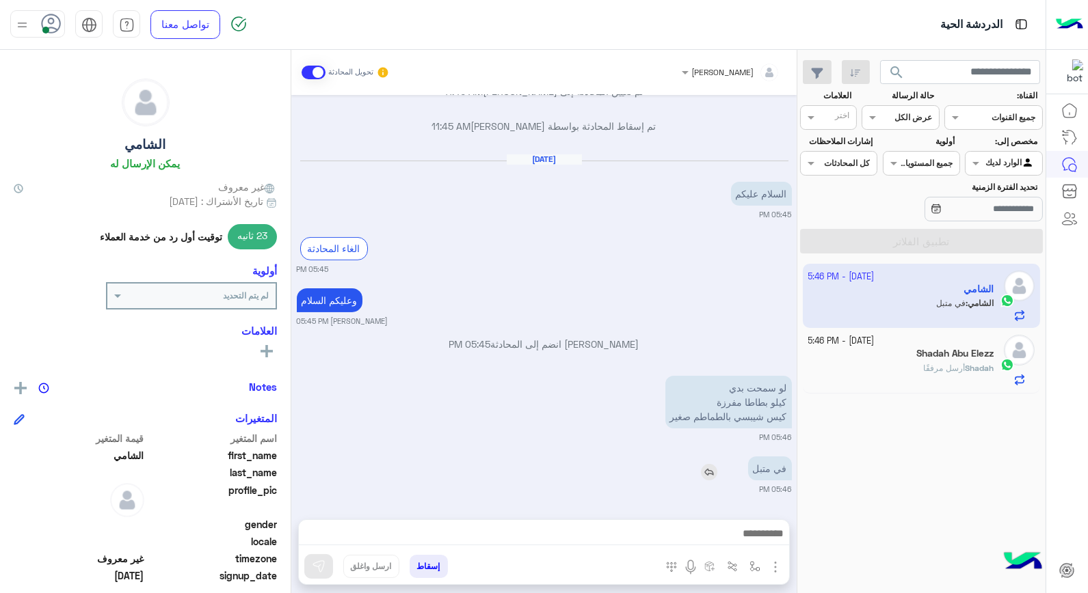
click at [712, 474] on img at bounding box center [709, 472] width 16 height 16
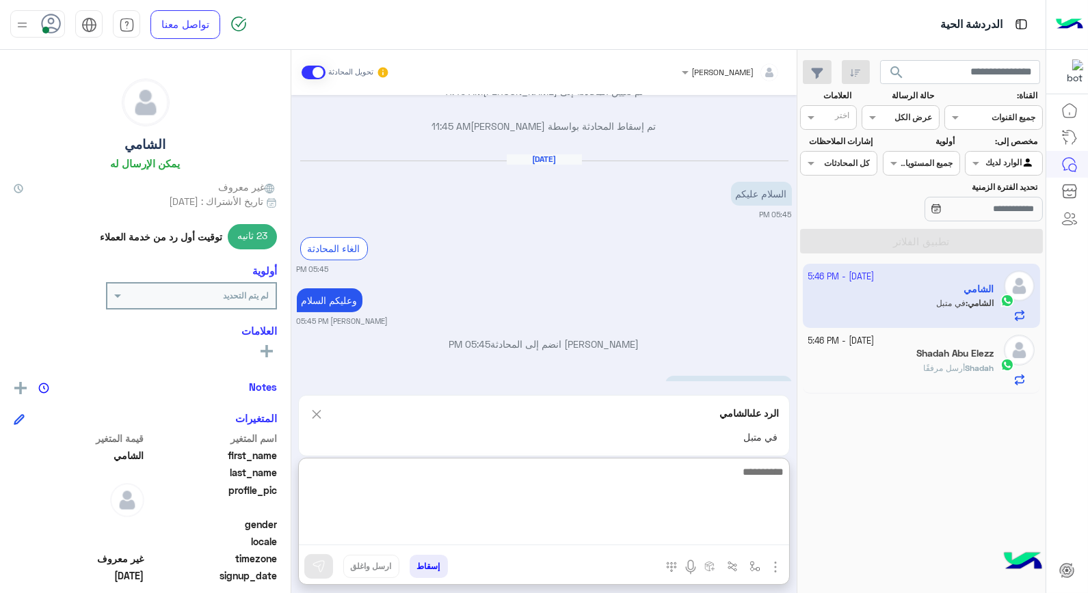
click at [729, 530] on textarea at bounding box center [544, 504] width 490 height 82
type textarea "*****"
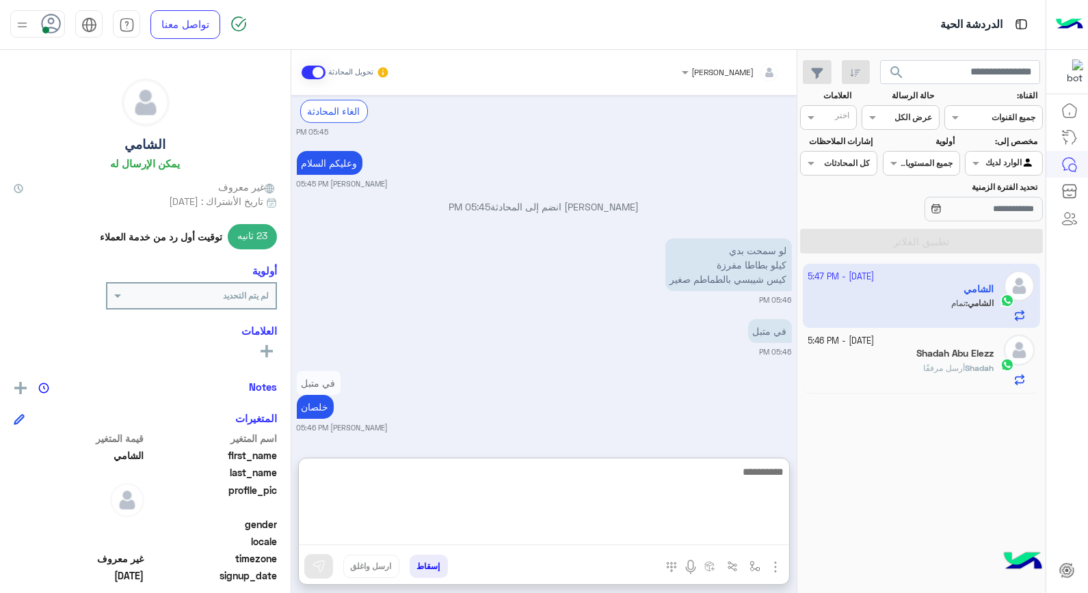
scroll to position [784, 0]
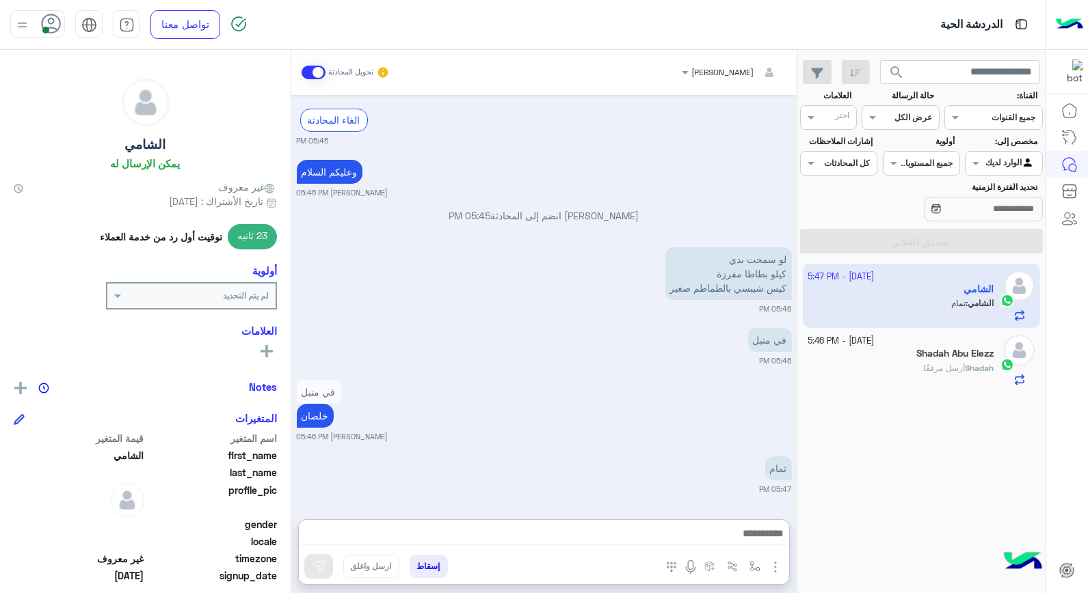
click at [975, 416] on div "15 October - 5:47 PM الشامي الشامي : تمام 15 October - 5:46 PM Shadah Abu Elezz…" at bounding box center [921, 429] width 248 height 340
click at [671, 524] on div at bounding box center [544, 537] width 490 height 34
click at [904, 355] on div "Shadah Abu Elezz" at bounding box center [901, 355] width 186 height 14
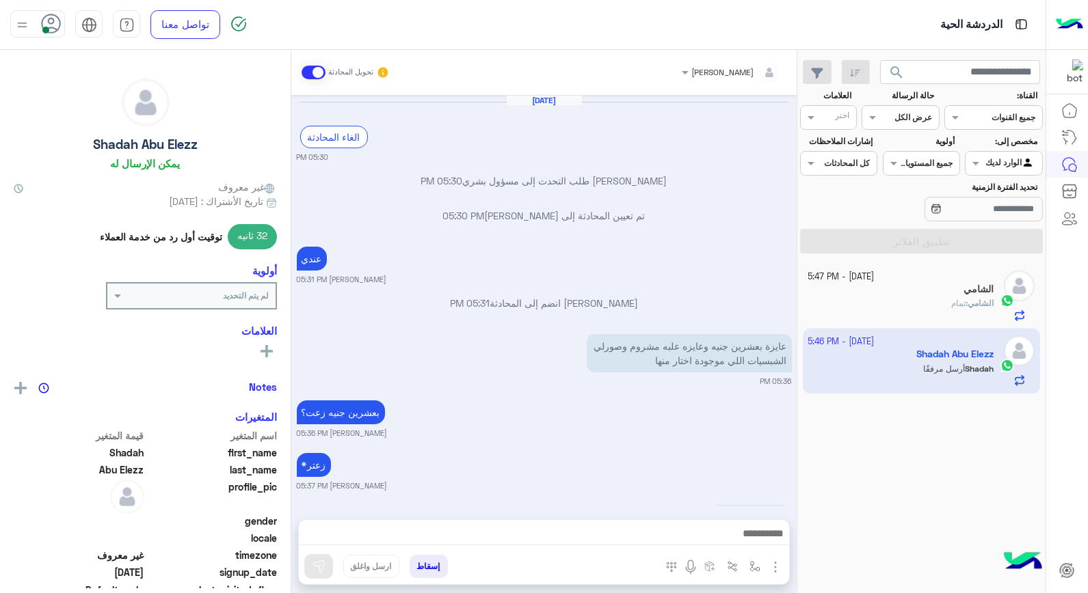
scroll to position [1115, 0]
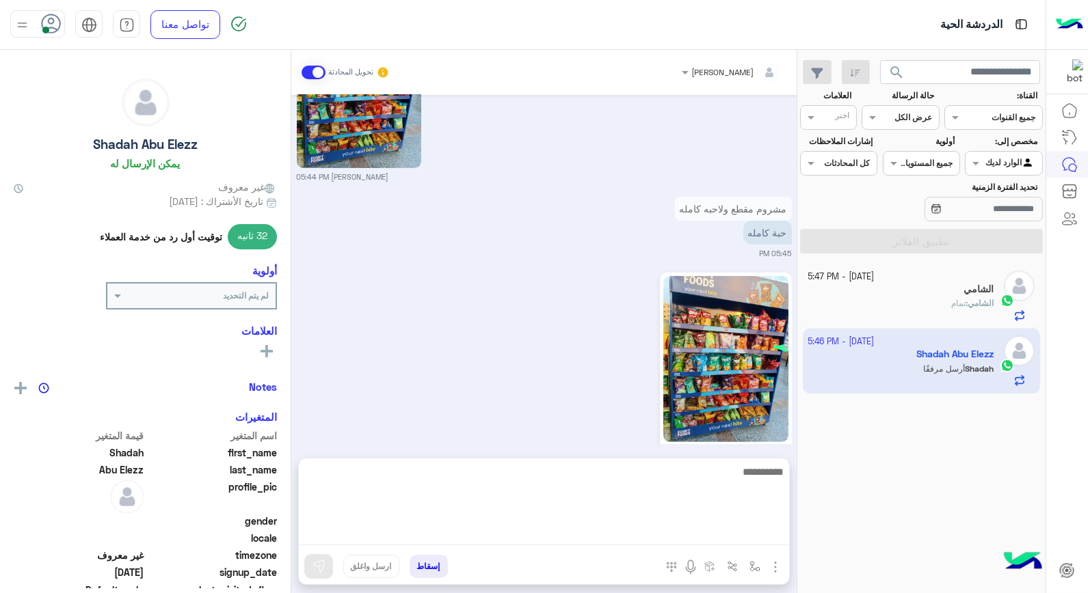
click at [711, 527] on textarea at bounding box center [544, 504] width 490 height 82
type textarea "*********"
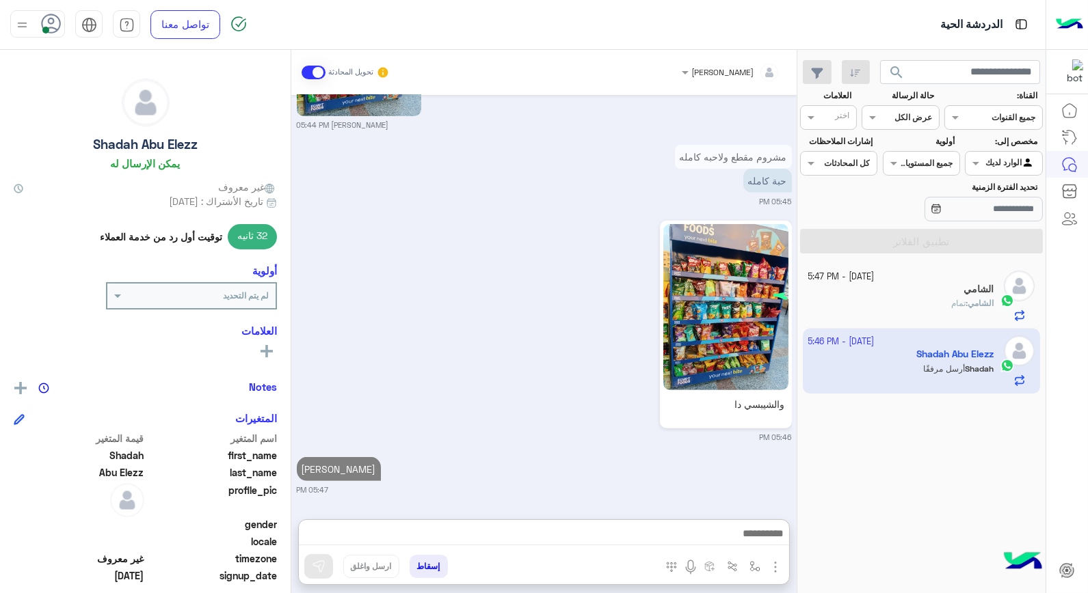
click at [906, 297] on div "الشامي" at bounding box center [901, 291] width 186 height 14
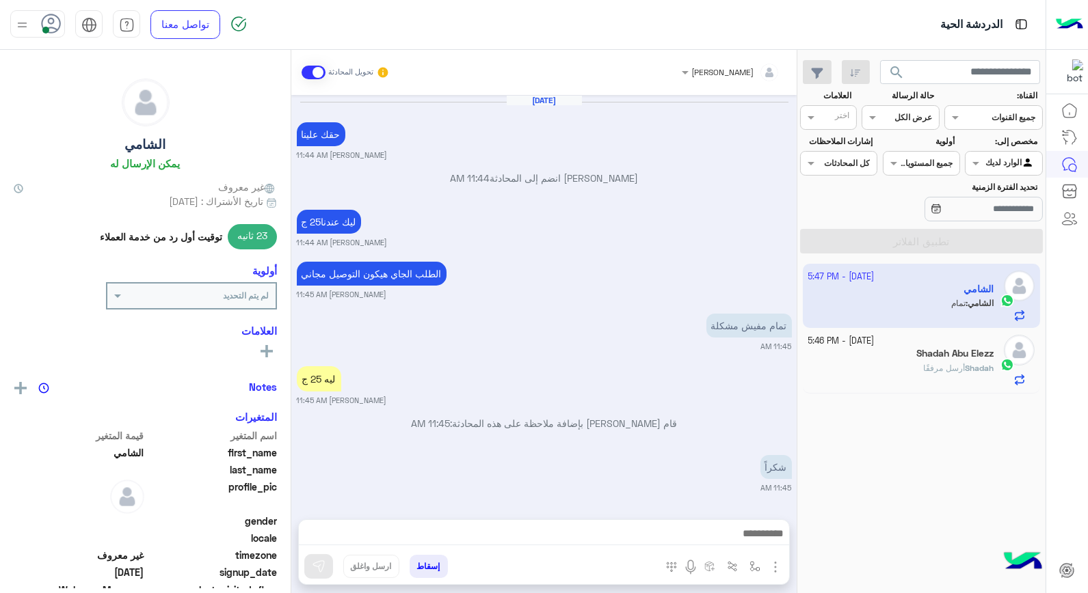
scroll to position [636, 0]
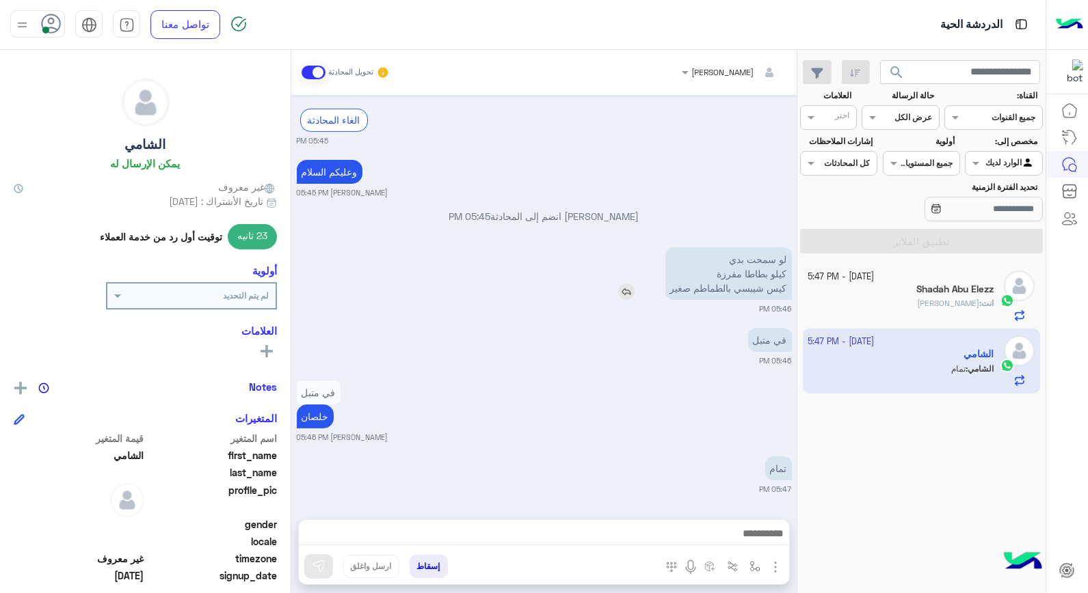
click at [622, 292] on img at bounding box center [626, 292] width 16 height 16
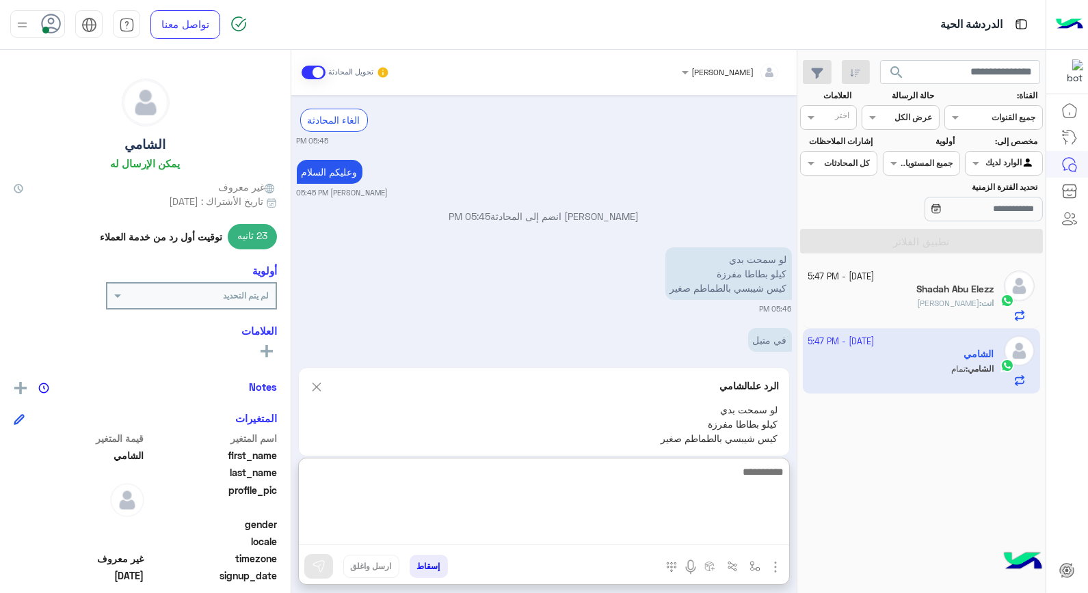
click at [688, 537] on textarea at bounding box center [544, 504] width 490 height 82
type textarea "**********"
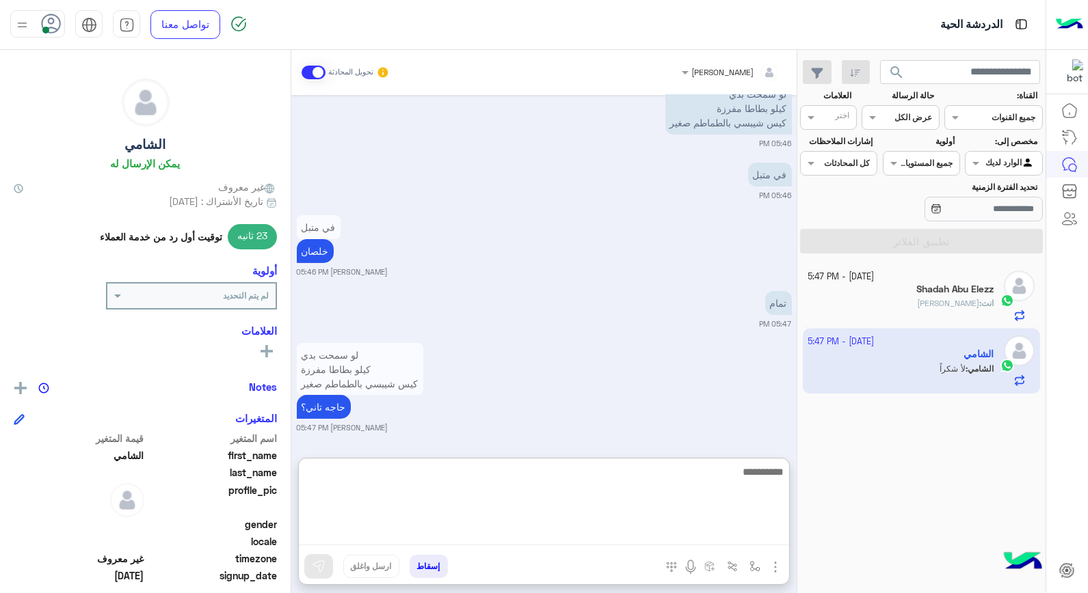
scroll to position [852, 0]
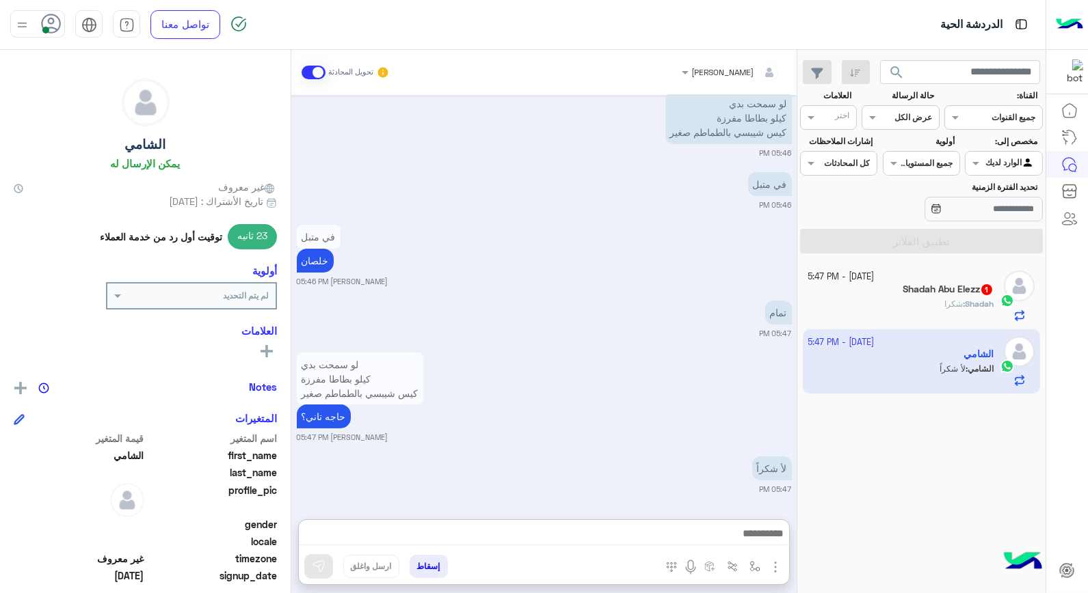
click at [860, 291] on div "Shadah Abu Elezz 1" at bounding box center [901, 291] width 186 height 14
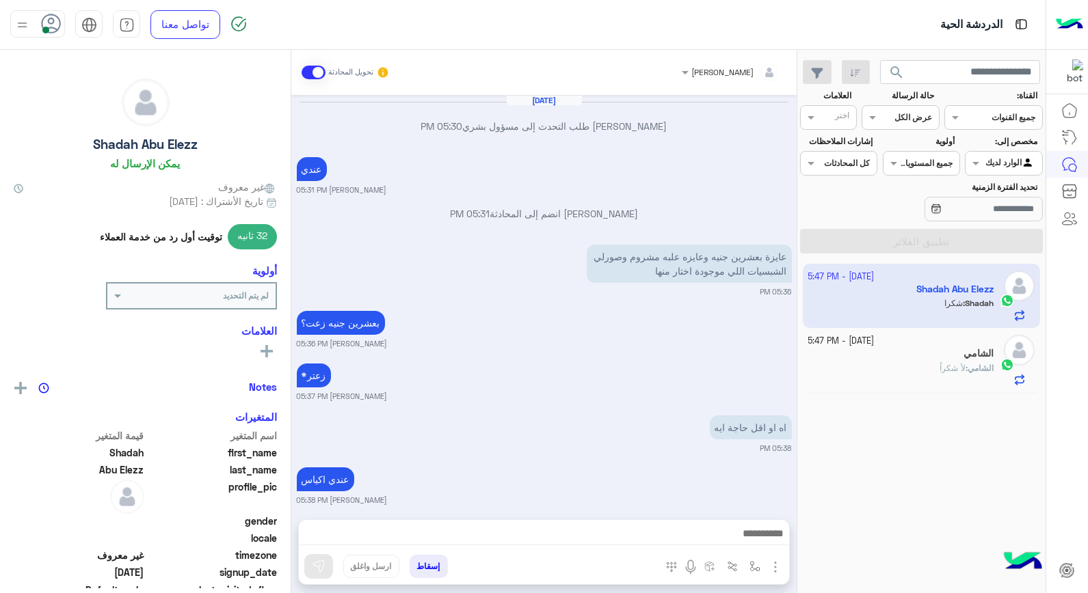
scroll to position [1129, 0]
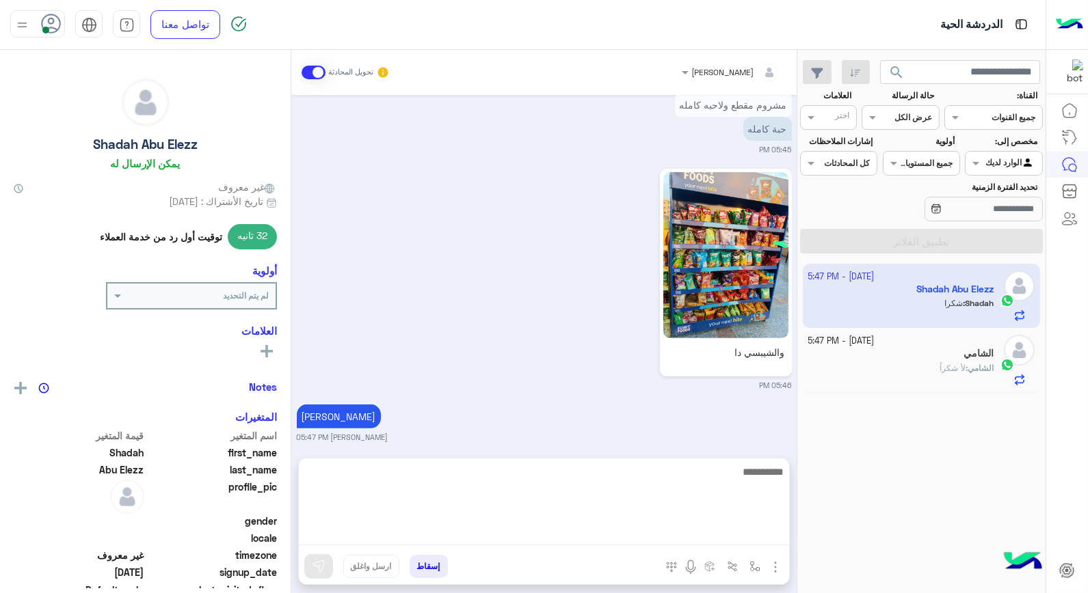
click at [531, 527] on textarea at bounding box center [544, 504] width 490 height 82
type textarea "****"
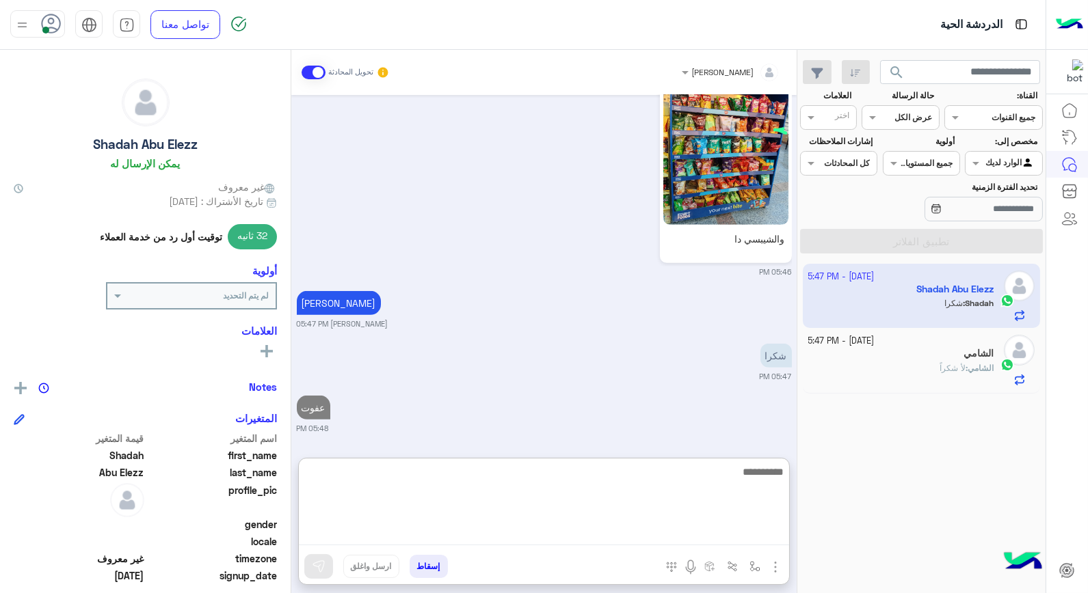
click at [524, 476] on textarea at bounding box center [544, 504] width 490 height 82
type textarea "****"
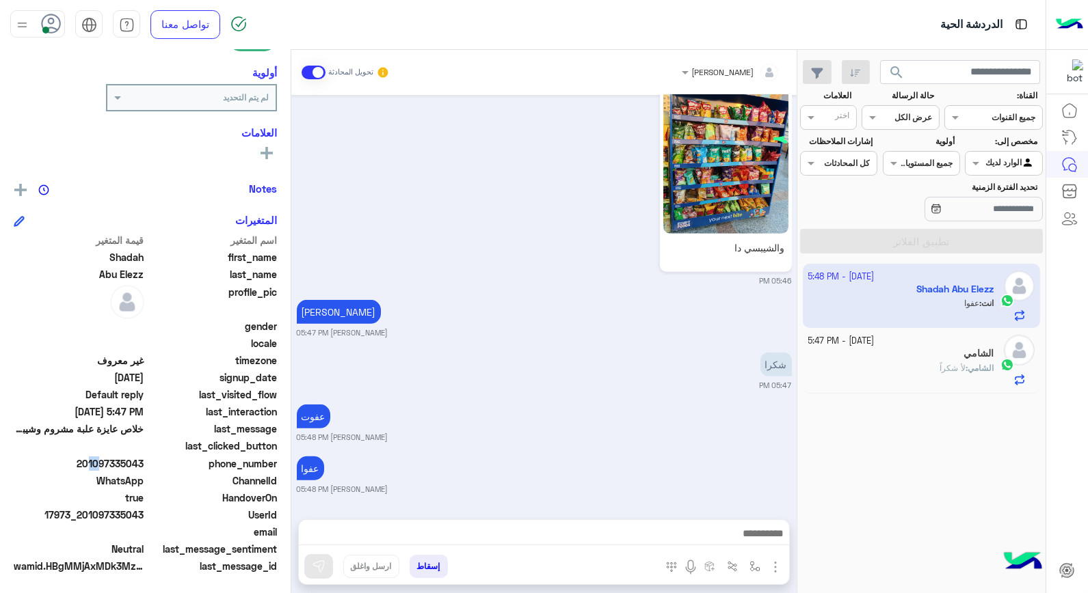
scroll to position [1233, 0]
drag, startPoint x: 85, startPoint y: 461, endPoint x: 145, endPoint y: 459, distance: 60.2
click at [144, 459] on span "201097335043" at bounding box center [79, 464] width 131 height 14
copy span "01097335043"
click at [434, 571] on button "إسقاط" at bounding box center [428, 566] width 38 height 23
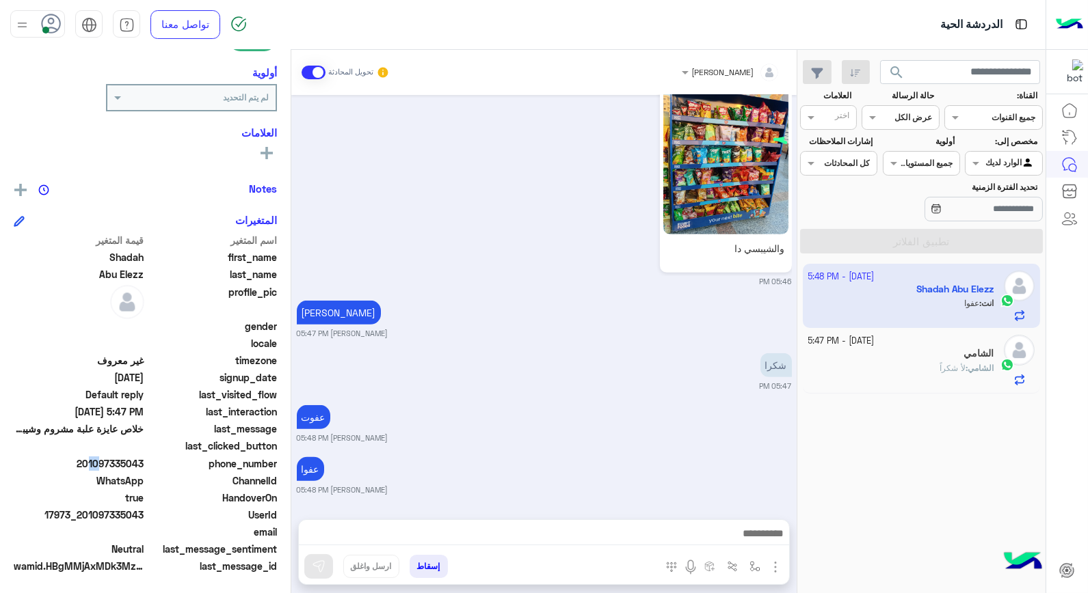
scroll to position [1269, 0]
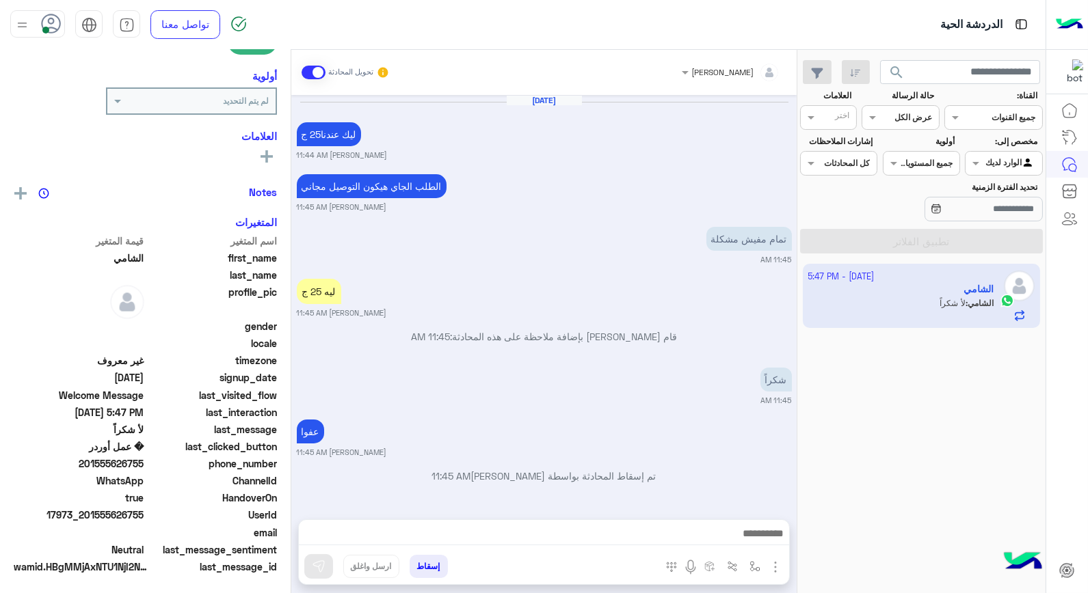
scroll to position [704, 0]
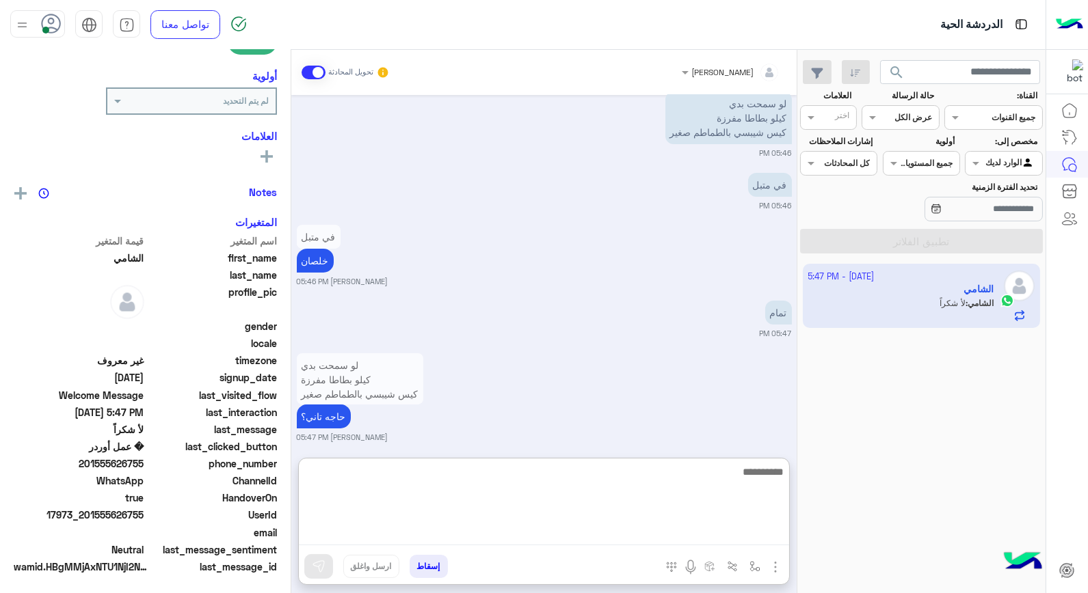
click at [712, 536] on textarea at bounding box center [544, 504] width 490 height 82
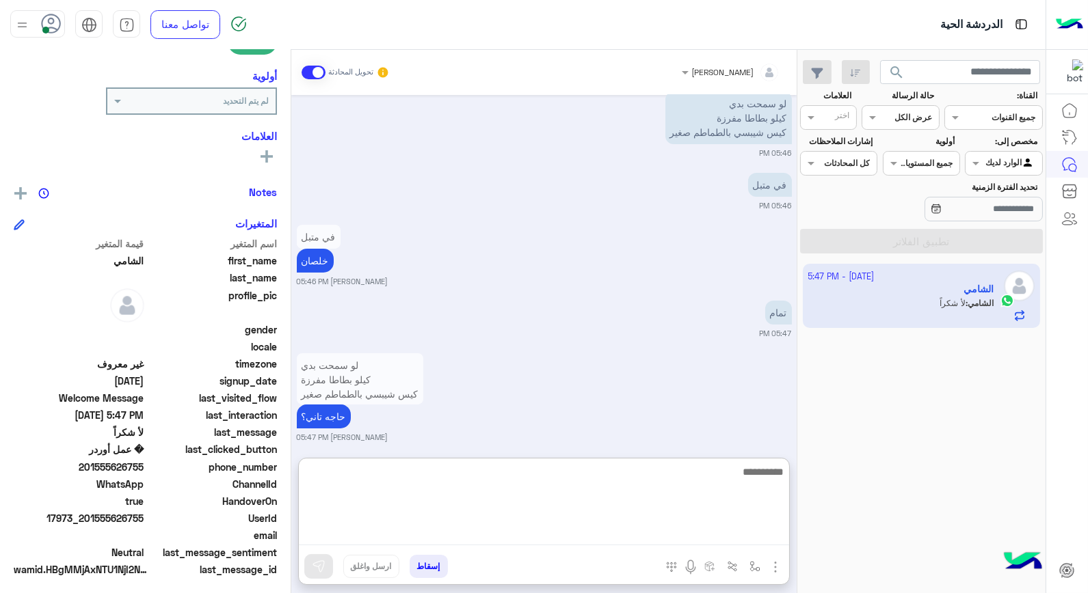
scroll to position [198, 0]
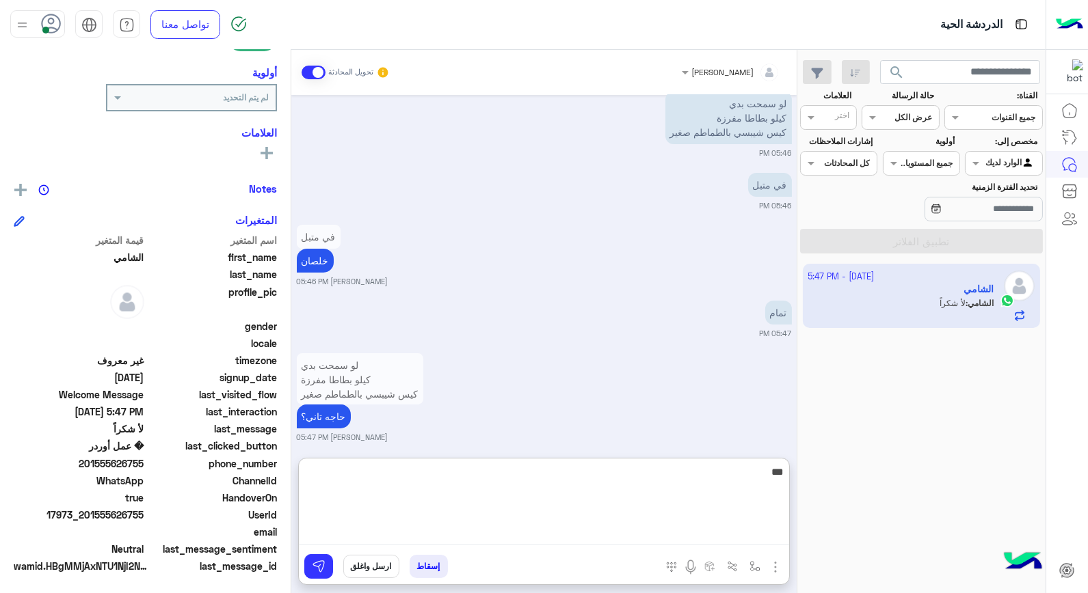
type textarea "****"
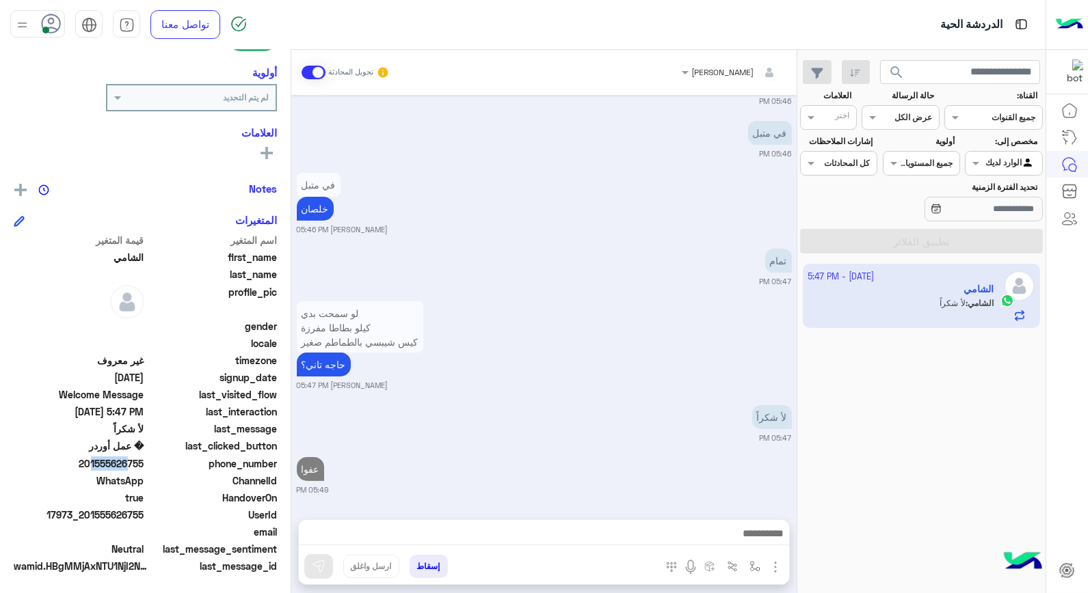
scroll to position [756, 0]
drag, startPoint x: 90, startPoint y: 461, endPoint x: 144, endPoint y: 465, distance: 54.1
click at [144, 465] on span "201555626755" at bounding box center [79, 464] width 131 height 14
copy span "01555626755"
click at [415, 561] on button "إسقاط" at bounding box center [428, 566] width 38 height 23
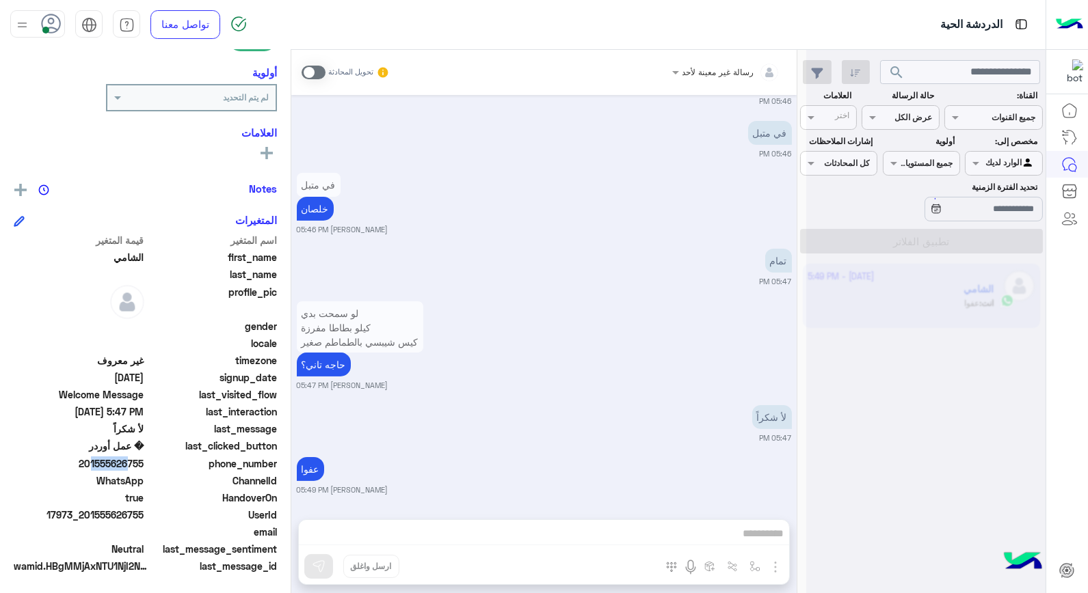
scroll to position [791, 0]
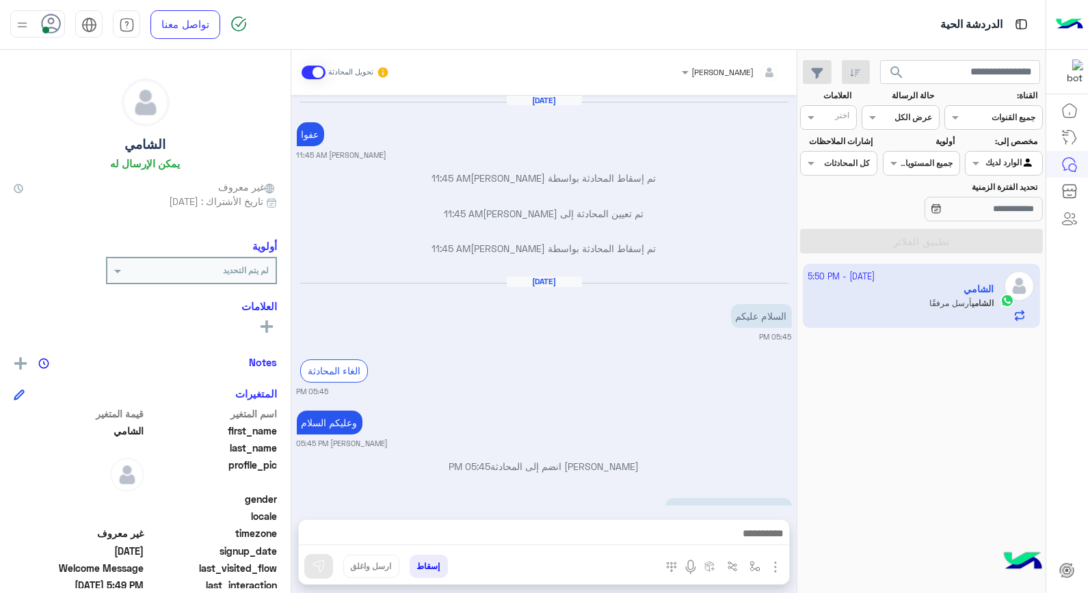
scroll to position [886, 0]
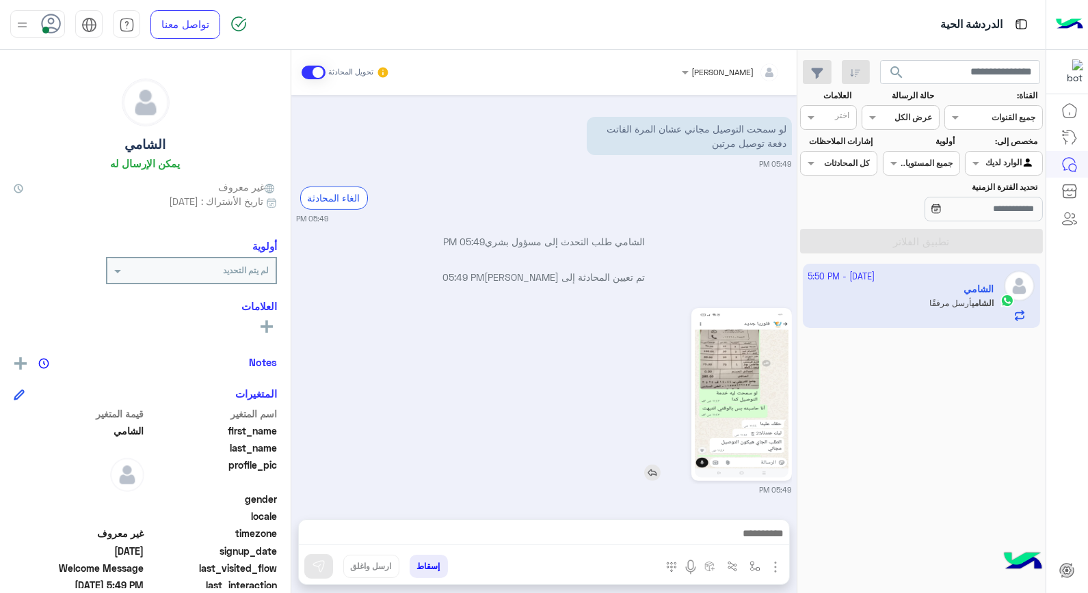
click at [740, 409] on img at bounding box center [741, 395] width 94 height 166
click at [741, 373] on img at bounding box center [741, 395] width 94 height 166
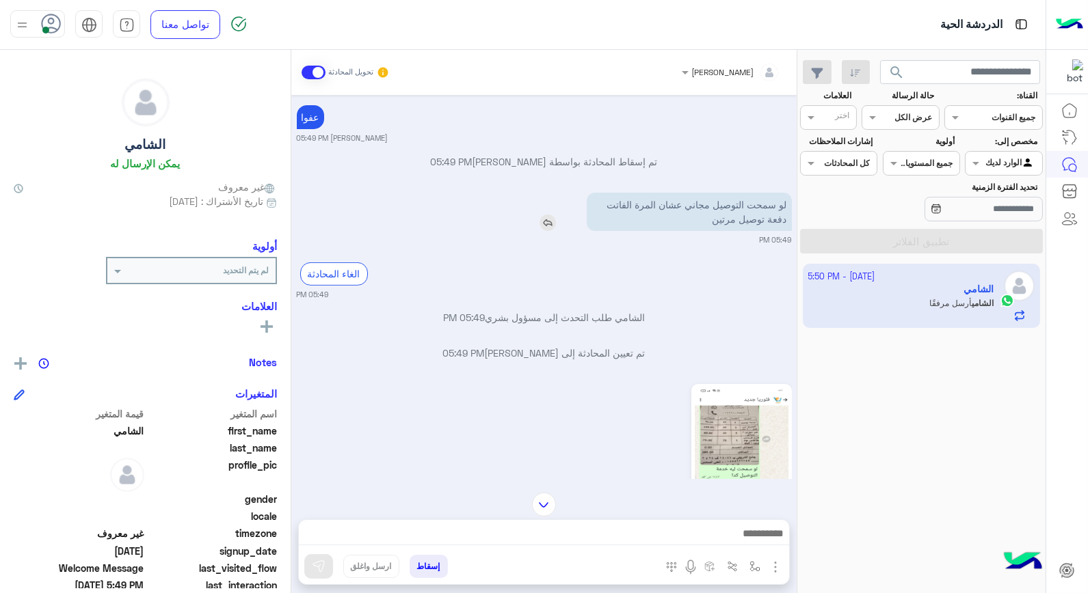
click at [549, 226] on img at bounding box center [547, 223] width 16 height 16
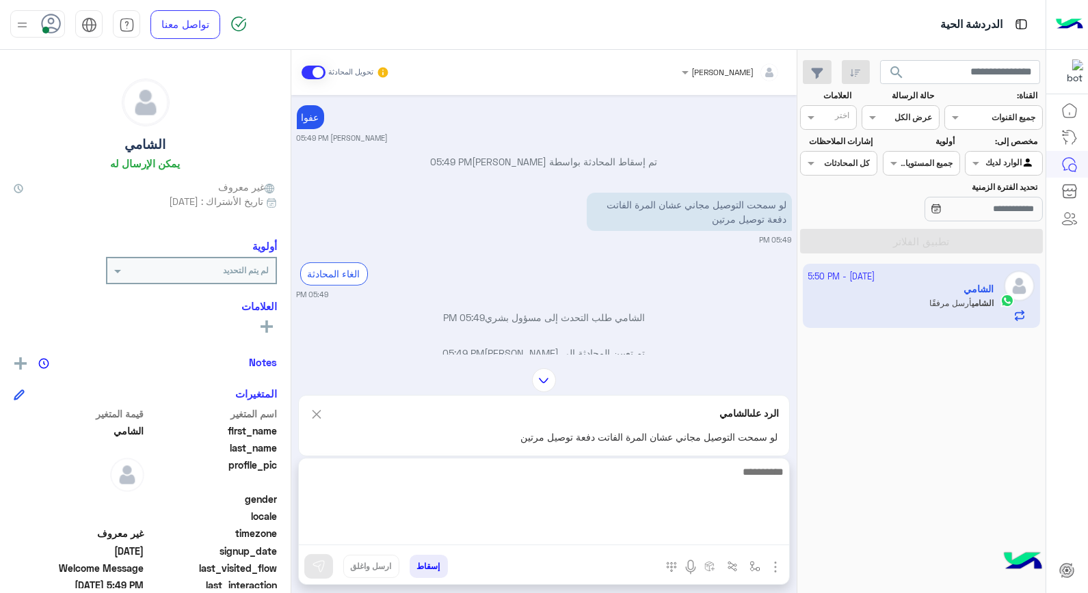
click at [740, 528] on textarea at bounding box center [544, 504] width 490 height 82
type textarea "******"
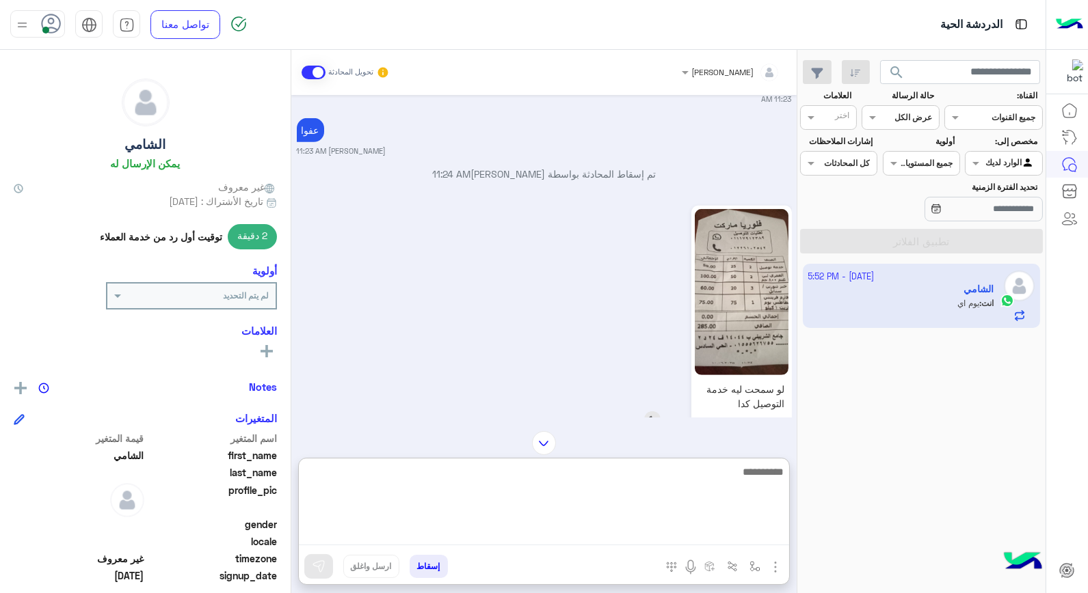
scroll to position [1416, 0]
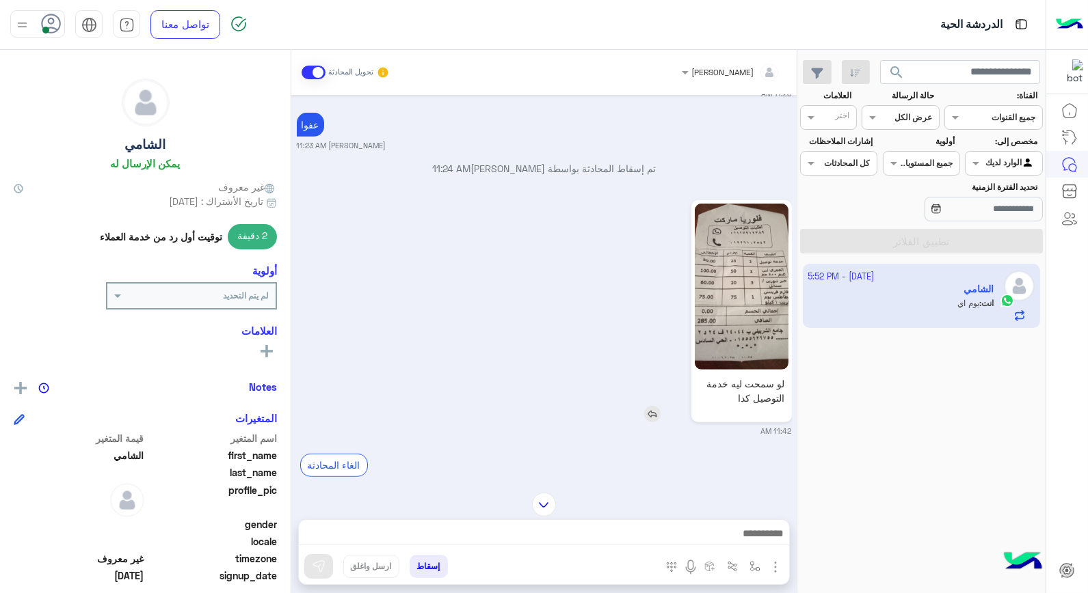
click at [757, 261] on img at bounding box center [741, 287] width 94 height 166
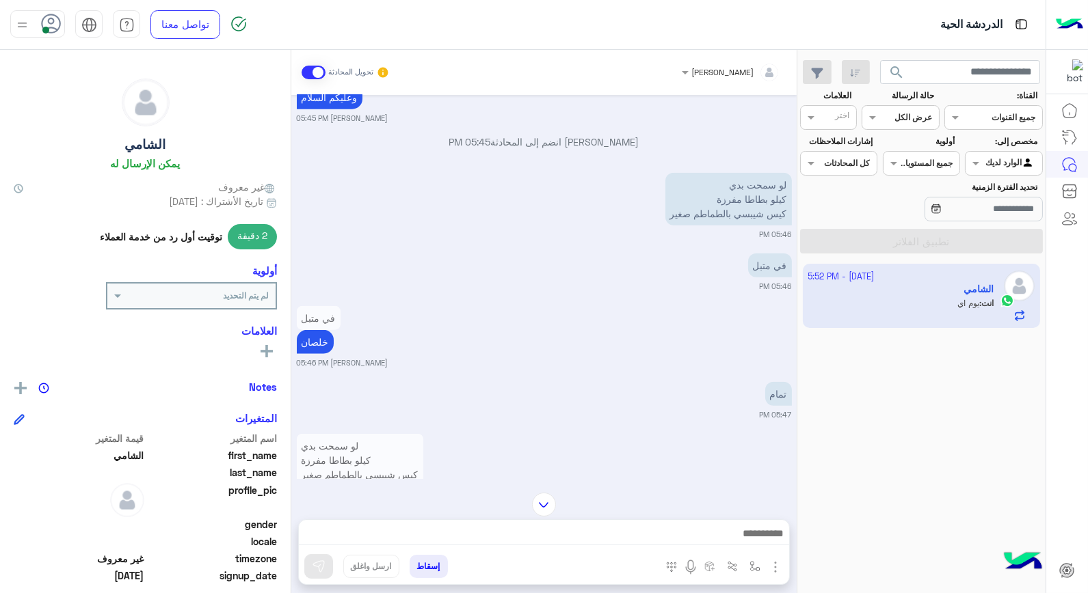
click at [550, 509] on img at bounding box center [544, 505] width 24 height 24
click at [548, 503] on img at bounding box center [544, 505] width 24 height 24
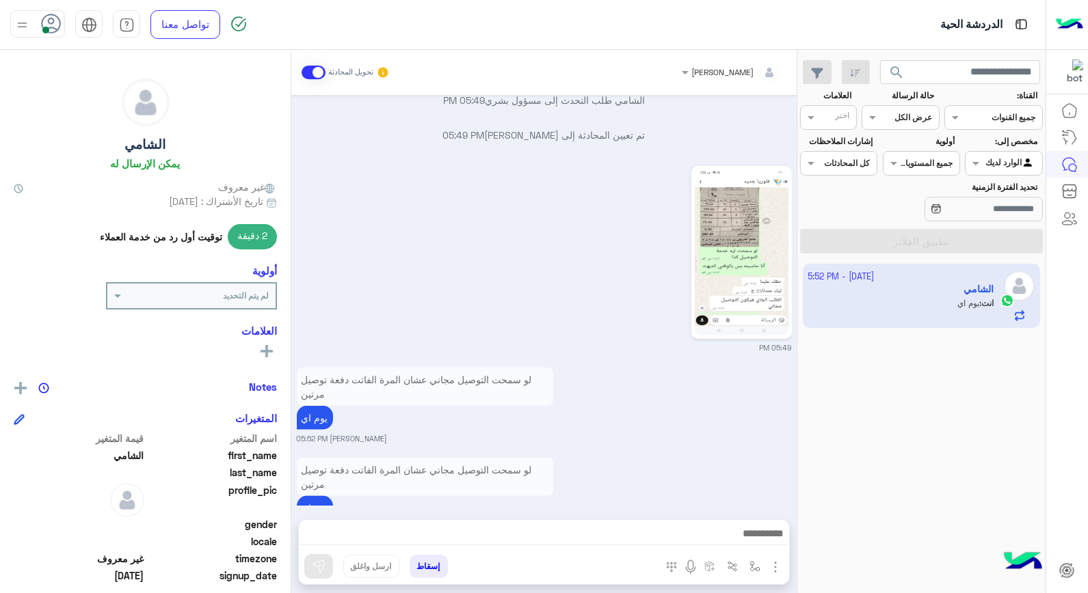
scroll to position [3429, 0]
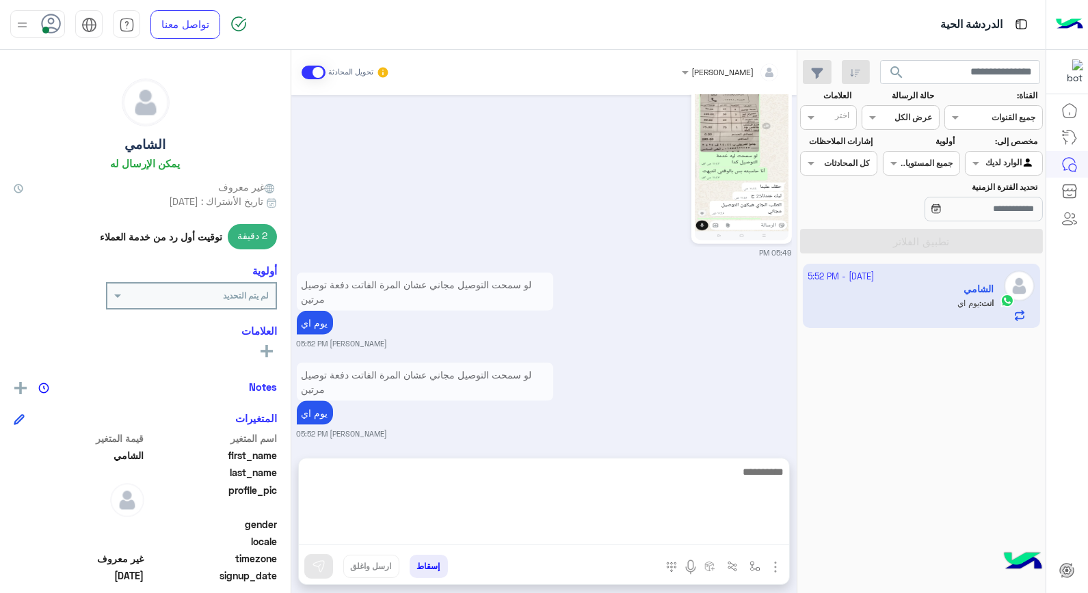
click at [570, 541] on textarea at bounding box center [544, 504] width 490 height 82
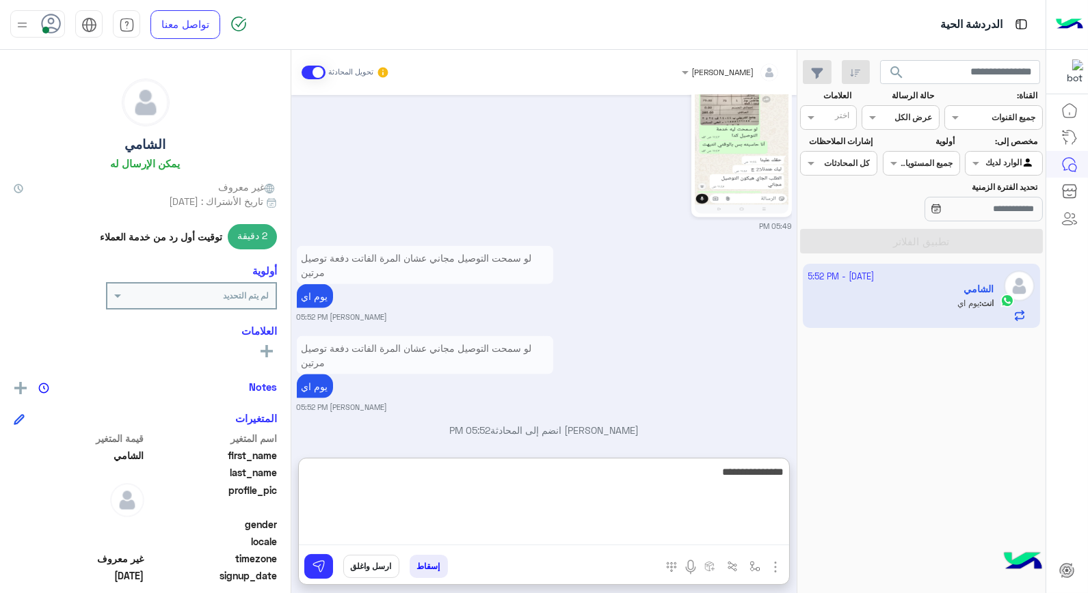
type textarea "**********"
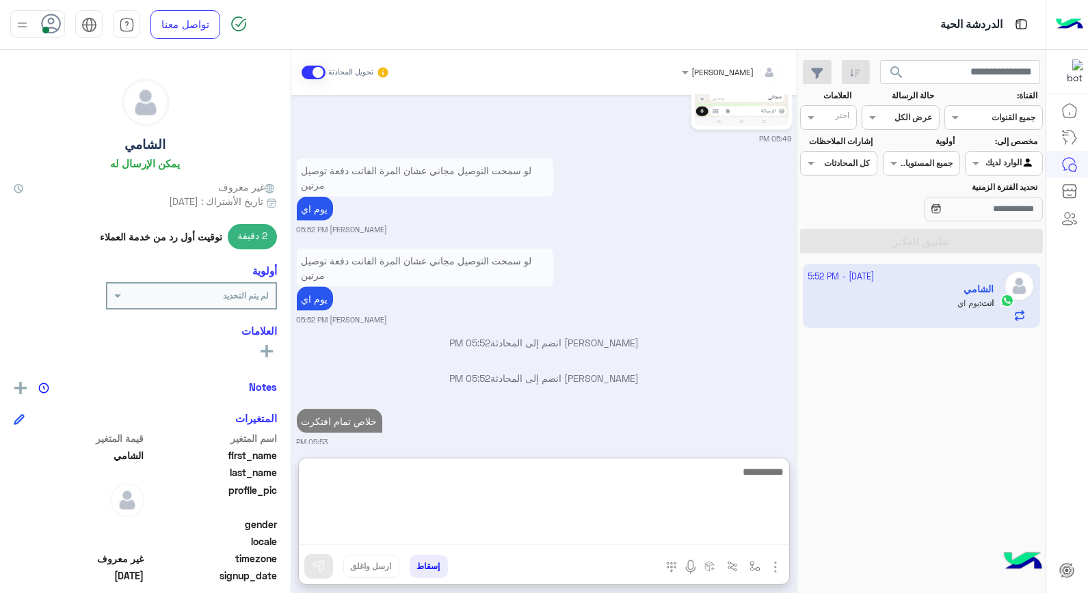
click at [539, 470] on textarea at bounding box center [544, 504] width 490 height 82
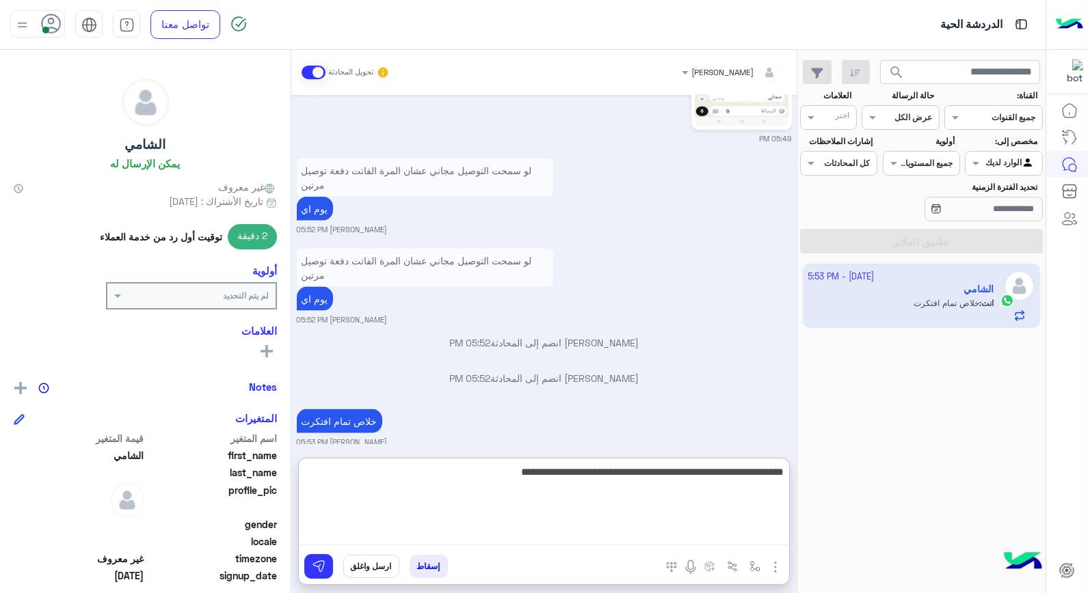
type textarea "**********"
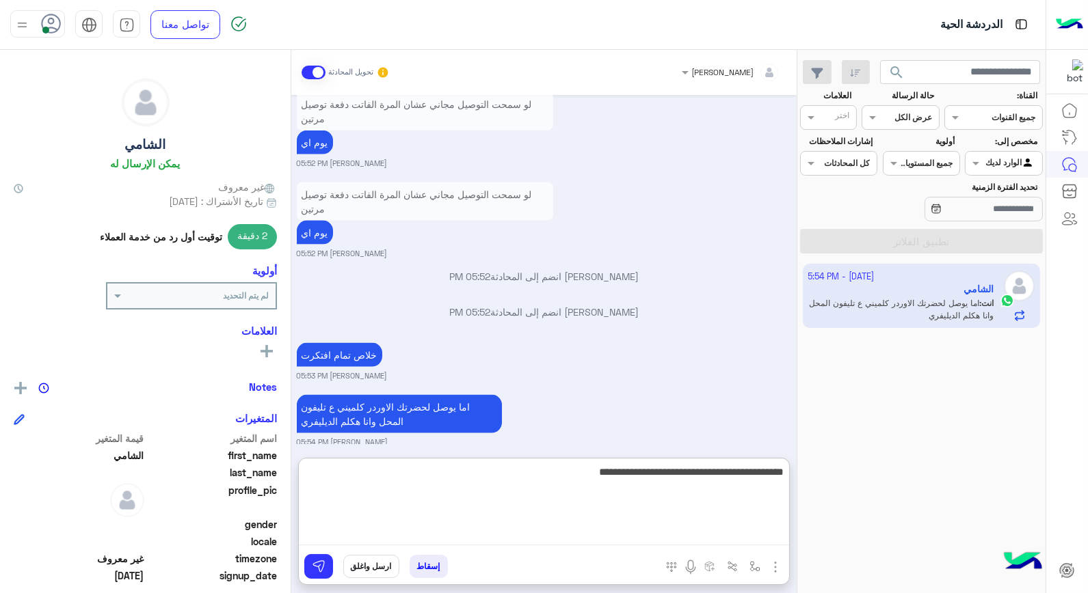
type textarea "**********"
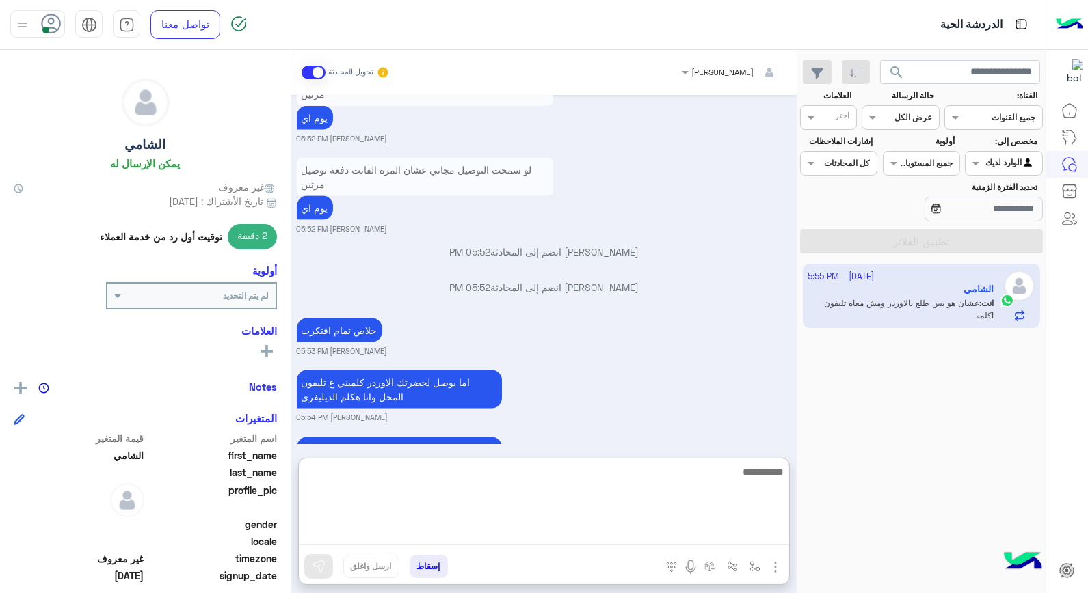
scroll to position [3676, 0]
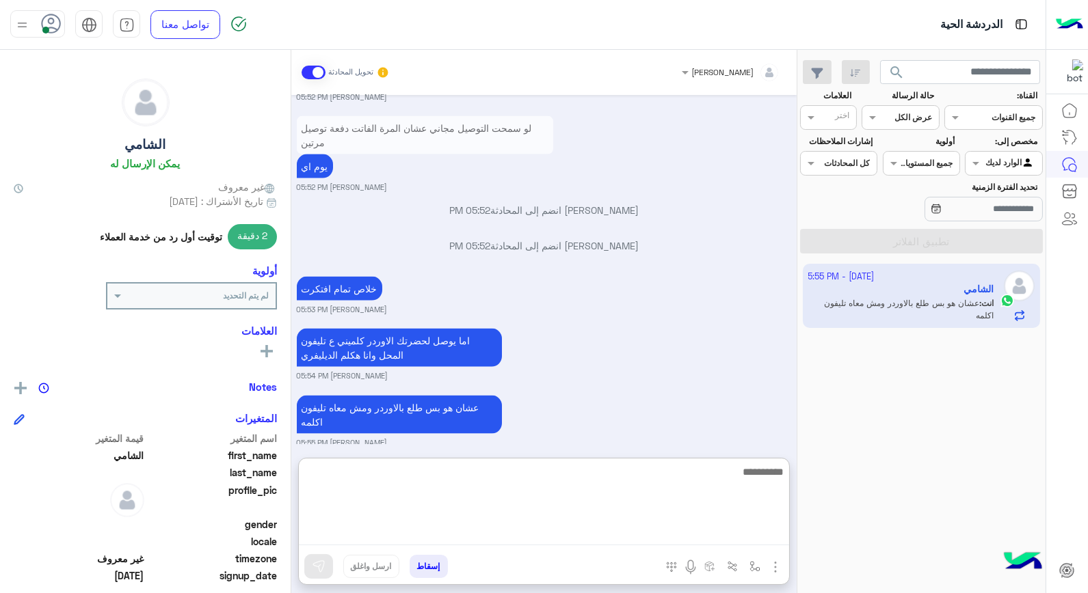
click at [686, 472] on textarea at bounding box center [544, 504] width 490 height 82
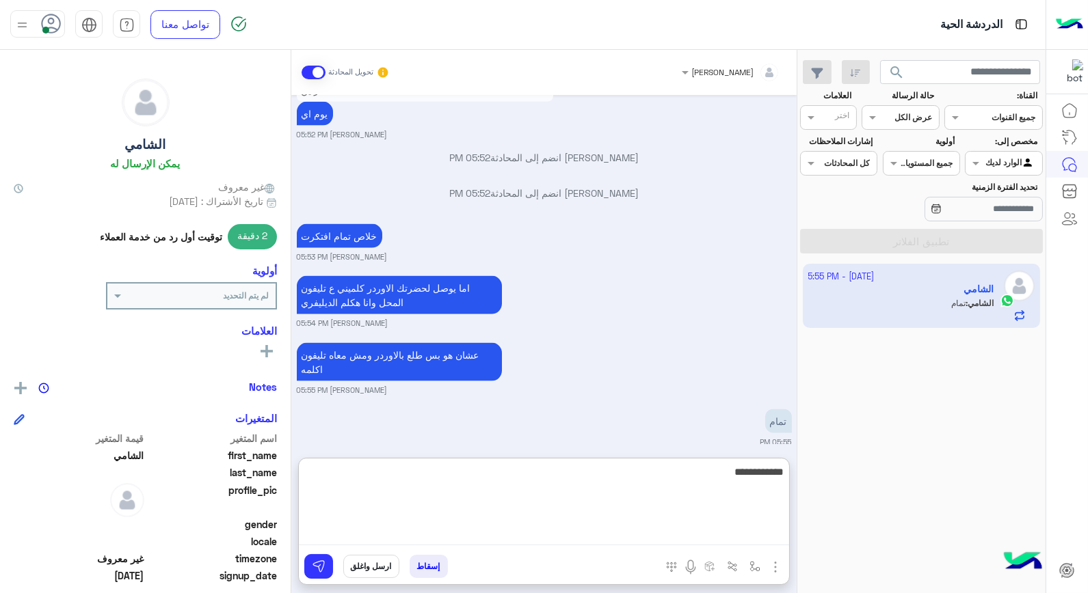
type textarea "**********"
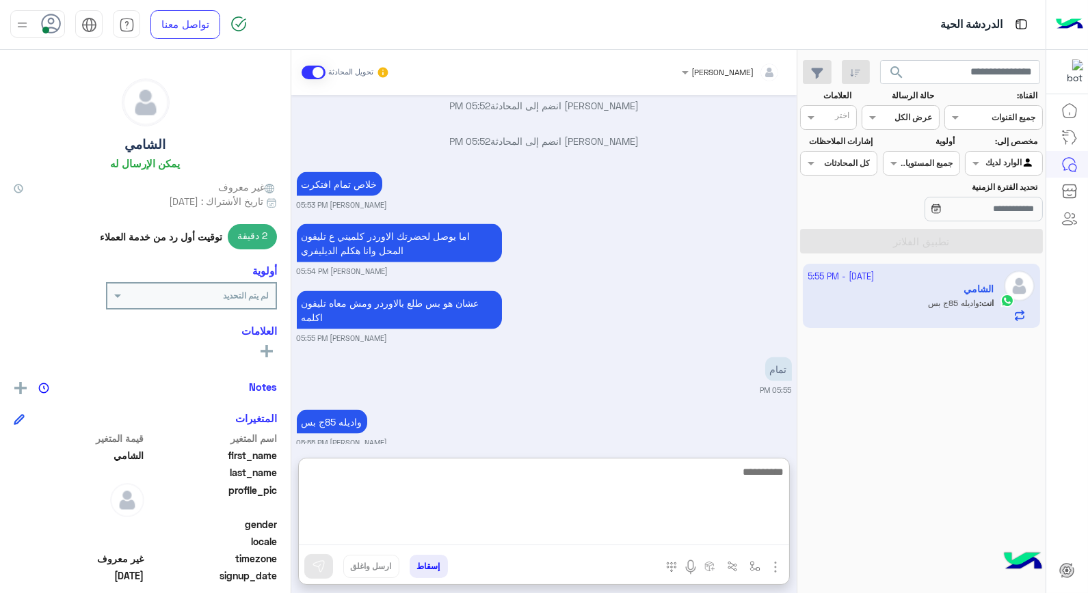
scroll to position [3781, 0]
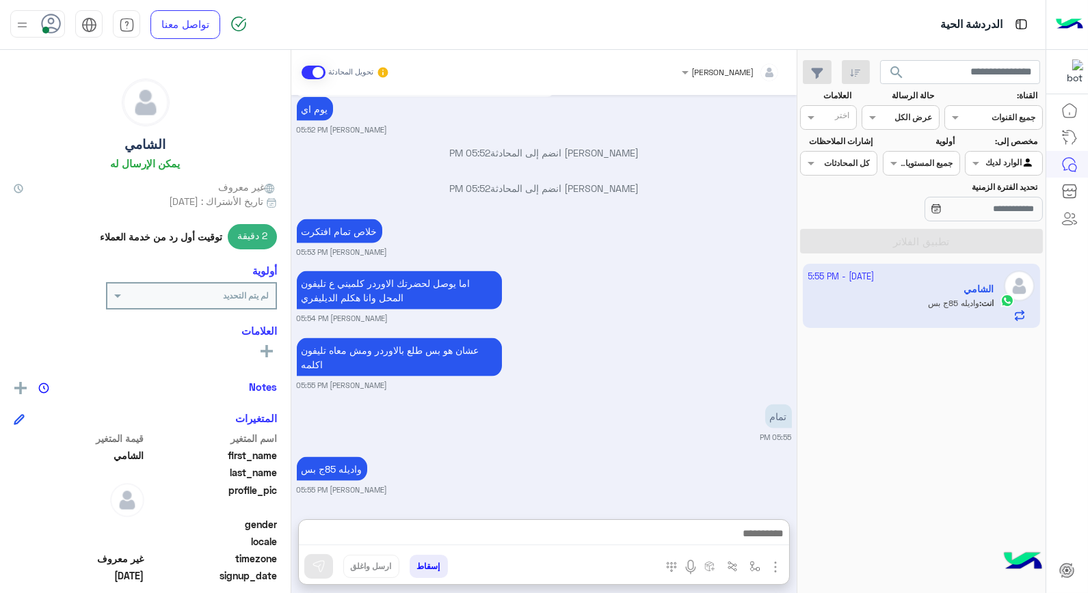
click at [434, 572] on button "إسقاط" at bounding box center [428, 566] width 38 height 23
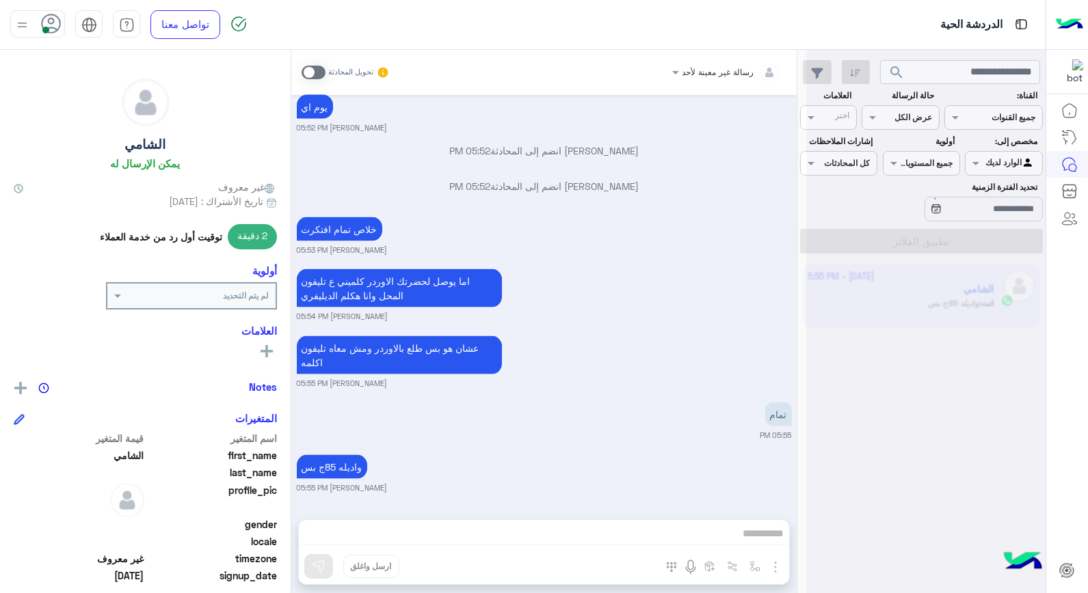
scroll to position [3738, 0]
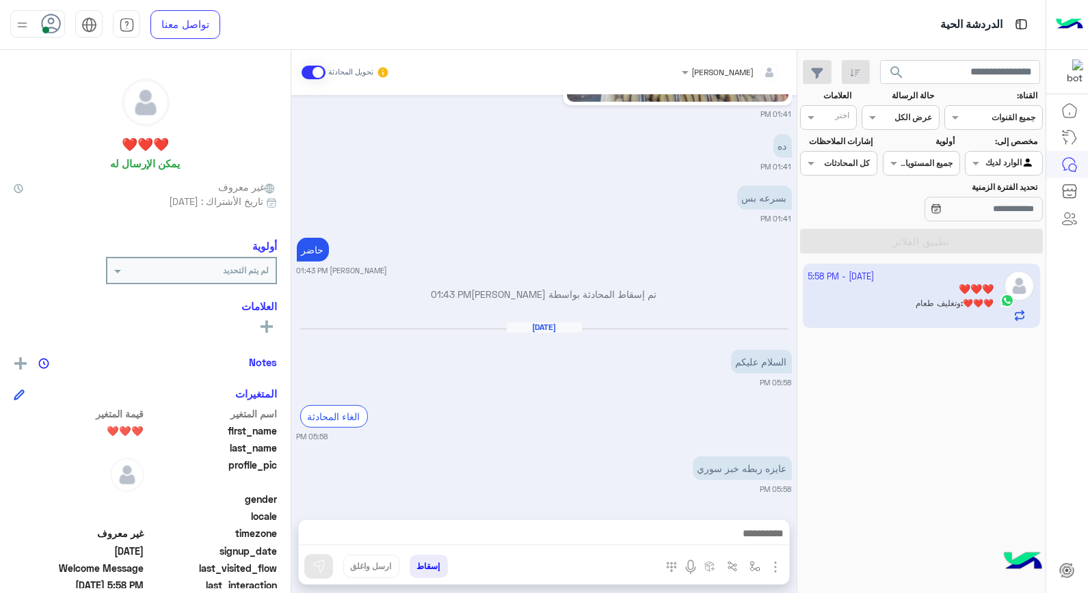
scroll to position [1221, 0]
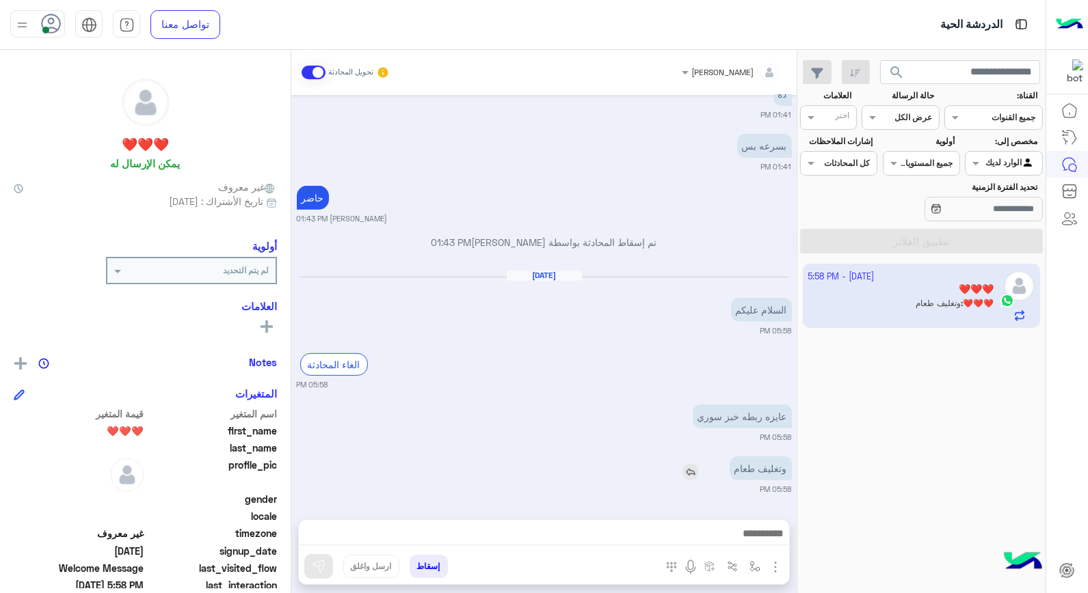
click at [687, 474] on img at bounding box center [690, 472] width 16 height 16
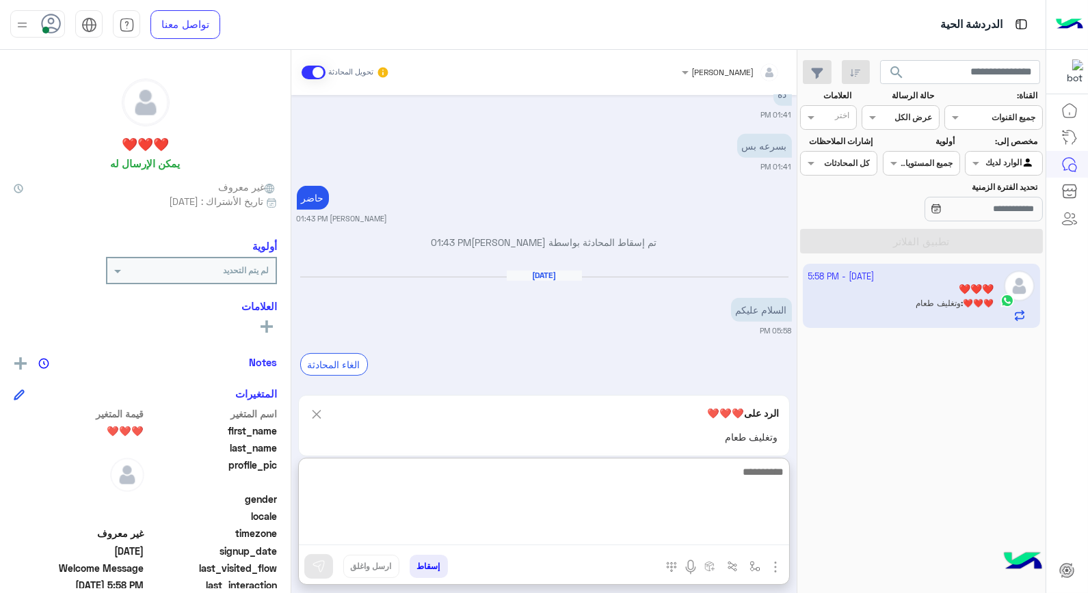
click at [738, 539] on textarea at bounding box center [544, 504] width 490 height 82
type textarea "******"
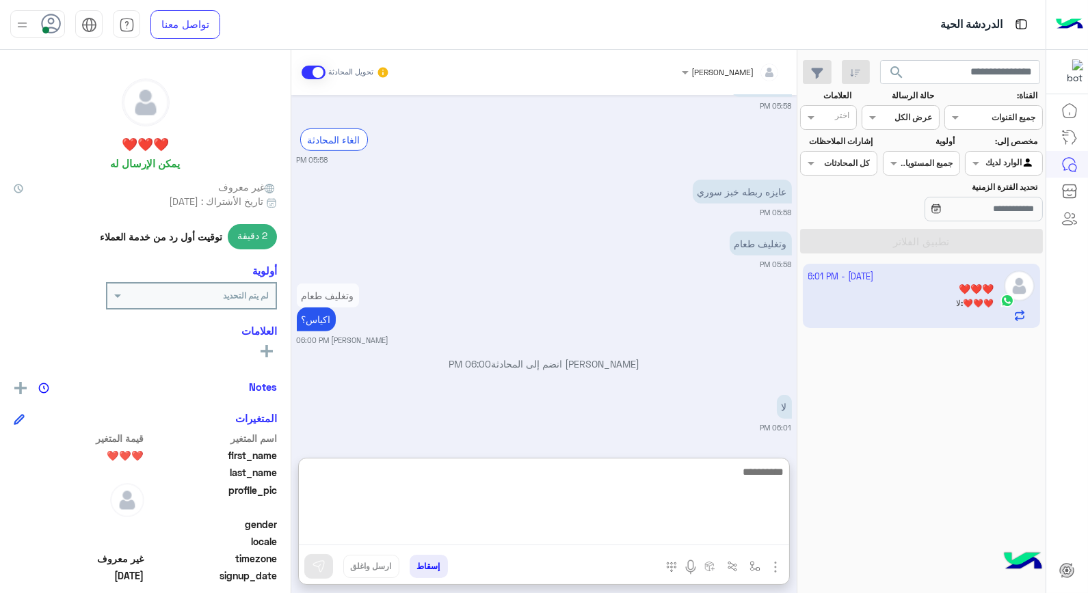
scroll to position [1498, 0]
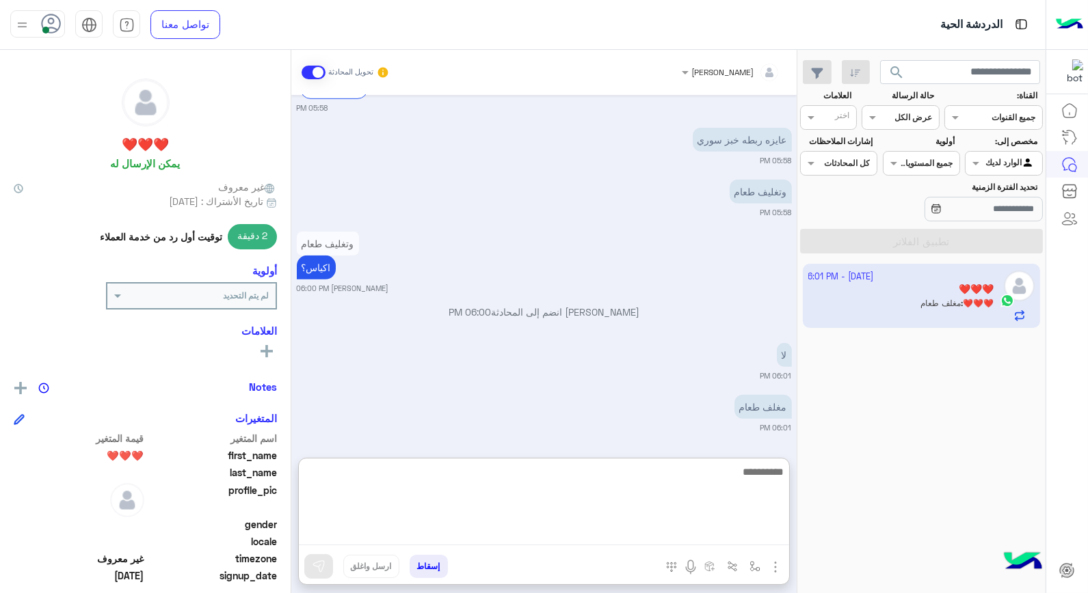
click at [769, 481] on textarea at bounding box center [544, 504] width 490 height 82
type textarea "*"
type textarea "*****"
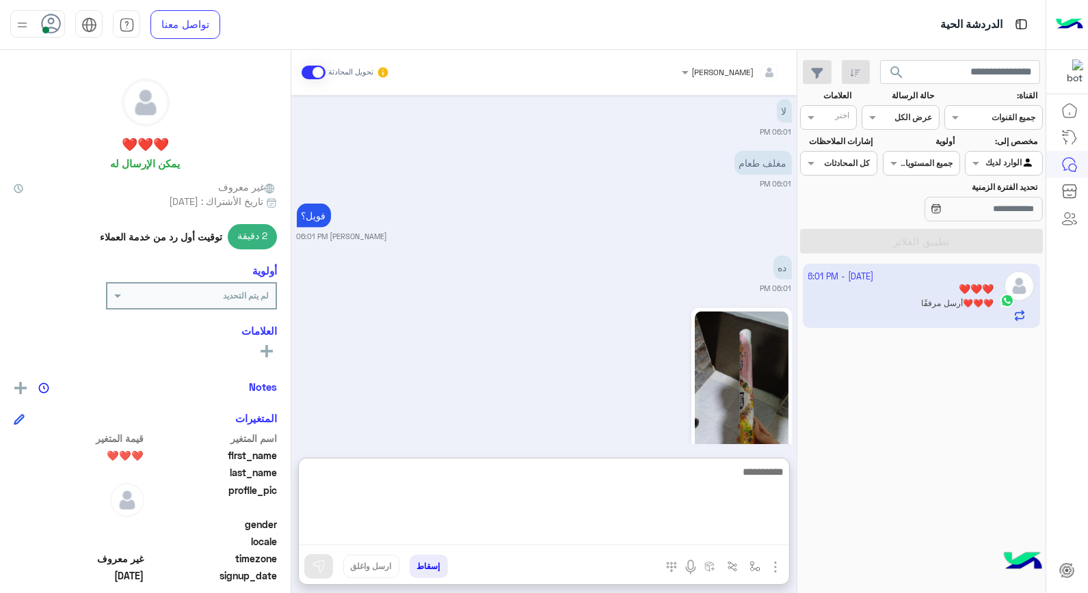
scroll to position [1803, 0]
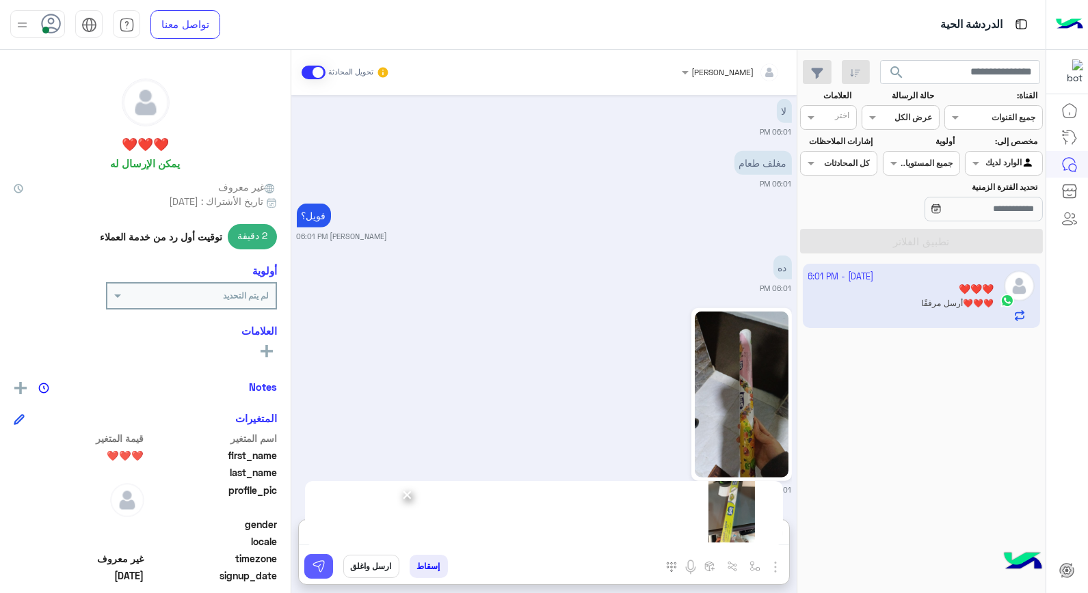
drag, startPoint x: 308, startPoint y: 567, endPoint x: 317, endPoint y: 573, distance: 11.0
click at [313, 567] on button at bounding box center [318, 566] width 29 height 25
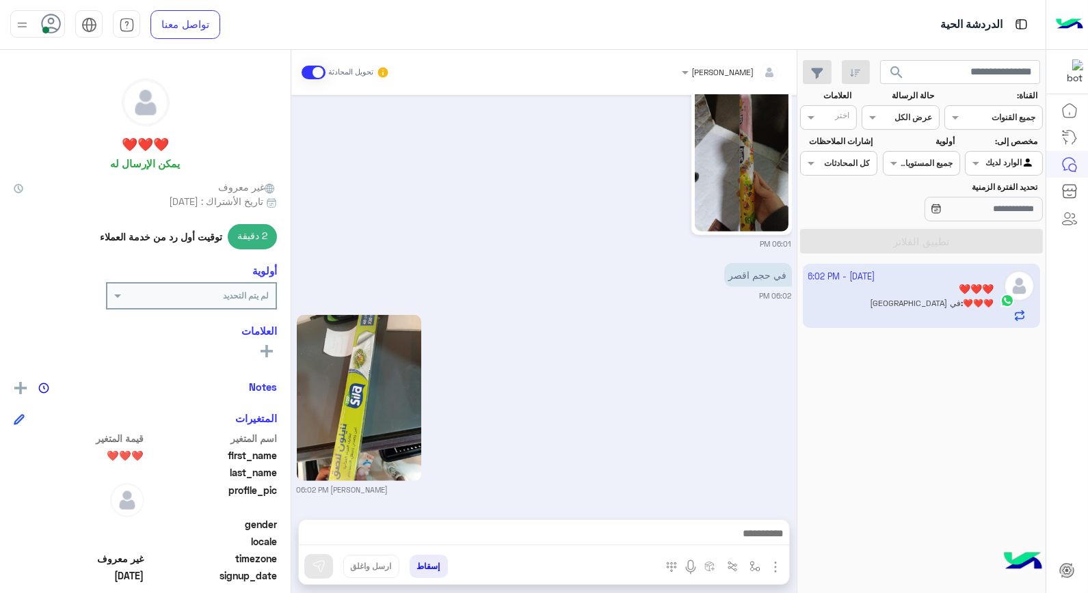
scroll to position [2040, 0]
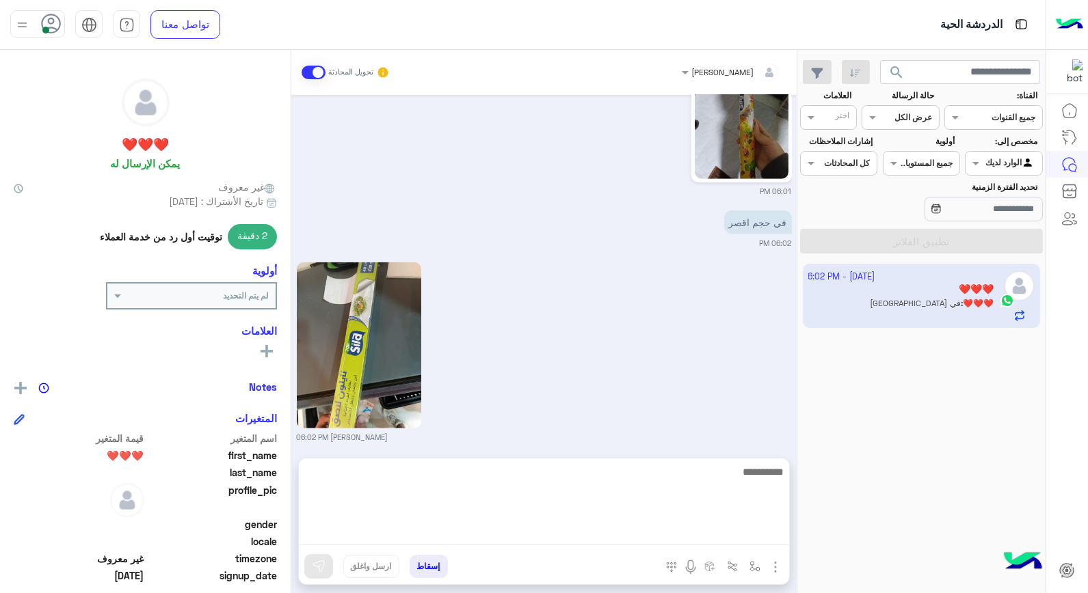
click at [736, 529] on textarea at bounding box center [544, 504] width 490 height 82
type textarea "**"
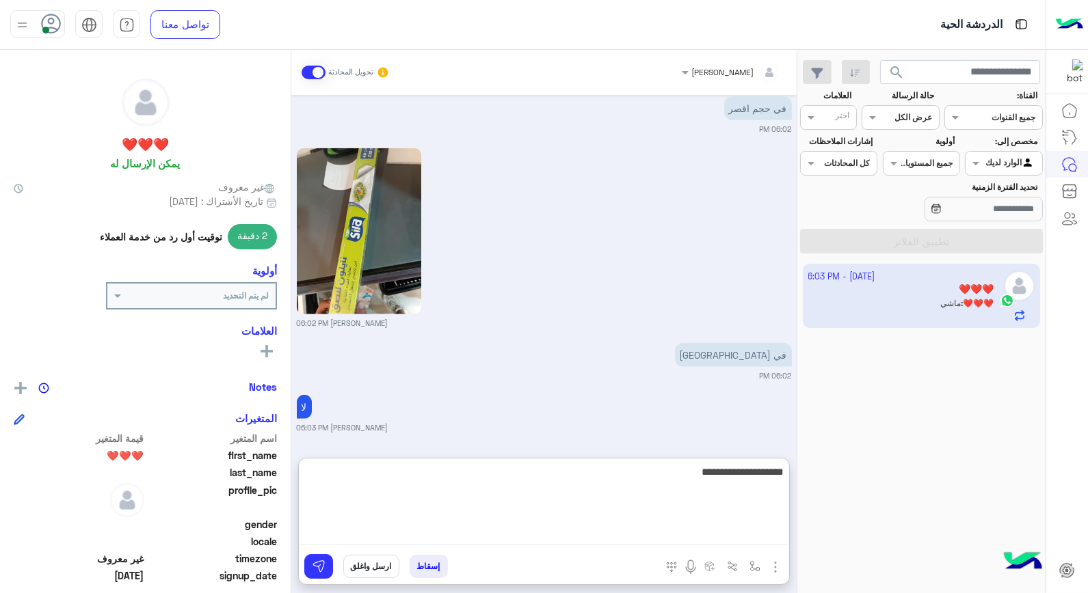
scroll to position [2206, 0]
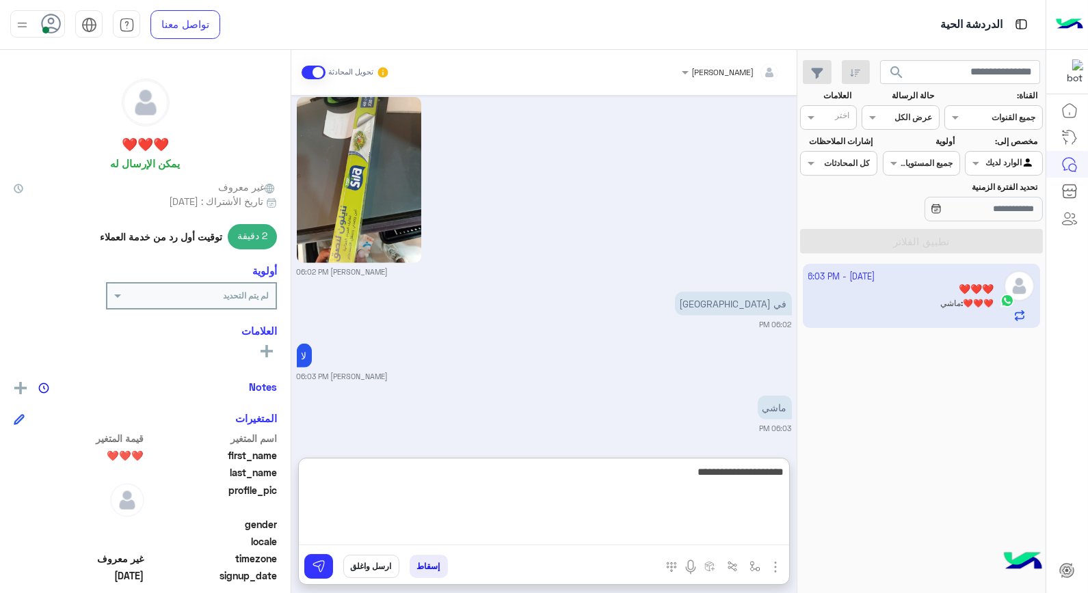
type textarea "**********"
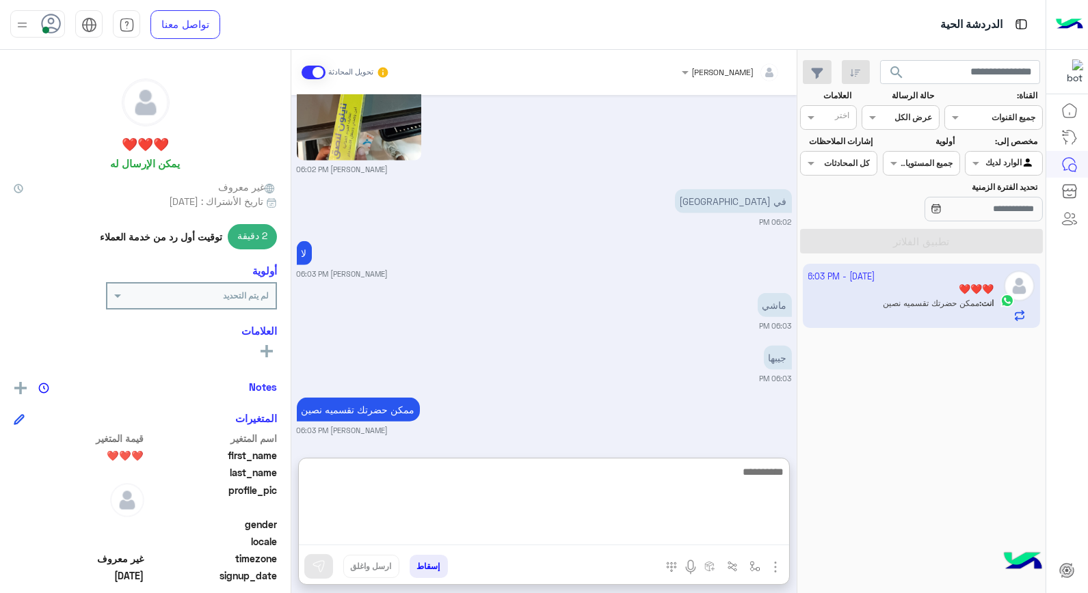
scroll to position [2311, 0]
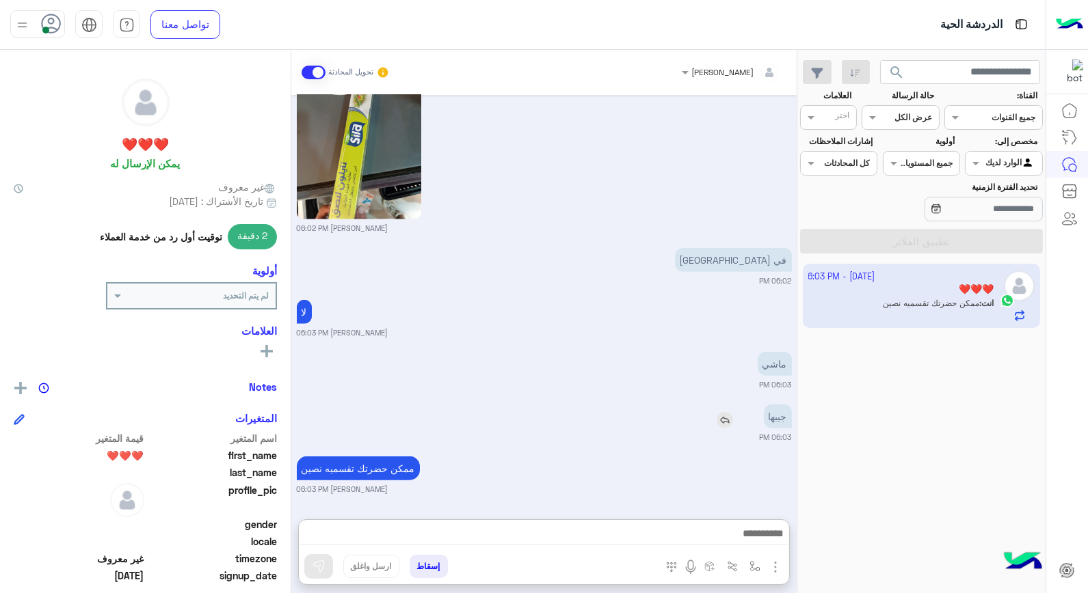
click at [725, 412] on img at bounding box center [724, 420] width 16 height 16
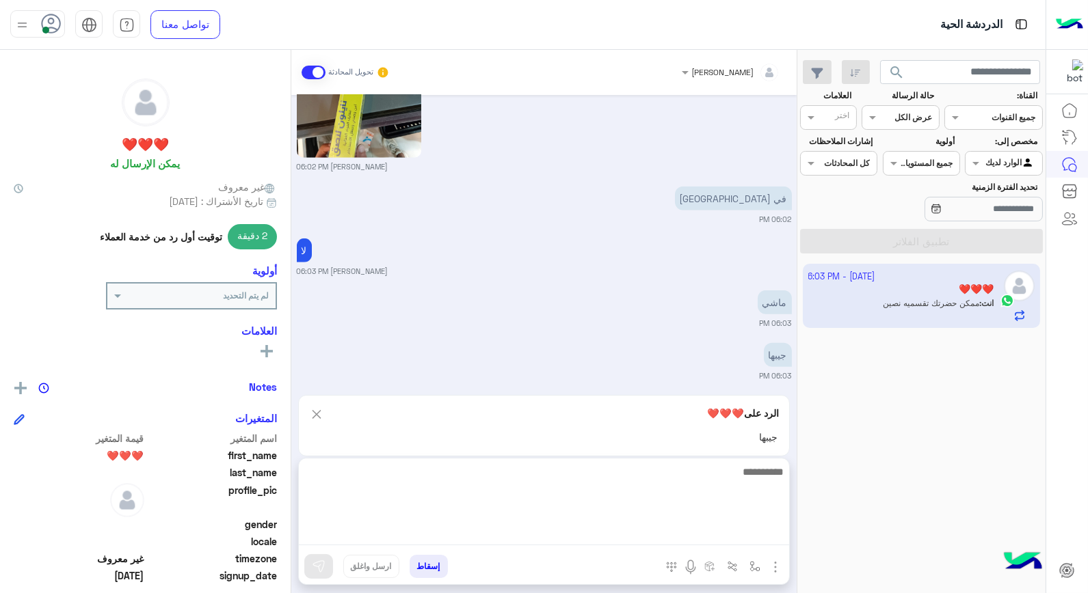
click at [719, 538] on textarea at bounding box center [544, 504] width 490 height 82
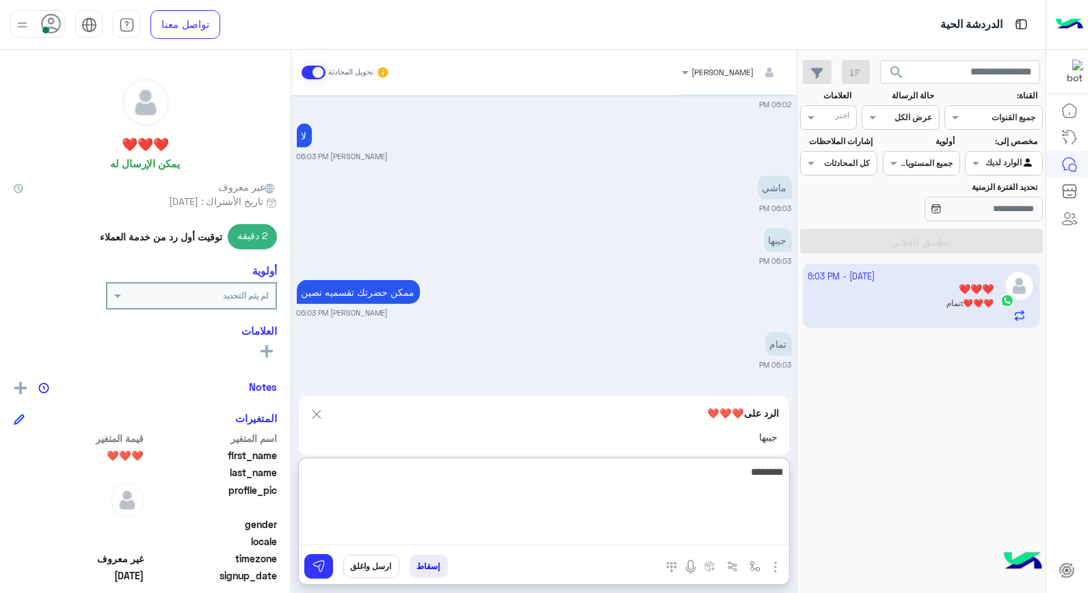
type textarea "*********"
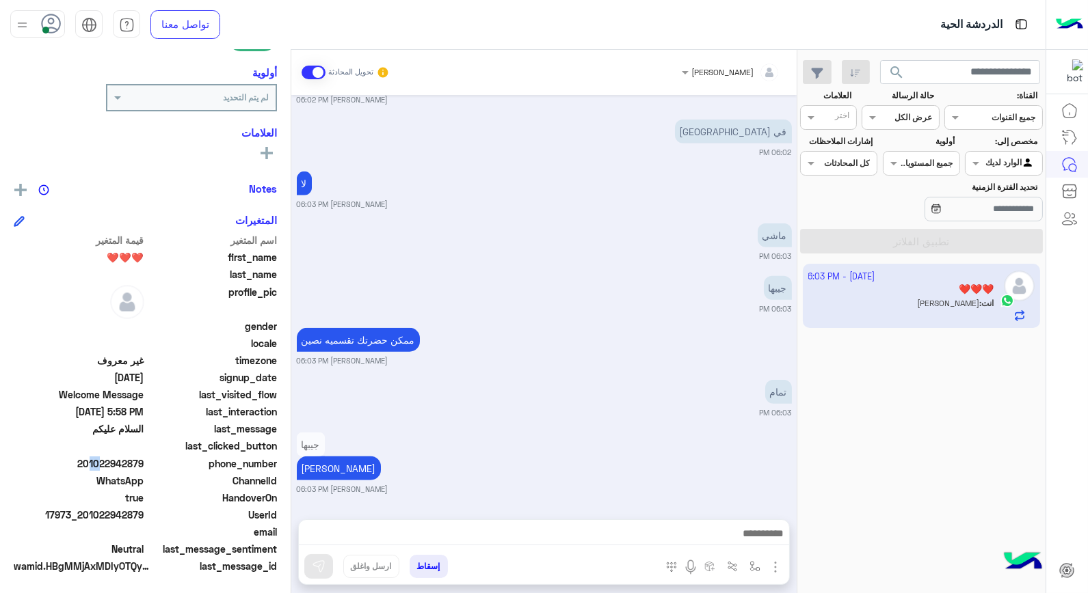
scroll to position [2377, 0]
drag, startPoint x: 86, startPoint y: 459, endPoint x: 146, endPoint y: 462, distance: 60.2
click at [146, 462] on div "phone_number 201022942879" at bounding box center [145, 465] width 263 height 17
copy span "01022942879"
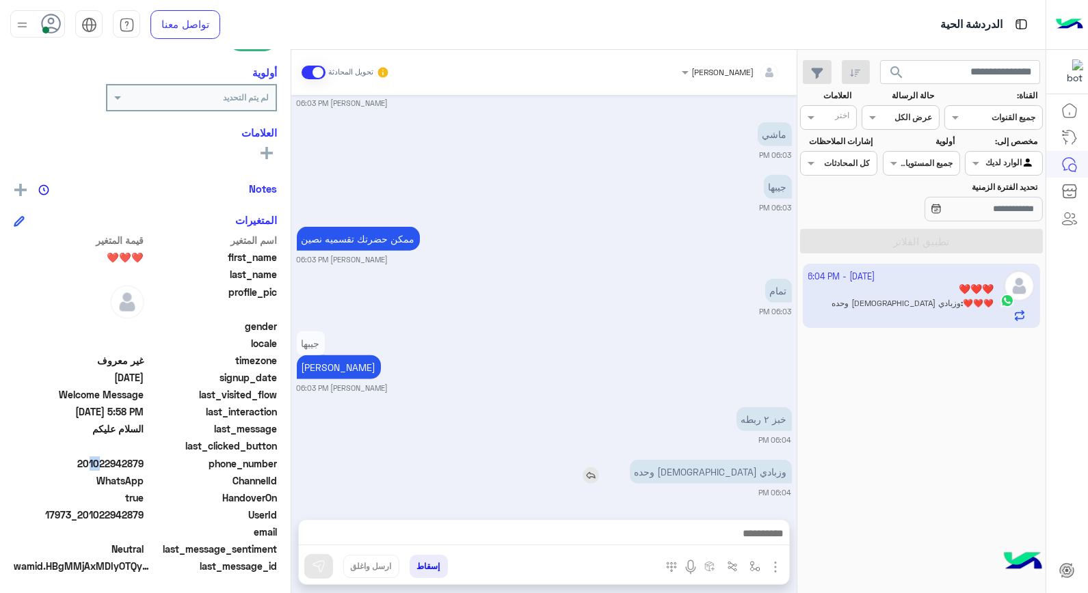
scroll to position [2482, 0]
click at [599, 474] on img at bounding box center [590, 473] width 16 height 16
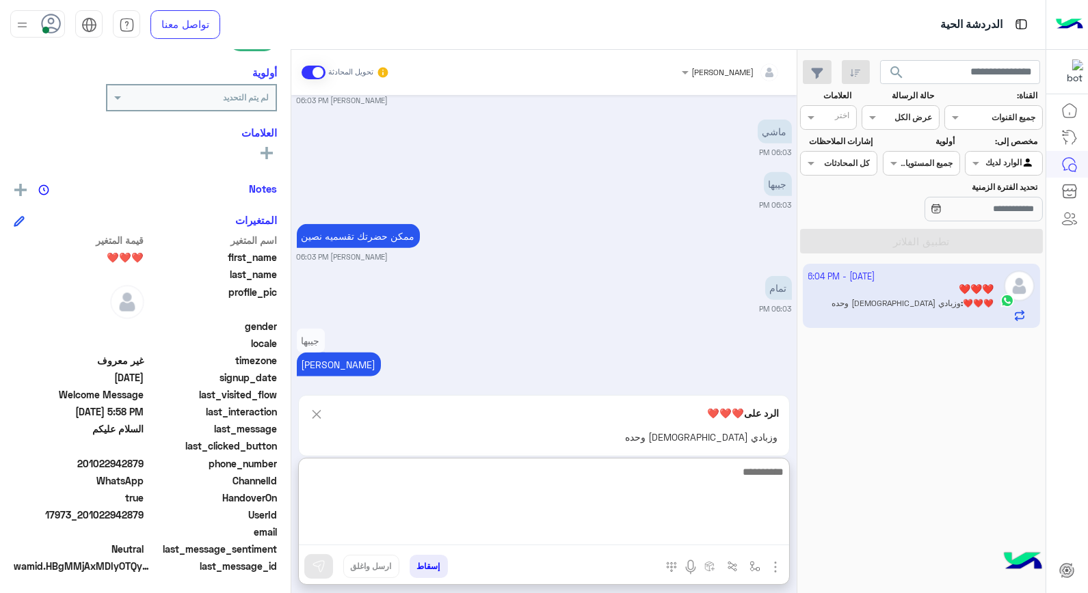
click at [671, 530] on textarea at bounding box center [544, 504] width 490 height 82
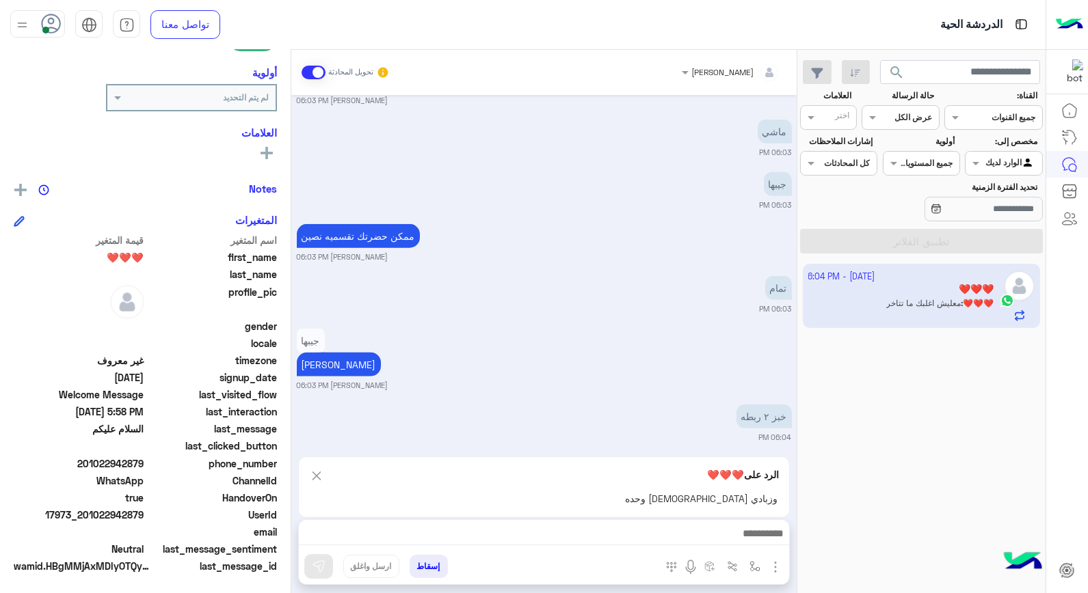
scroll to position [2598, 0]
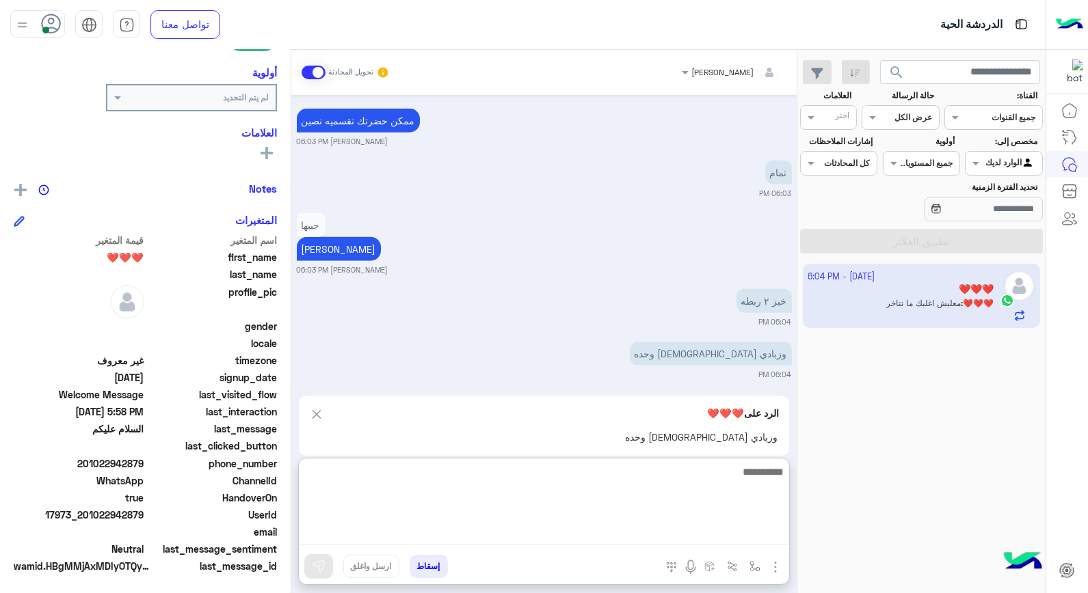
click at [699, 468] on textarea at bounding box center [544, 504] width 490 height 82
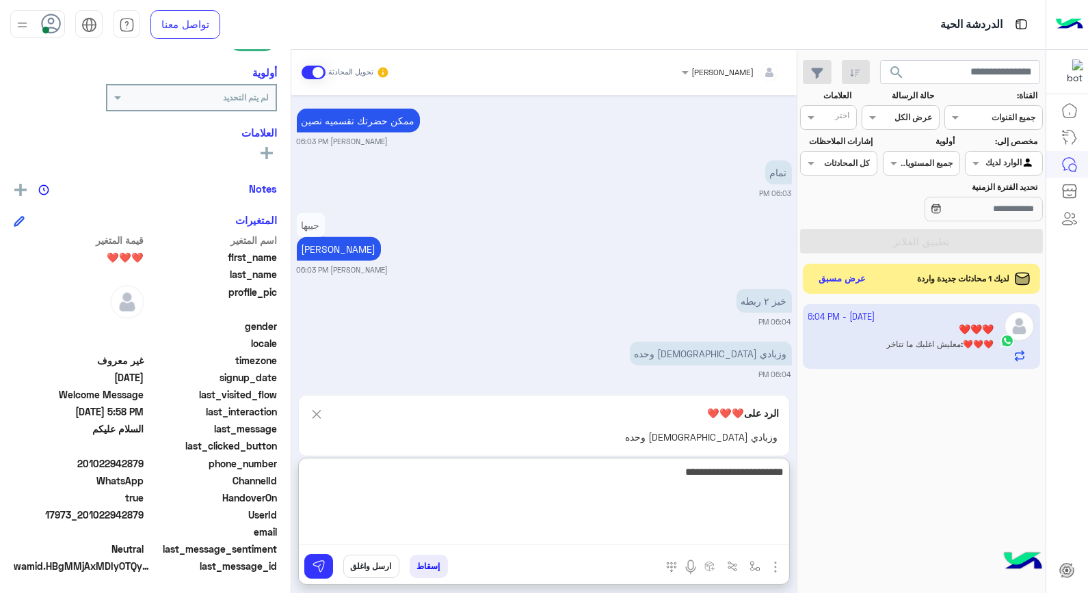
type textarea "**********"
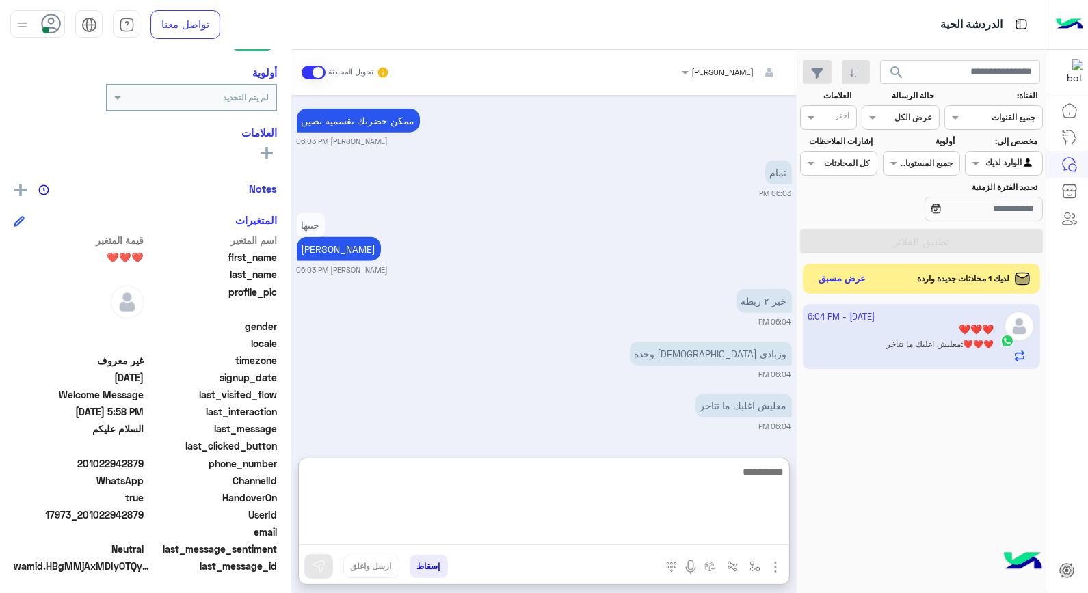
scroll to position [2671, 0]
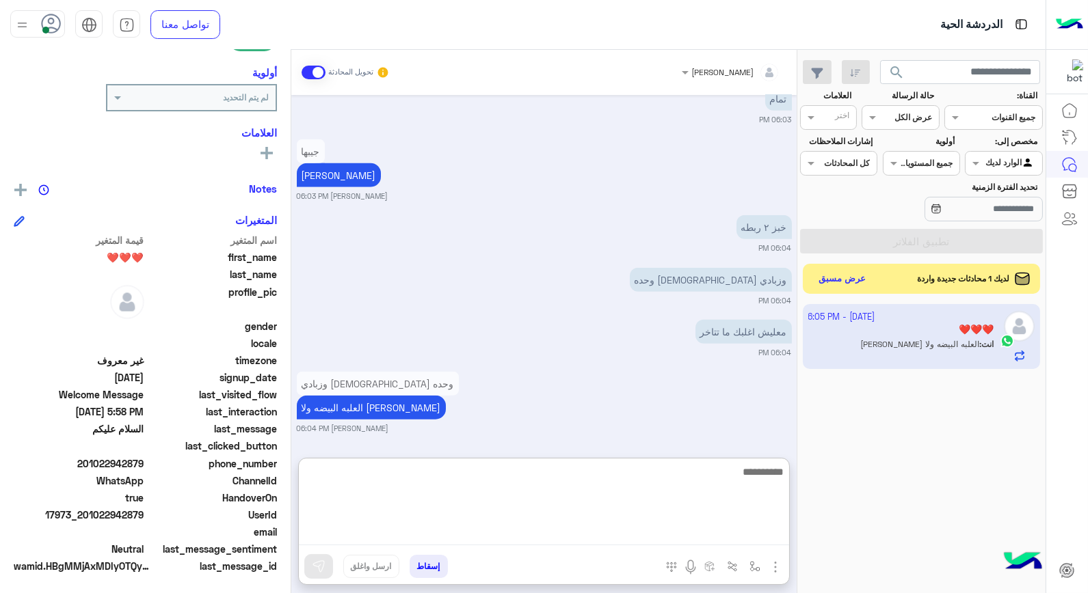
click at [593, 483] on textarea at bounding box center [544, 504] width 490 height 82
type textarea "*******"
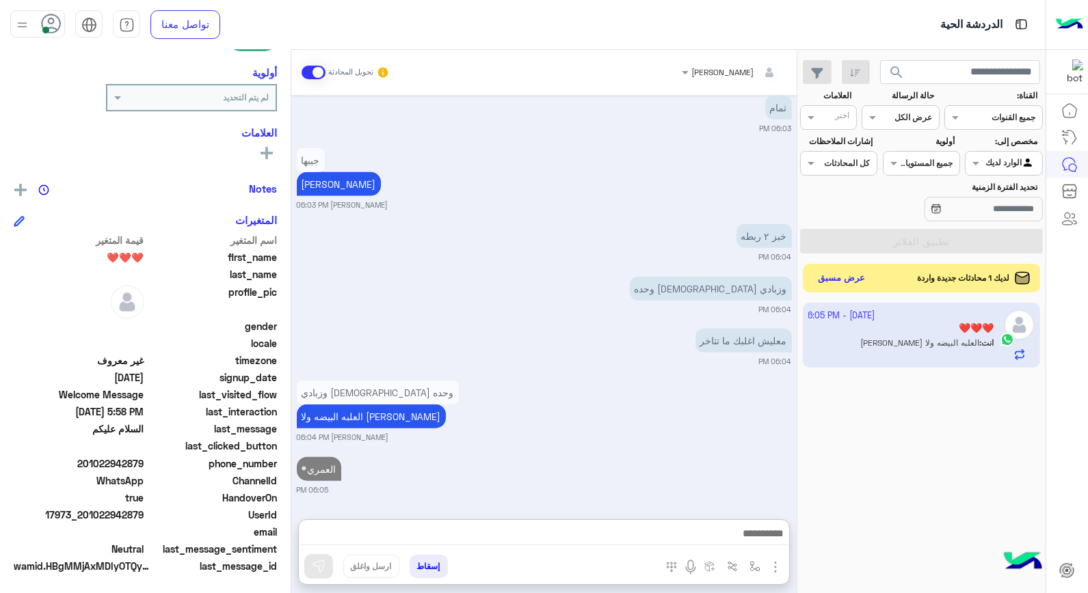
drag, startPoint x: 593, startPoint y: 483, endPoint x: 851, endPoint y: 287, distance: 324.0
click at [851, 287] on button "عرض مسبق" at bounding box center [841, 278] width 57 height 18
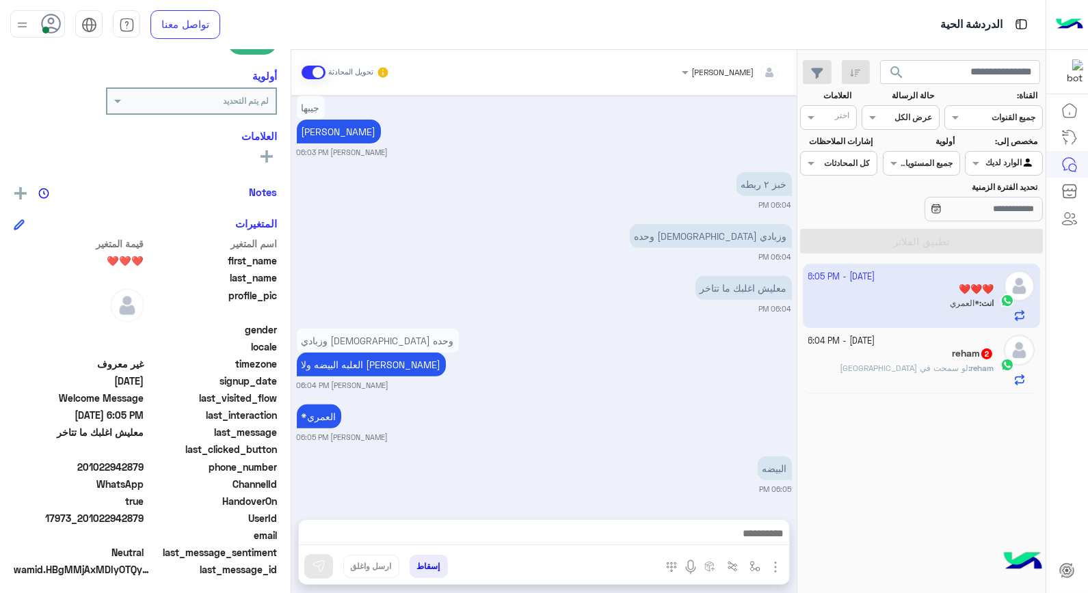
scroll to position [198, 0]
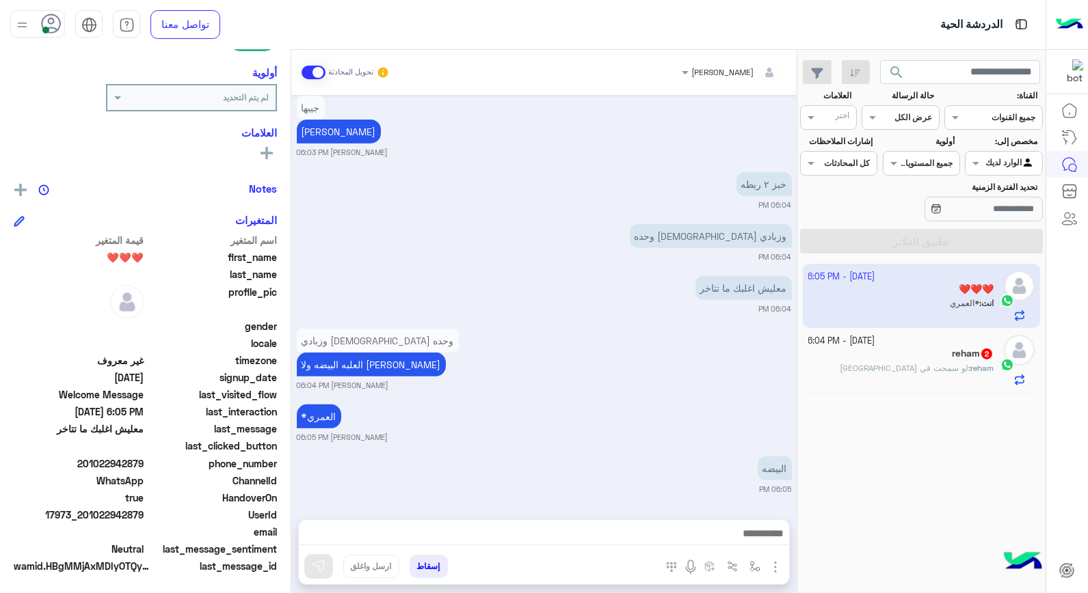
click at [891, 373] on div "reham : لو سمحت في لبن" at bounding box center [901, 374] width 186 height 24
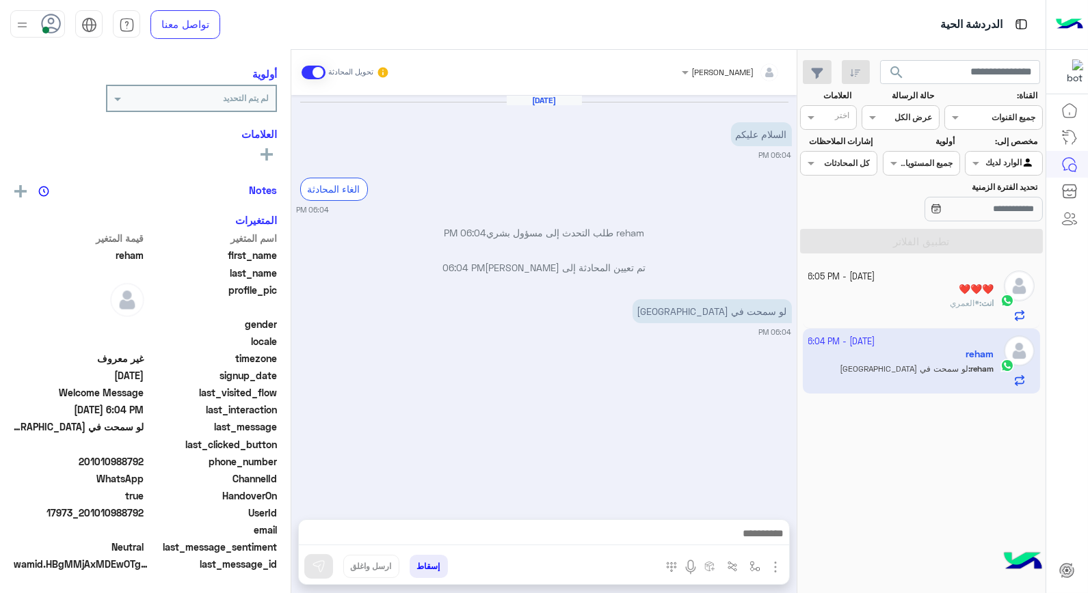
scroll to position [170, 0]
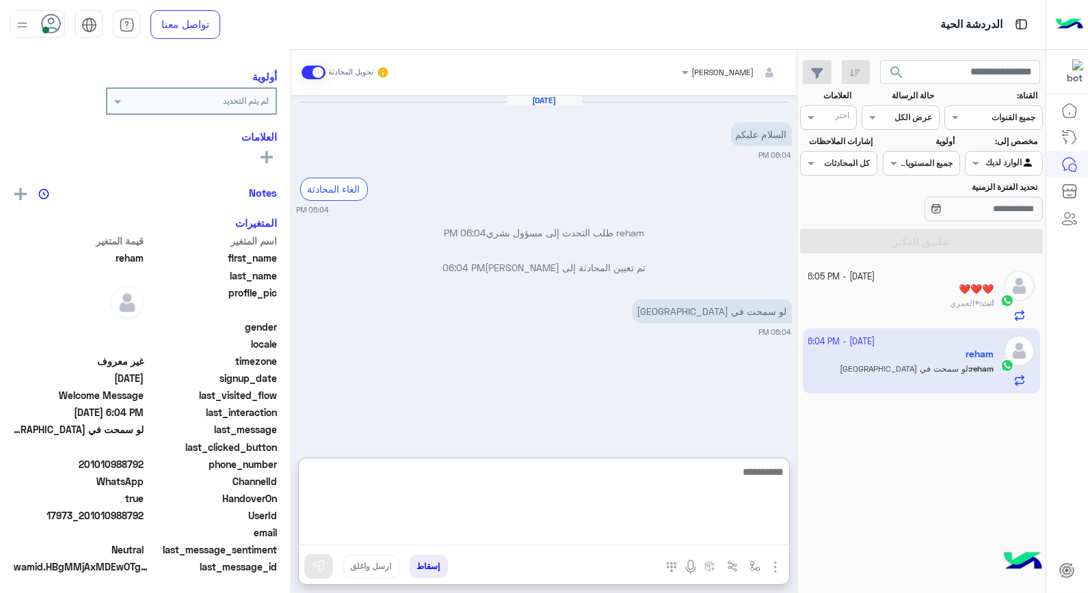
click at [727, 541] on textarea at bounding box center [544, 504] width 490 height 82
type textarea "**********"
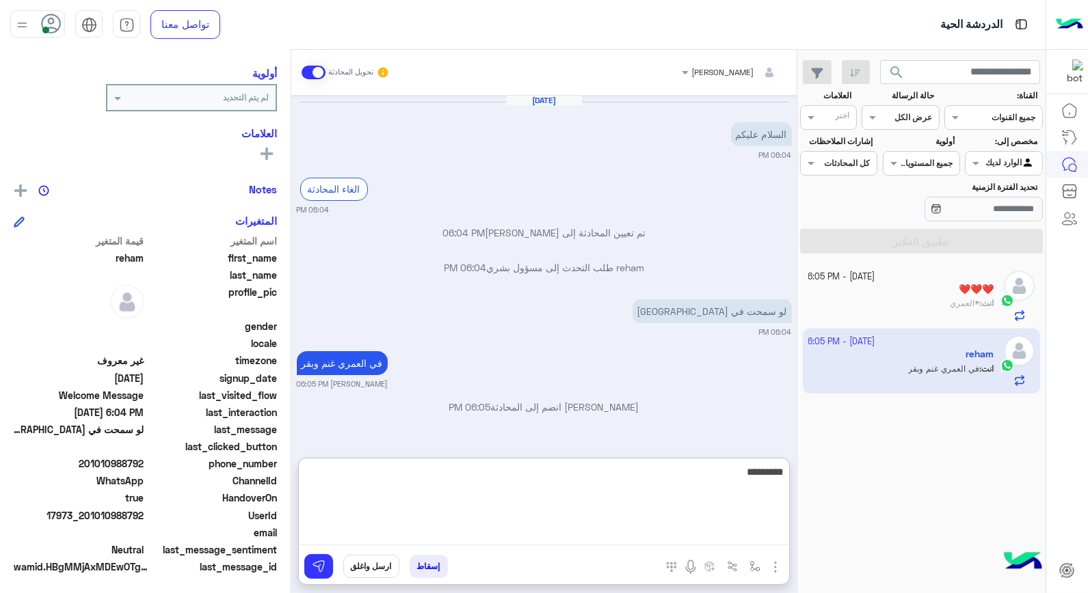
scroll to position [198, 0]
type textarea "**********"
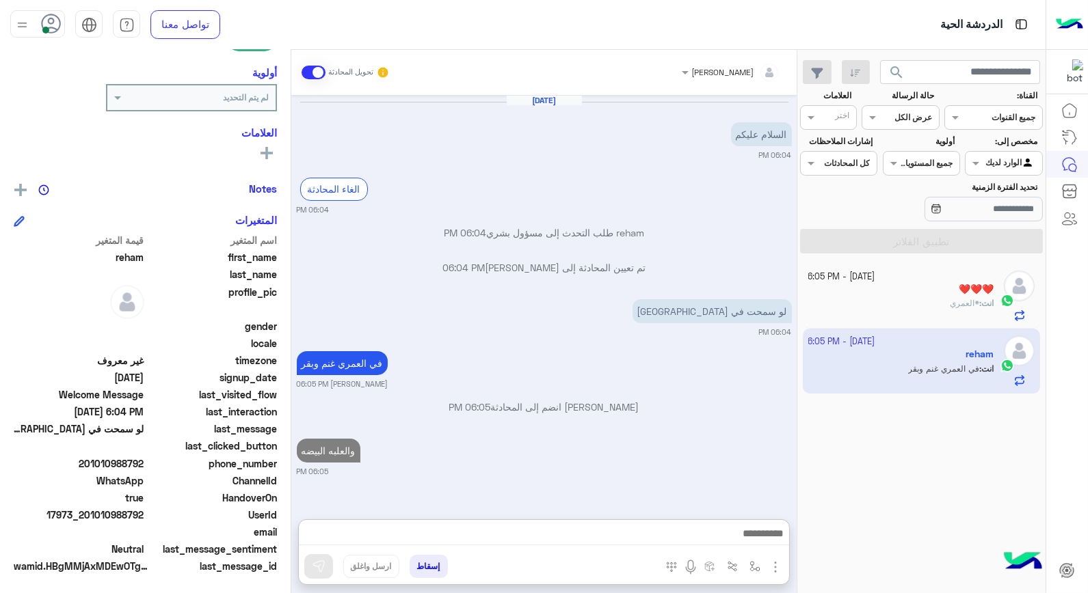
click at [889, 297] on div "❤️❤️❤️" at bounding box center [901, 291] width 186 height 14
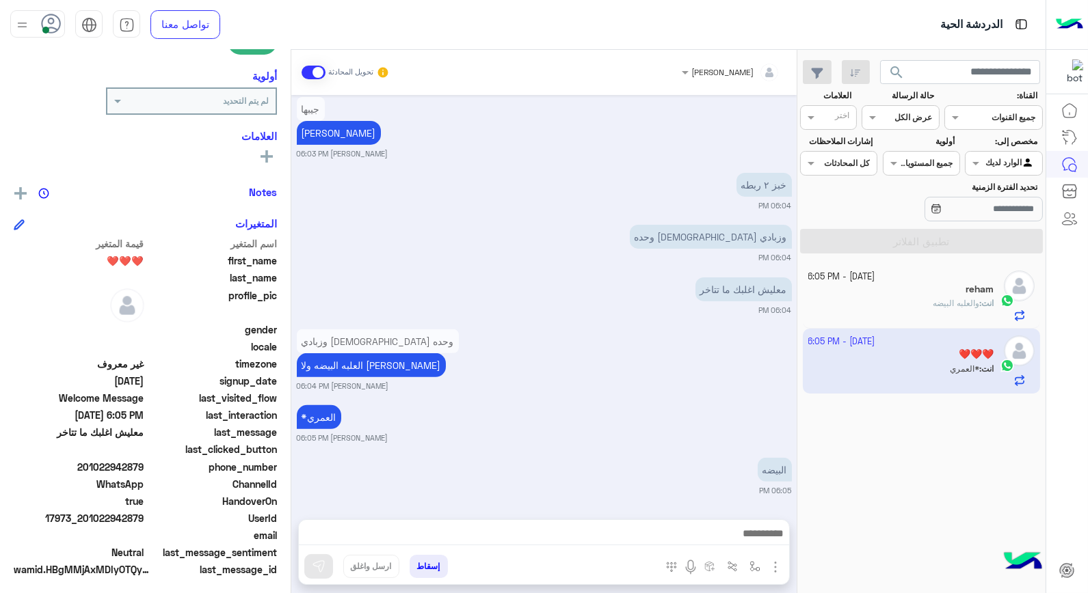
scroll to position [198, 0]
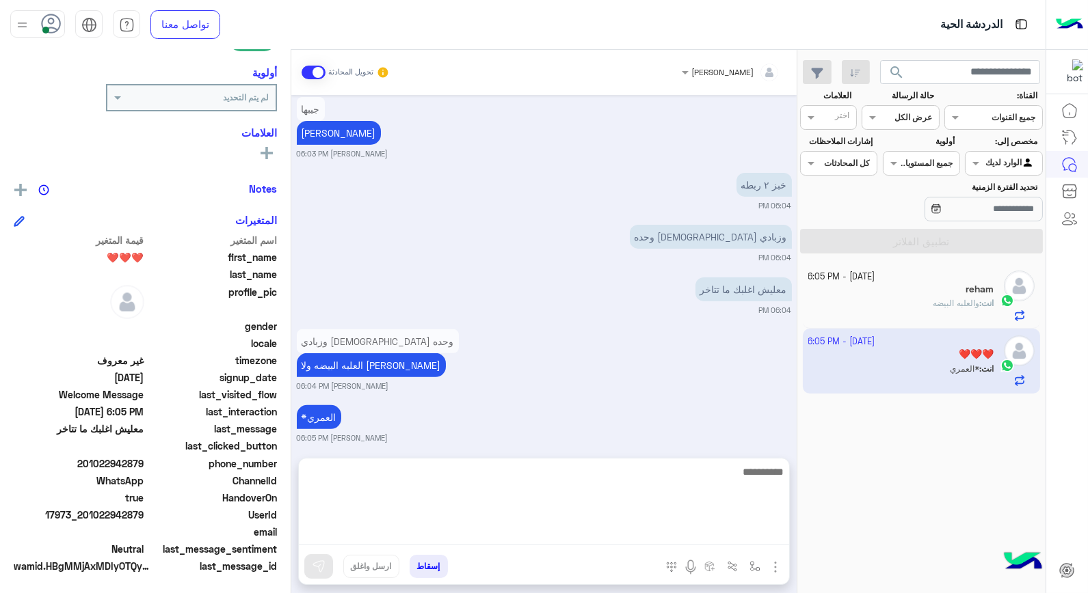
click at [595, 527] on textarea at bounding box center [544, 504] width 490 height 82
type textarea "****"
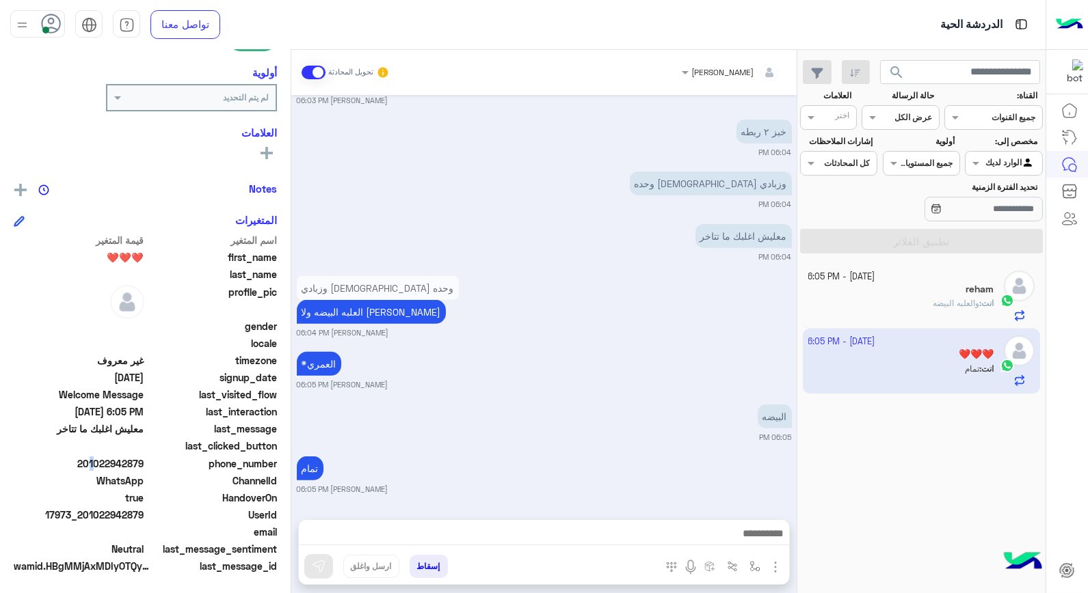
scroll to position [1048, 0]
drag, startPoint x: 87, startPoint y: 460, endPoint x: 146, endPoint y: 461, distance: 59.5
click at [146, 461] on div "phone_number 201022942879" at bounding box center [145, 465] width 263 height 17
copy span "01022942879"
click at [427, 569] on button "إسقاط" at bounding box center [428, 566] width 38 height 23
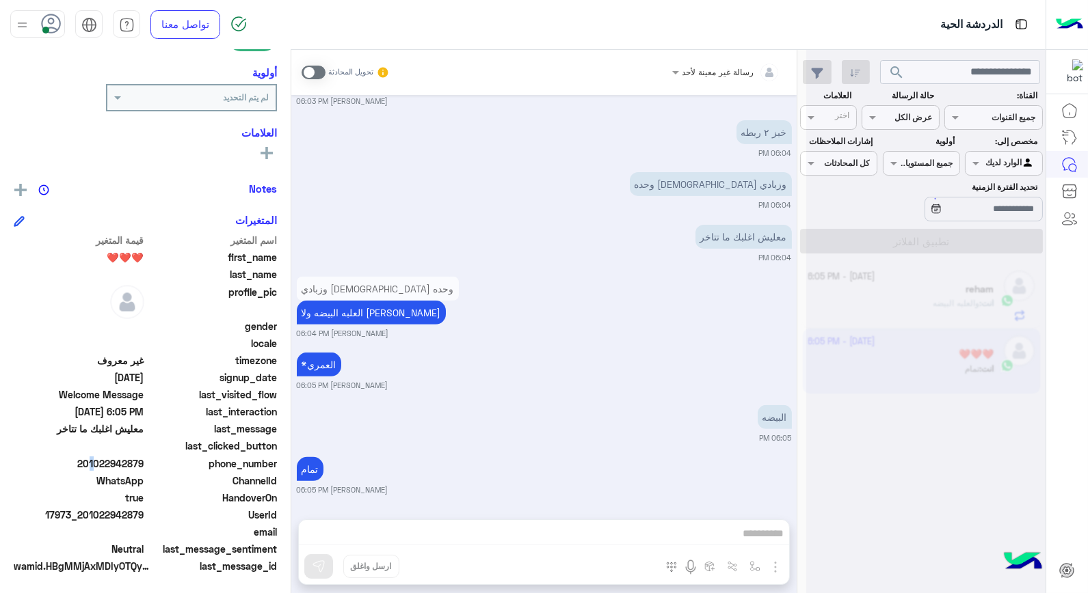
scroll to position [1083, 0]
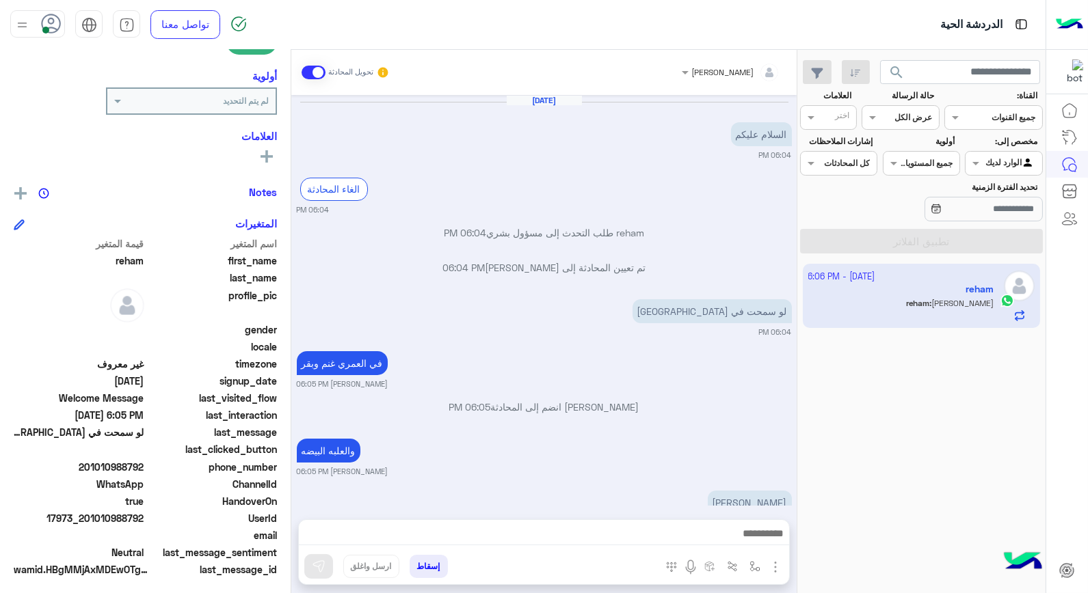
scroll to position [198, 0]
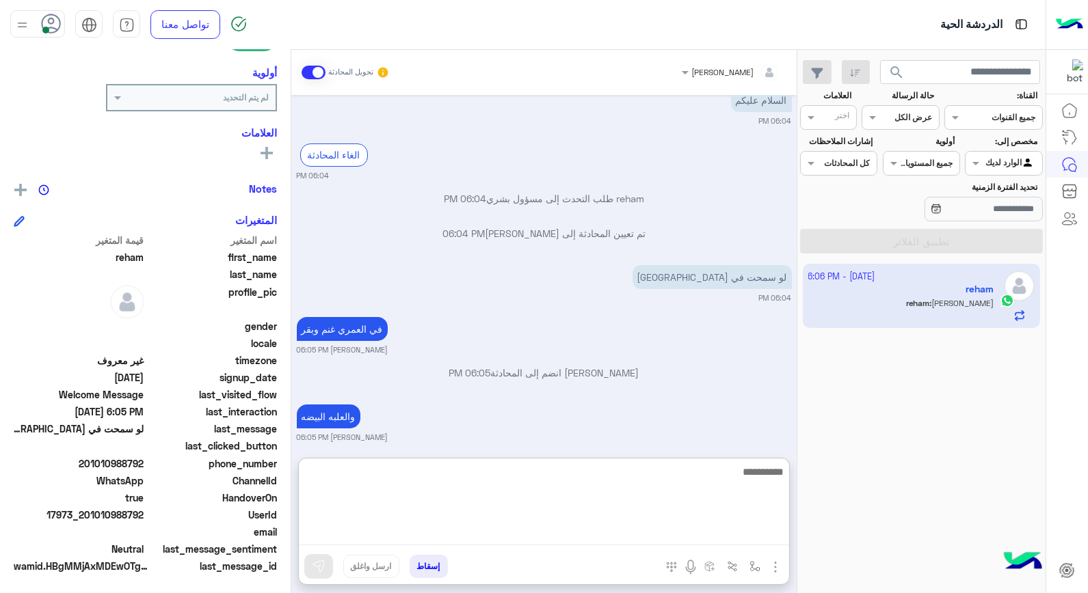
click at [746, 530] on textarea at bounding box center [544, 504] width 490 height 82
type textarea "**"
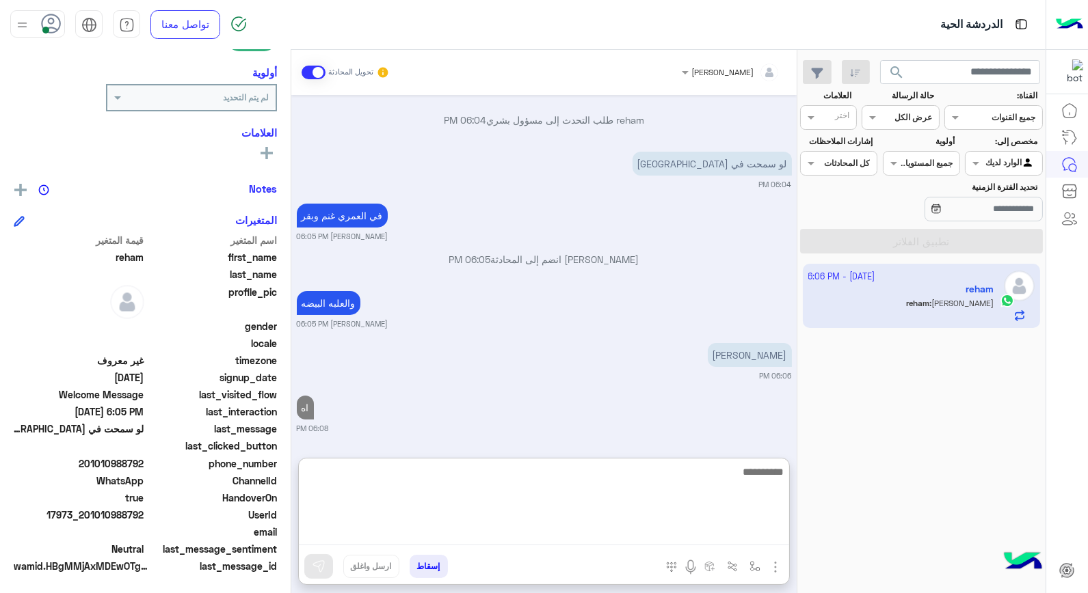
click at [771, 480] on textarea at bounding box center [544, 504] width 490 height 82
type textarea "**********"
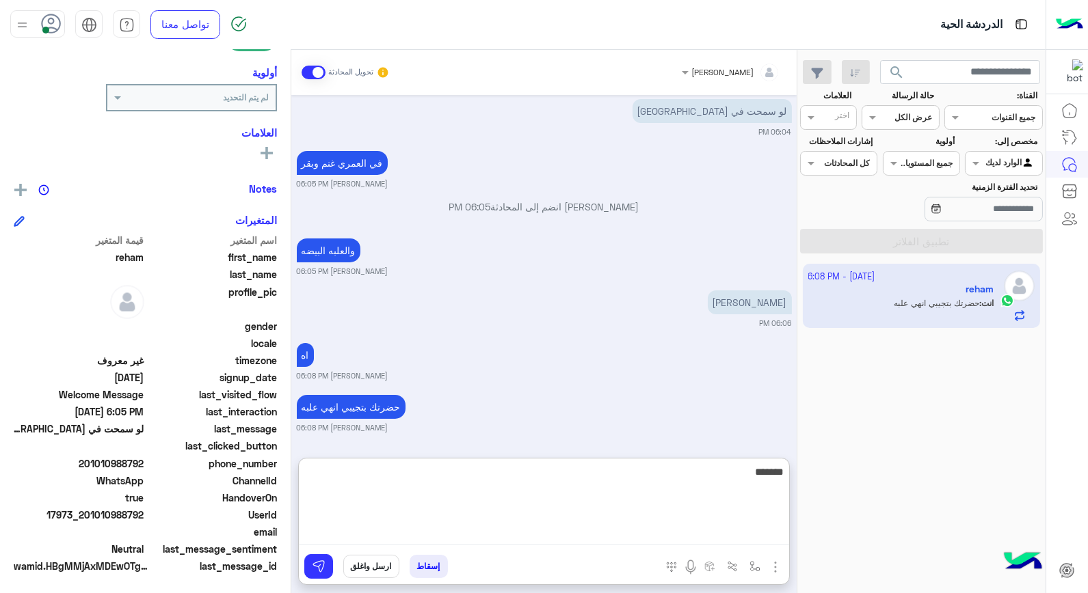
type textarea "*******"
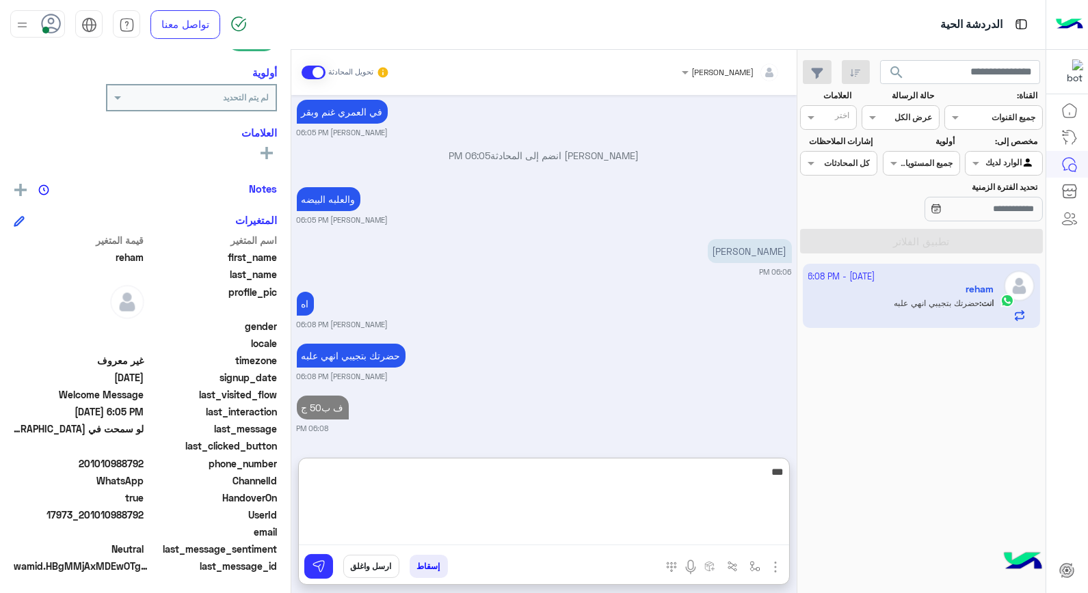
type textarea "****"
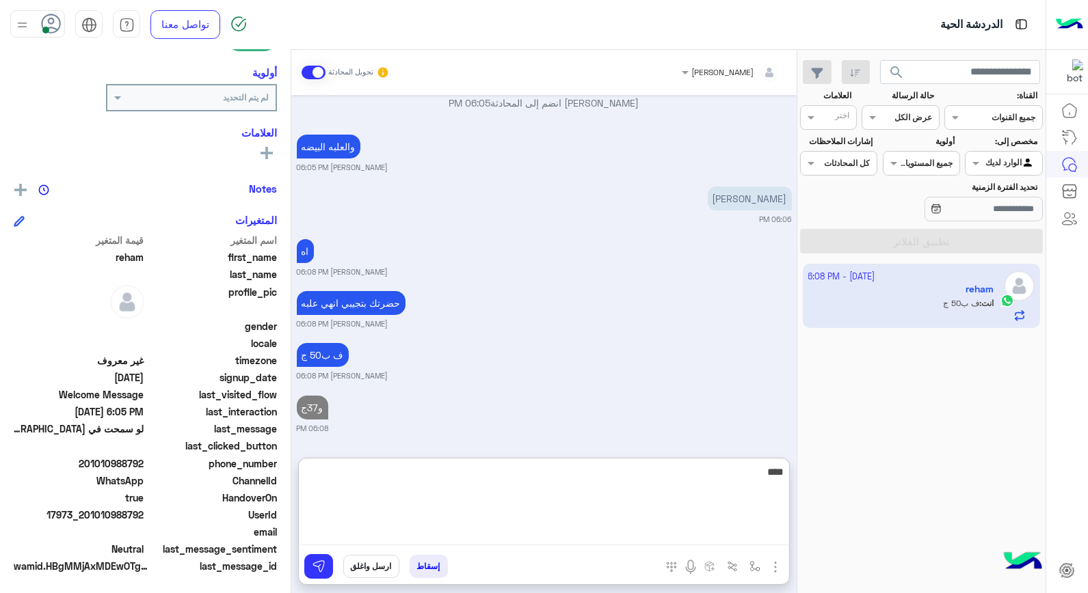
type textarea "*****"
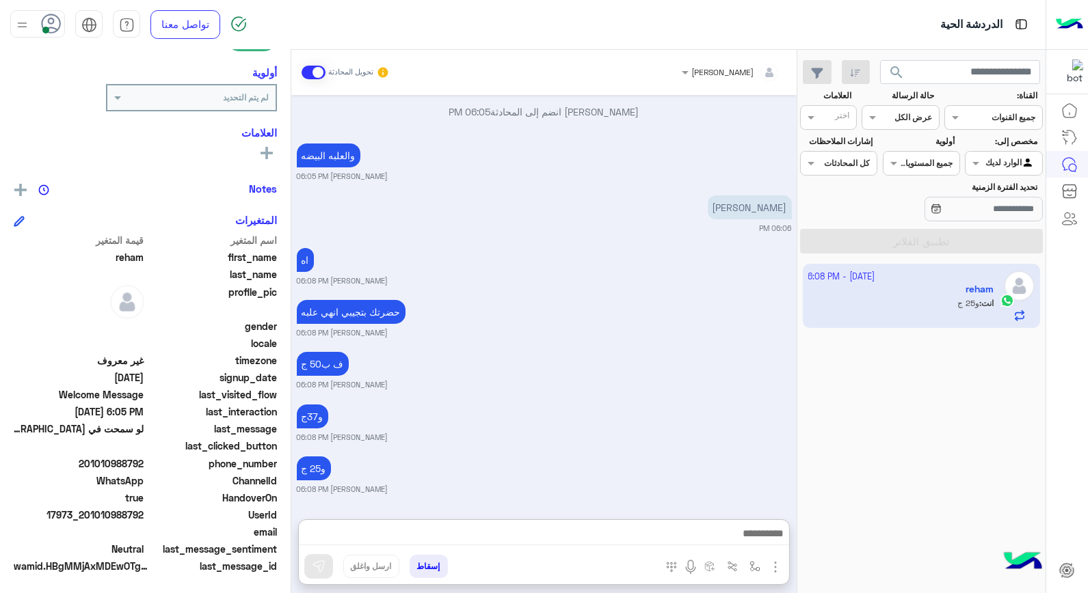
click at [105, 69] on div "أولوية" at bounding box center [145, 75] width 263 height 18
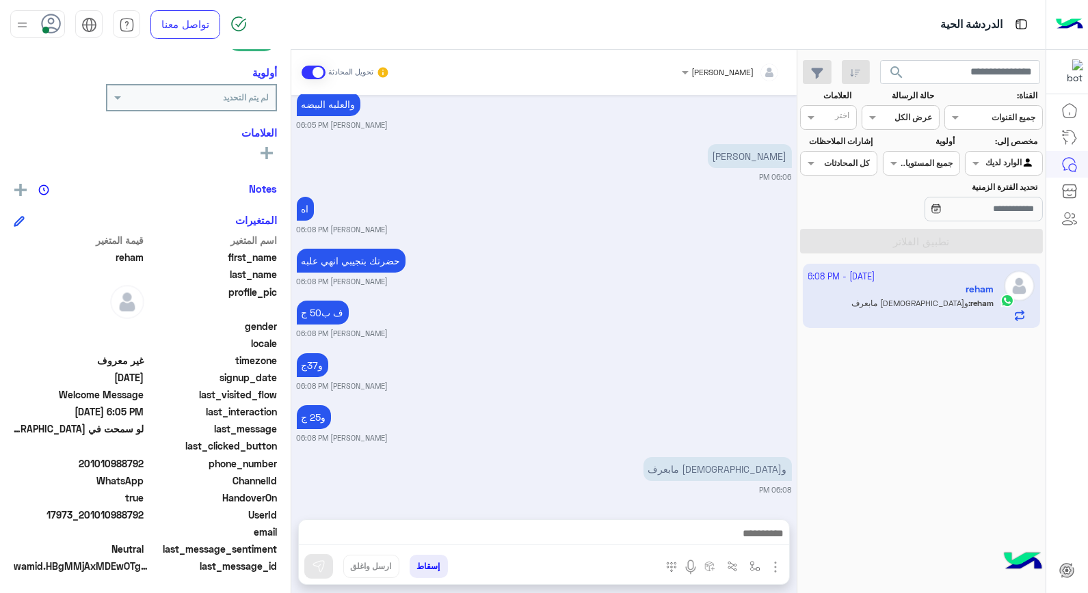
scroll to position [399, 0]
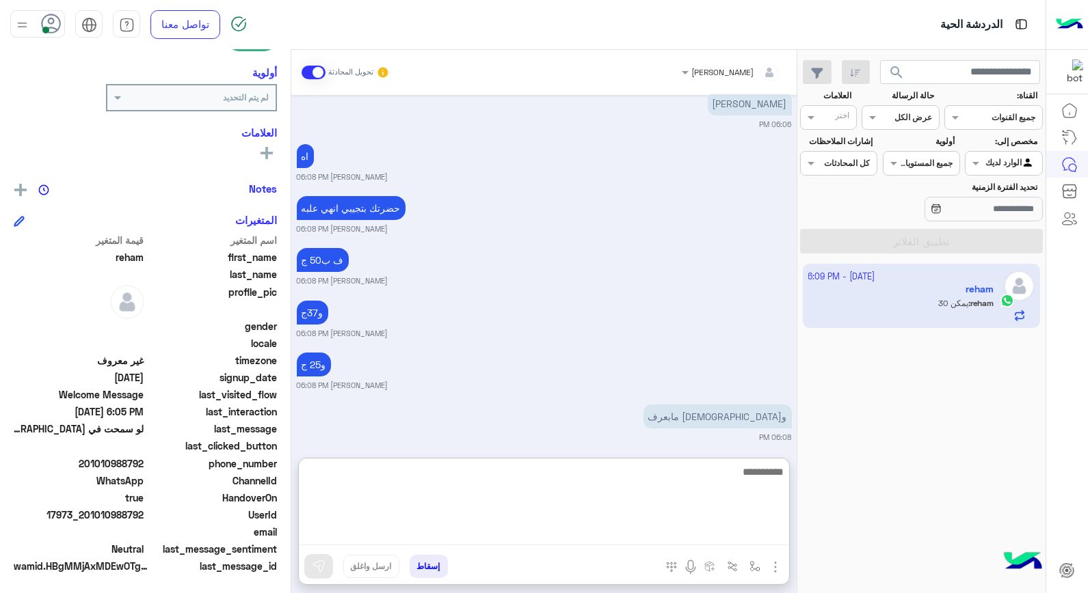
click at [761, 539] on textarea at bounding box center [544, 504] width 490 height 82
type textarea "**********"
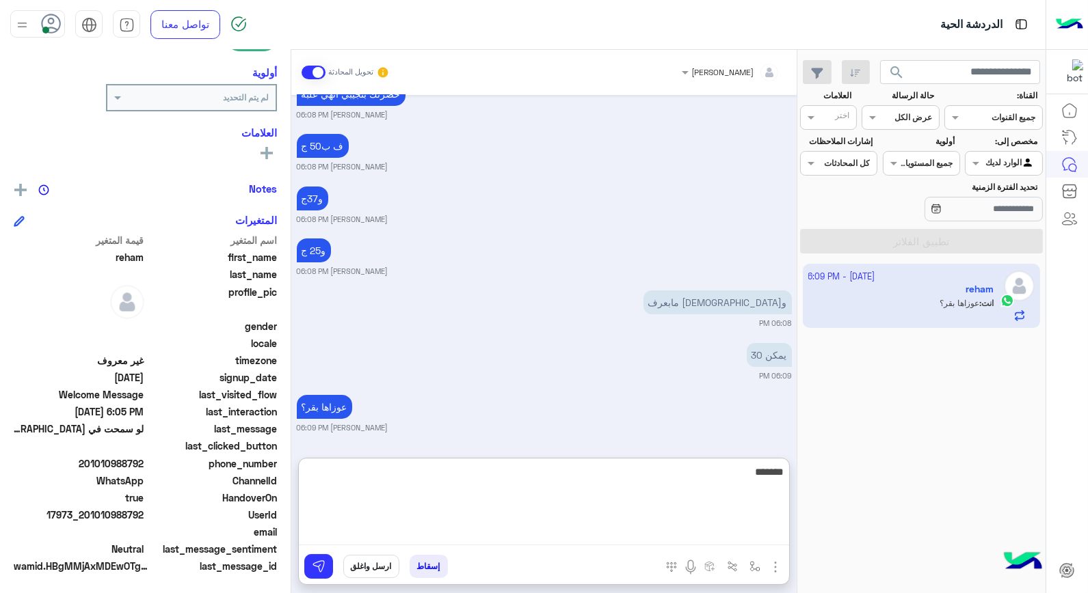
type textarea "********"
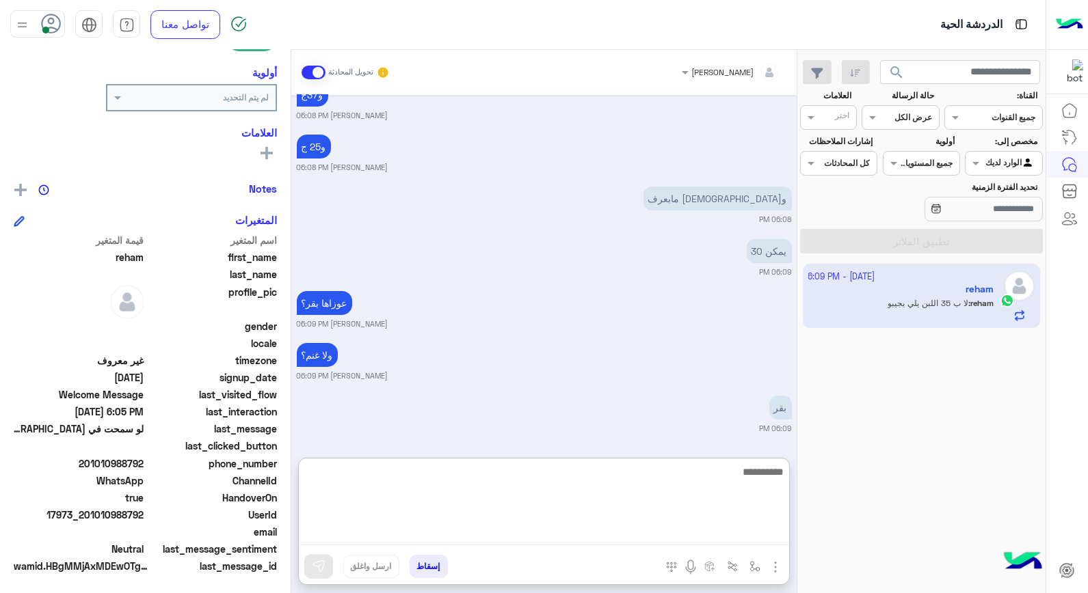
scroll to position [670, 0]
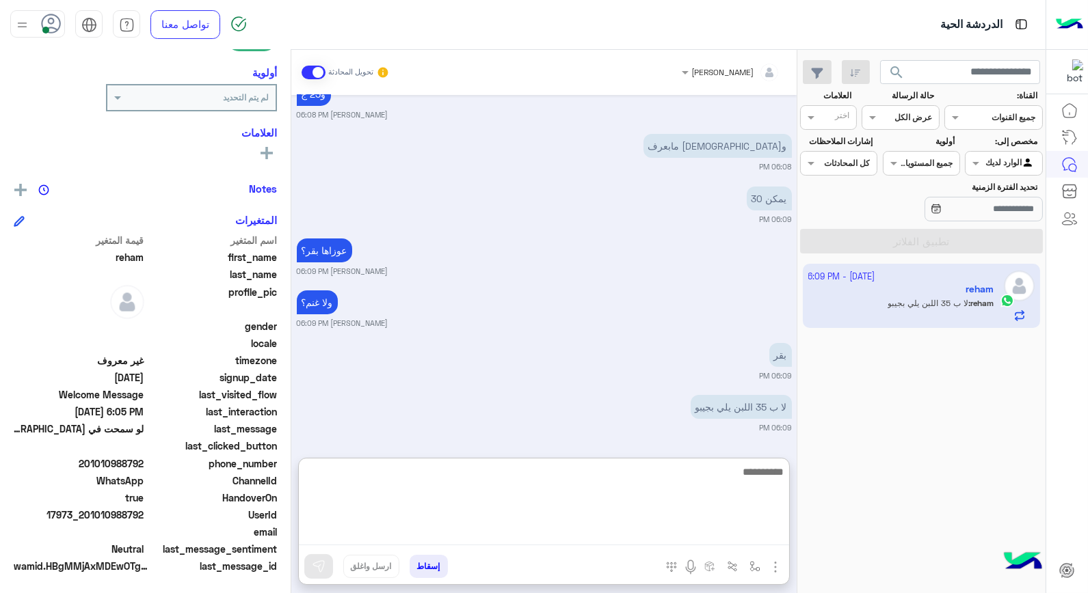
click at [744, 483] on textarea at bounding box center [544, 504] width 490 height 82
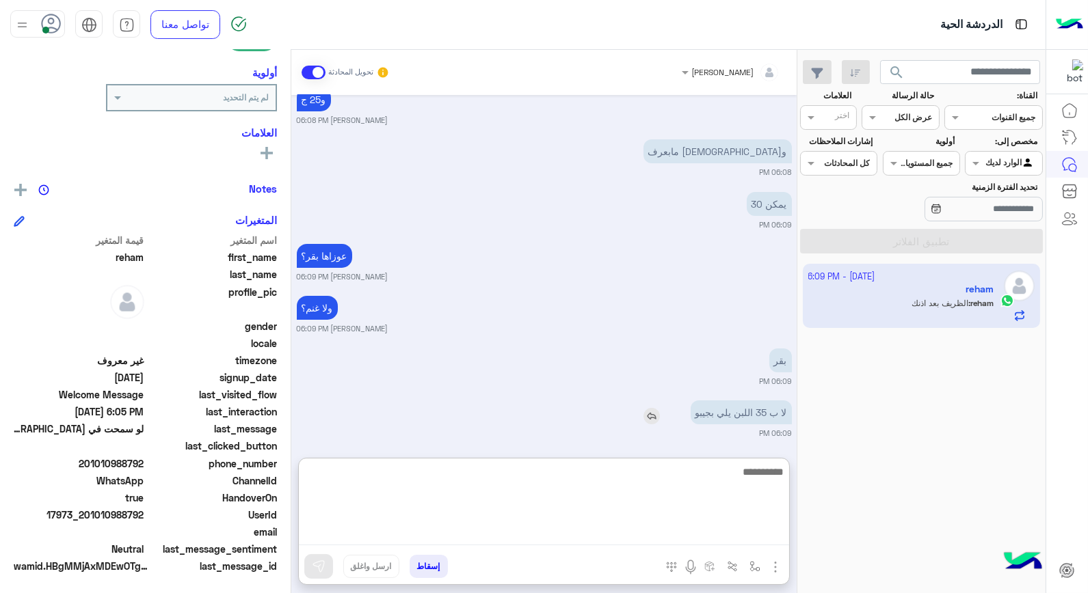
scroll to position [722, 0]
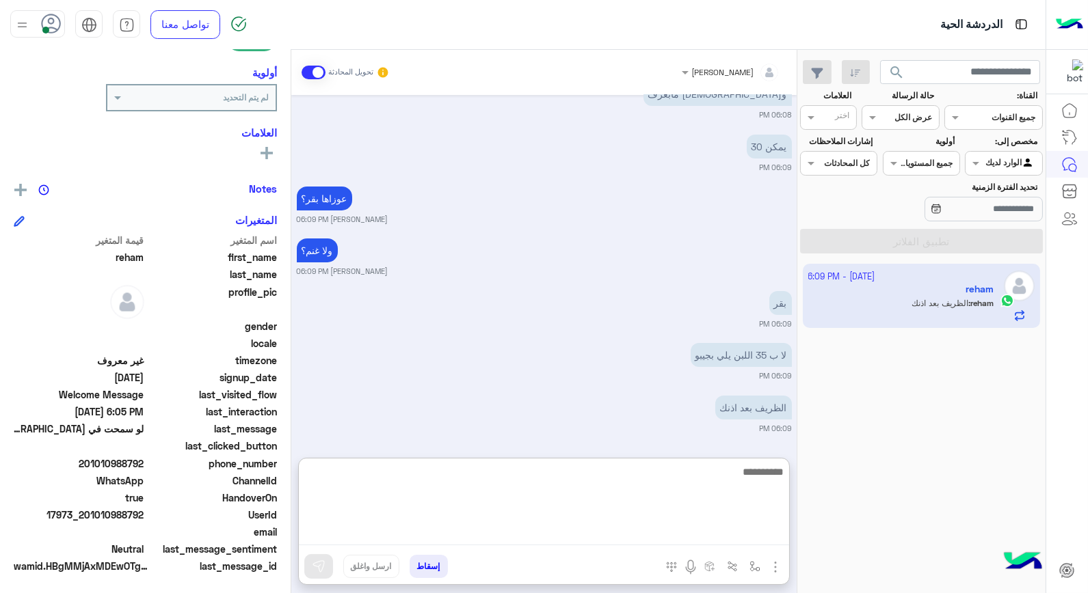
click at [733, 474] on textarea at bounding box center [544, 504] width 490 height 82
type textarea "****"
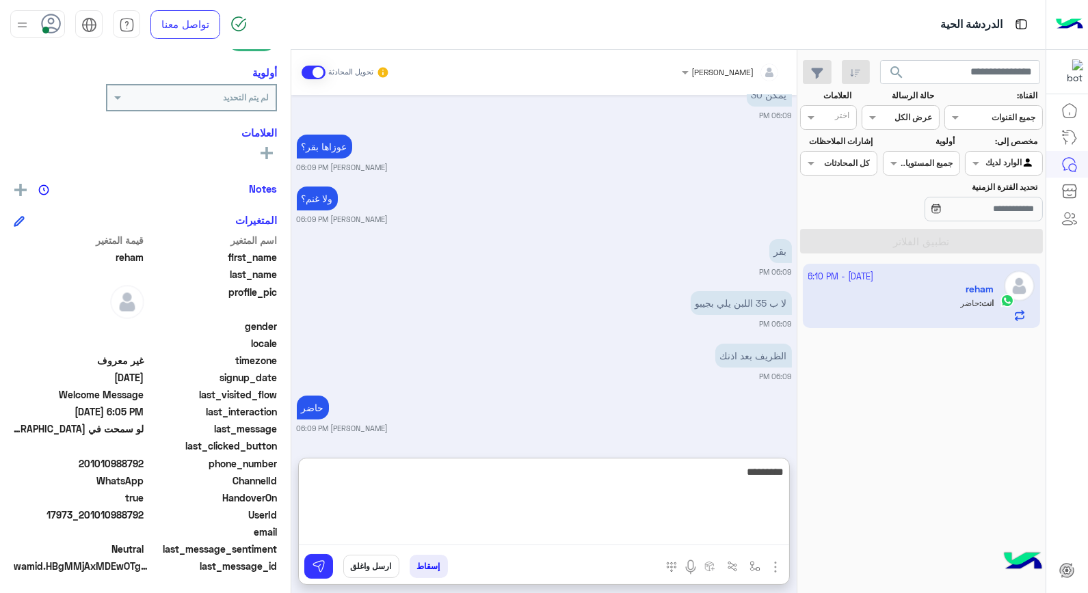
type textarea "**********"
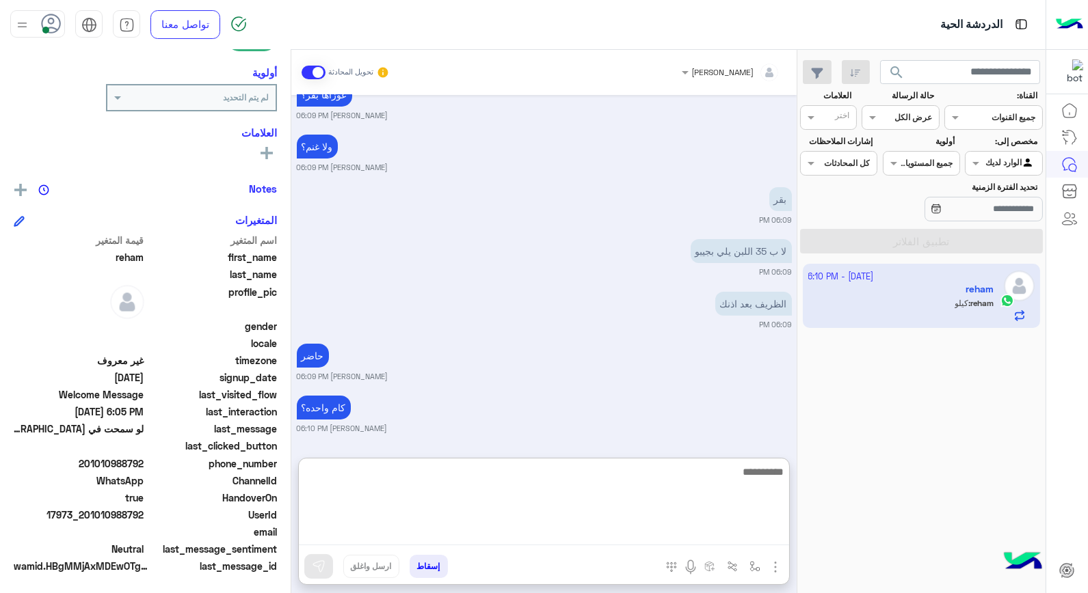
scroll to position [878, 0]
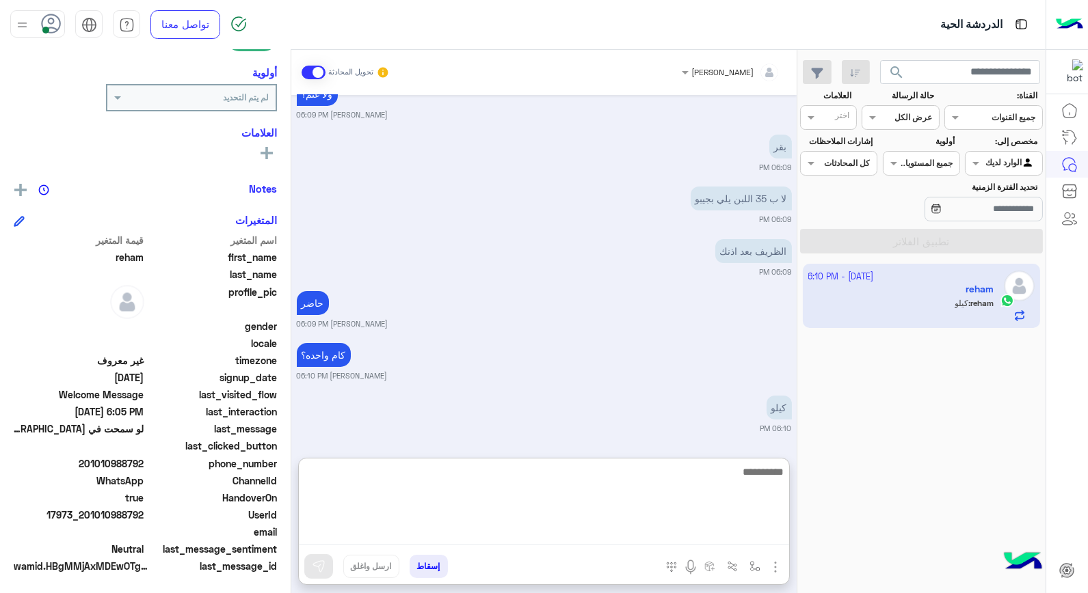
click at [707, 477] on textarea at bounding box center [544, 504] width 490 height 82
type textarea "*********"
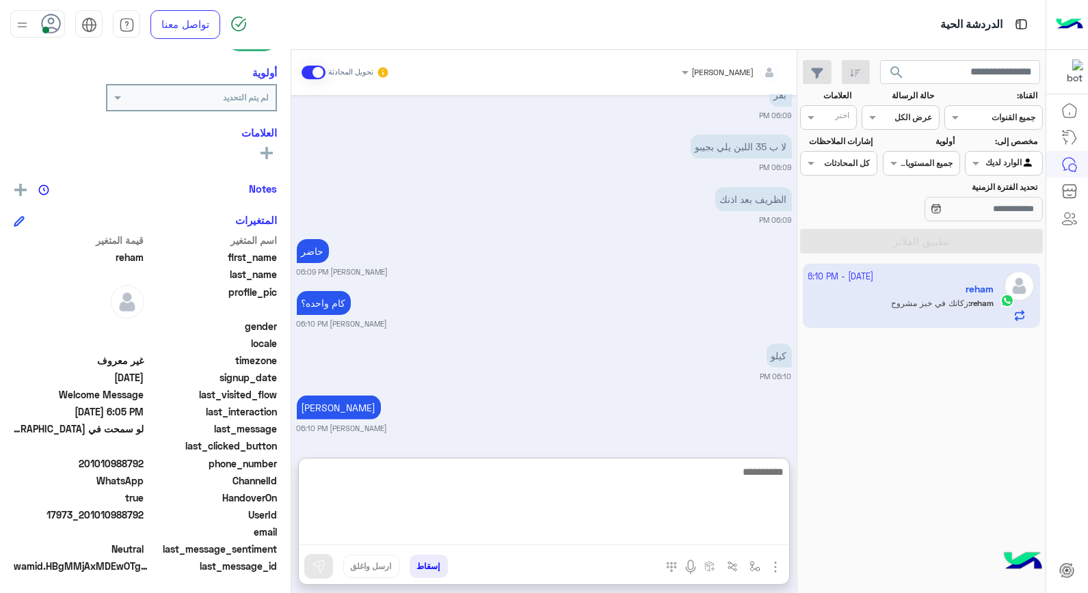
scroll to position [982, 0]
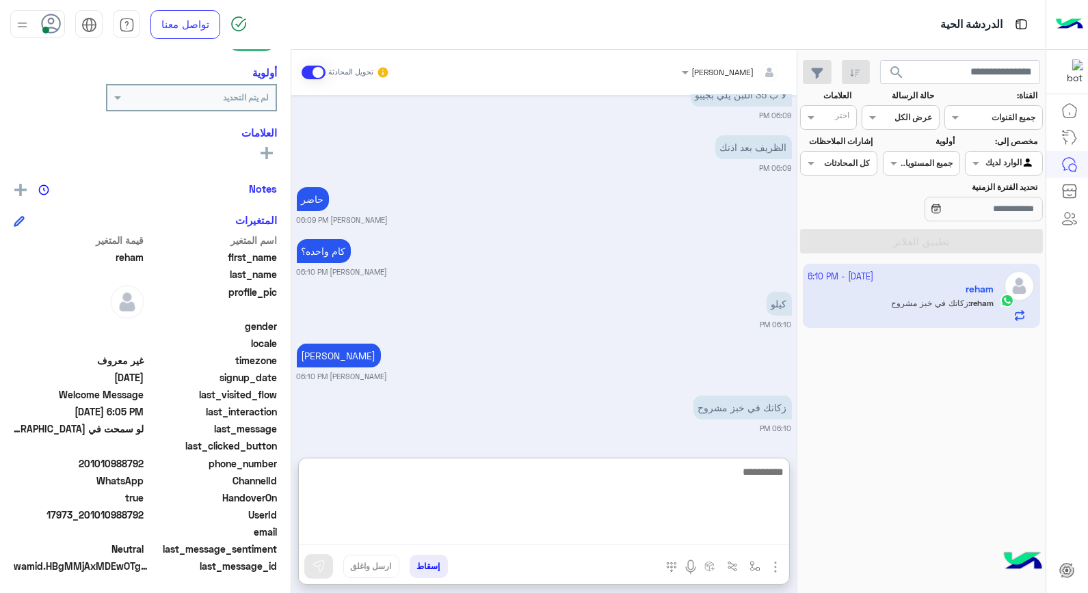
click at [747, 480] on textarea at bounding box center [544, 504] width 490 height 82
type textarea "**********"
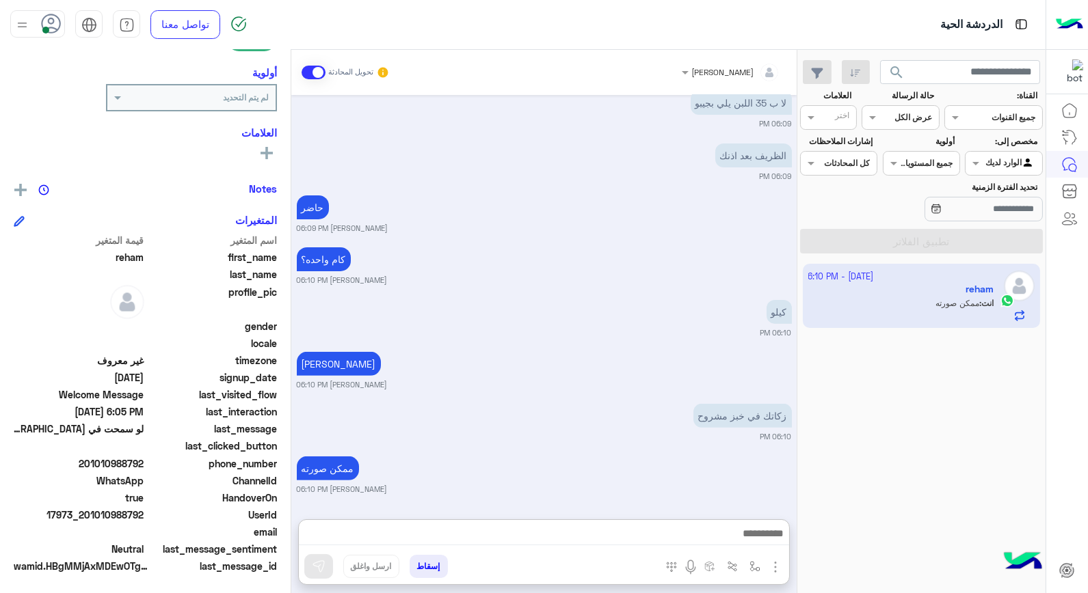
click at [716, 520] on div at bounding box center [544, 537] width 490 height 34
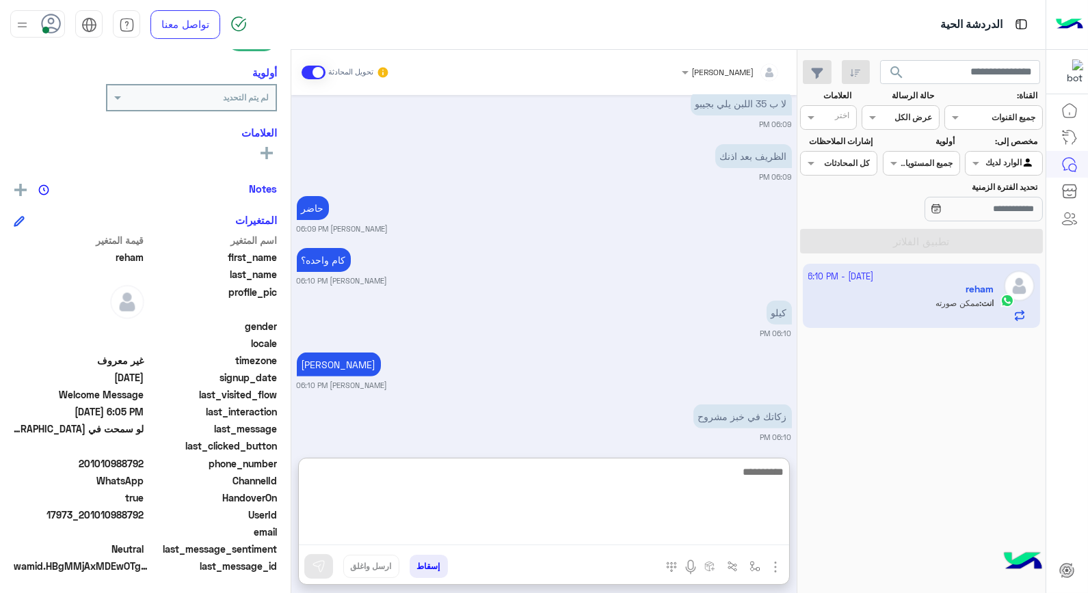
click at [697, 534] on textarea at bounding box center [544, 504] width 490 height 82
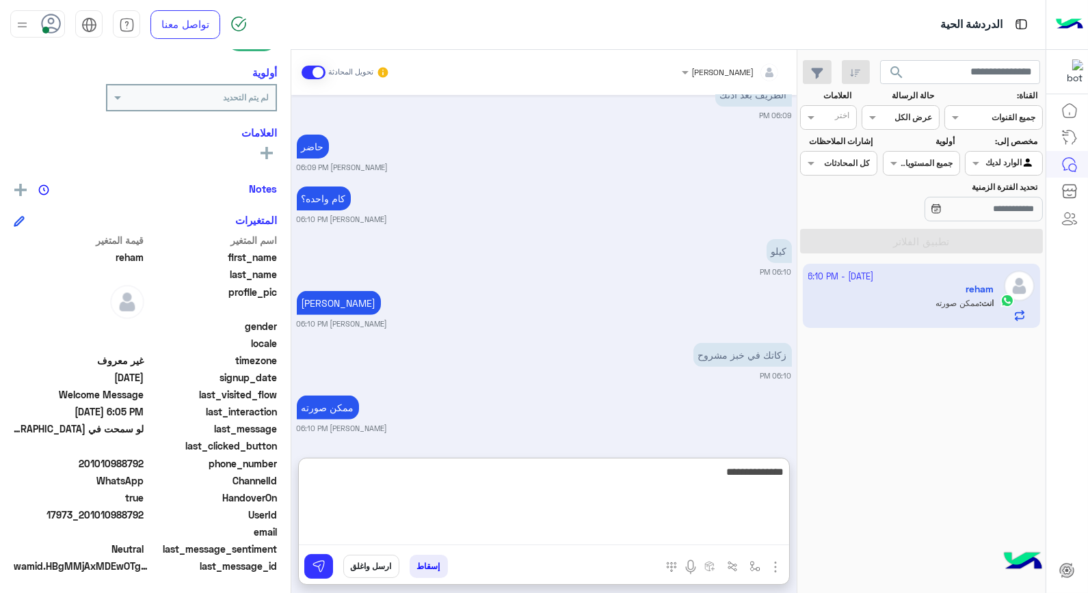
type textarea "**********"
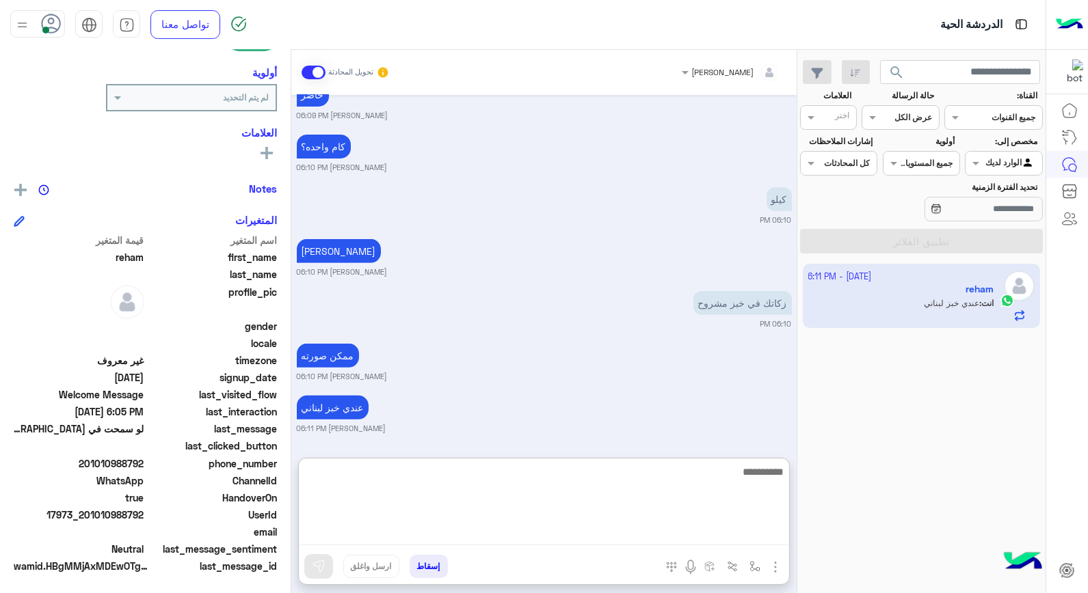
click at [641, 483] on textarea at bounding box center [544, 504] width 490 height 82
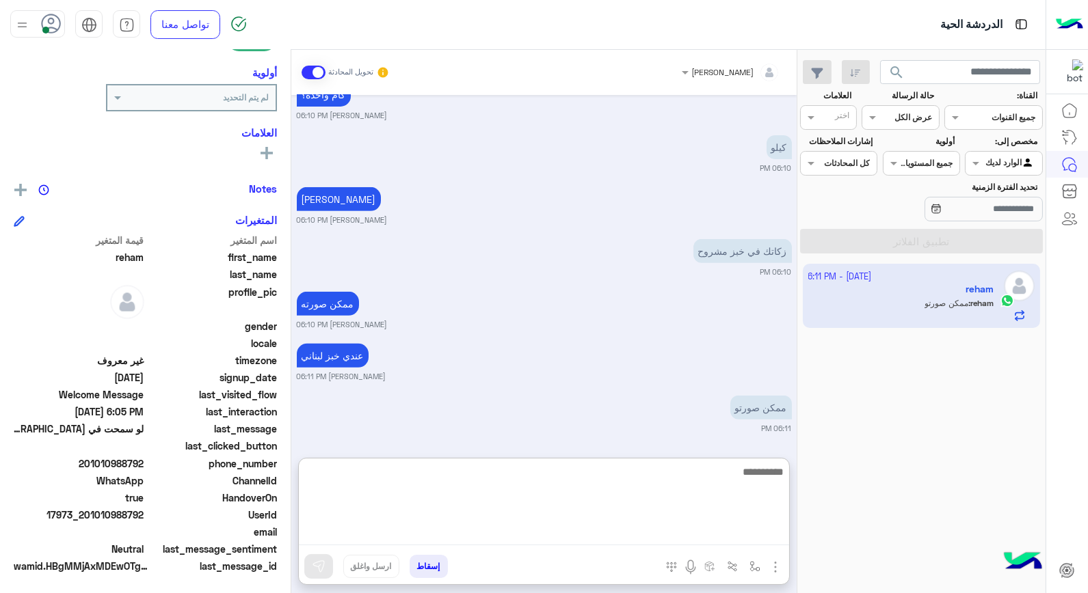
scroll to position [1191, 0]
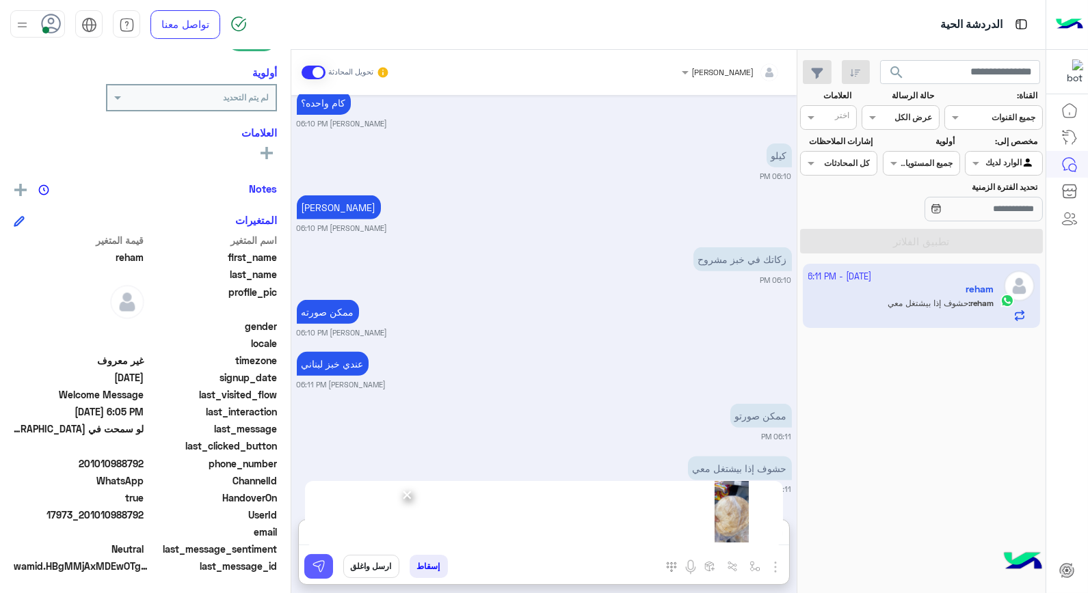
click at [319, 576] on button at bounding box center [318, 566] width 29 height 25
click at [322, 571] on img at bounding box center [319, 567] width 14 height 14
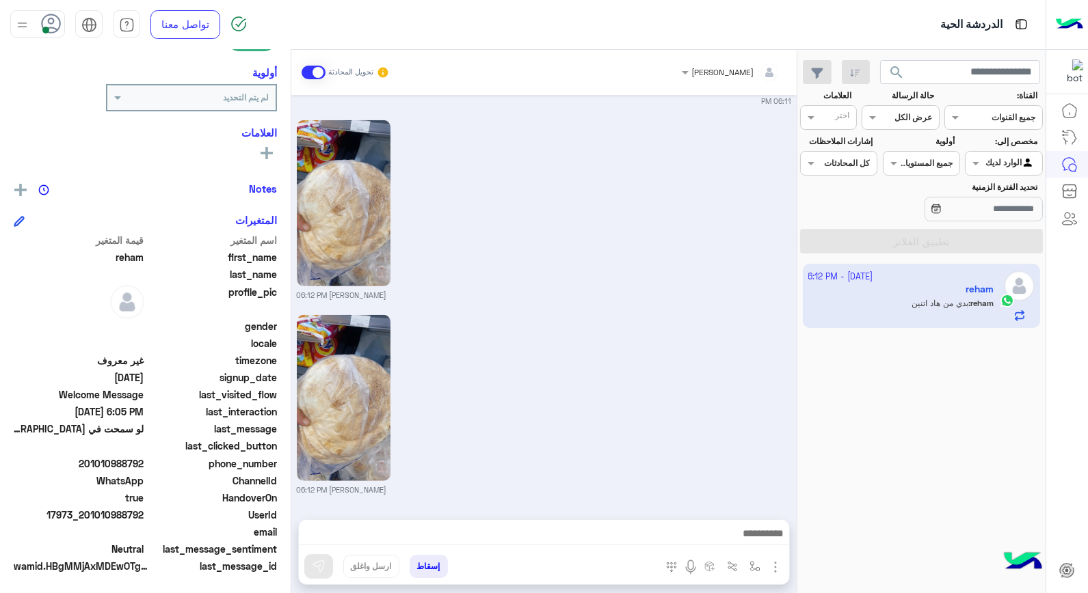
scroll to position [1900, 0]
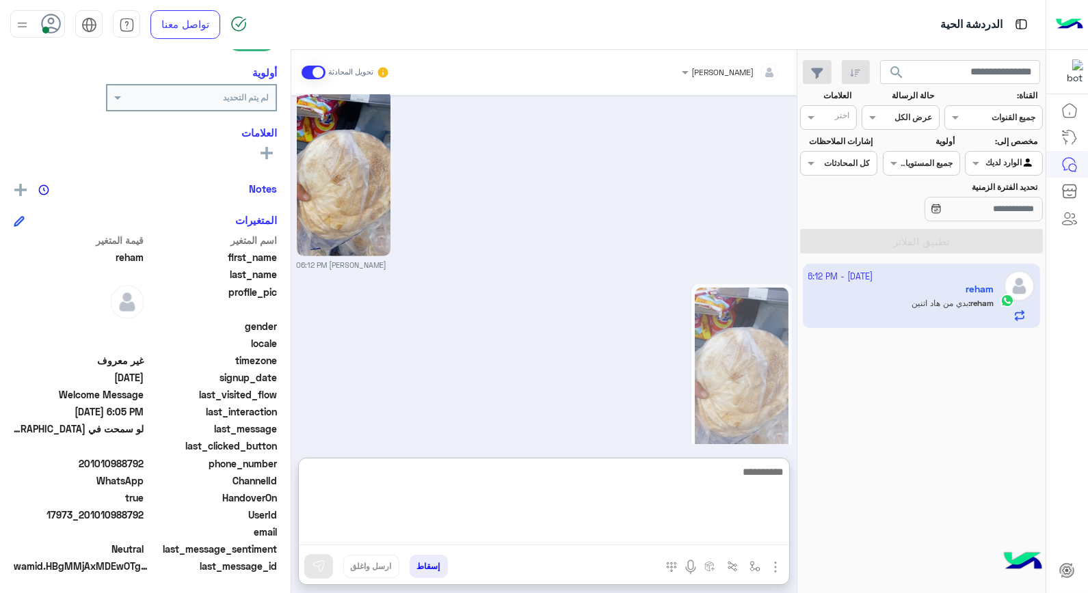
click at [784, 544] on textarea at bounding box center [544, 504] width 490 height 82
type textarea "*******"
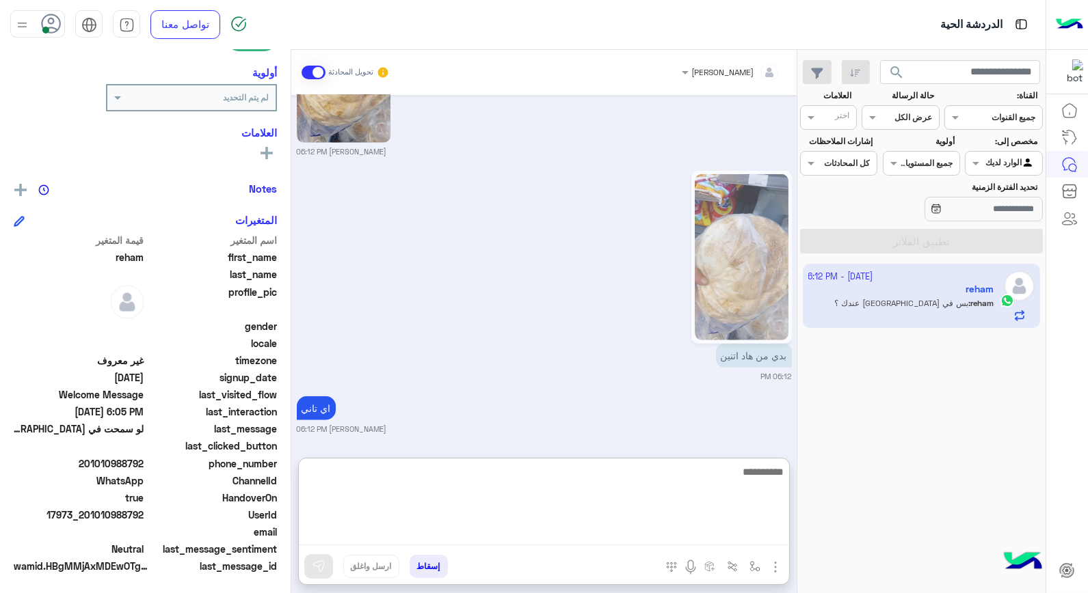
scroll to position [2872, 0]
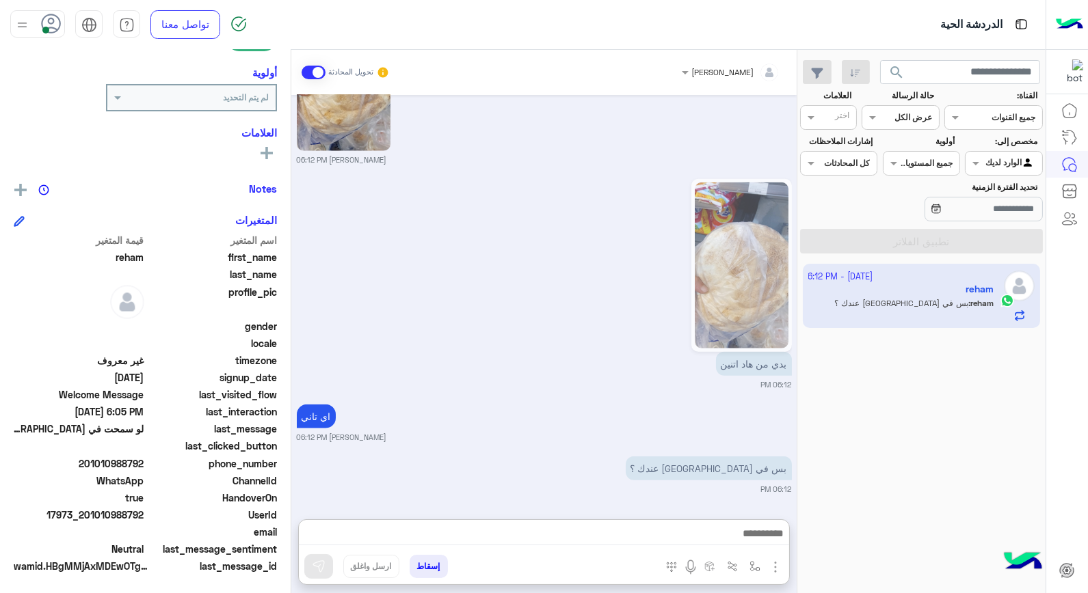
click at [701, 127] on div "خالد صقر تحويل المحادثة Oct 15, 2025 السلام عليكم 06:04 PM الغاء المحادثة 06:04…" at bounding box center [543, 324] width 505 height 549
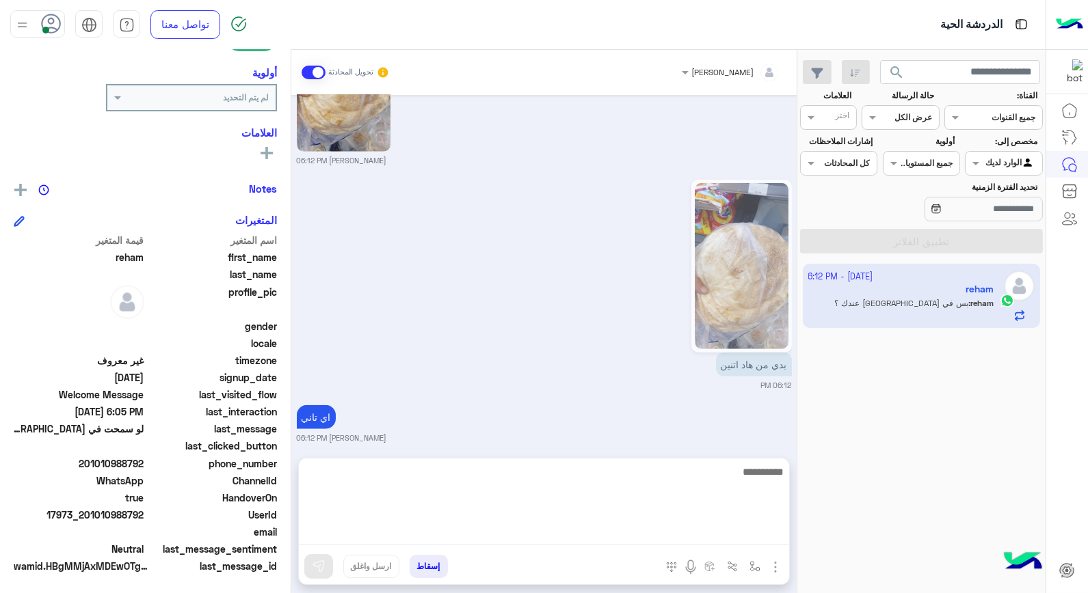
click at [701, 529] on textarea at bounding box center [544, 504] width 490 height 82
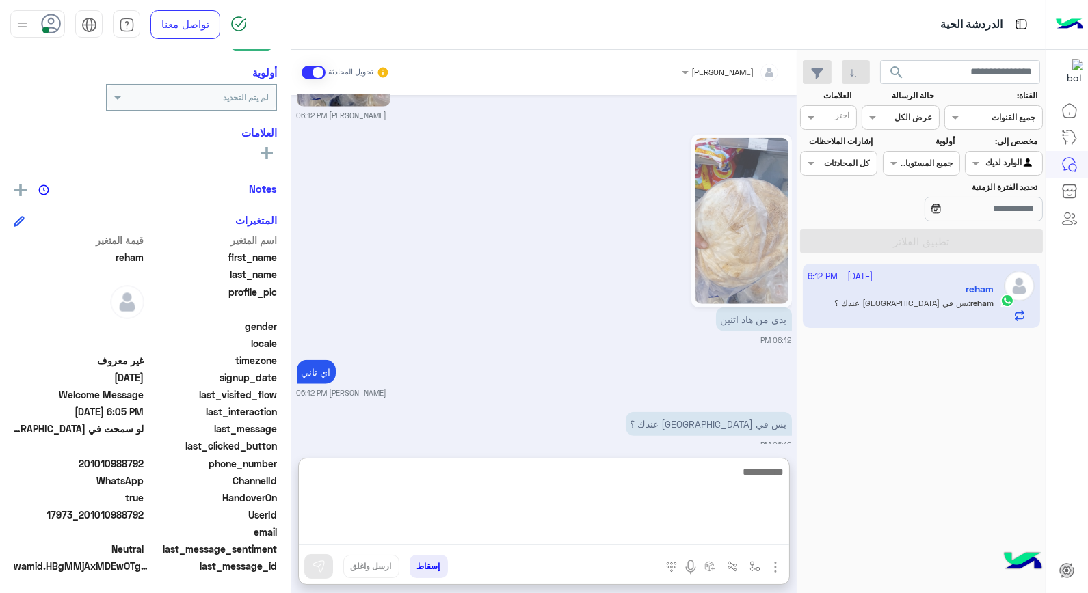
scroll to position [2868, 0]
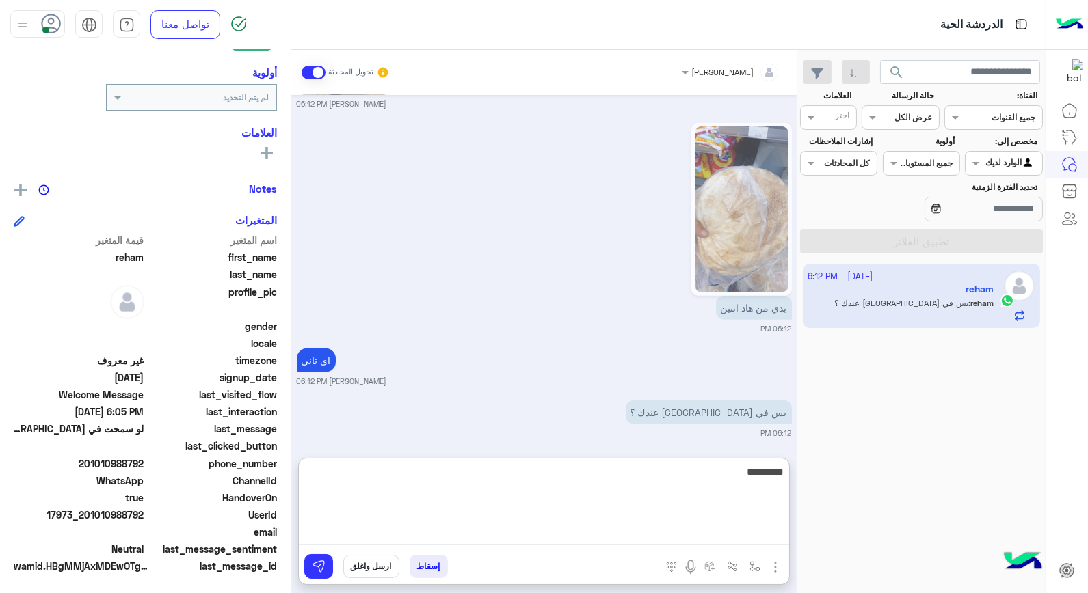
type textarea "**********"
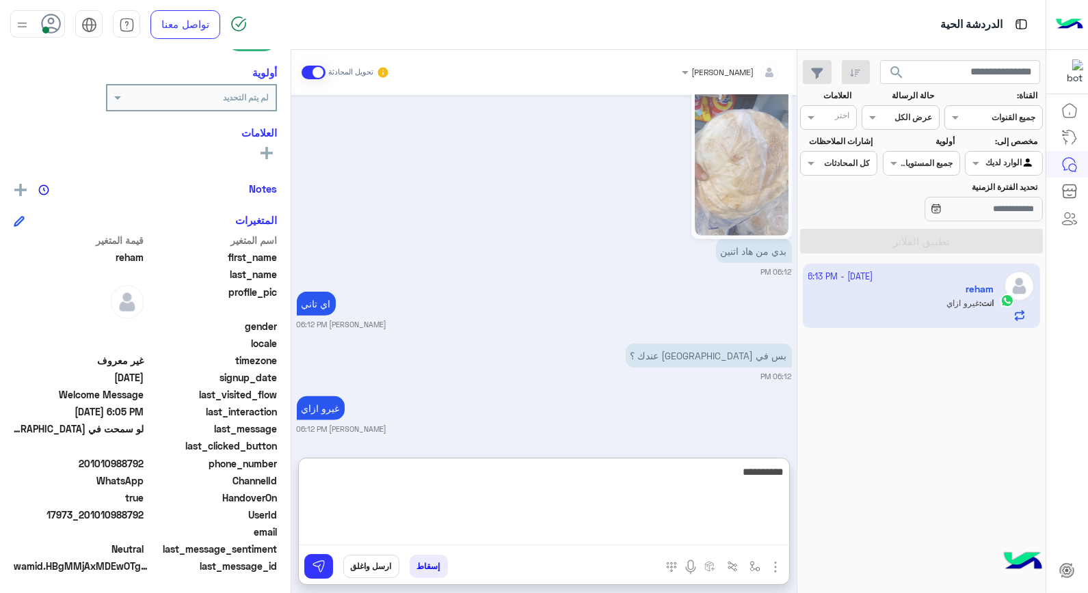
type textarea "**********"
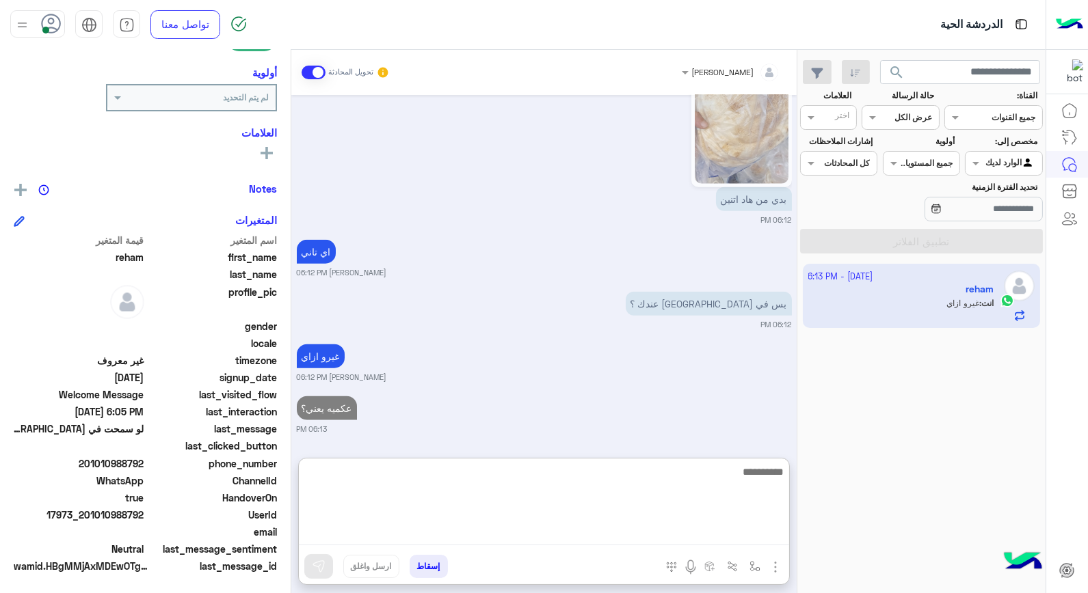
click at [638, 501] on textarea at bounding box center [544, 504] width 490 height 82
type textarea "*******"
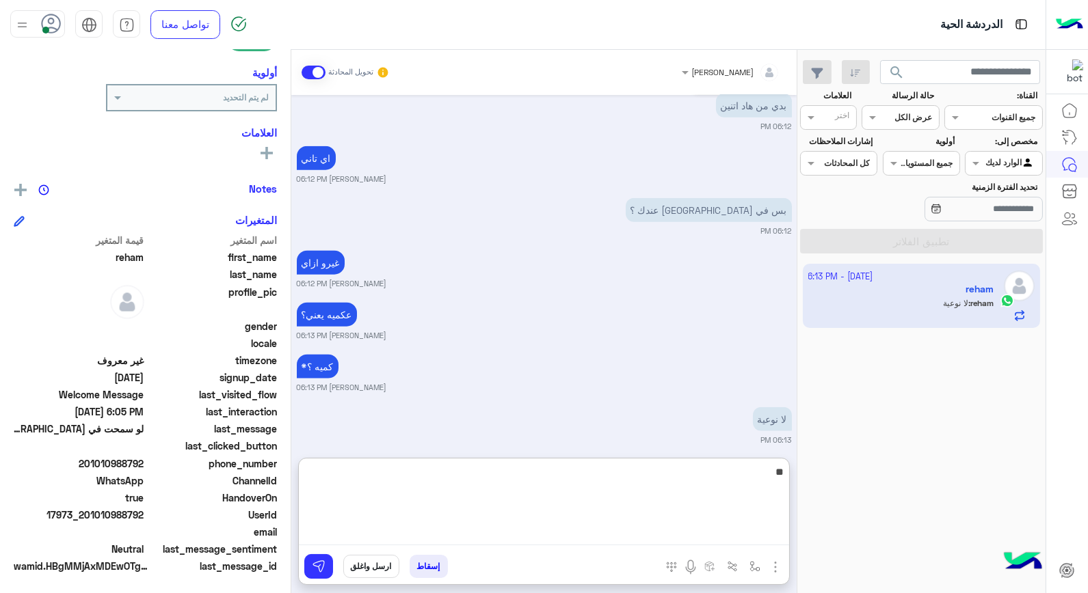
scroll to position [3081, 0]
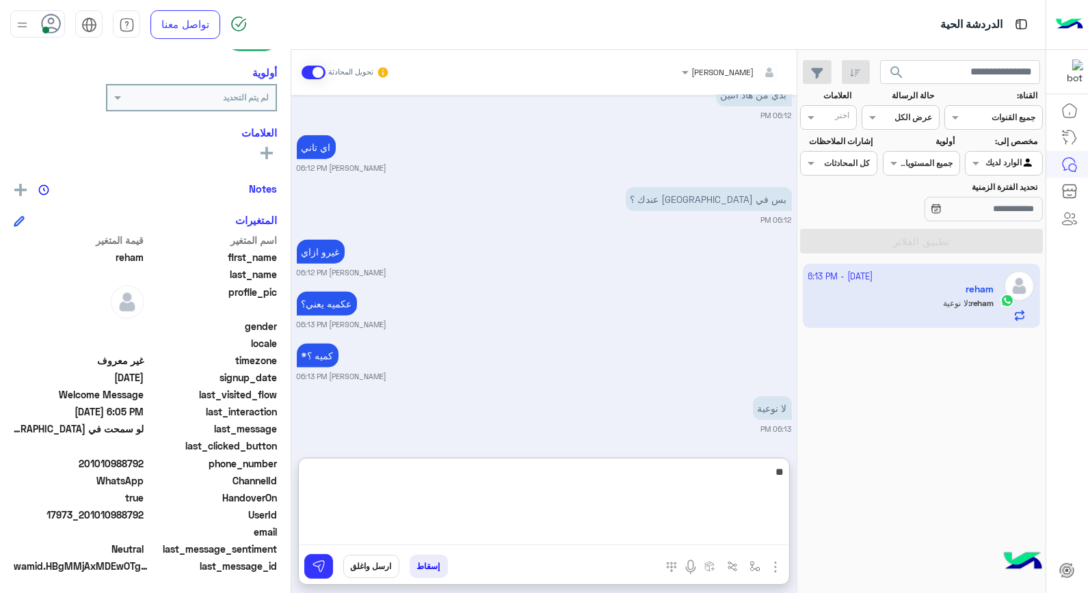
type textarea "*"
type textarea "**"
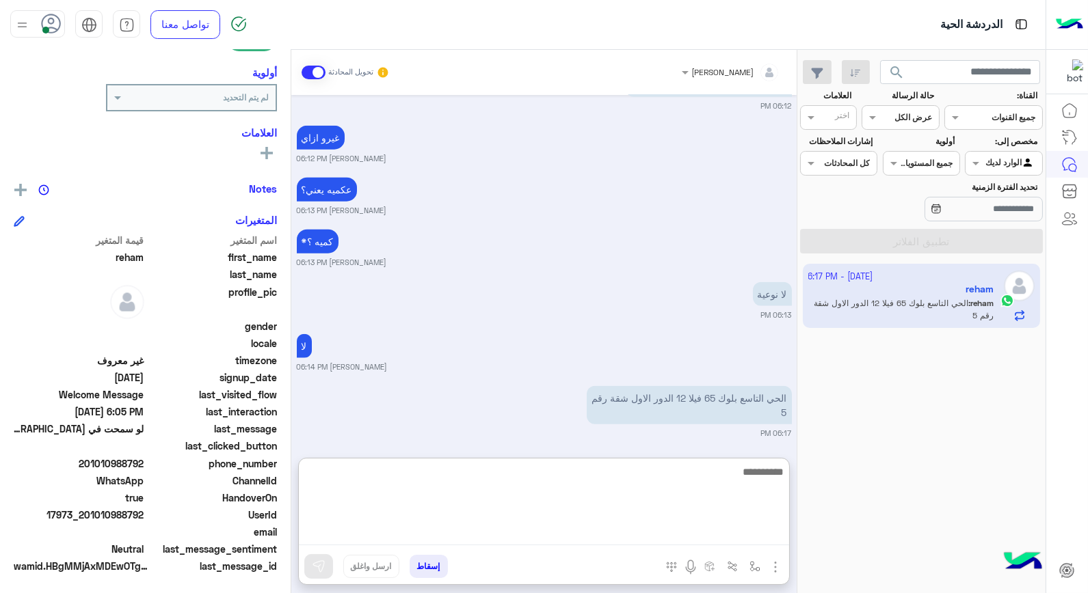
scroll to position [3200, 0]
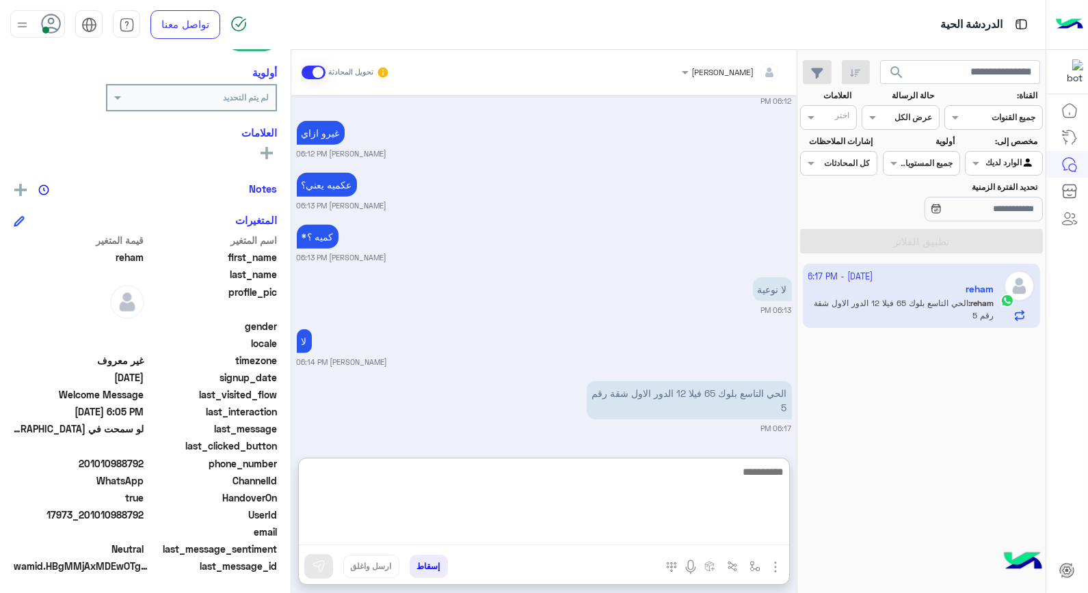
click at [658, 490] on textarea at bounding box center [544, 504] width 490 height 82
type textarea "****"
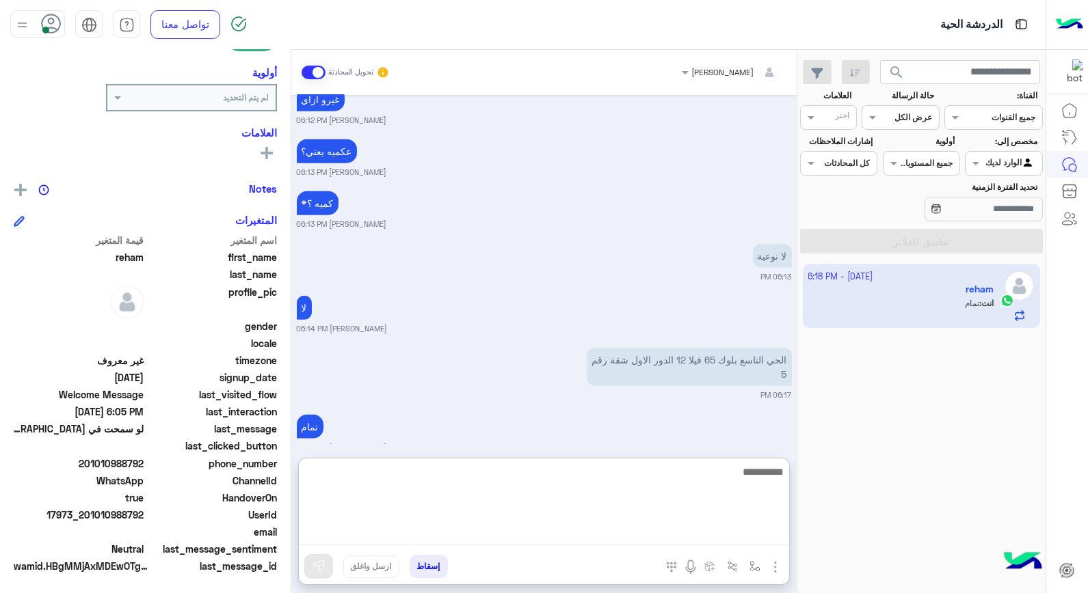
scroll to position [3252, 0]
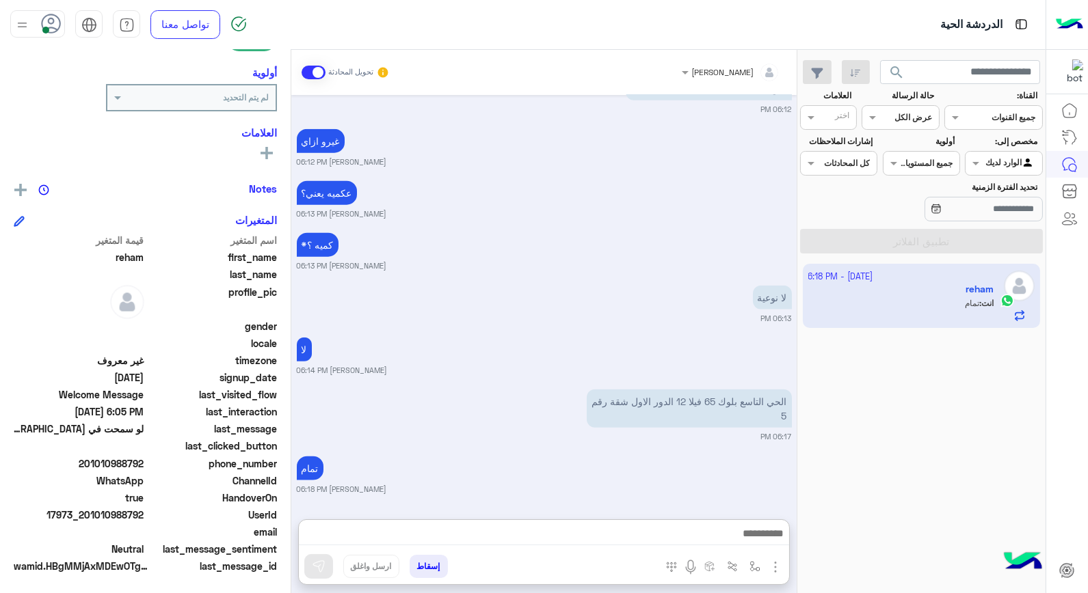
click at [429, 569] on button "إسقاط" at bounding box center [428, 566] width 38 height 23
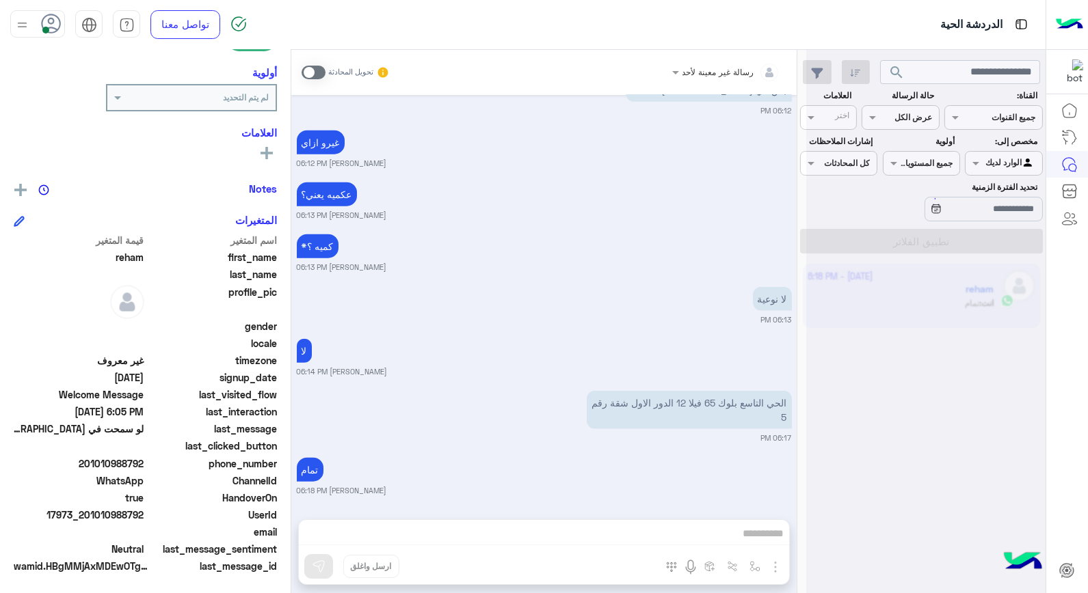
scroll to position [3225, 0]
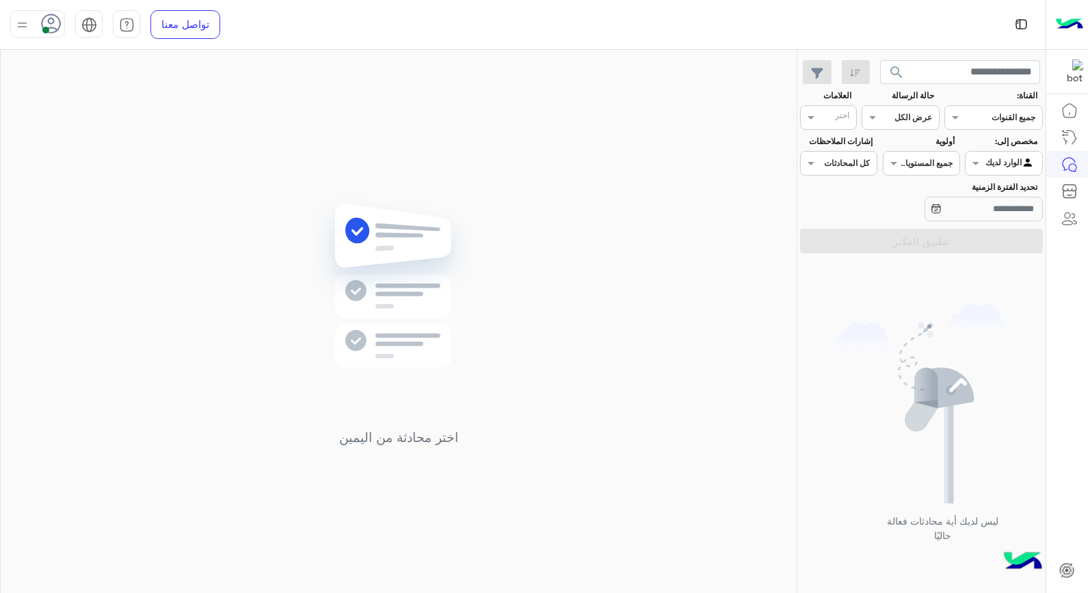
click at [998, 162] on div at bounding box center [1003, 161] width 76 height 13
click at [987, 191] on b "غير معينة" at bounding box center [1003, 191] width 37 height 12
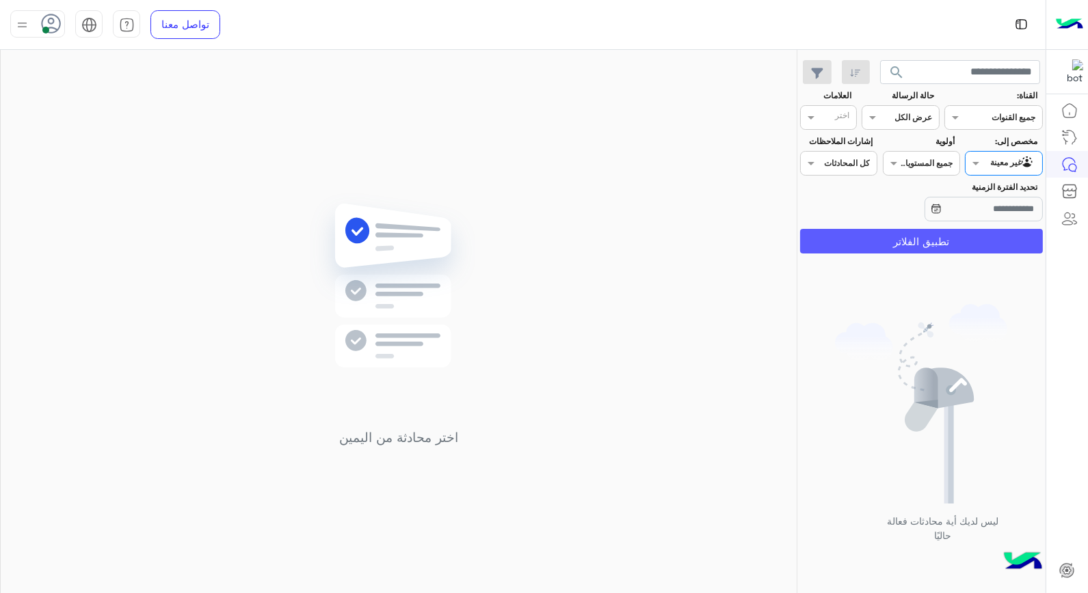
click at [969, 241] on button "تطبيق الفلاتر" at bounding box center [921, 241] width 243 height 25
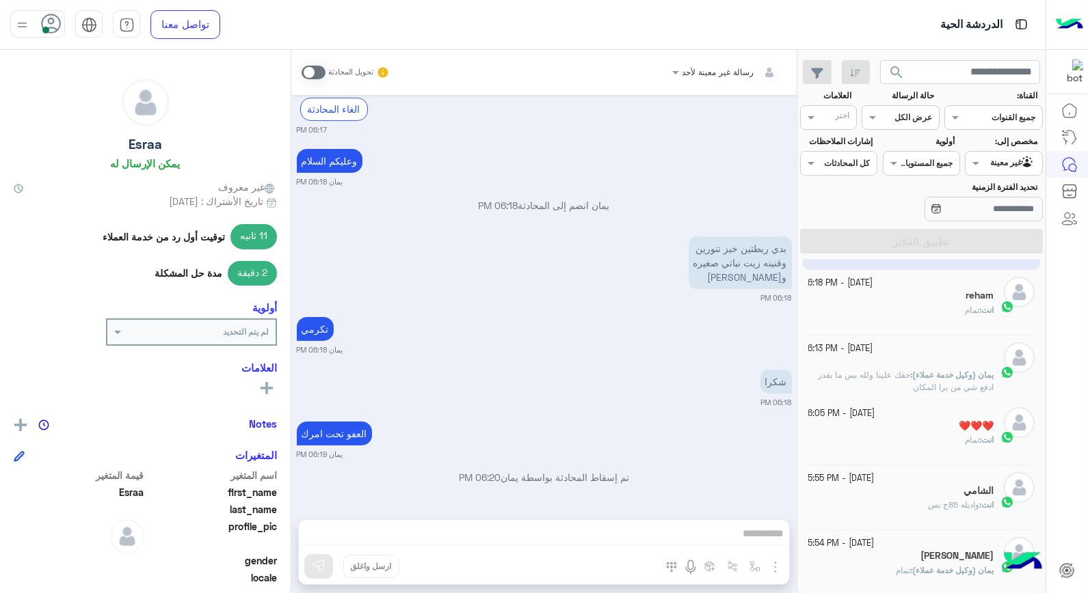
scroll to position [76, 0]
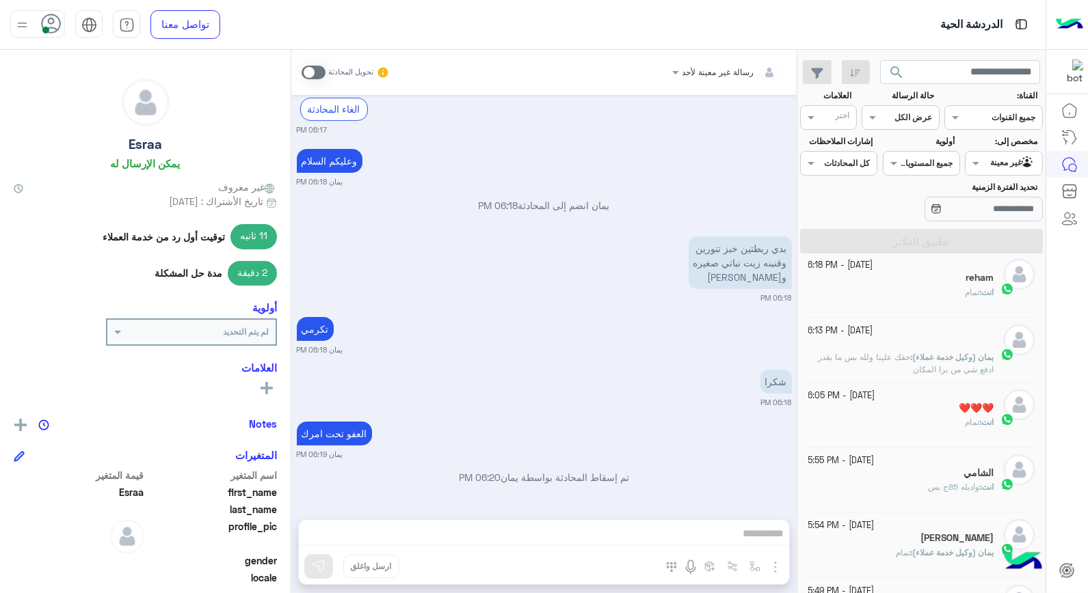
click at [947, 483] on span "واديله 85ج بس" at bounding box center [953, 487] width 51 height 10
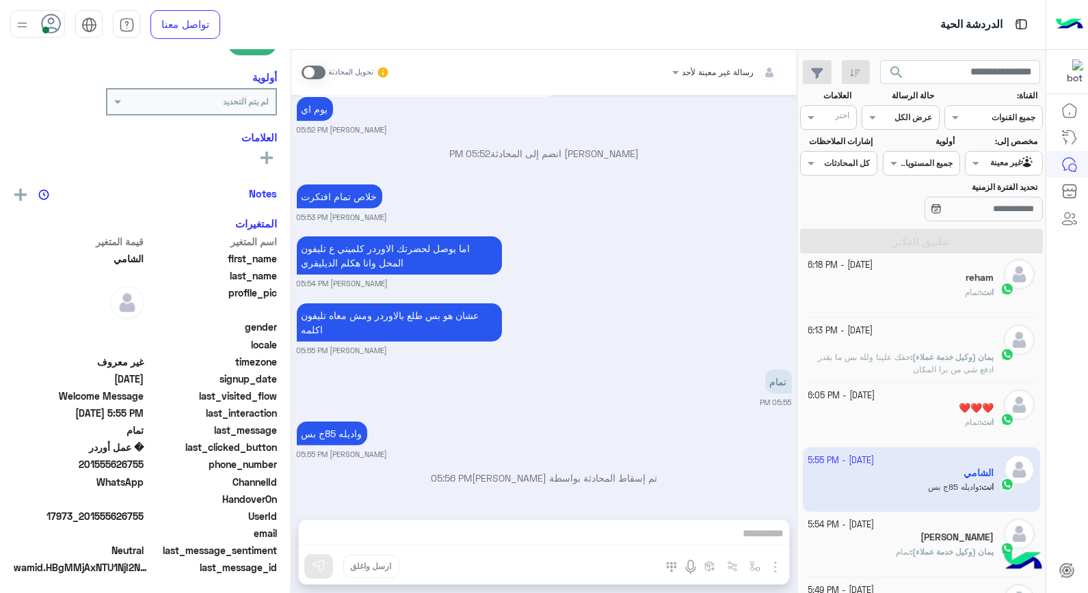
scroll to position [231, 0]
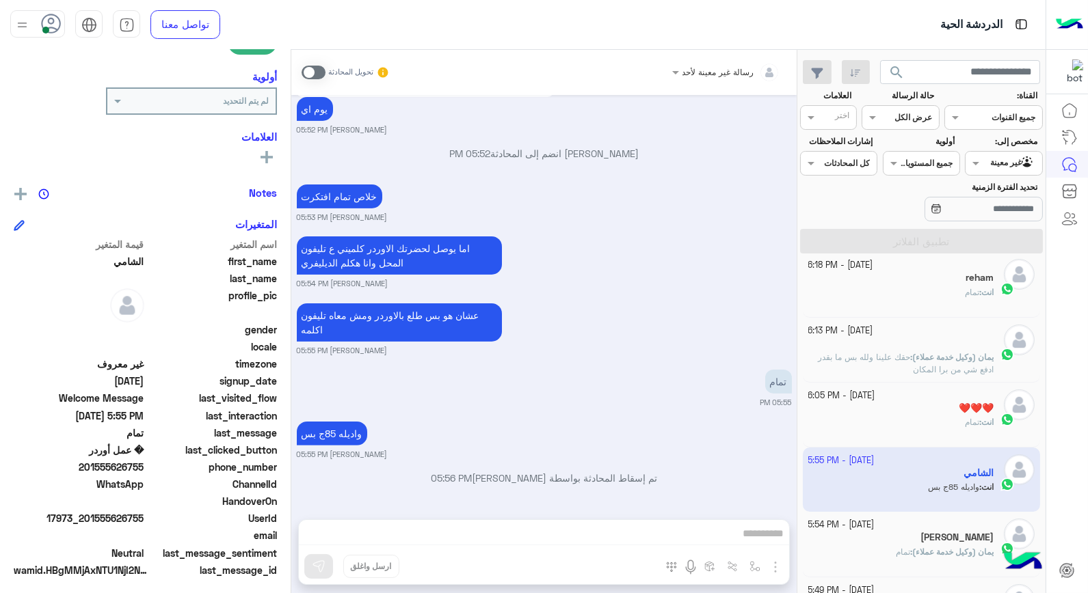
drag, startPoint x: 86, startPoint y: 517, endPoint x: 146, endPoint y: 517, distance: 60.2
click at [146, 517] on div "UserId 17973_201555626755" at bounding box center [145, 519] width 263 height 17
copy span "01555626755"
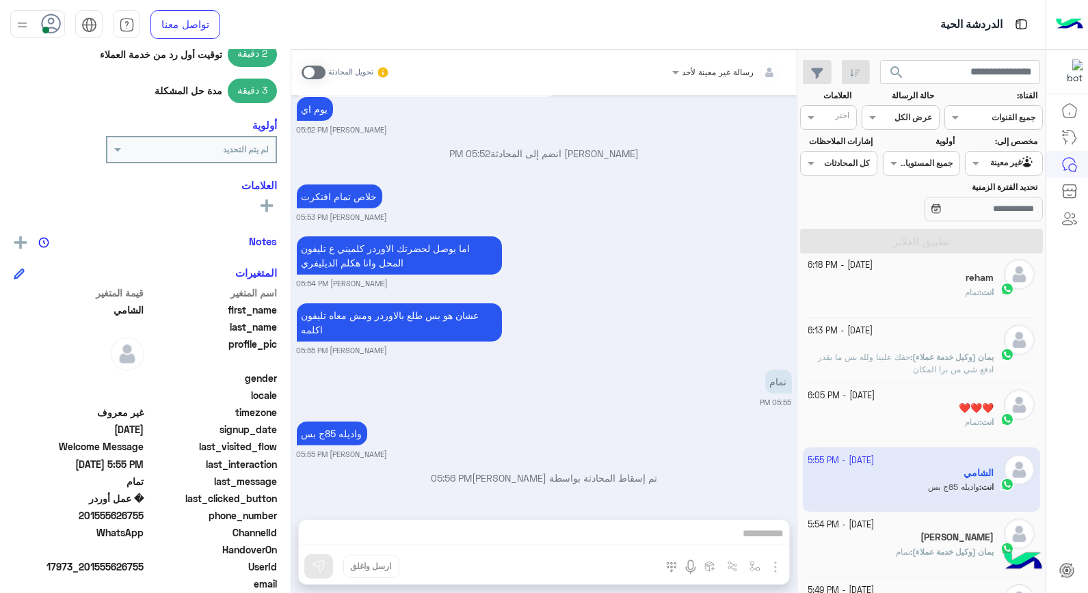
scroll to position [155, 0]
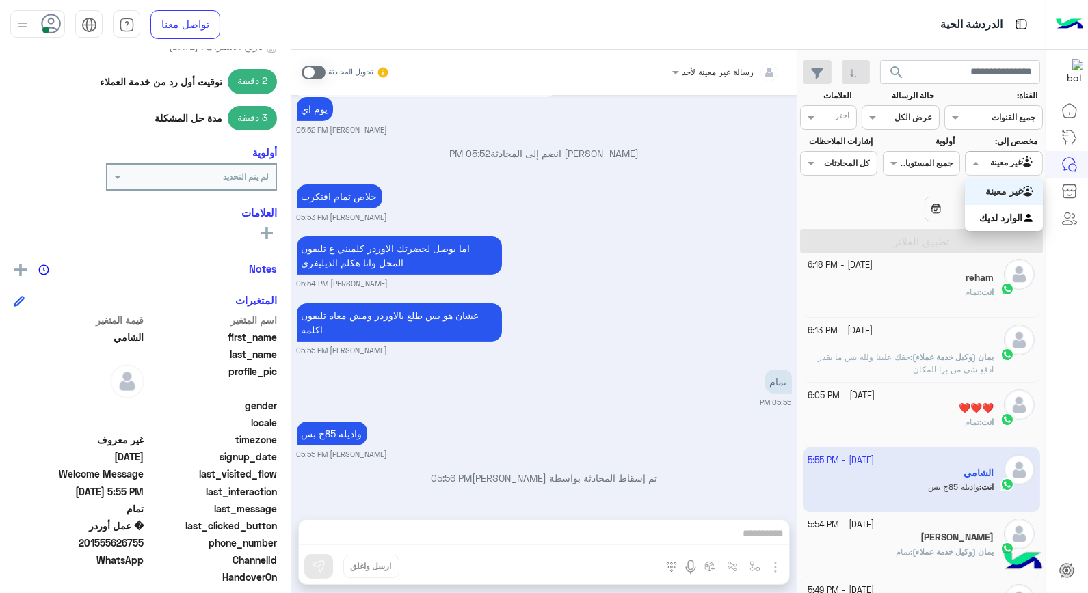
click at [996, 174] on div "Agent Filter غير معينة" at bounding box center [1002, 163] width 77 height 25
click at [985, 213] on b "الوارد لديك" at bounding box center [1000, 218] width 43 height 12
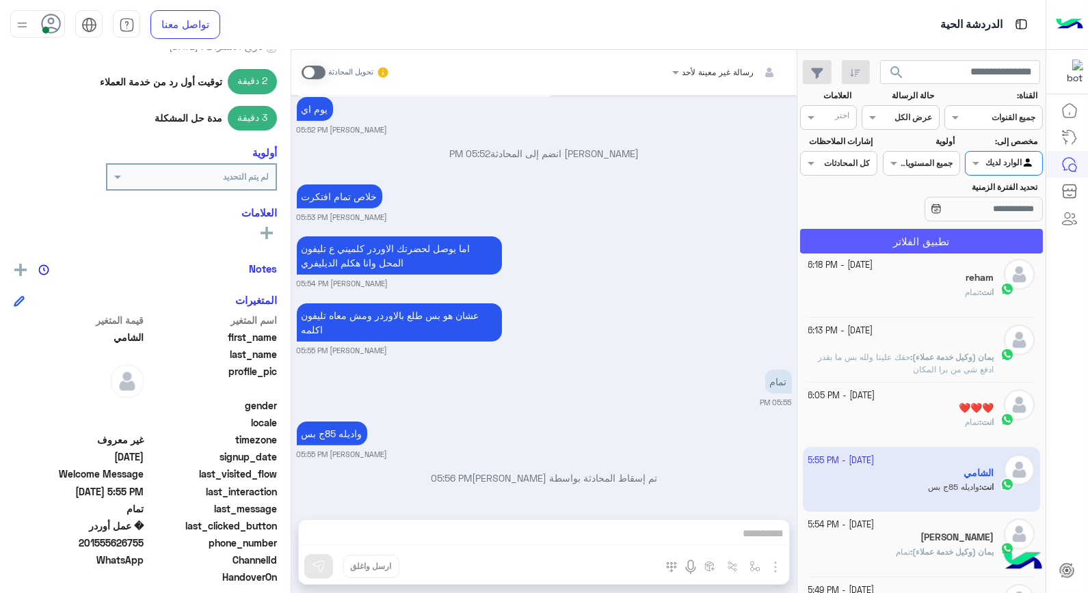
click at [961, 251] on button "تطبيق الفلاتر" at bounding box center [921, 241] width 243 height 25
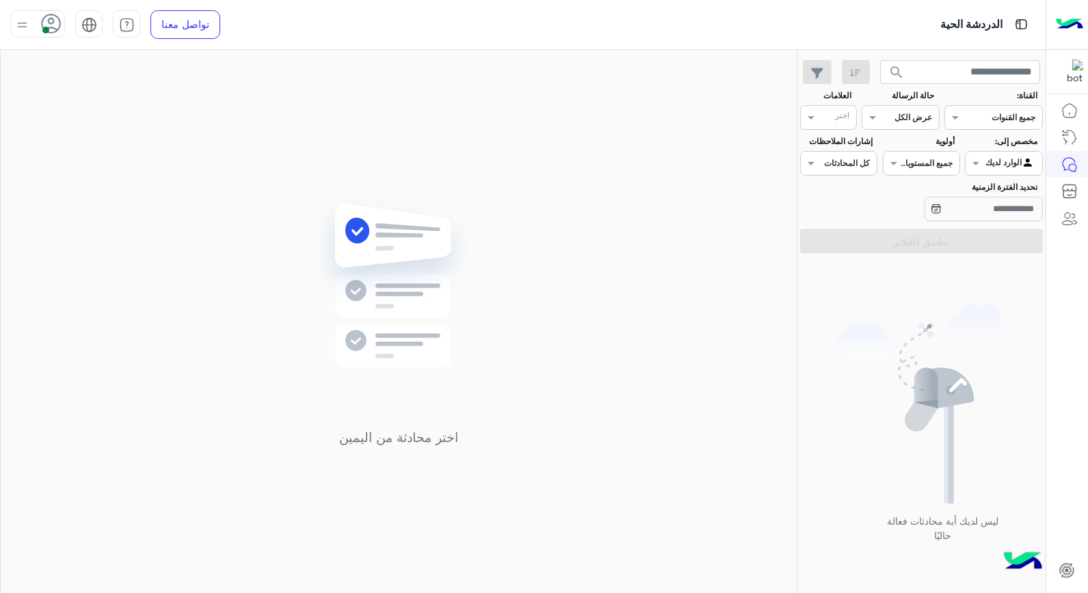
click at [55, 24] on icon at bounding box center [51, 24] width 21 height 21
click at [132, 141] on span "وقت الراحة" at bounding box center [141, 134] width 47 height 14
click at [288, 248] on div "اختر محادثة من اليمين" at bounding box center [399, 324] width 796 height 549
click at [44, 16] on use at bounding box center [52, 24] width 20 height 20
click at [133, 111] on label "متصل" at bounding box center [95, 104] width 149 height 25
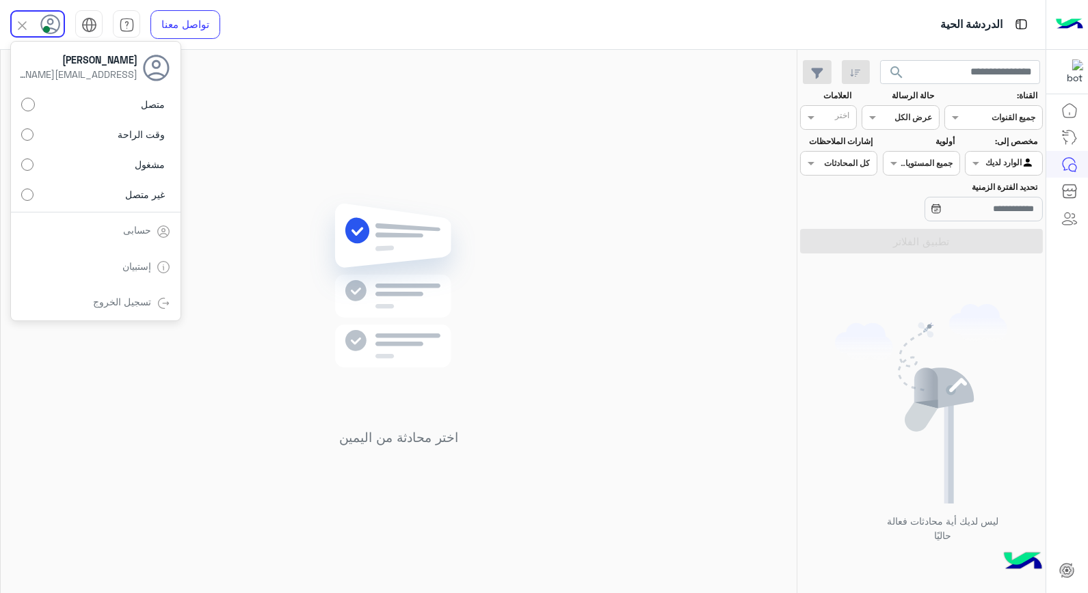
click at [516, 215] on div "اختر محادثة من اليمين" at bounding box center [399, 324] width 796 height 549
click at [641, 249] on div "اختر محادثة من اليمين" at bounding box center [399, 324] width 796 height 549
click at [43, 35] on div at bounding box center [37, 23] width 55 height 27
click at [152, 131] on span "وقت الراحة" at bounding box center [141, 134] width 47 height 14
click at [394, 68] on div "اختر محادثة من اليمين" at bounding box center [399, 324] width 796 height 549
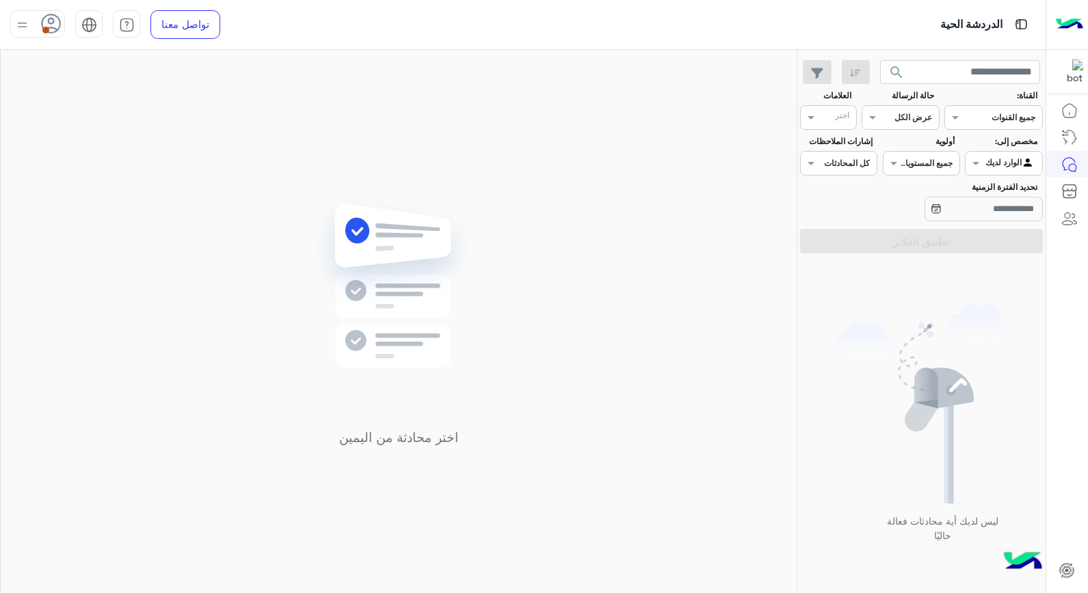
click at [55, 25] on icon at bounding box center [51, 24] width 21 height 21
click at [118, 105] on label "متصل" at bounding box center [95, 104] width 149 height 25
click at [495, 117] on div "اختر محادثة من اليمين" at bounding box center [399, 324] width 796 height 549
drag, startPoint x: 417, startPoint y: 1, endPoint x: 186, endPoint y: 193, distance: 300.5
click at [186, 193] on div "اختر محادثة من اليمين" at bounding box center [399, 324] width 796 height 549
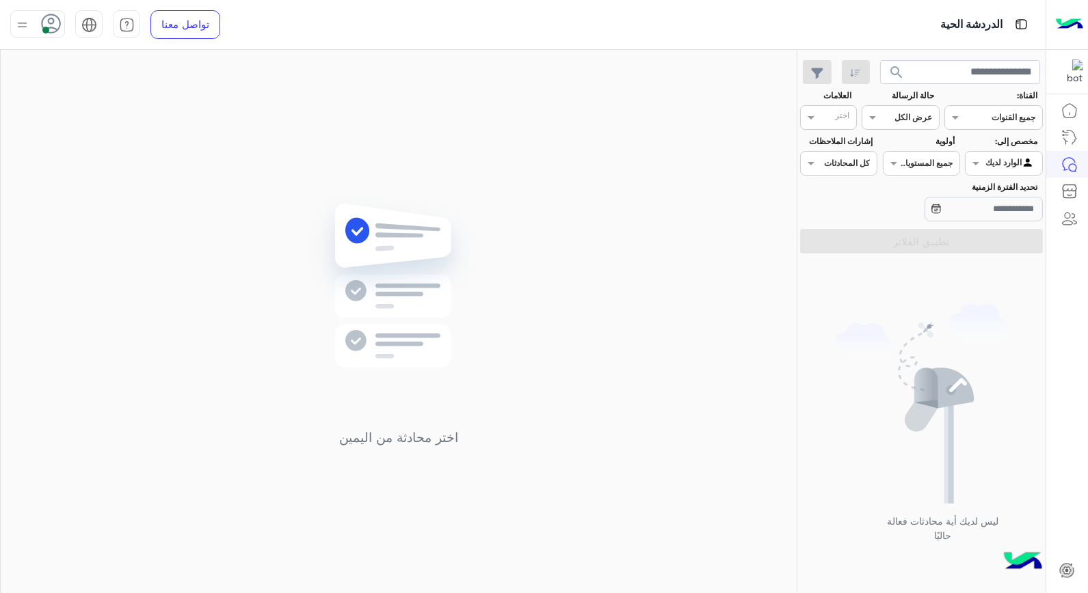
drag, startPoint x: 262, startPoint y: 390, endPoint x: 582, endPoint y: 233, distance: 356.4
click at [693, 288] on div "اختر محادثة من اليمين" at bounding box center [399, 324] width 796 height 549
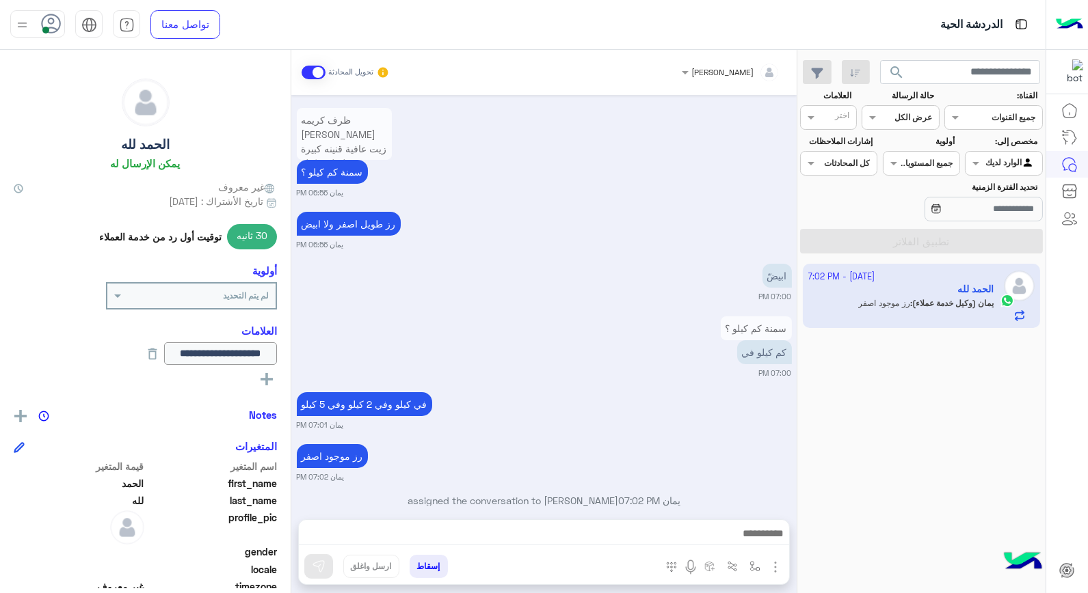
scroll to position [641, 0]
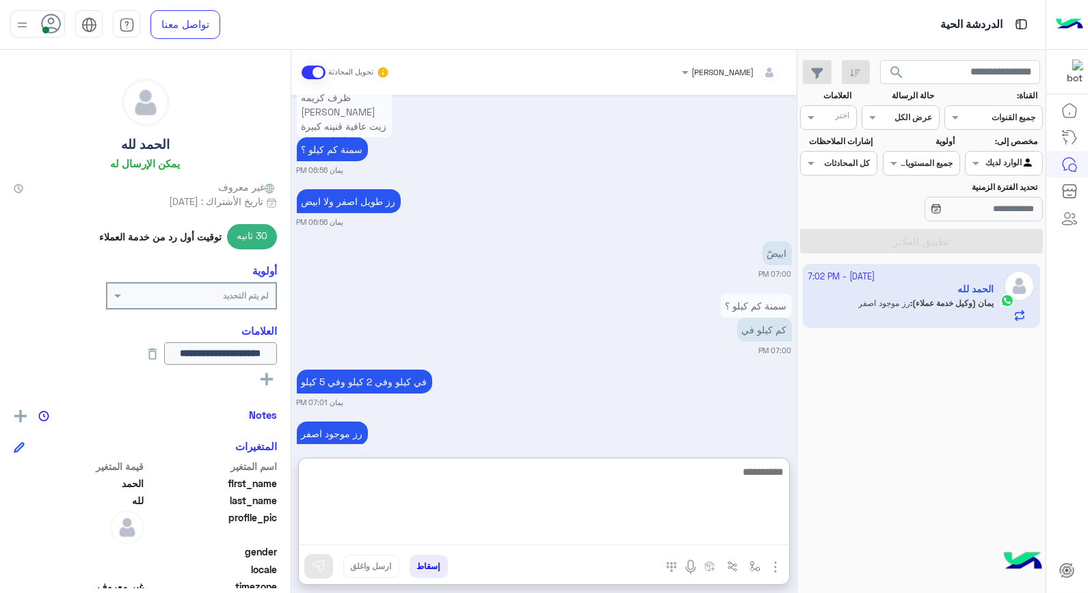
click at [602, 533] on textarea at bounding box center [544, 504] width 490 height 82
type textarea "**********"
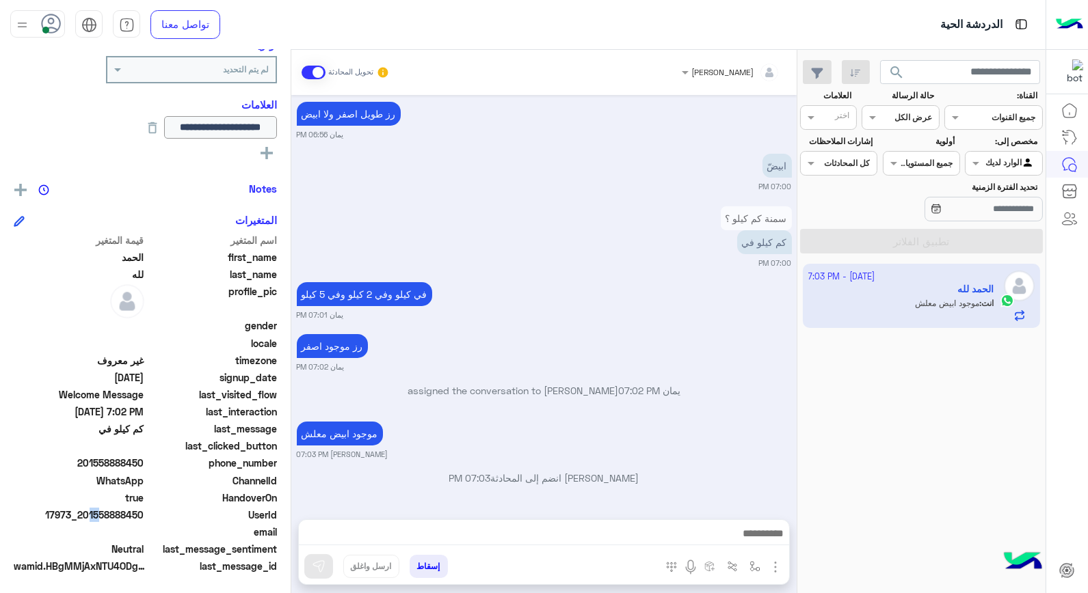
scroll to position [729, 0]
drag, startPoint x: 87, startPoint y: 511, endPoint x: 144, endPoint y: 513, distance: 57.5
click at [144, 513] on span "17973_201558888450" at bounding box center [79, 515] width 131 height 14
copy span "01558888450"
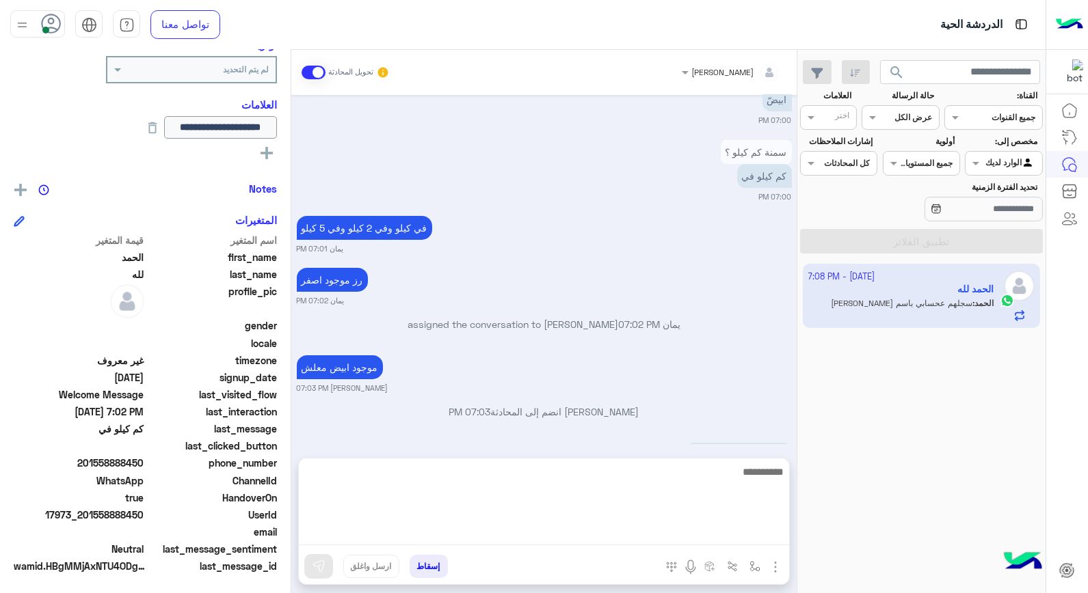
click at [658, 528] on textarea at bounding box center [544, 504] width 490 height 82
type textarea "****"
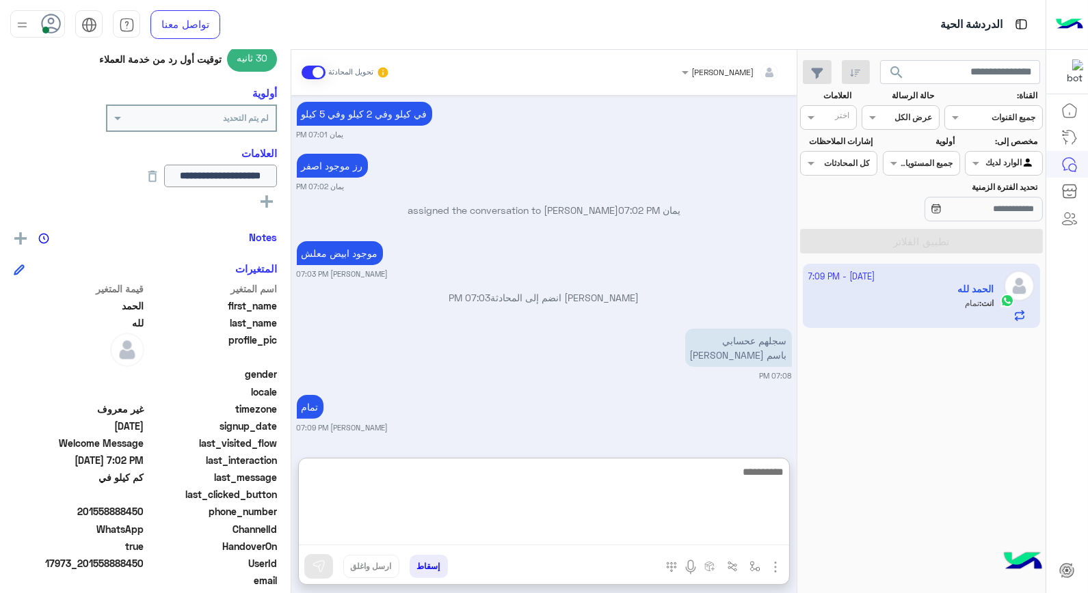
scroll to position [150, 0]
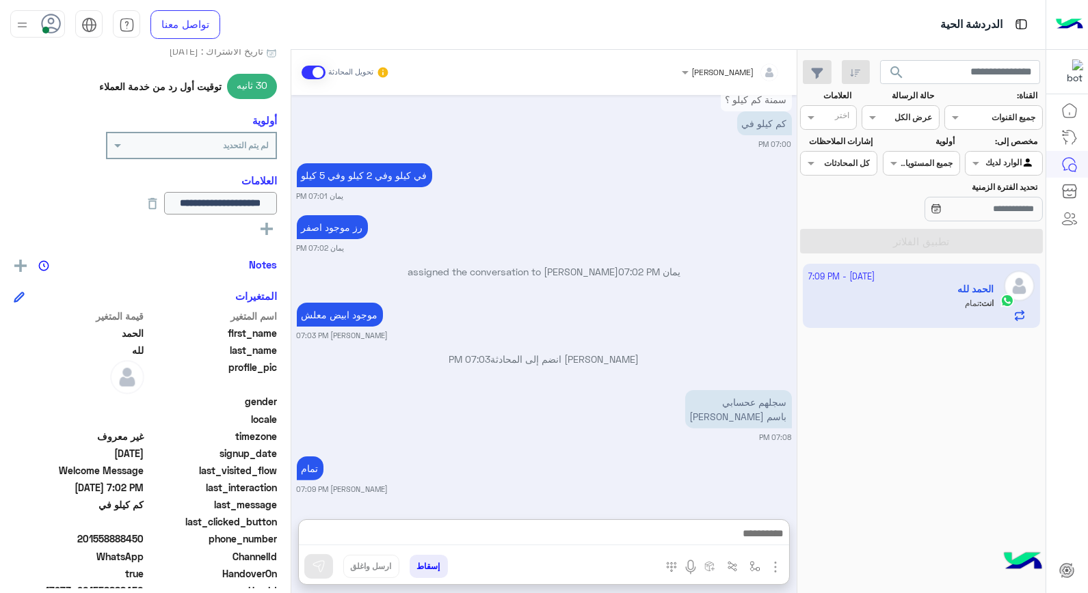
click at [435, 562] on button "إسقاط" at bounding box center [428, 566] width 38 height 23
click at [439, 565] on button "إسقاط" at bounding box center [428, 566] width 38 height 23
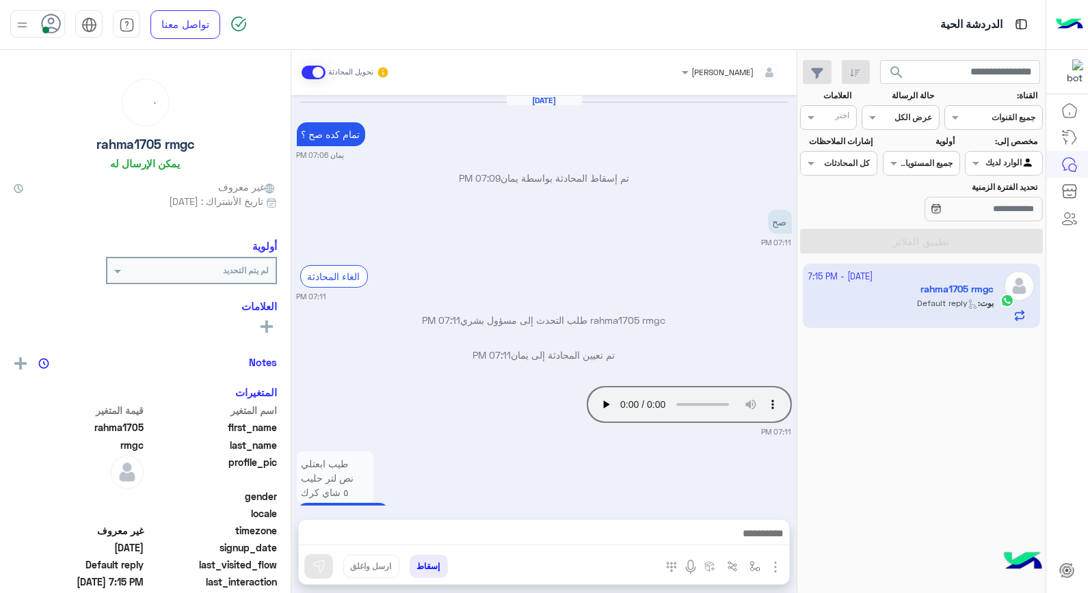
scroll to position [586, 0]
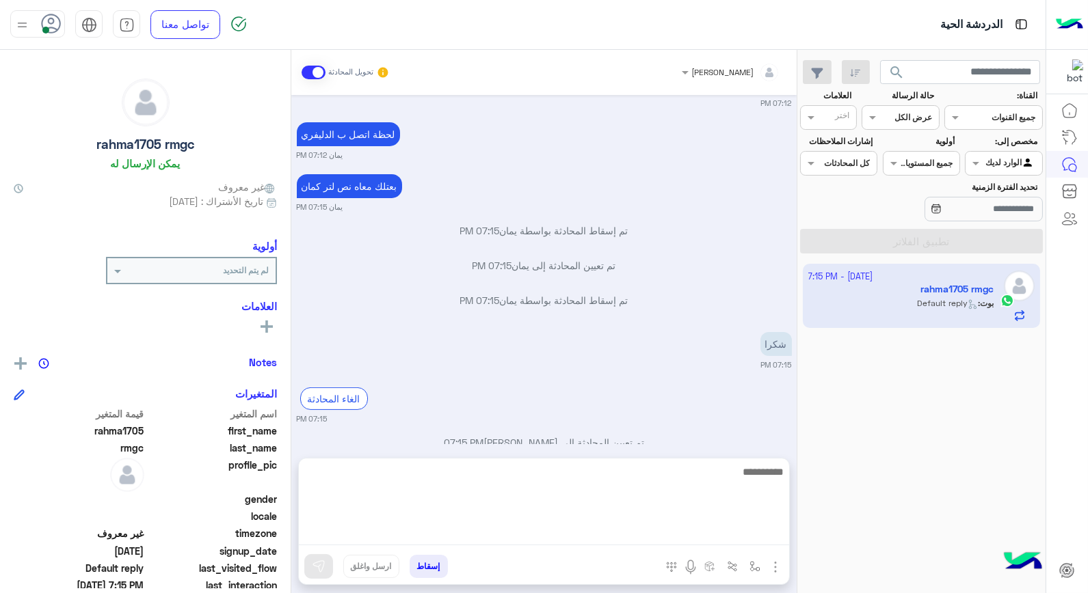
click at [772, 534] on textarea at bounding box center [544, 504] width 490 height 82
type textarea "****"
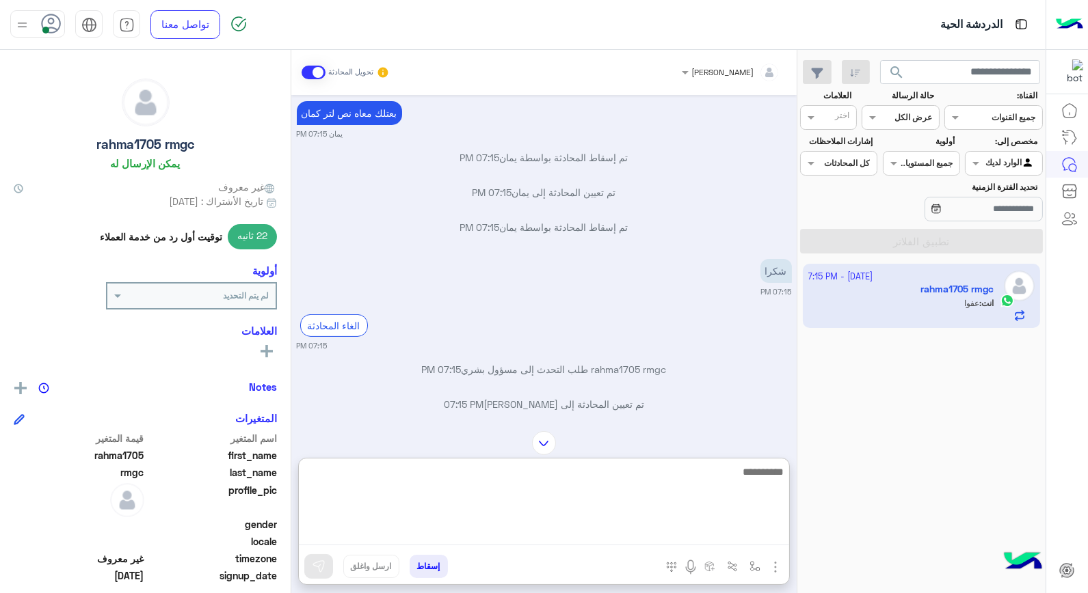
scroll to position [734, 0]
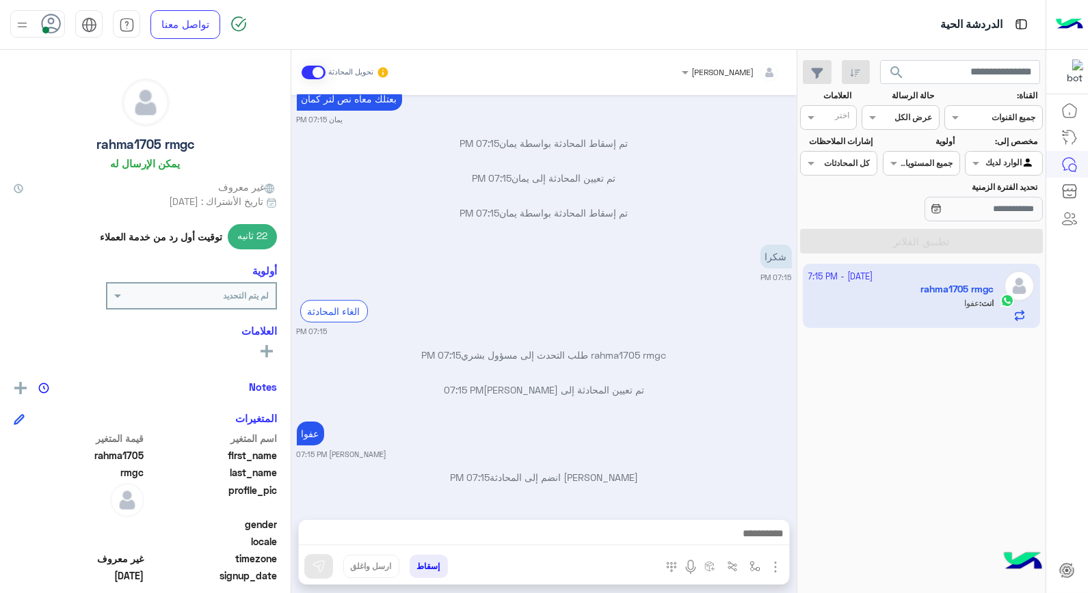
click at [431, 569] on button "إسقاط" at bounding box center [428, 566] width 38 height 23
click at [424, 563] on button "إسقاط" at bounding box center [428, 566] width 38 height 23
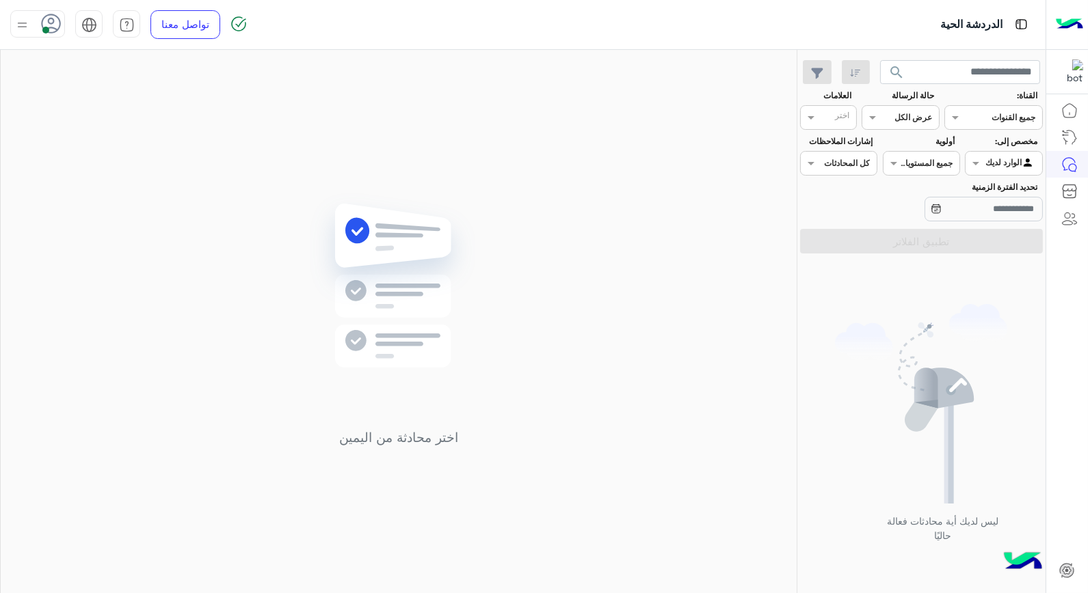
click at [551, 390] on div "اختر محادثة من اليمين" at bounding box center [399, 324] width 796 height 549
click at [1025, 156] on input "text" at bounding box center [1018, 162] width 31 height 12
click at [1008, 193] on b "غير معينة" at bounding box center [1003, 191] width 37 height 12
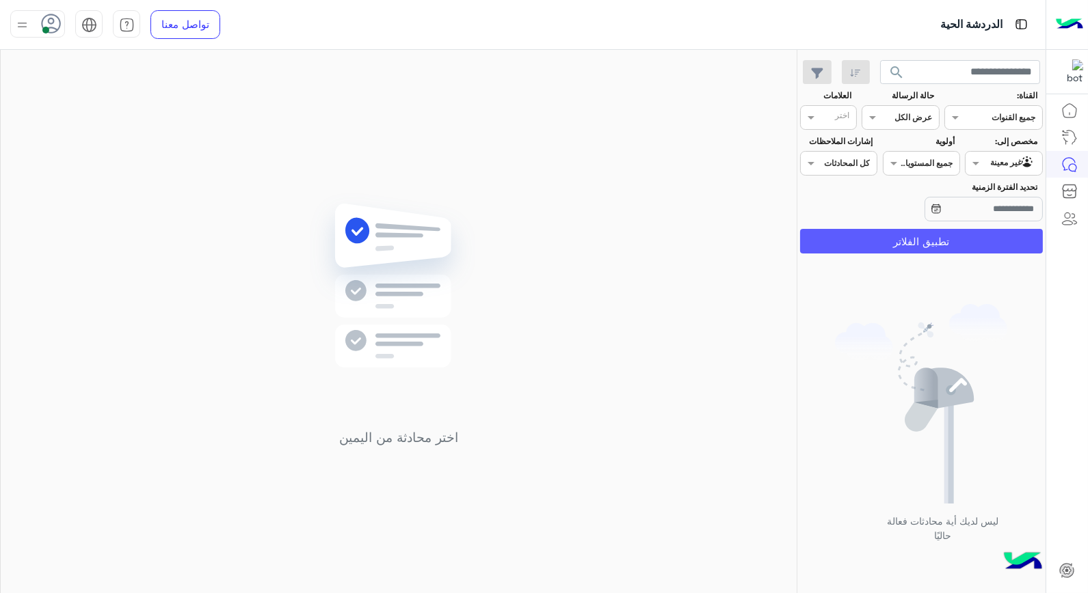
click at [983, 245] on button "تطبيق الفلاتر" at bounding box center [921, 241] width 243 height 25
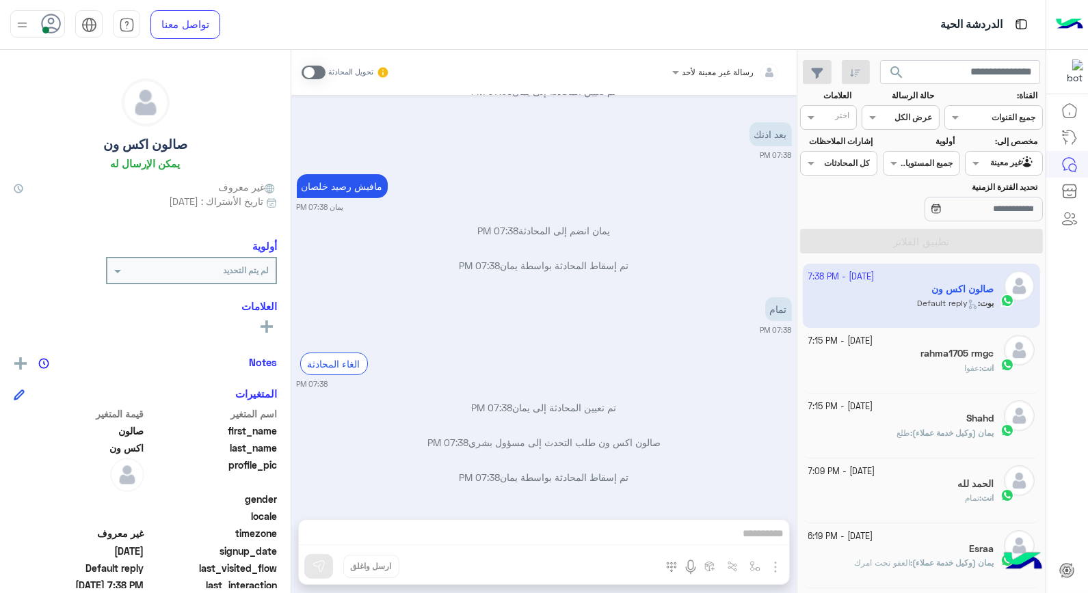
click at [1006, 165] on input "text" at bounding box center [1018, 162] width 31 height 12
click at [991, 229] on div "الوارد لديك" at bounding box center [1002, 218] width 77 height 27
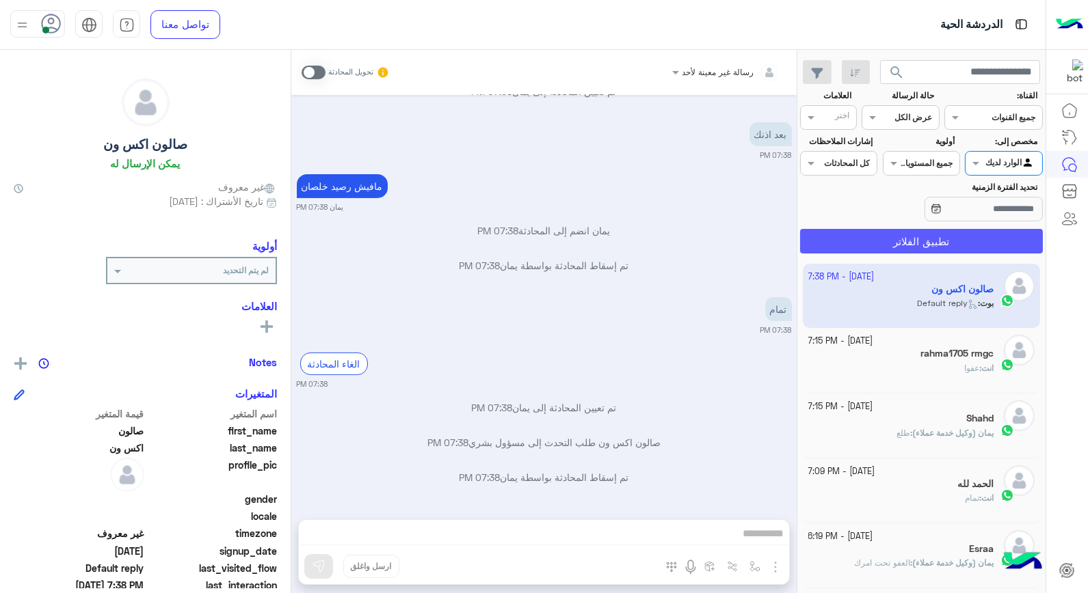
click at [960, 247] on button "تطبيق الفلاتر" at bounding box center [921, 241] width 243 height 25
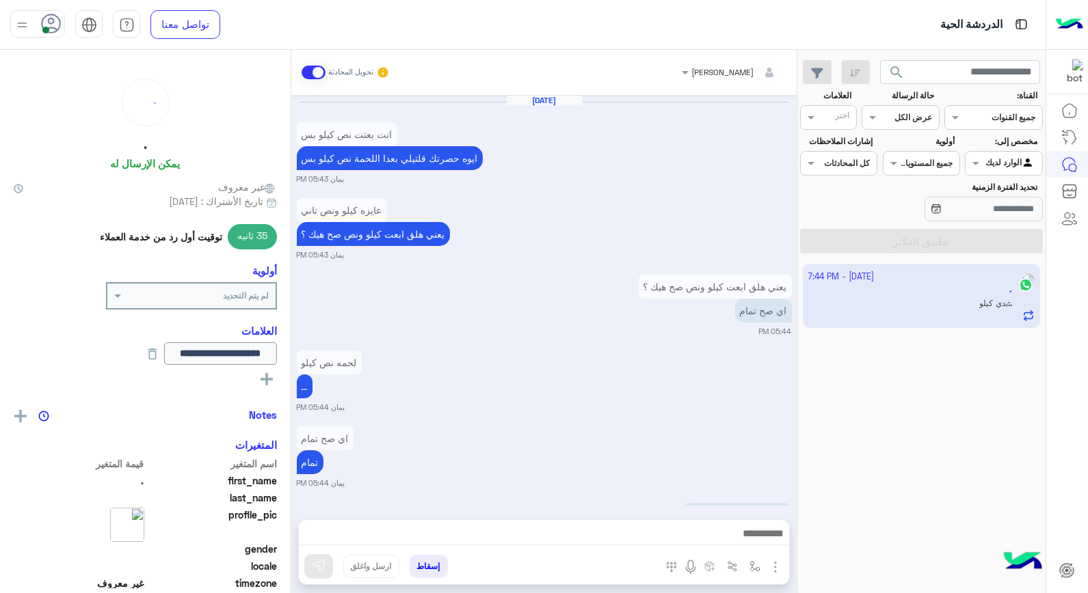
scroll to position [705, 0]
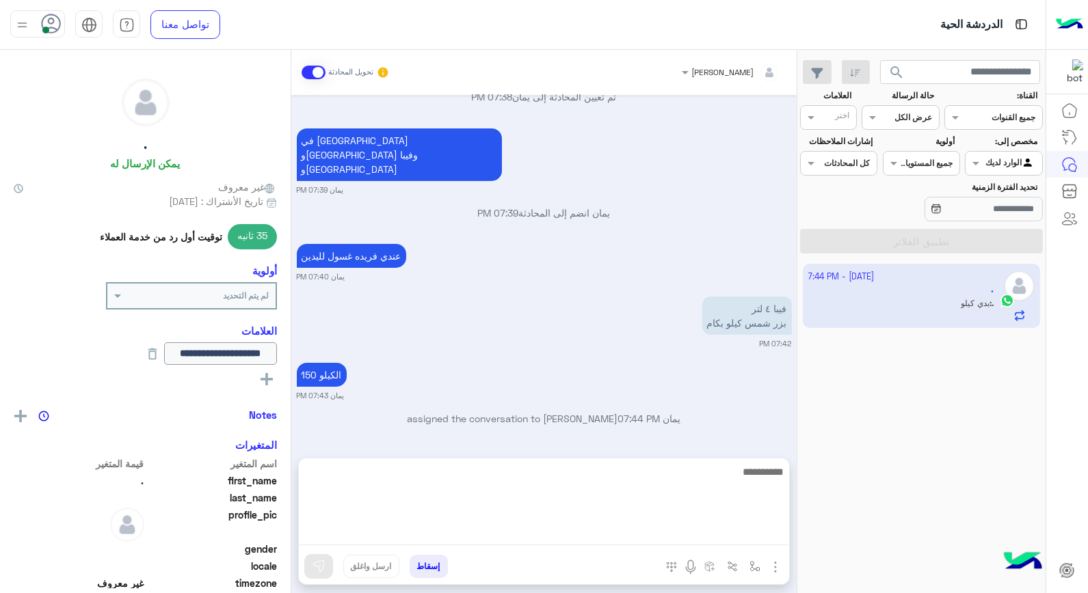
click at [674, 535] on textarea at bounding box center [544, 504] width 490 height 82
type textarea "*********"
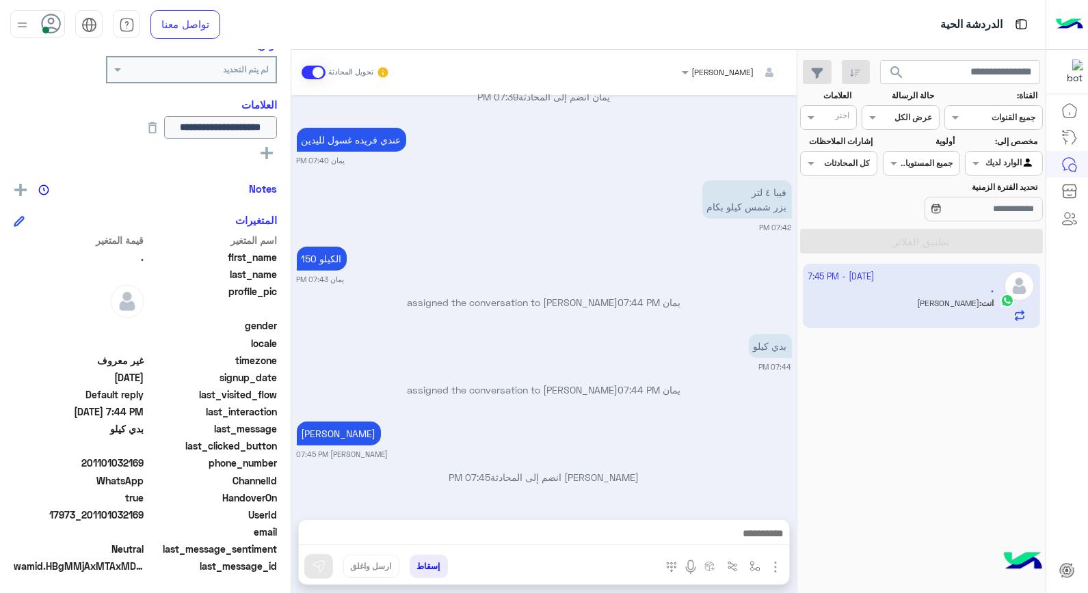
scroll to position [793, 0]
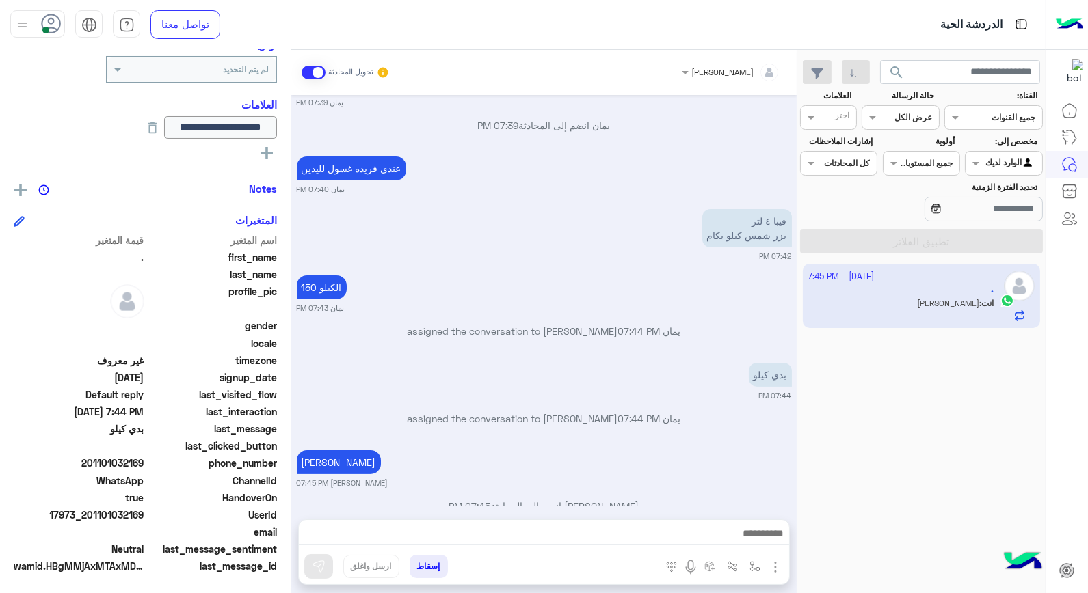
drag, startPoint x: 90, startPoint y: 515, endPoint x: 144, endPoint y: 513, distance: 54.7
click at [144, 513] on span "17973_201101032169" at bounding box center [79, 515] width 131 height 14
copy span "01101032169"
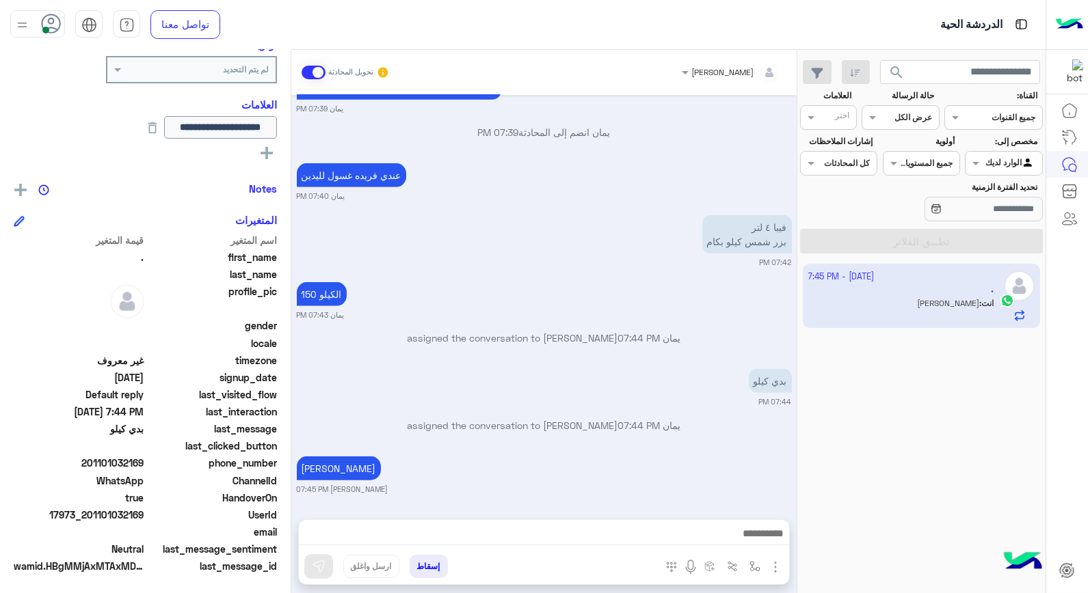
scroll to position [2006, 0]
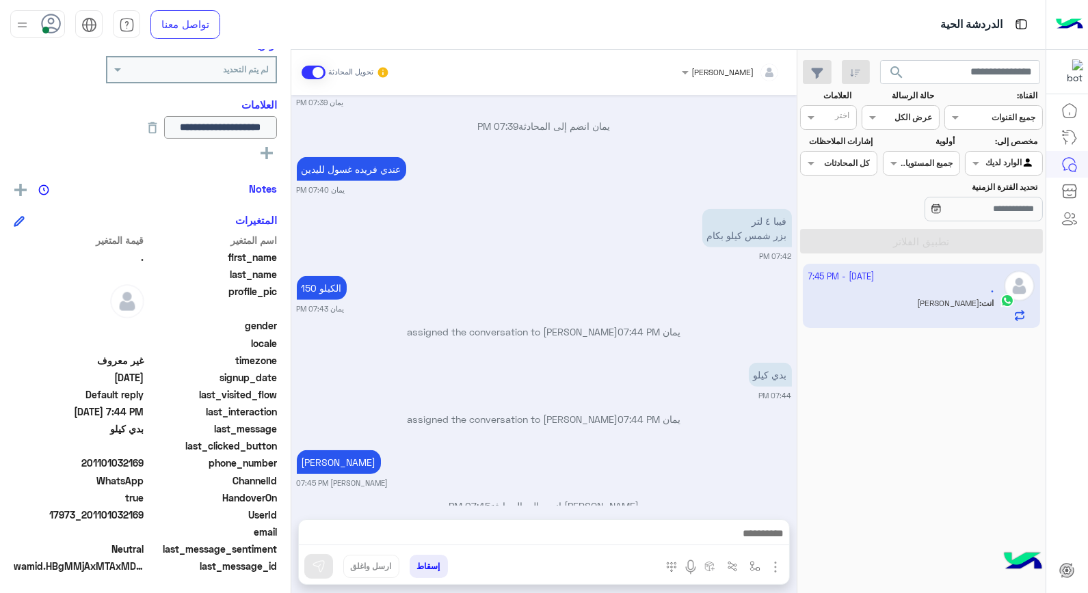
click at [542, 499] on div "[DATE] يمان انضم إلى المحادثة 04:42 PM بن ربع كيلو جبنه سوريه علبتين برزاق علبة…" at bounding box center [543, 300] width 505 height 411
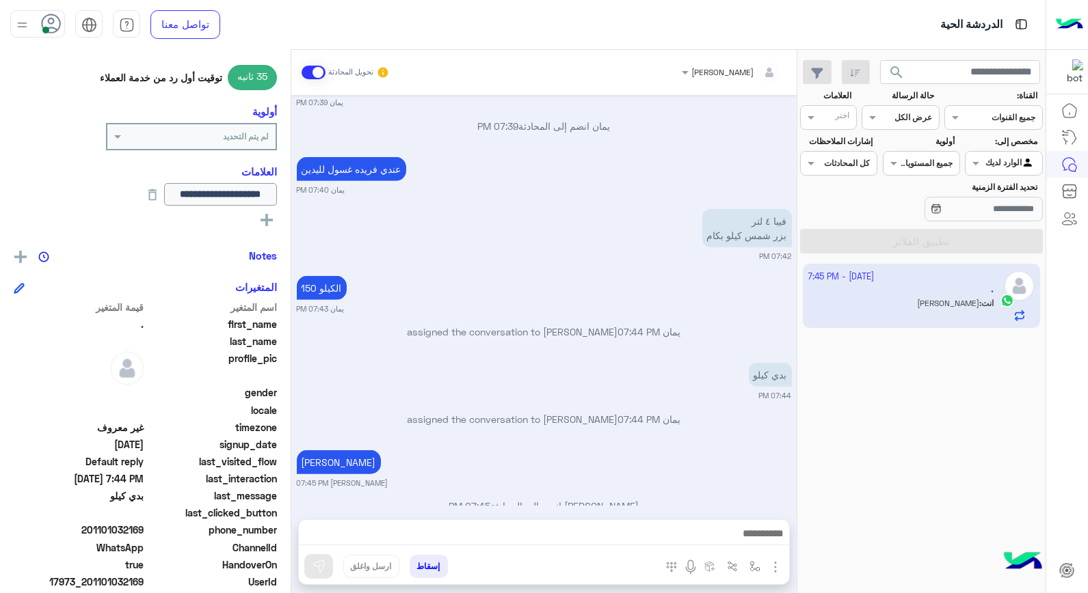
scroll to position [150, 0]
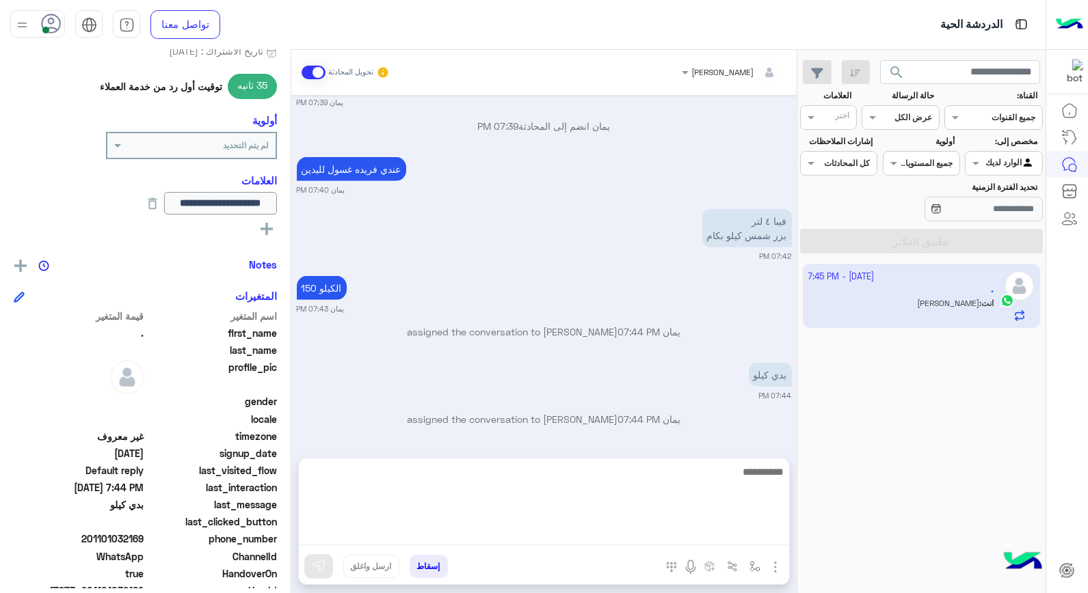
click at [700, 529] on textarea at bounding box center [544, 504] width 490 height 82
type textarea "*"
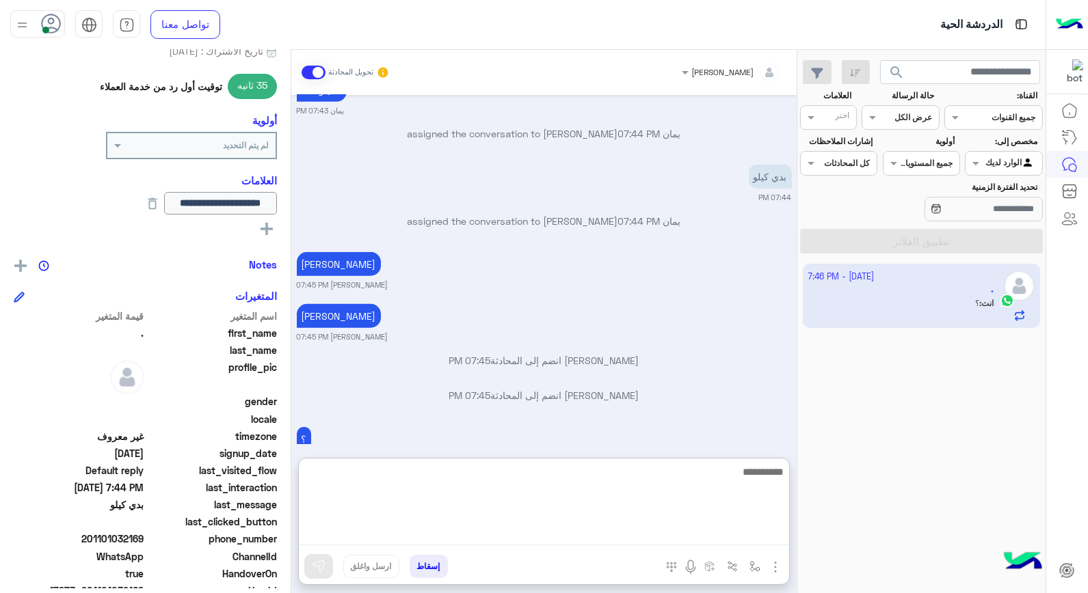
scroll to position [2207, 0]
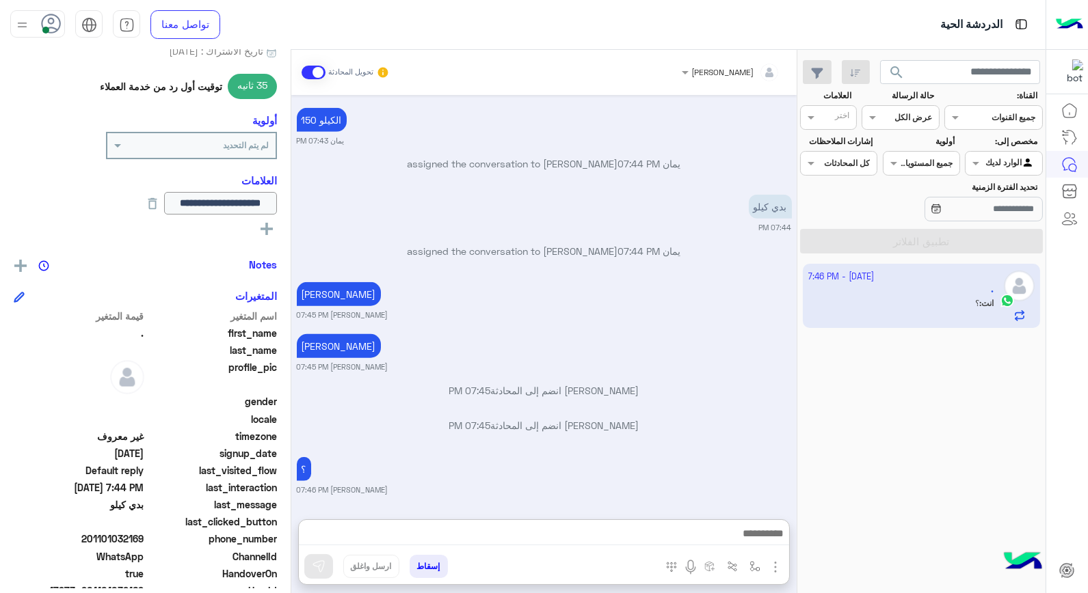
click at [438, 573] on button "إسقاط" at bounding box center [428, 566] width 38 height 23
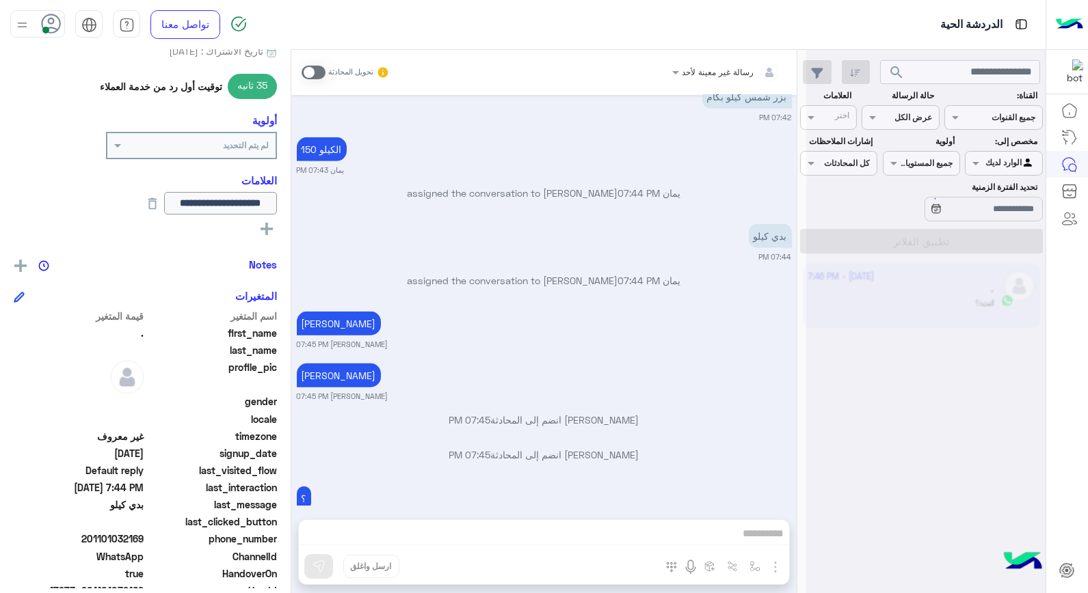
scroll to position [2181, 0]
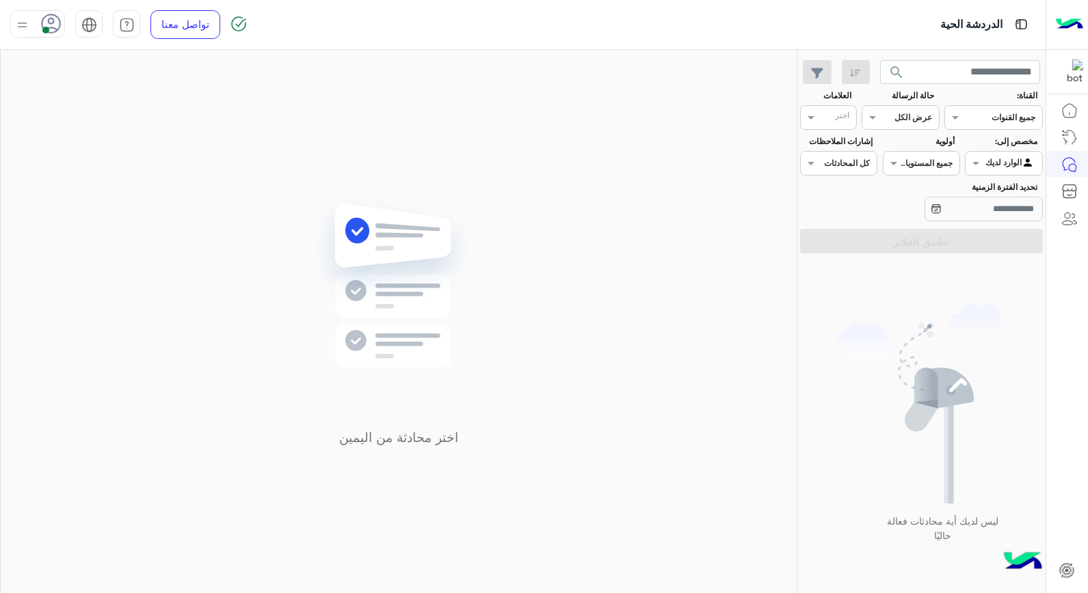
click at [55, 23] on icon at bounding box center [51, 24] width 21 height 21
click at [123, 199] on label "غير متصل" at bounding box center [95, 194] width 149 height 25
click at [345, 360] on img at bounding box center [399, 306] width 198 height 227
